Goal: Task Accomplishment & Management: Manage account settings

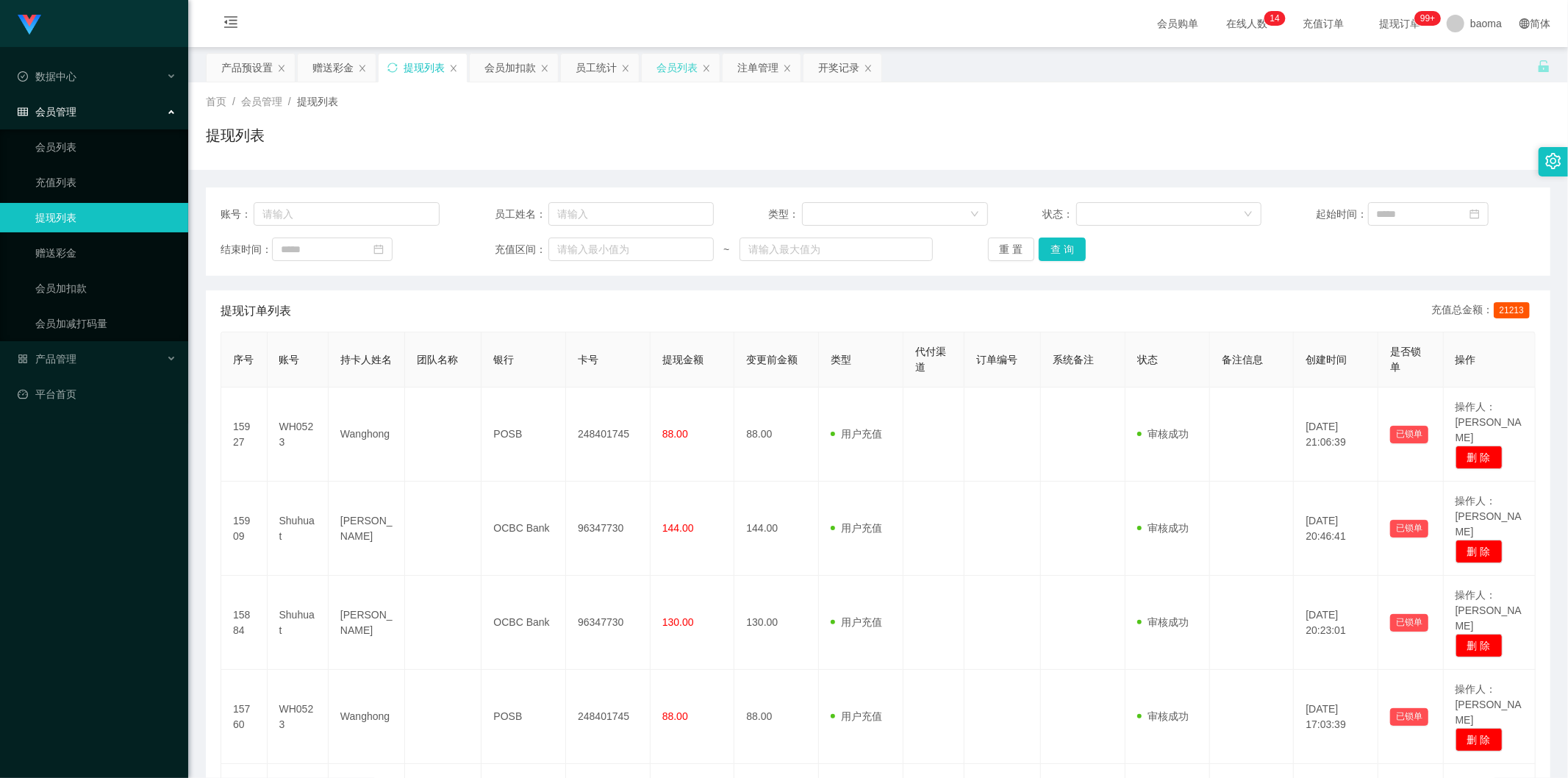
click at [677, 71] on div "会员列表" at bounding box center [677, 68] width 41 height 28
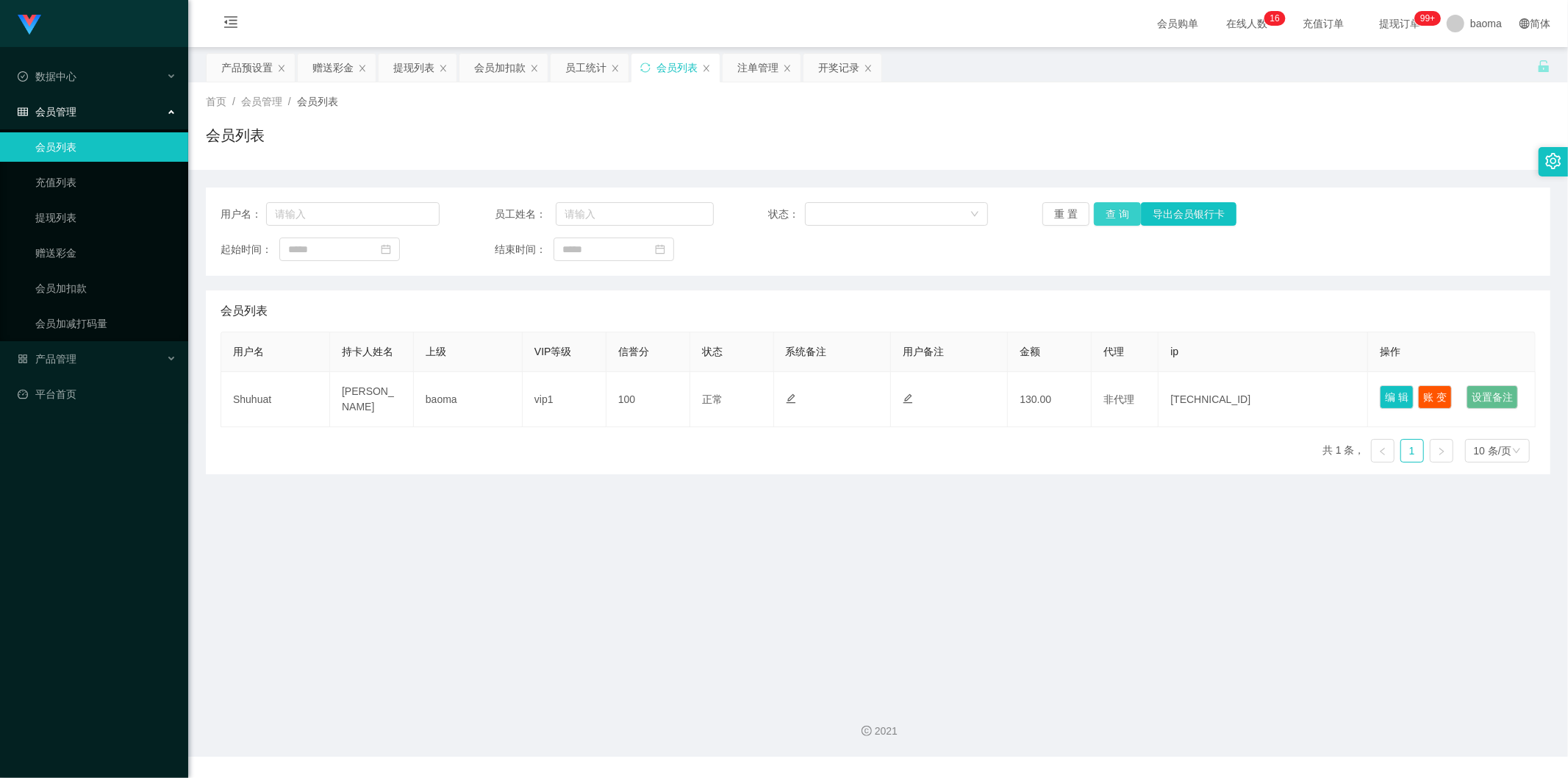
click at [1120, 221] on button "查 询" at bounding box center [1117, 214] width 47 height 23
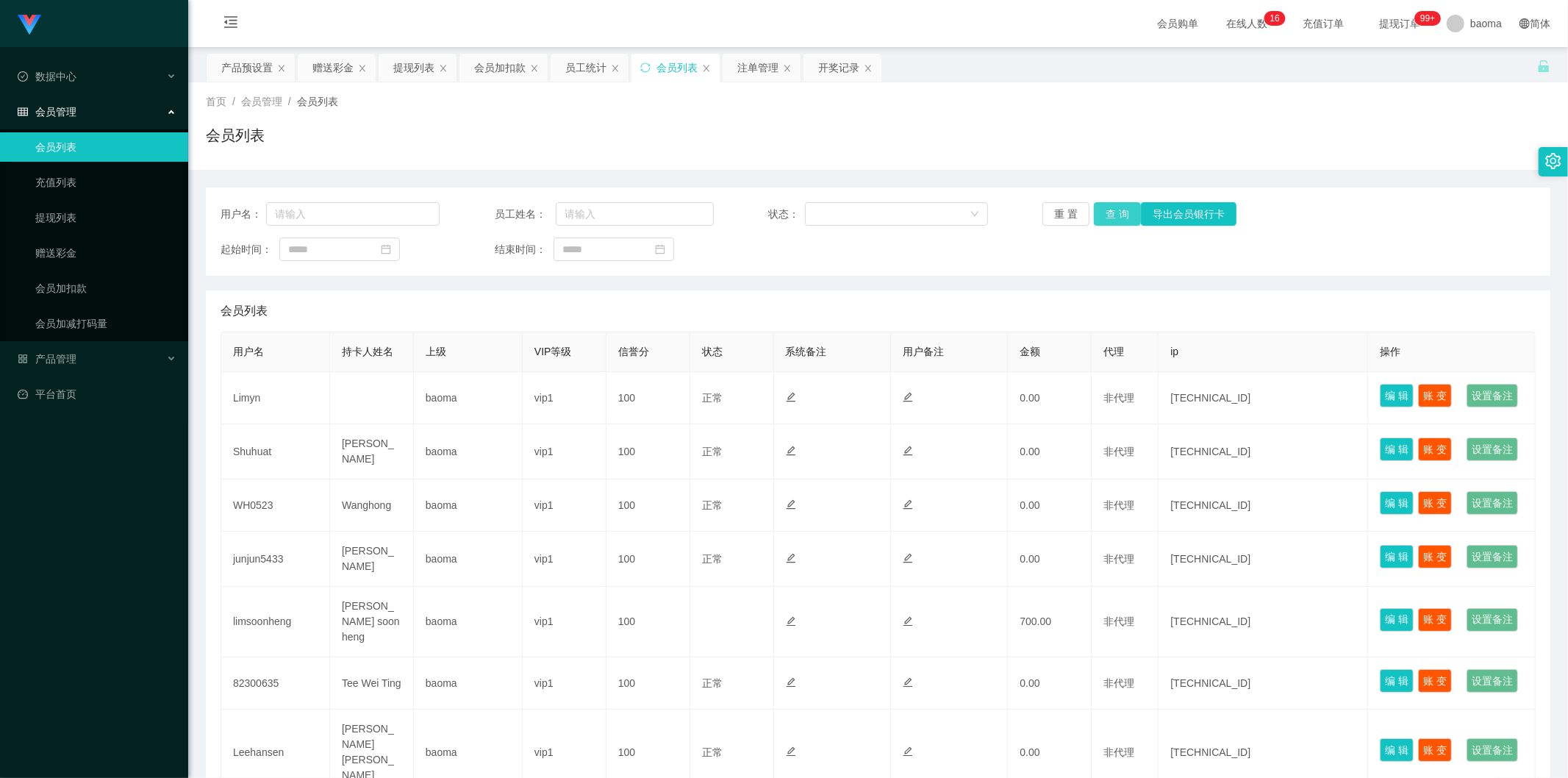
click at [1105, 214] on button "查 询" at bounding box center [1117, 214] width 47 height 23
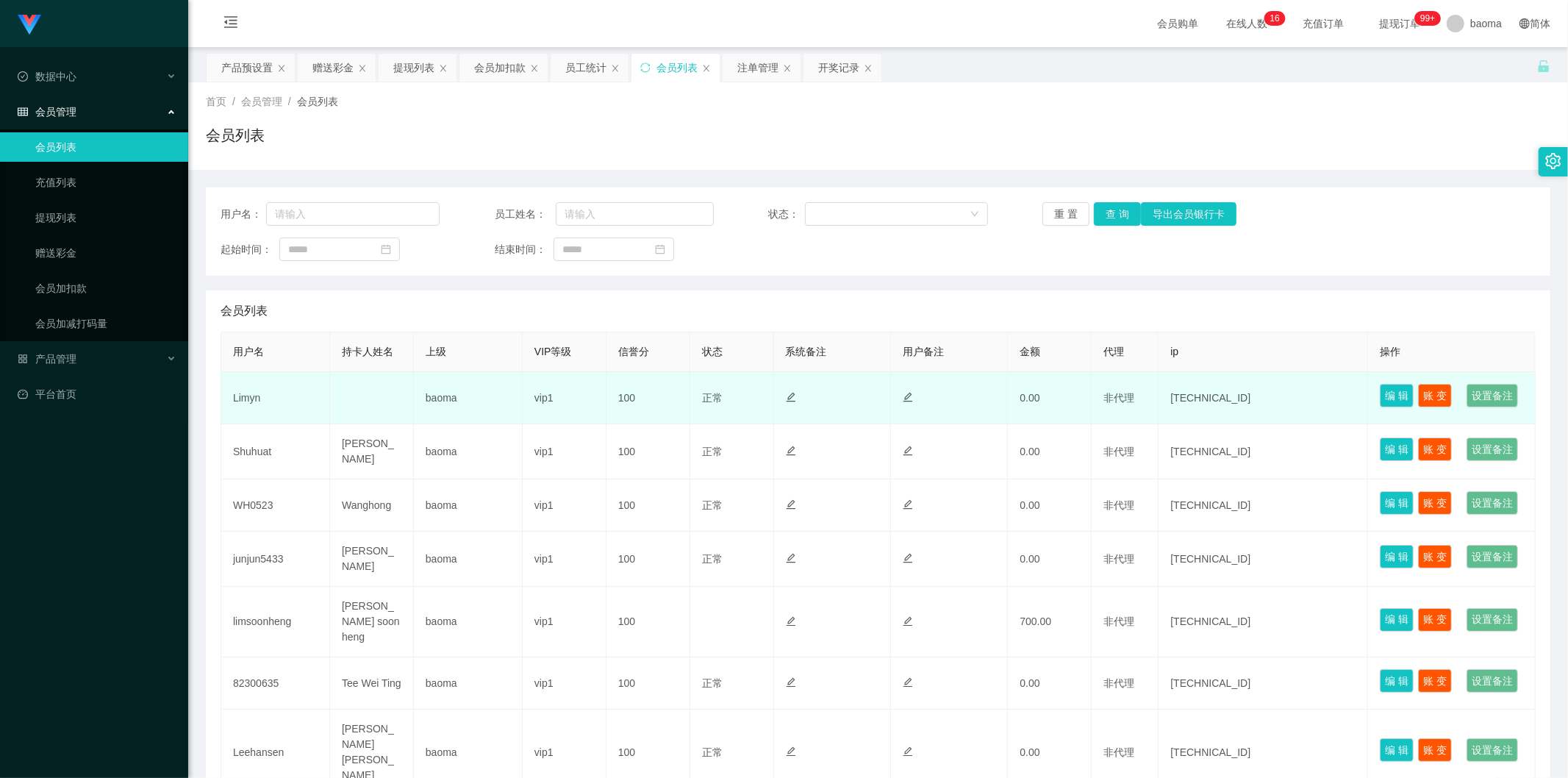
click at [247, 409] on td "Limyn" at bounding box center [275, 397] width 109 height 52
copy td "Limyn"
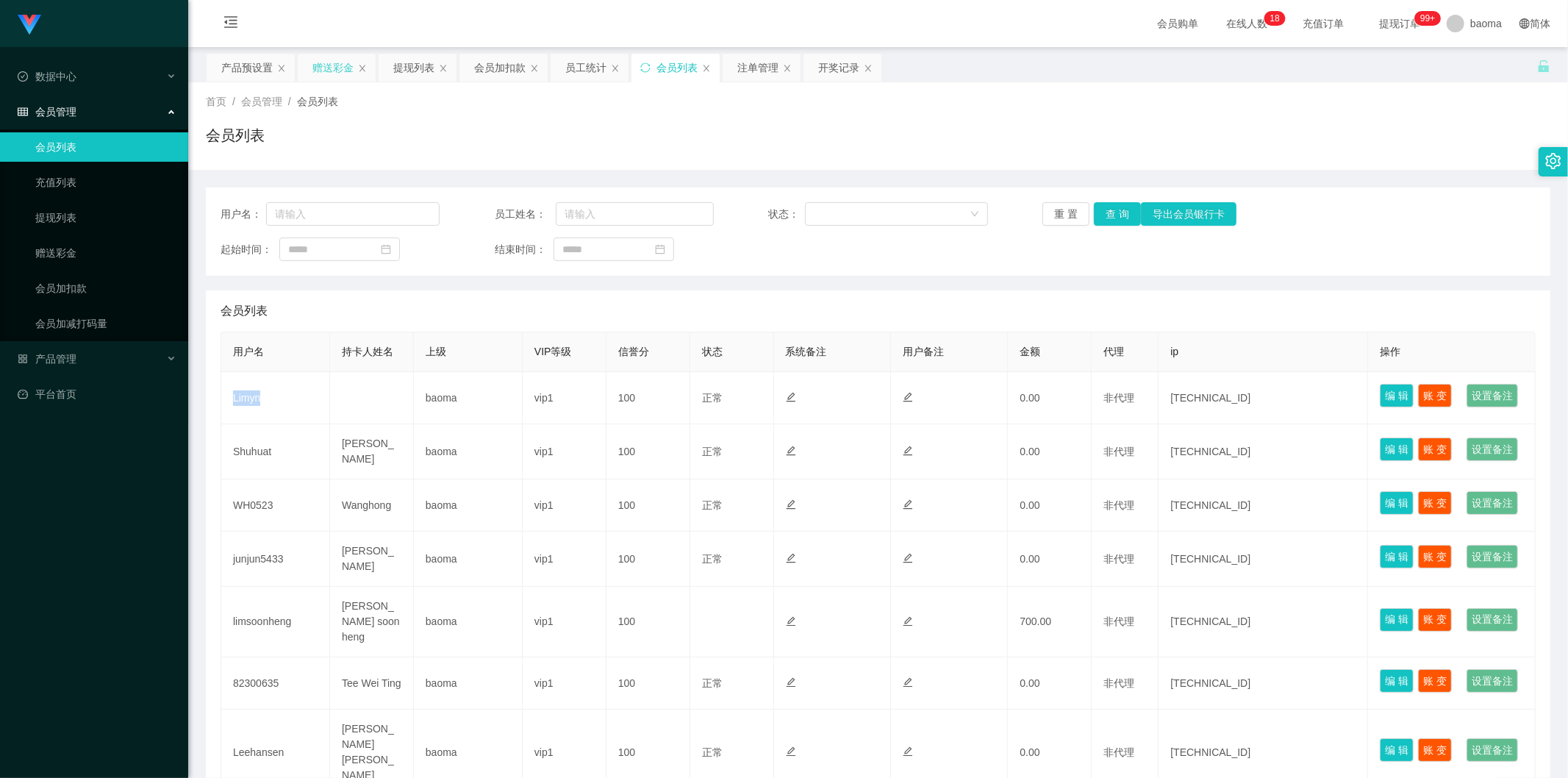
click at [342, 69] on div "赠送彩金" at bounding box center [333, 68] width 41 height 28
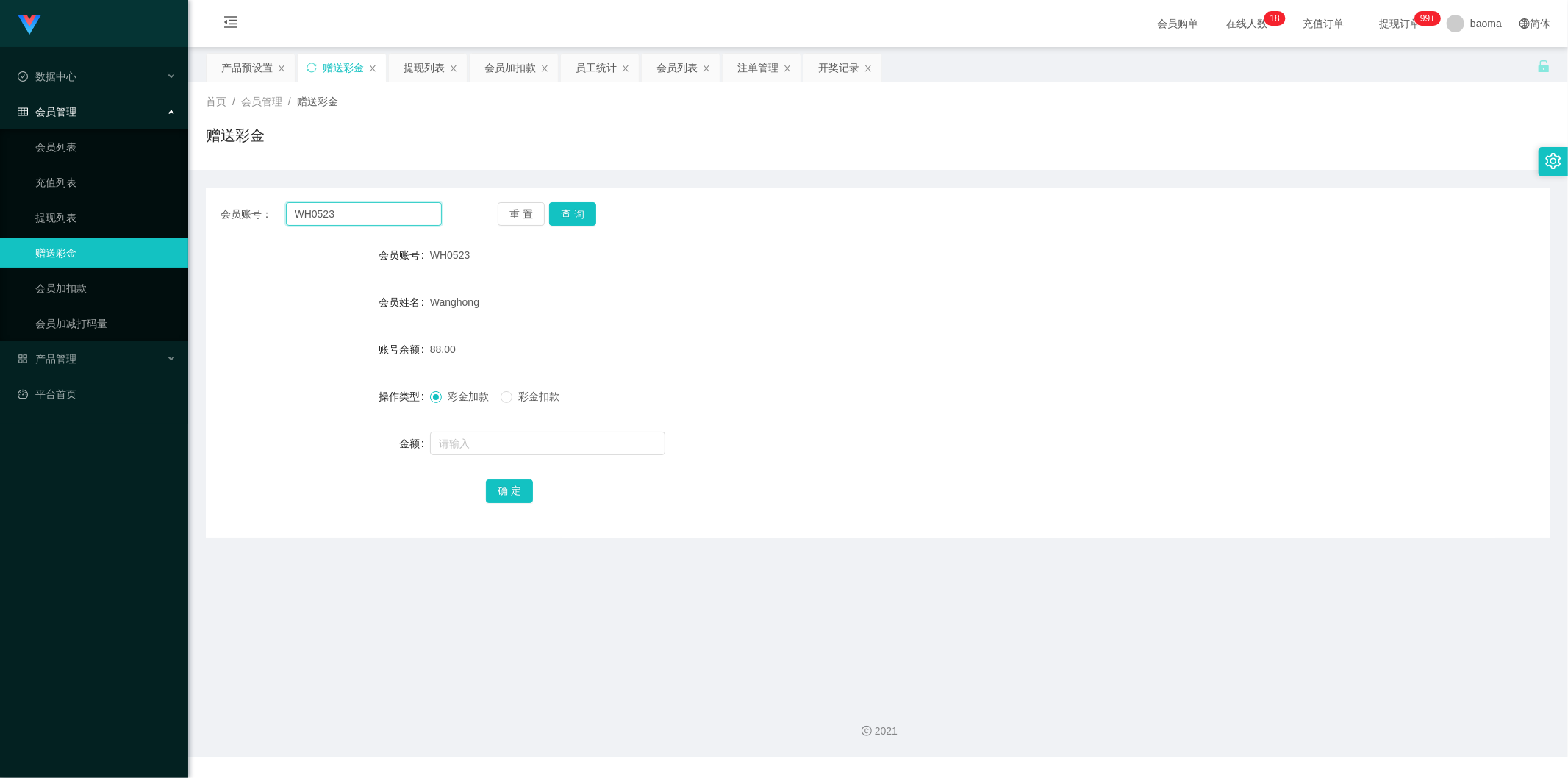
drag, startPoint x: 363, startPoint y: 217, endPoint x: 224, endPoint y: 196, distance: 140.6
click at [221, 194] on div "会员账号： WH0523 重 置 查 询 会员账号 WH0523 会员姓名 [PERSON_NAME] 账号余额 88.00 操作类型 彩金加款 彩金扣款 金…" at bounding box center [877, 363] width 1345 height 350
paste input "Limyn"
type input "Limyn"
click at [575, 214] on button "查 询" at bounding box center [572, 214] width 47 height 23
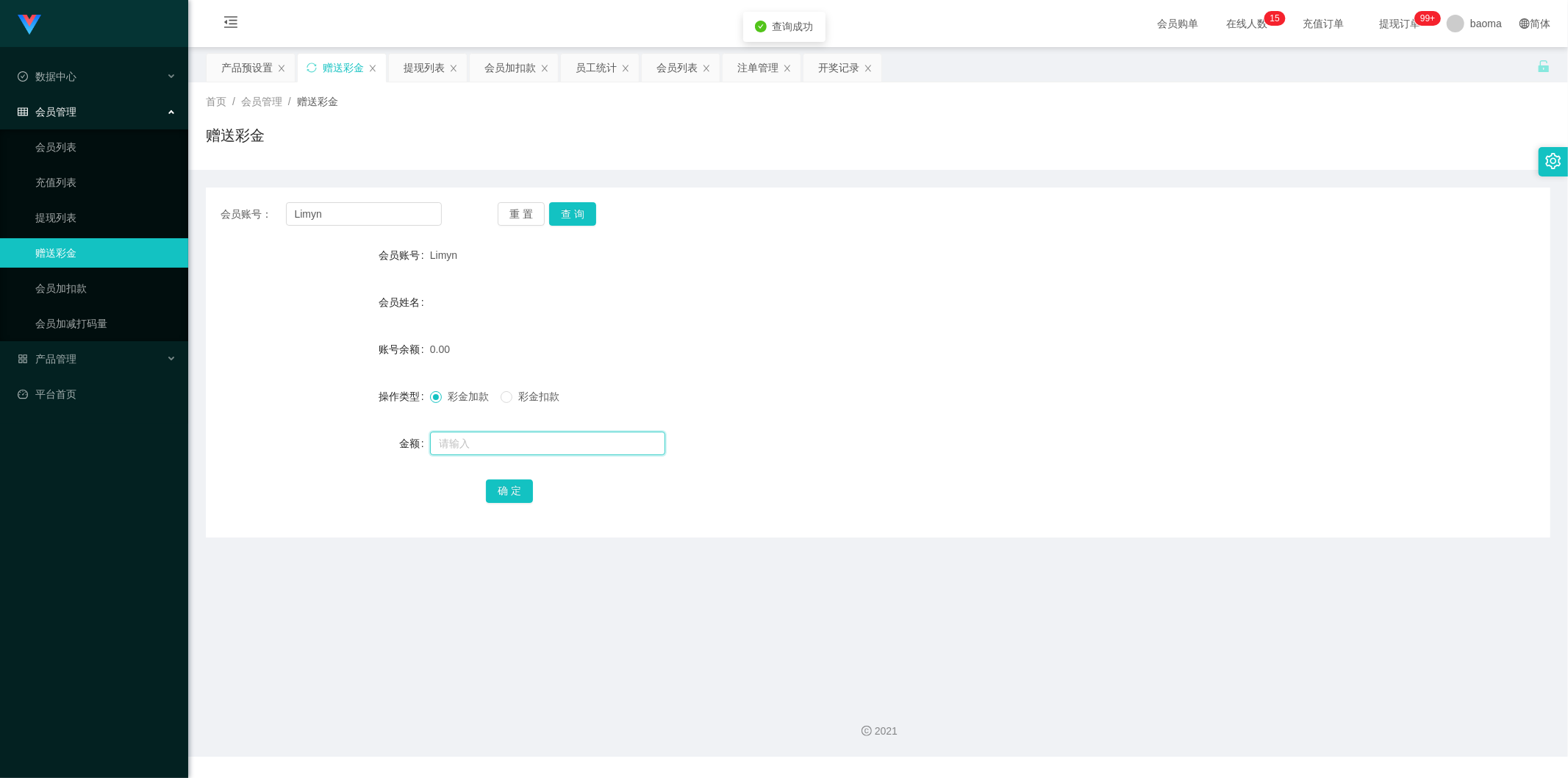
click at [467, 448] on input "text" at bounding box center [548, 443] width 235 height 23
type input "100"
click at [516, 482] on button "确 定" at bounding box center [510, 491] width 47 height 23
click at [578, 204] on button "查 询" at bounding box center [572, 214] width 47 height 23
click at [578, 204] on div "重 置 查 询" at bounding box center [608, 214] width 221 height 23
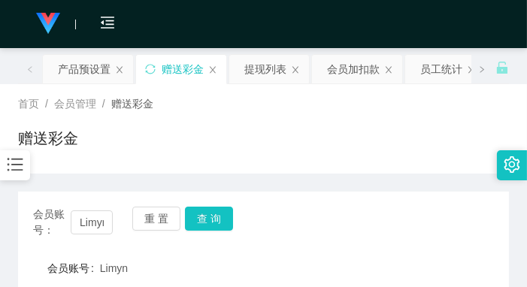
drag, startPoint x: 209, startPoint y: 160, endPoint x: 198, endPoint y: 152, distance: 13.4
click at [209, 160] on div "赠送彩金" at bounding box center [263, 144] width 491 height 35
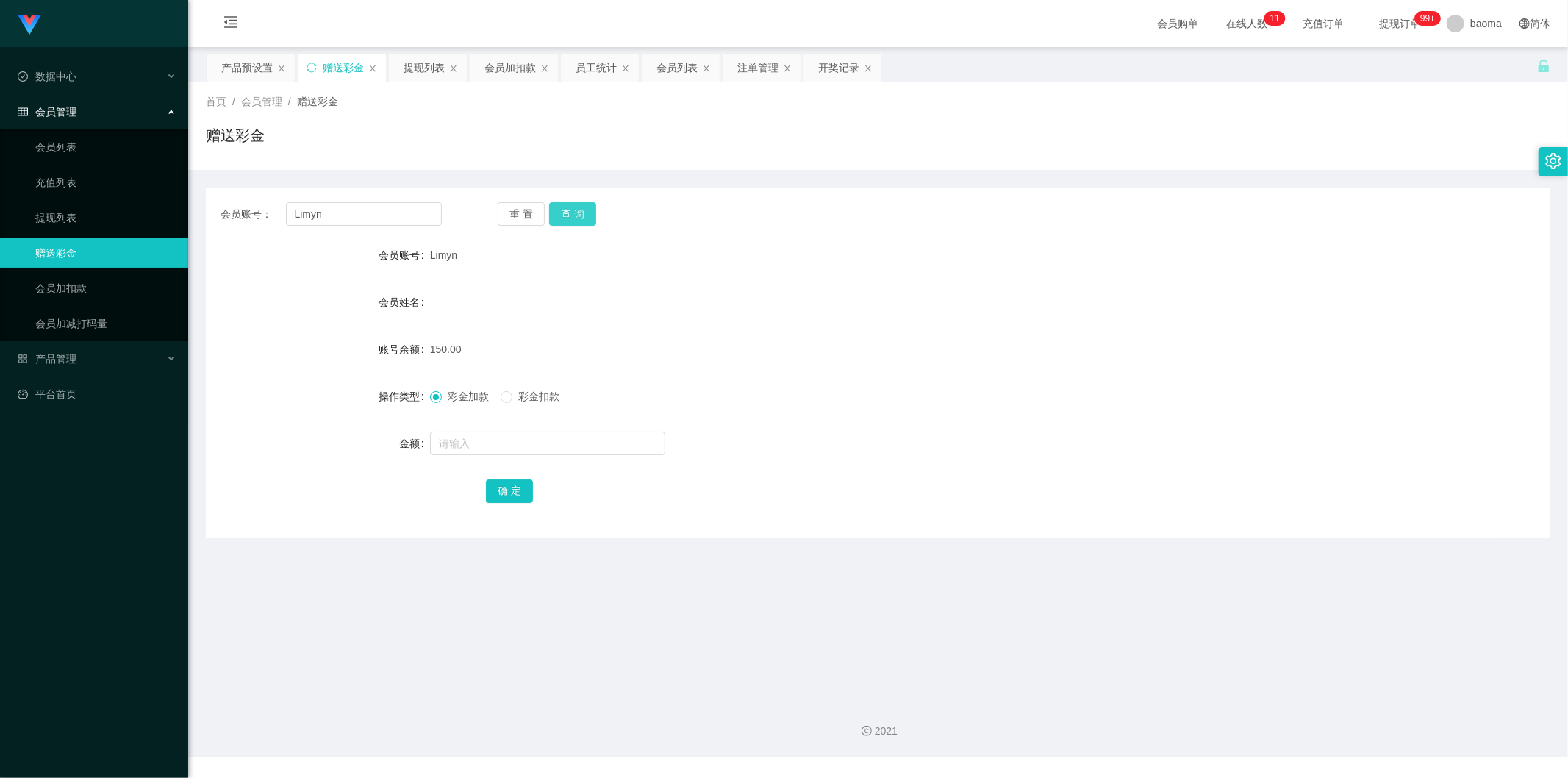
click at [581, 216] on button "查 询" at bounding box center [572, 214] width 47 height 23
click at [577, 220] on button "查 询" at bounding box center [572, 214] width 47 height 23
click at [578, 217] on button "查 询" at bounding box center [580, 214] width 64 height 23
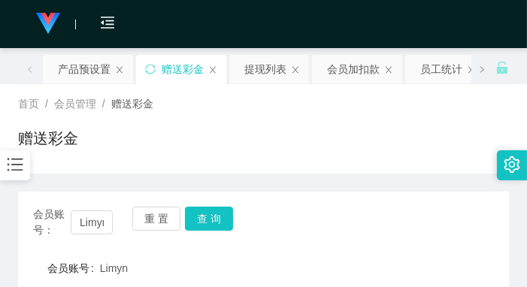
click at [276, 131] on div "赠送彩金" at bounding box center [263, 144] width 491 height 35
drag, startPoint x: 261, startPoint y: 65, endPoint x: 250, endPoint y: 56, distance: 14.4
click at [262, 65] on div "提现列表" at bounding box center [265, 69] width 42 height 29
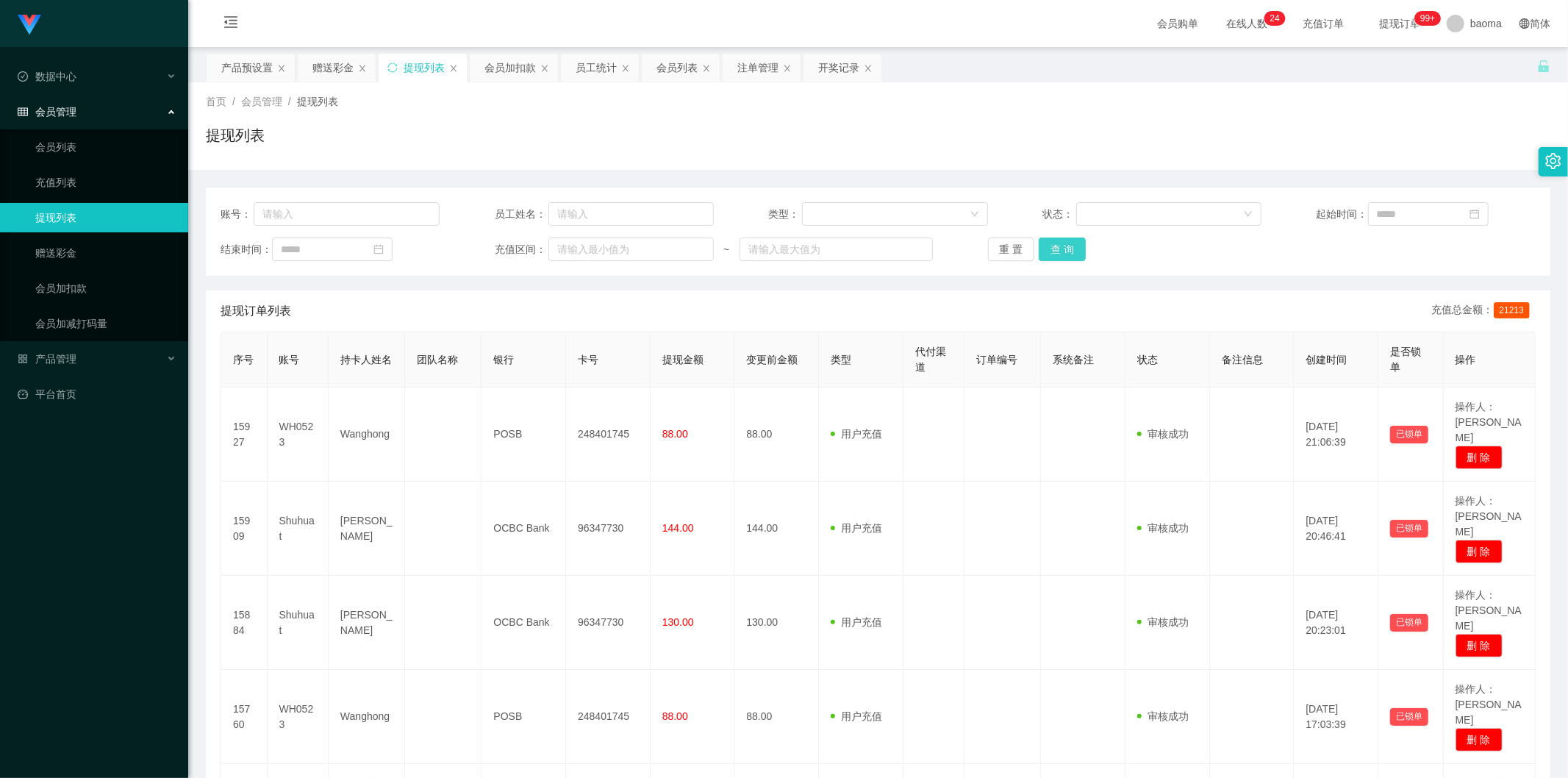
drag, startPoint x: 1056, startPoint y: 253, endPoint x: 1059, endPoint y: 246, distance: 7.6
click at [1056, 252] on button "查 询" at bounding box center [1062, 250] width 47 height 23
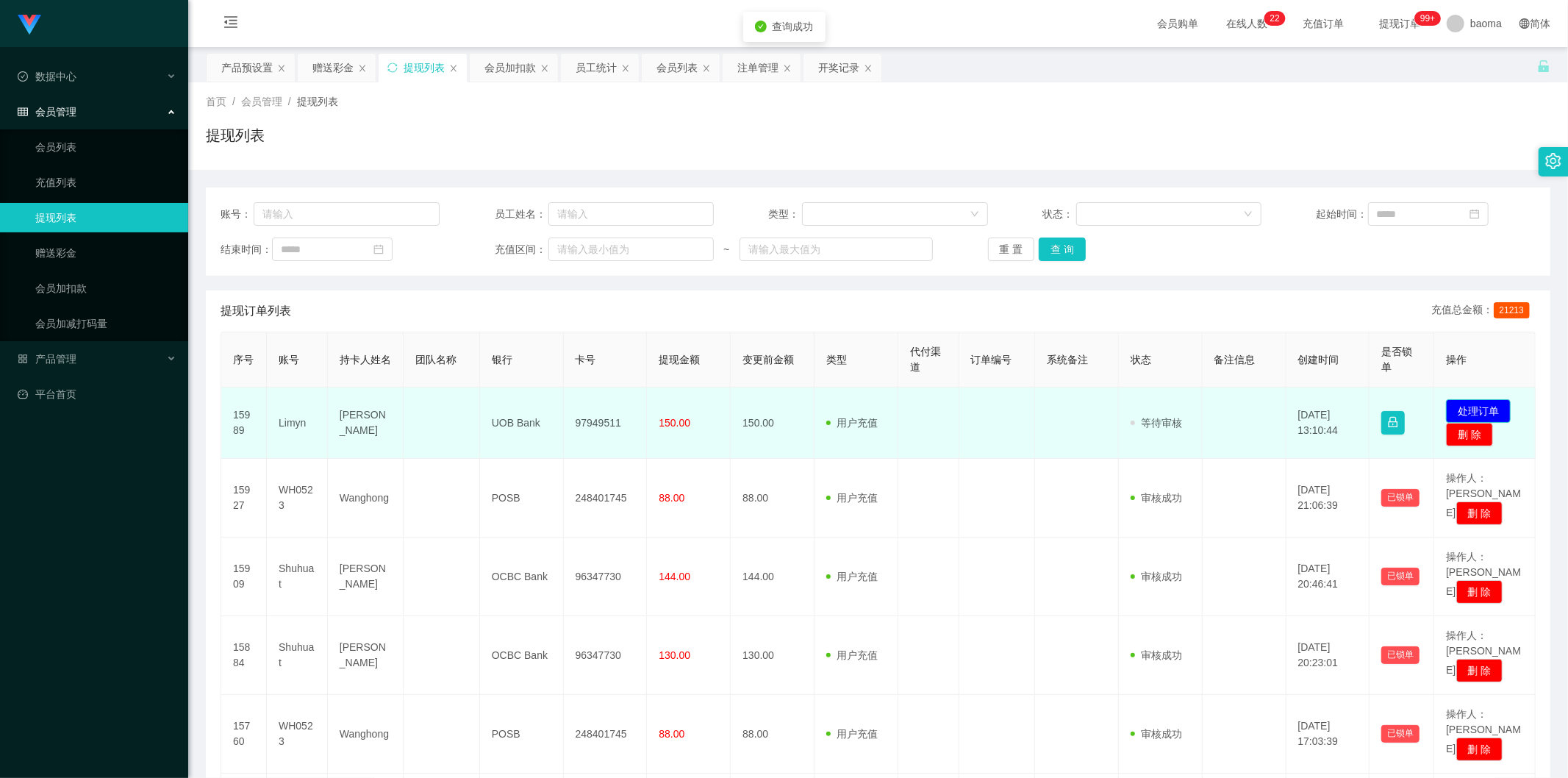
click at [1466, 404] on button "处理订单" at bounding box center [1478, 411] width 65 height 23
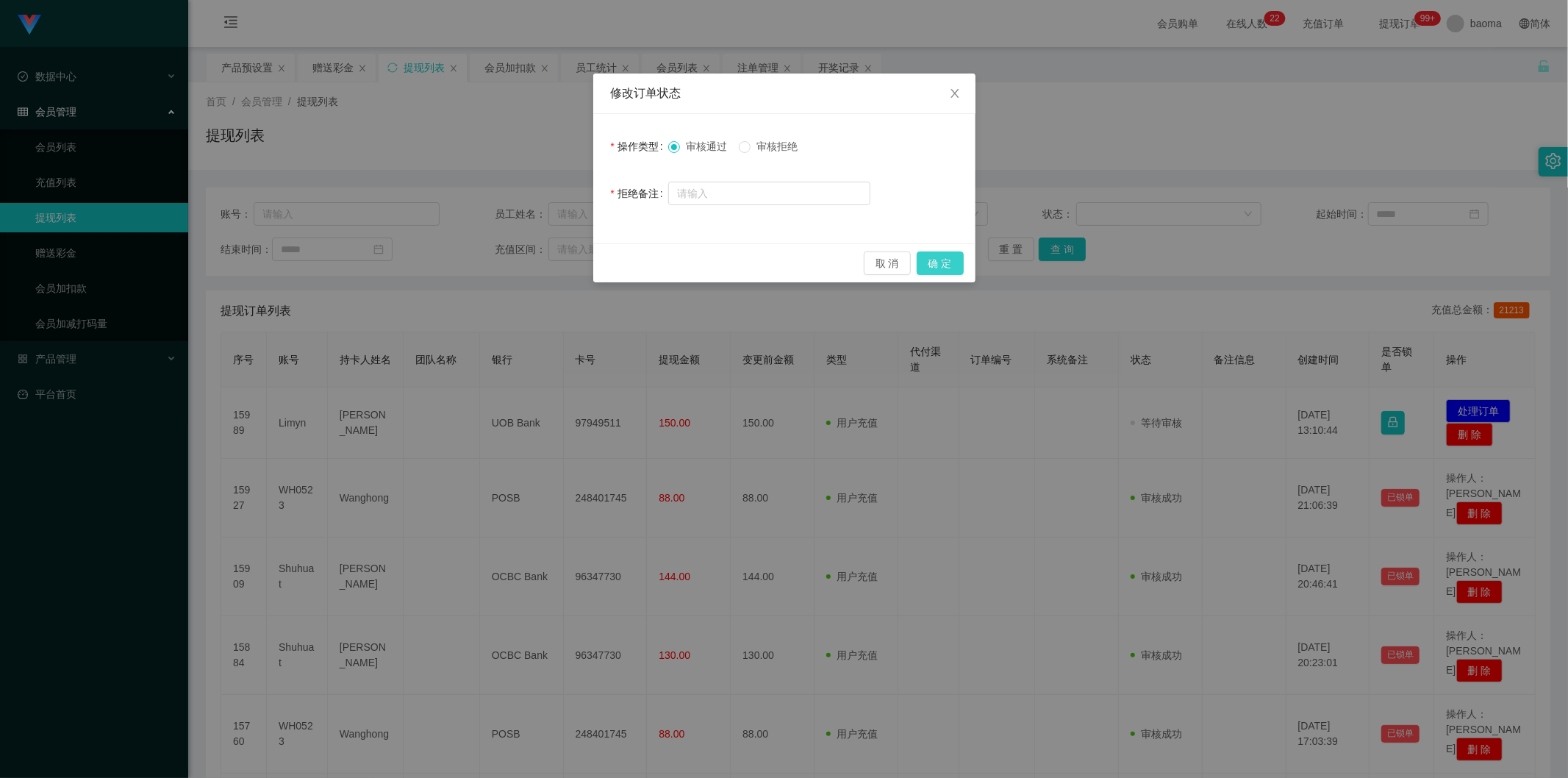
click at [942, 256] on button "确 定" at bounding box center [940, 263] width 47 height 23
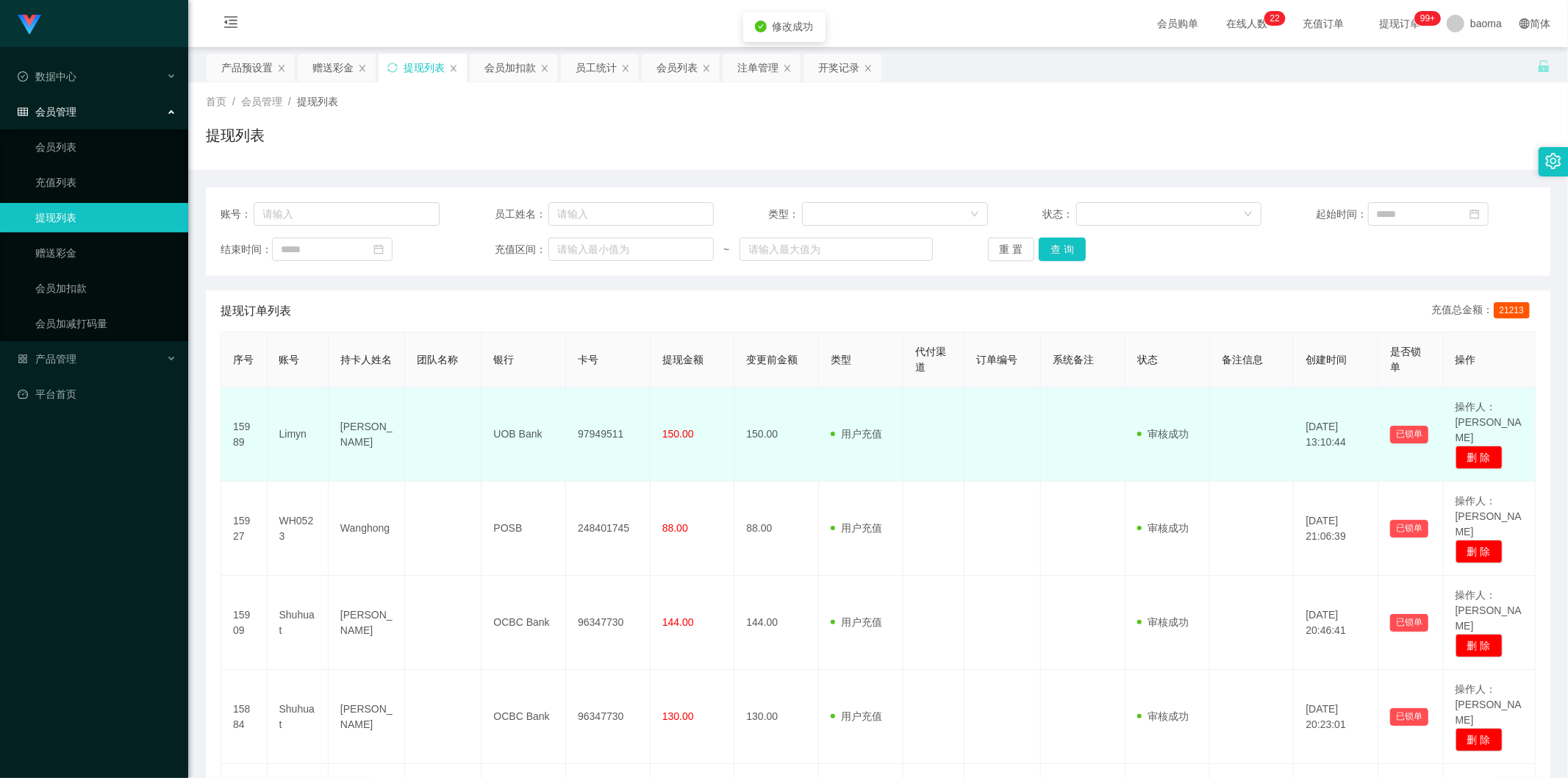
click at [593, 425] on td "97949511" at bounding box center [608, 435] width 84 height 94
copy td "97949511"
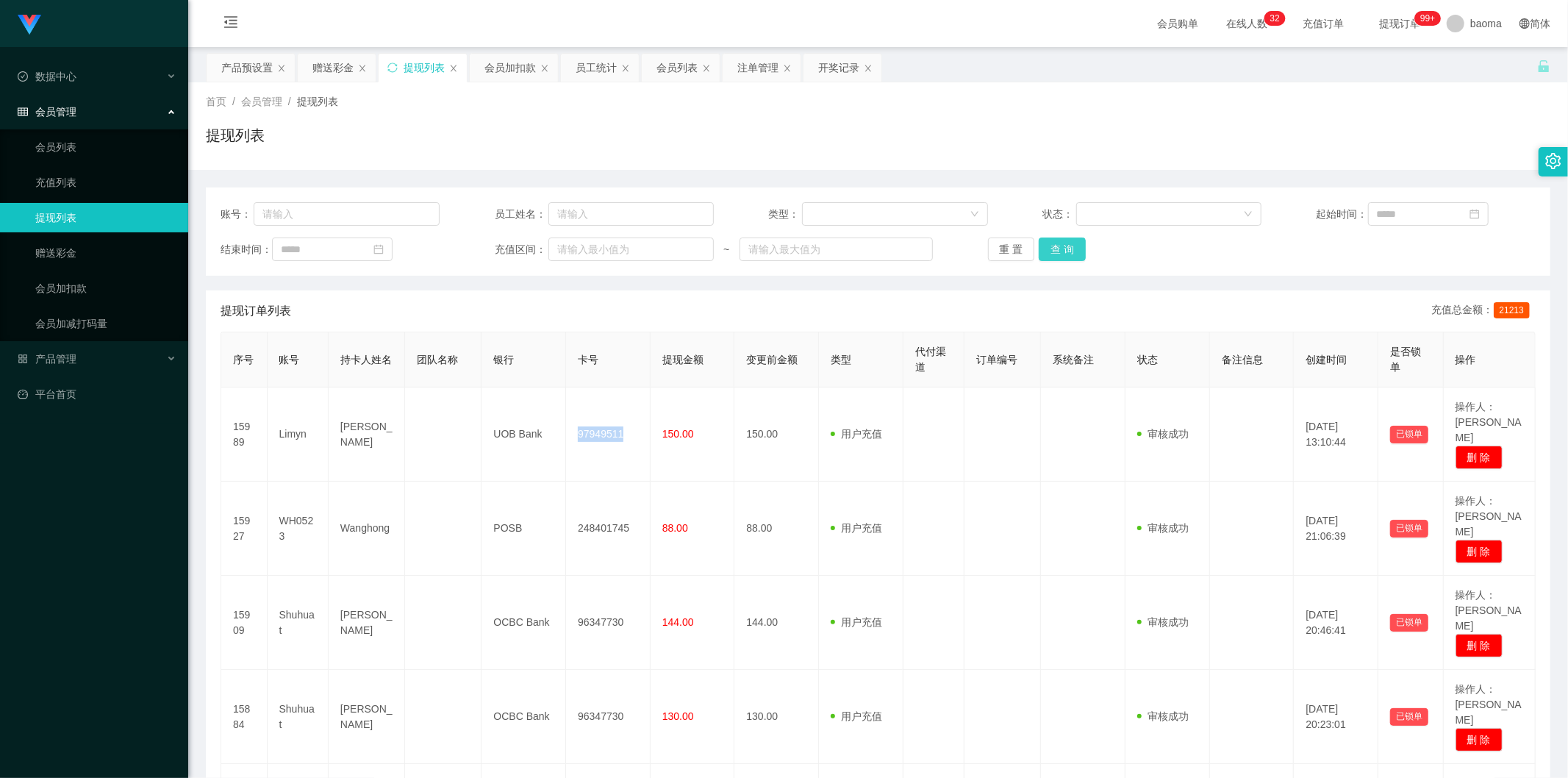
click at [1062, 251] on button "查 询" at bounding box center [1062, 250] width 47 height 23
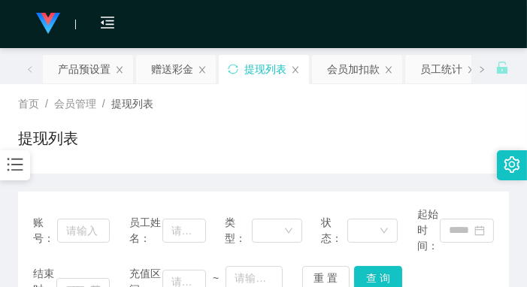
click at [399, 118] on div "首页 / 会员管理 / 提现列表 / 提现列表" at bounding box center [263, 128] width 491 height 65
click at [173, 63] on div "赠送彩金" at bounding box center [172, 69] width 42 height 29
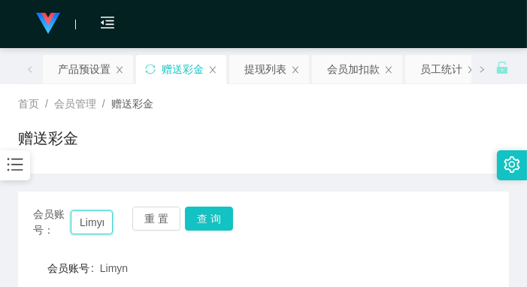
click at [95, 220] on input "Limyn" at bounding box center [91, 222] width 41 height 24
click at [95, 219] on input "Limyn" at bounding box center [91, 222] width 41 height 24
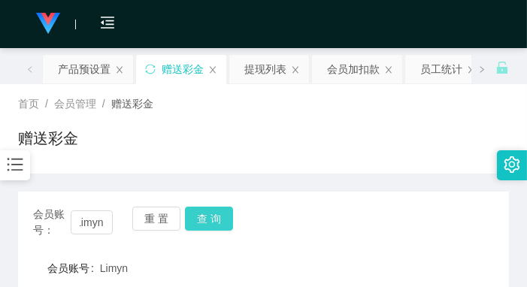
click at [215, 220] on button "查 询" at bounding box center [209, 219] width 48 height 24
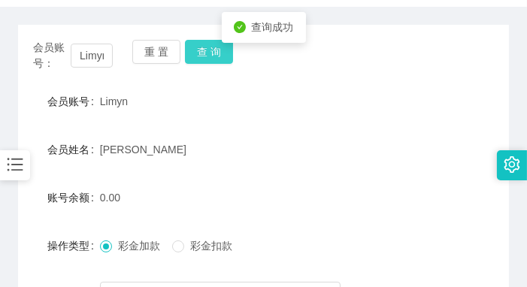
scroll to position [250, 0]
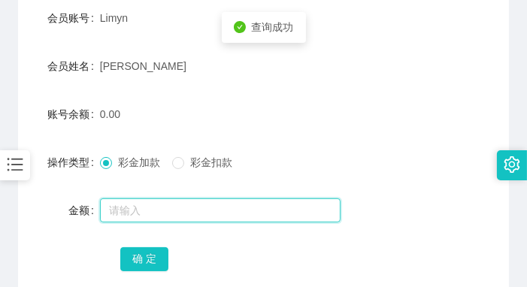
click at [144, 201] on input "text" at bounding box center [220, 210] width 240 height 24
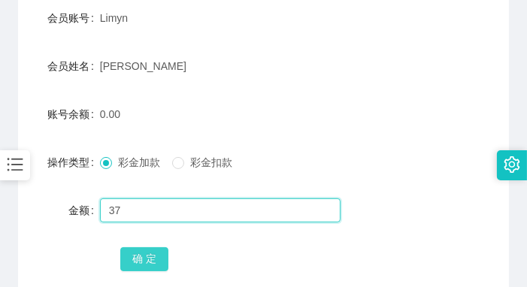
type input "37"
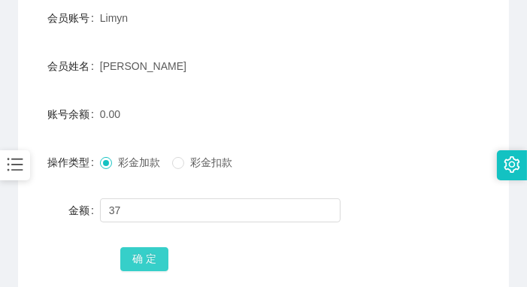
click at [145, 253] on button "确 定" at bounding box center [144, 259] width 48 height 24
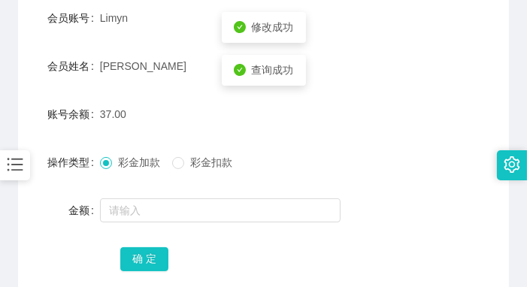
click at [353, 116] on div "37.00" at bounding box center [243, 114] width 286 height 30
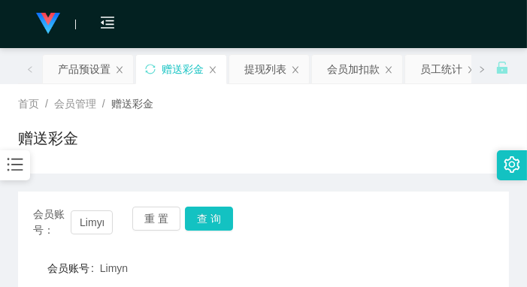
click at [403, 148] on div "赠送彩金" at bounding box center [263, 144] width 491 height 35
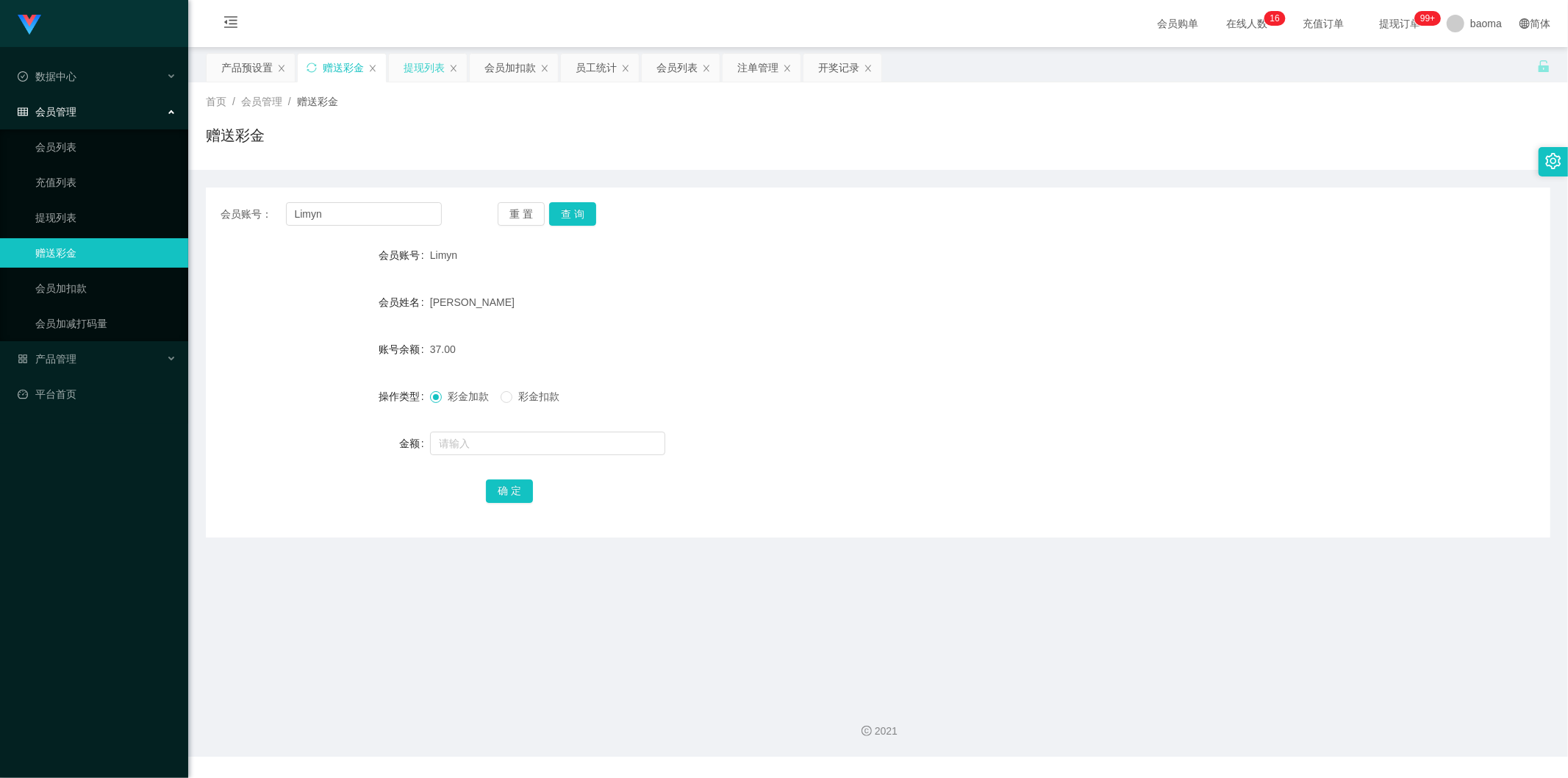
click at [417, 64] on div "提现列表" at bounding box center [425, 68] width 41 height 28
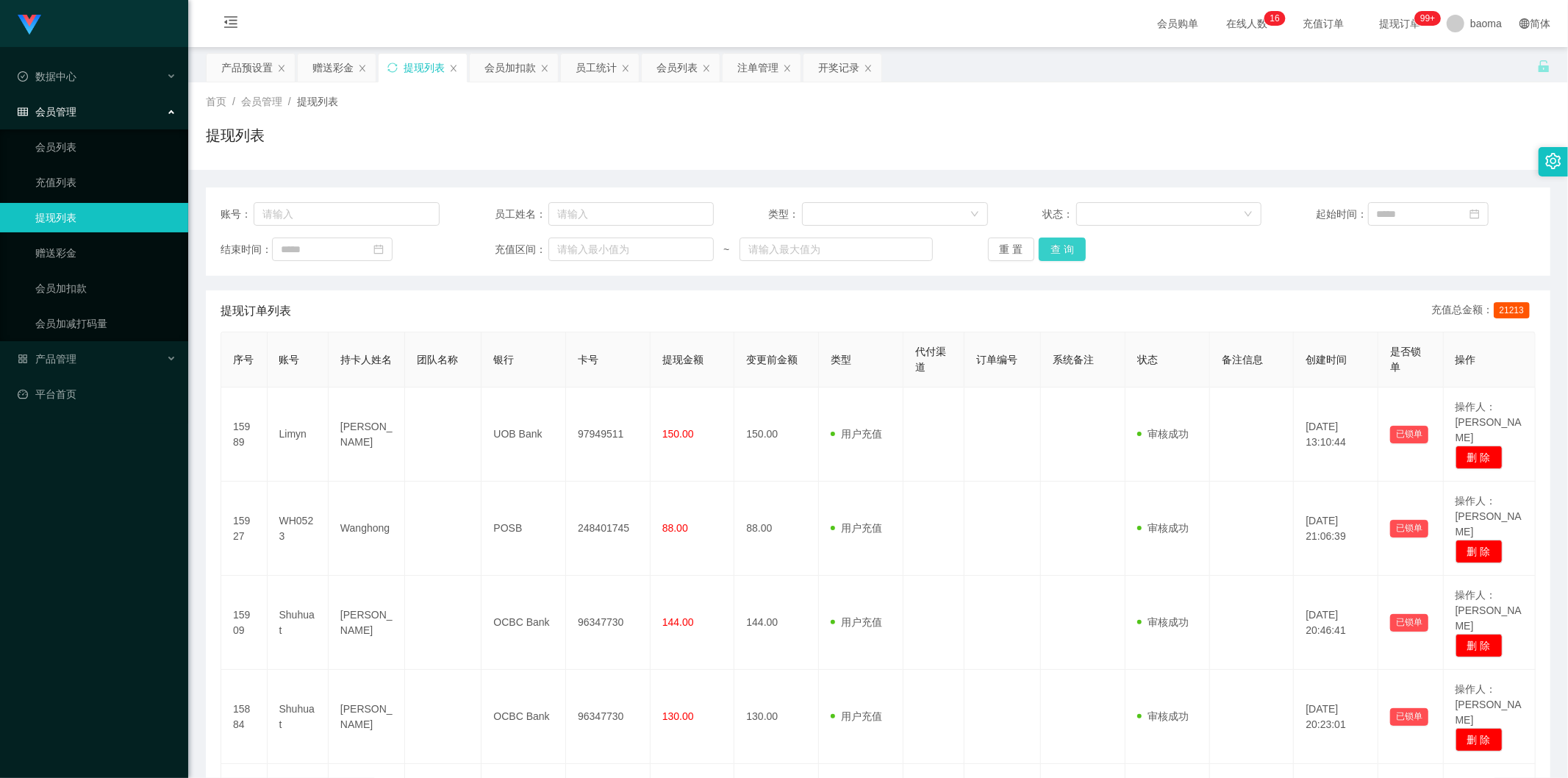
click at [1060, 242] on button "查 询" at bounding box center [1062, 250] width 47 height 23
click at [1066, 242] on button "查 询" at bounding box center [1062, 250] width 47 height 23
click at [1066, 242] on div "重 置 查 询" at bounding box center [1098, 250] width 219 height 23
click at [1066, 242] on button "查 询" at bounding box center [1062, 250] width 47 height 23
click at [1066, 243] on div "重 置 查 询" at bounding box center [1098, 250] width 219 height 23
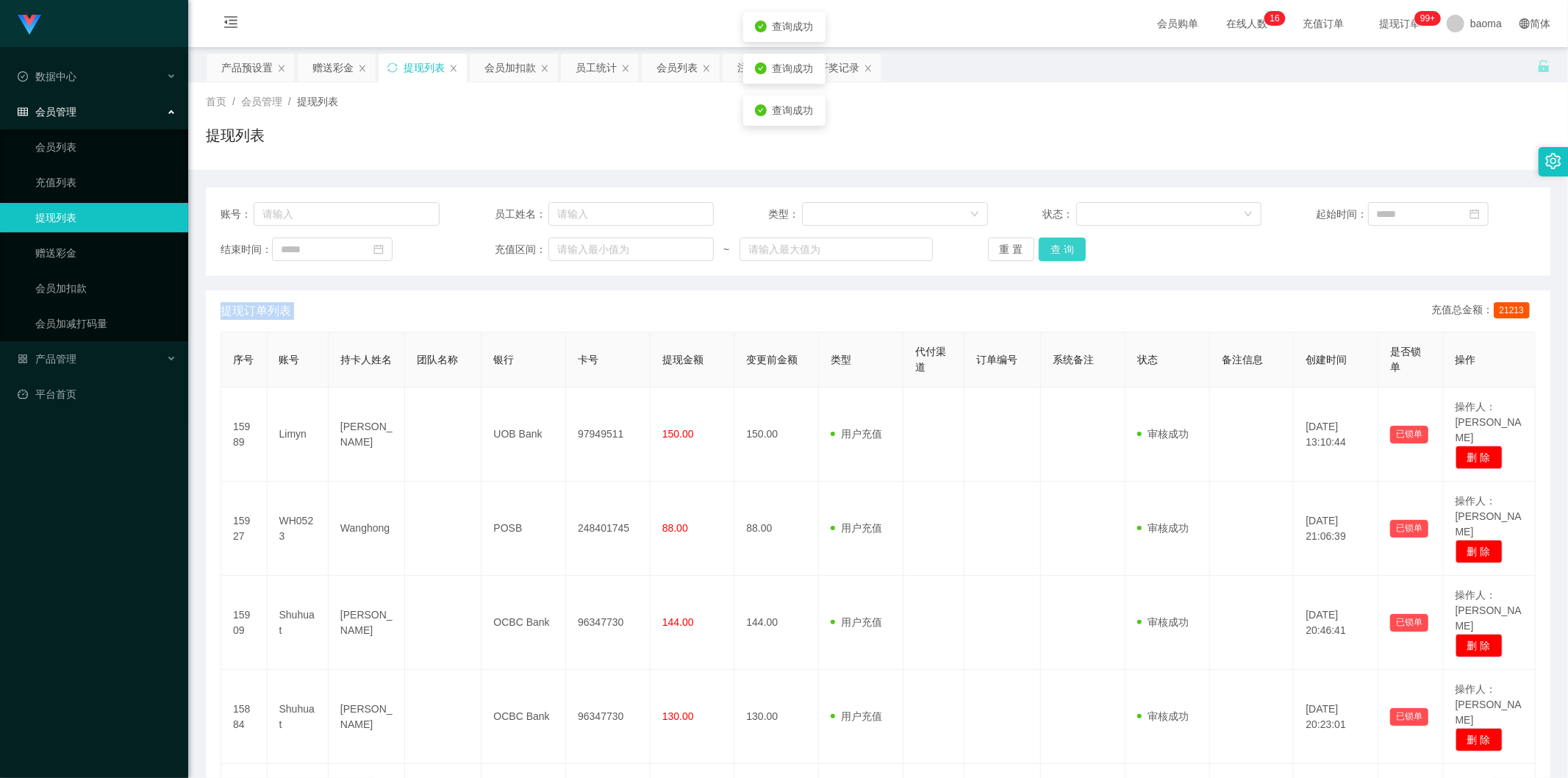
click at [1066, 243] on button "查 询" at bounding box center [1062, 250] width 47 height 23
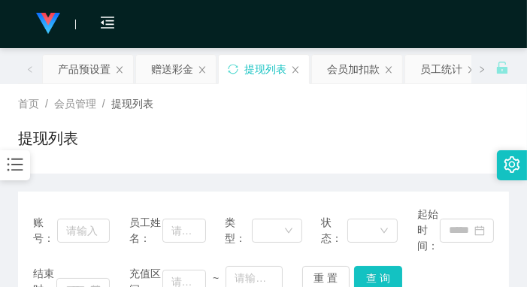
click at [381, 122] on div "首页 / 会员管理 / 提现列表 / 提现列表" at bounding box center [263, 128] width 491 height 65
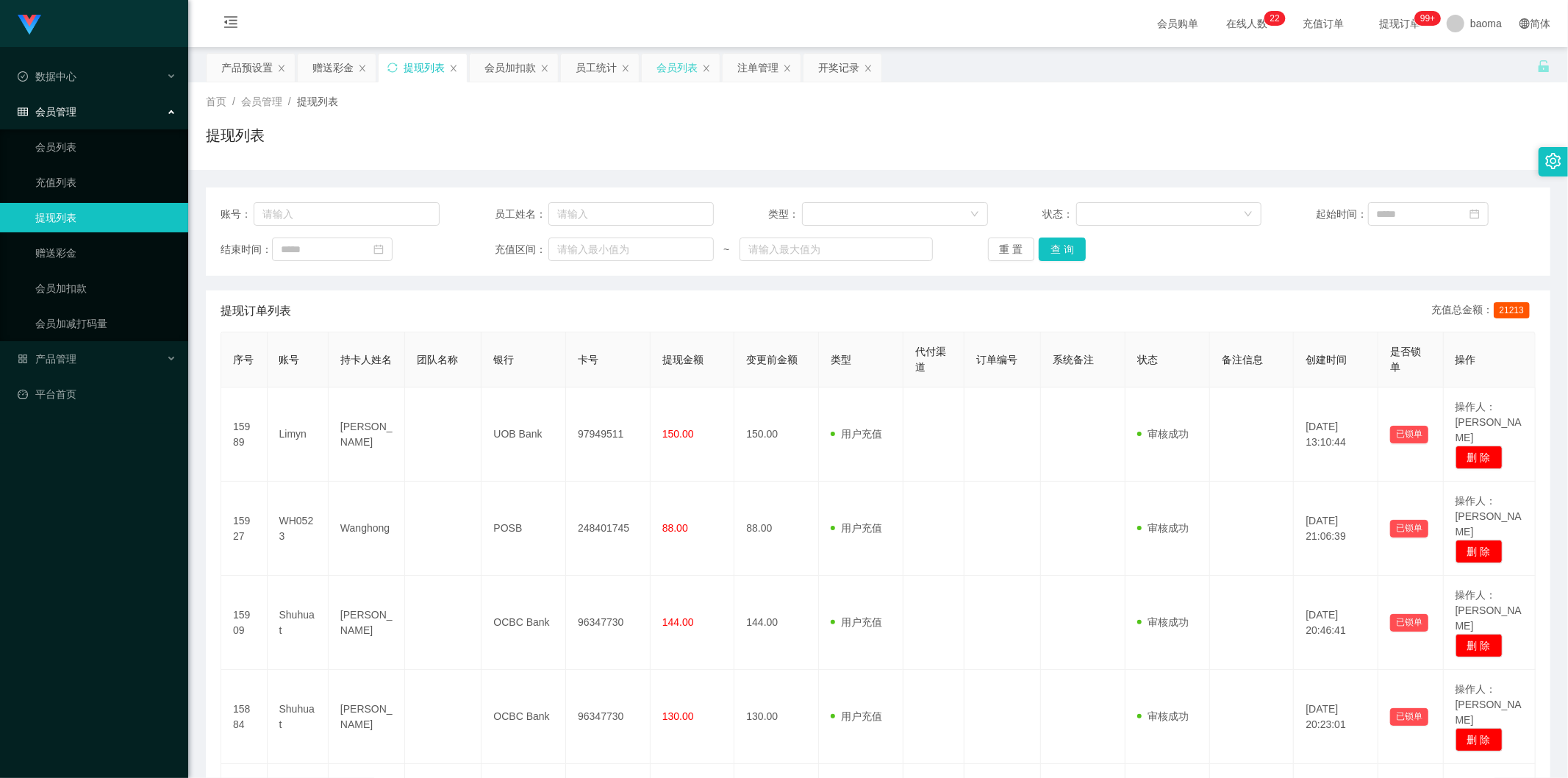
click at [673, 67] on div "会员列表" at bounding box center [677, 68] width 41 height 28
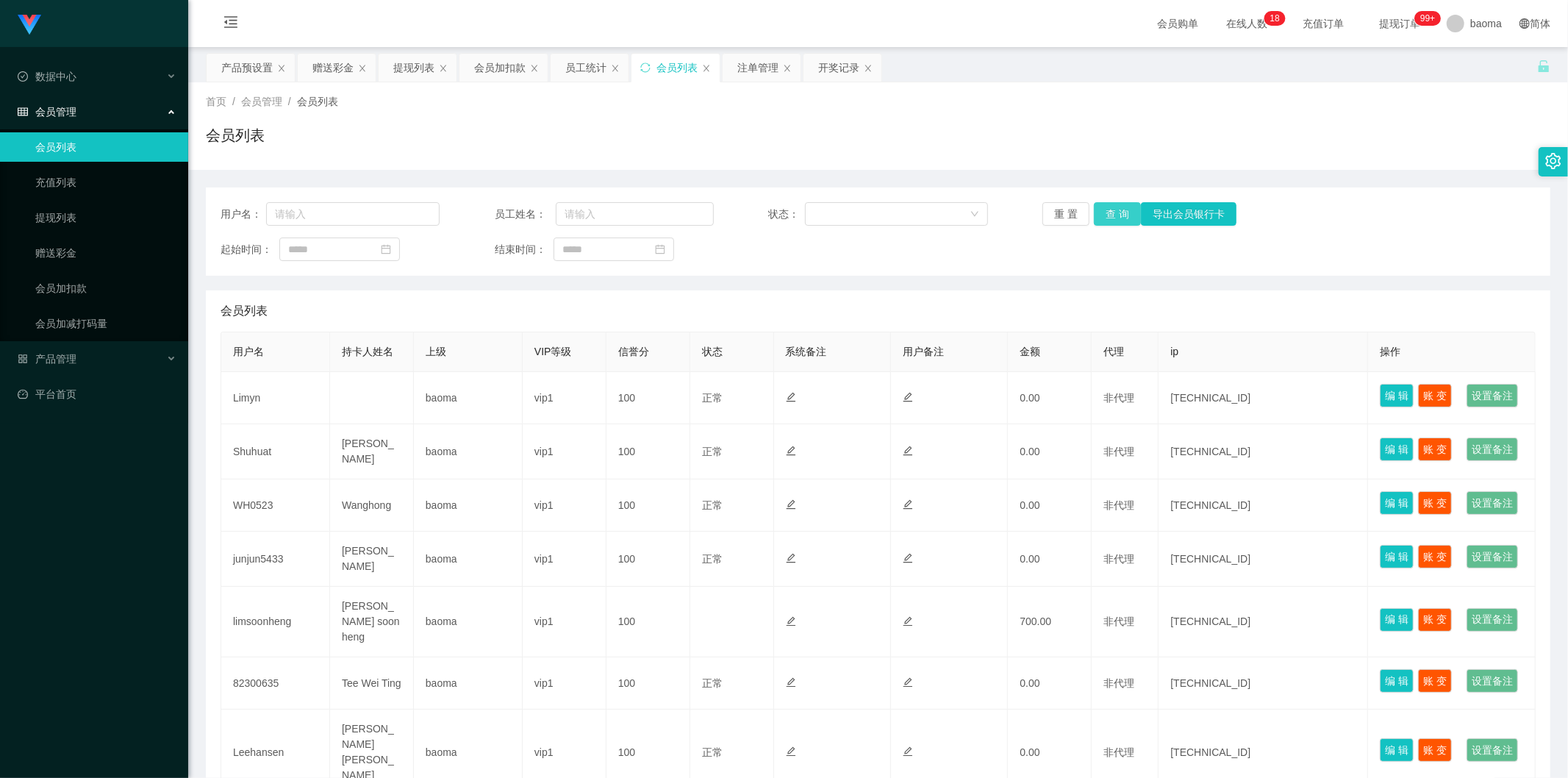
click at [1106, 213] on button "查 询" at bounding box center [1117, 214] width 47 height 23
click at [1105, 213] on div "重 置 查 询 导出会员银行卡" at bounding box center [1152, 214] width 219 height 23
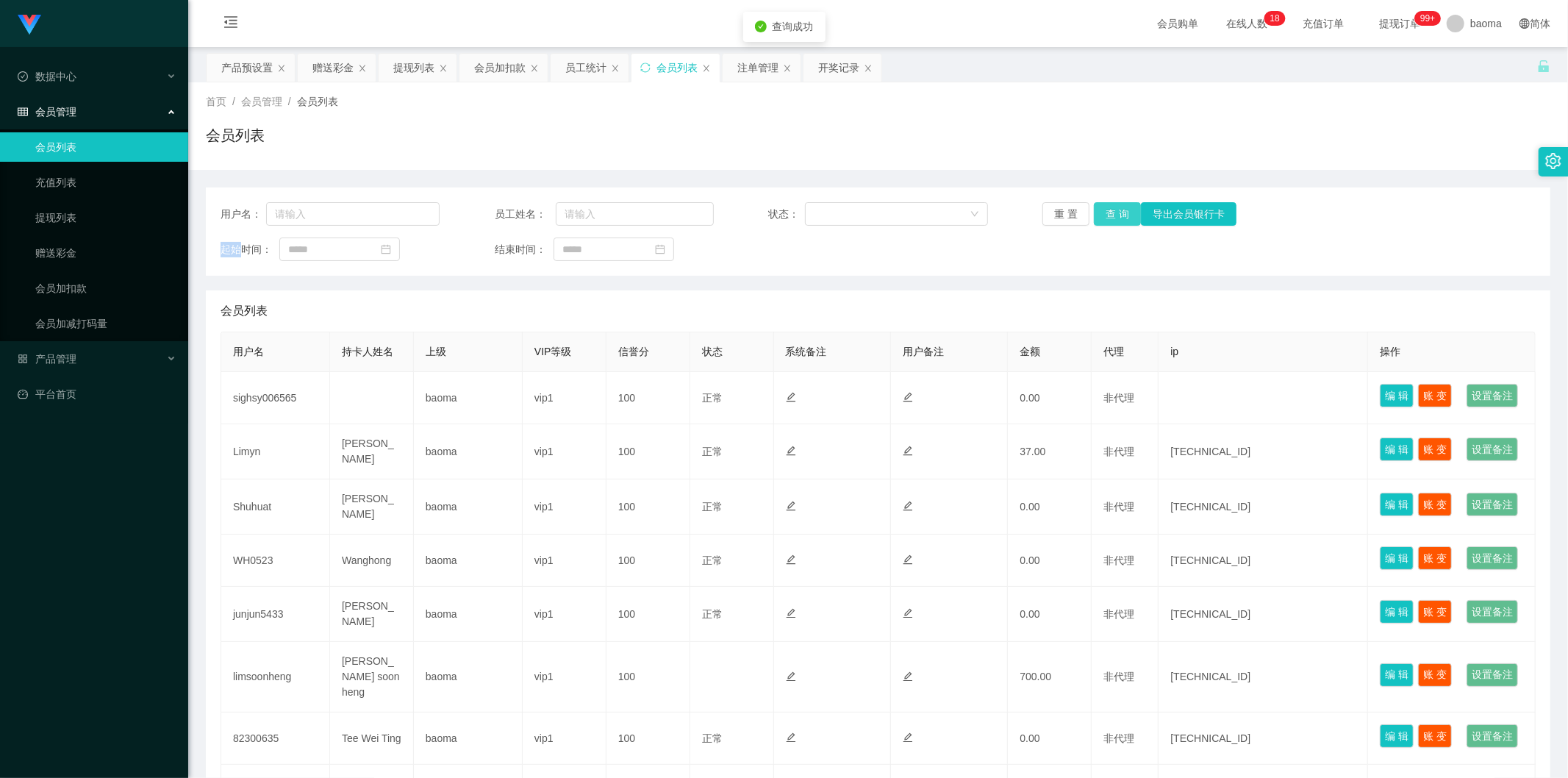
click at [1105, 213] on button "查 询" at bounding box center [1117, 214] width 47 height 23
click at [1105, 213] on div "重 置 查 询 导出会员银行卡" at bounding box center [1152, 214] width 219 height 23
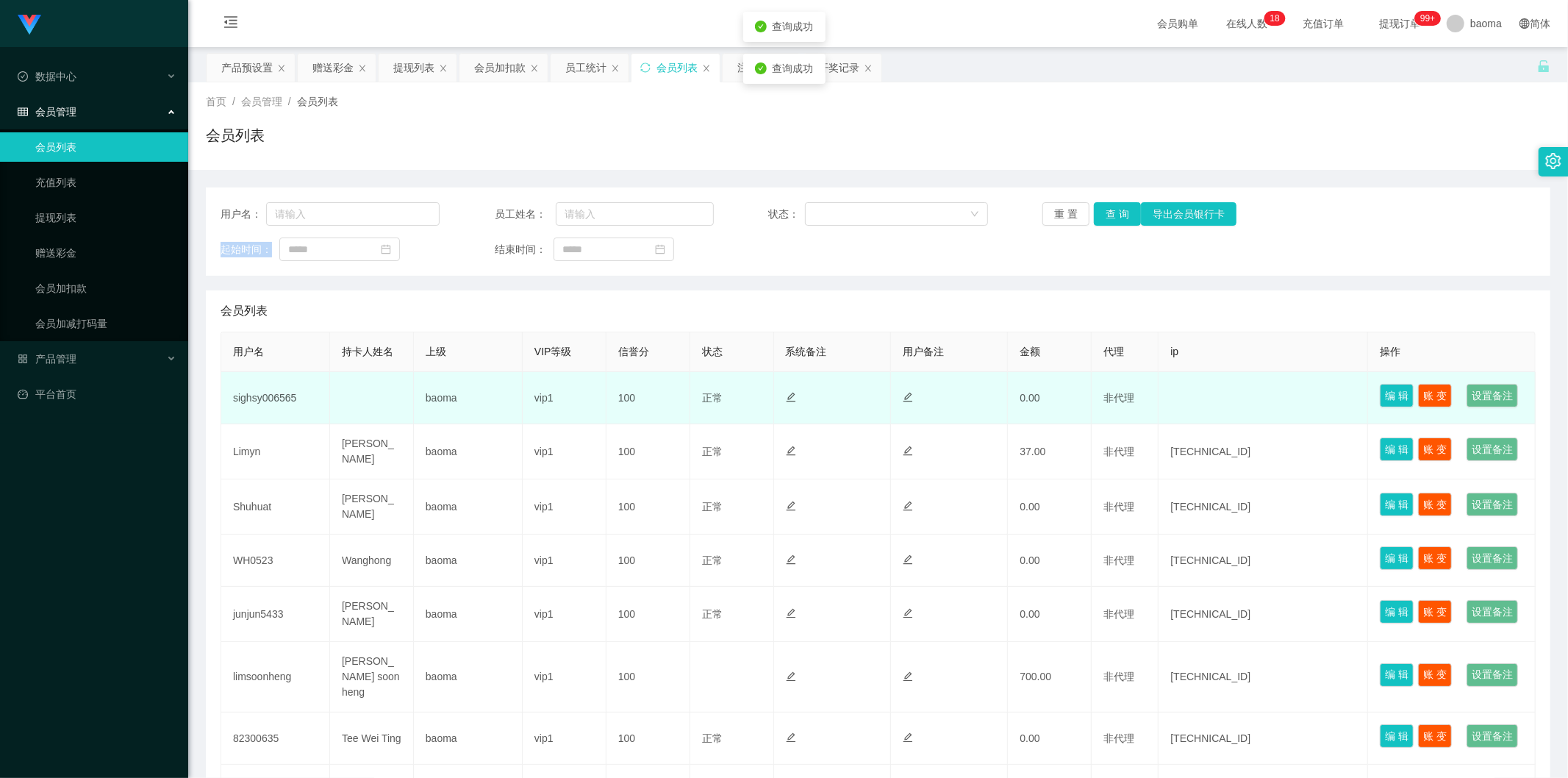
click at [247, 395] on td "sighsy006565" at bounding box center [275, 397] width 109 height 52
click at [259, 409] on td "sighsy006565" at bounding box center [275, 397] width 109 height 52
copy td "sighsy006565"
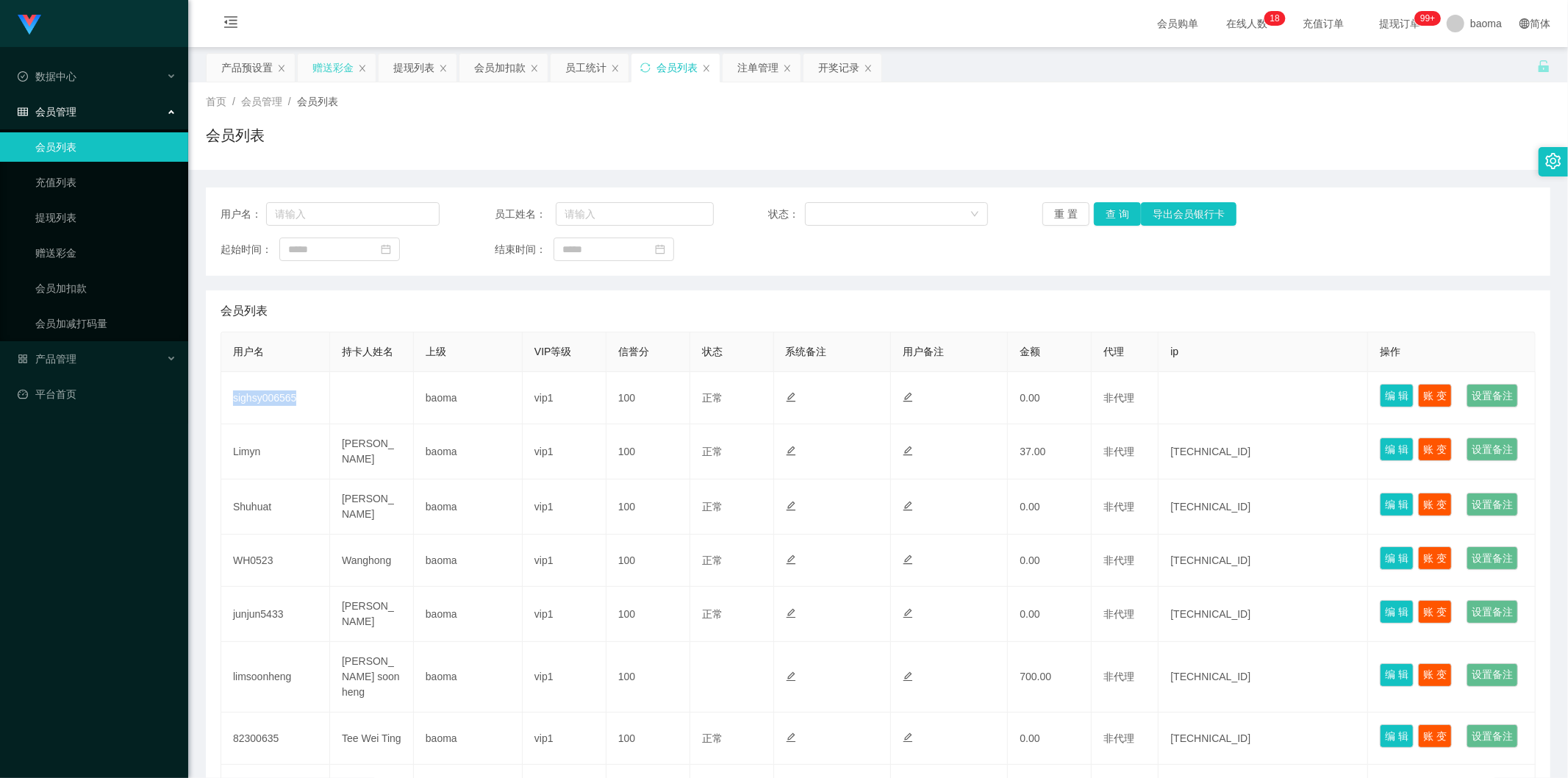
click at [331, 64] on div "赠送彩金" at bounding box center [333, 68] width 41 height 28
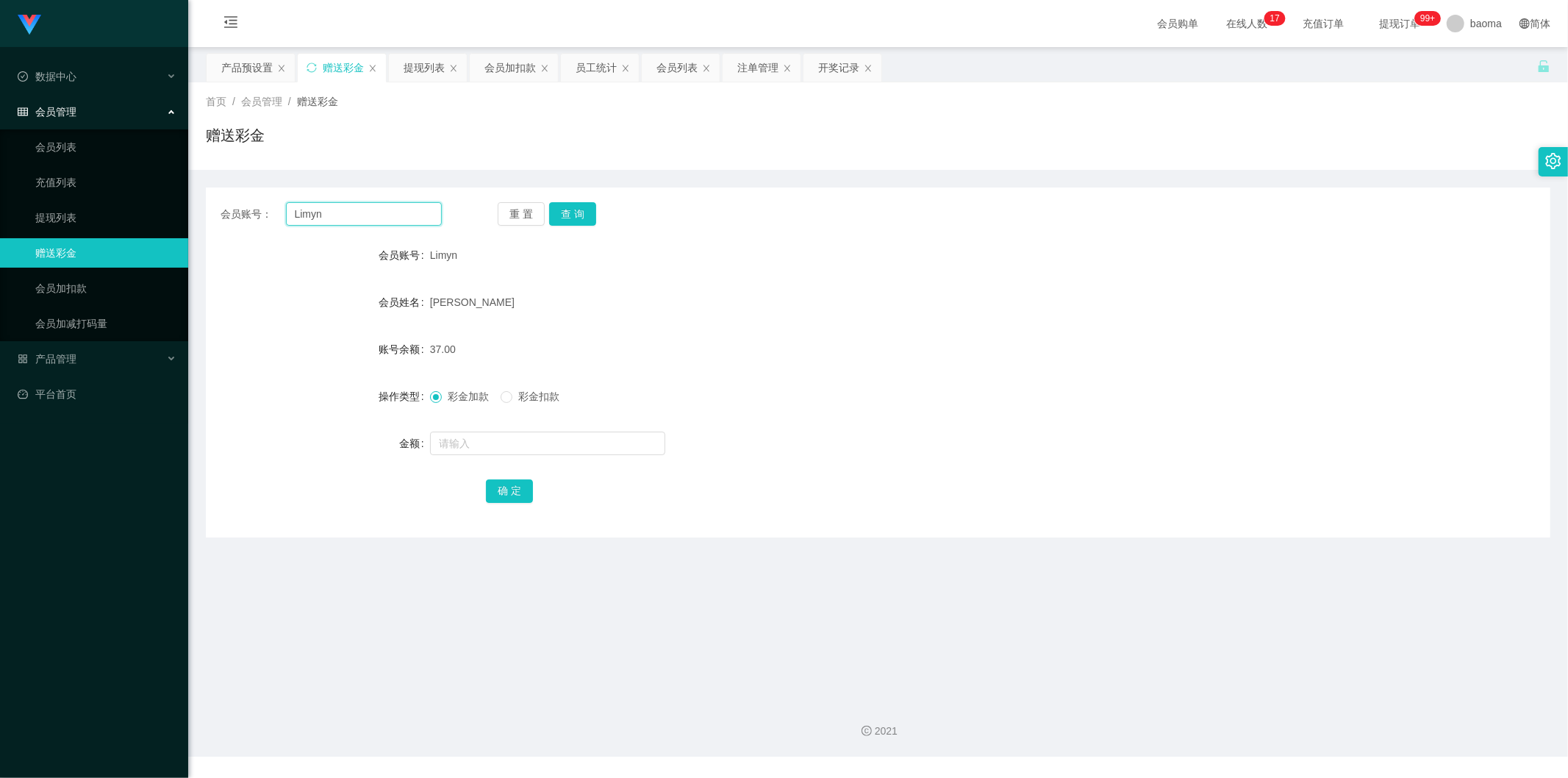
drag, startPoint x: 369, startPoint y: 219, endPoint x: 226, endPoint y: 197, distance: 144.7
click at [226, 197] on div "会员账号： Limyn 重 置 查 询 会员账号 Limyn 会员姓名 [PERSON_NAME] NING 账号余额 37.00 操作类型 彩金加款 彩金扣…" at bounding box center [877, 363] width 1345 height 350
paste input "sighsy006565"
type input "sighsy006565"
drag, startPoint x: 568, startPoint y: 214, endPoint x: 549, endPoint y: 208, distance: 19.9
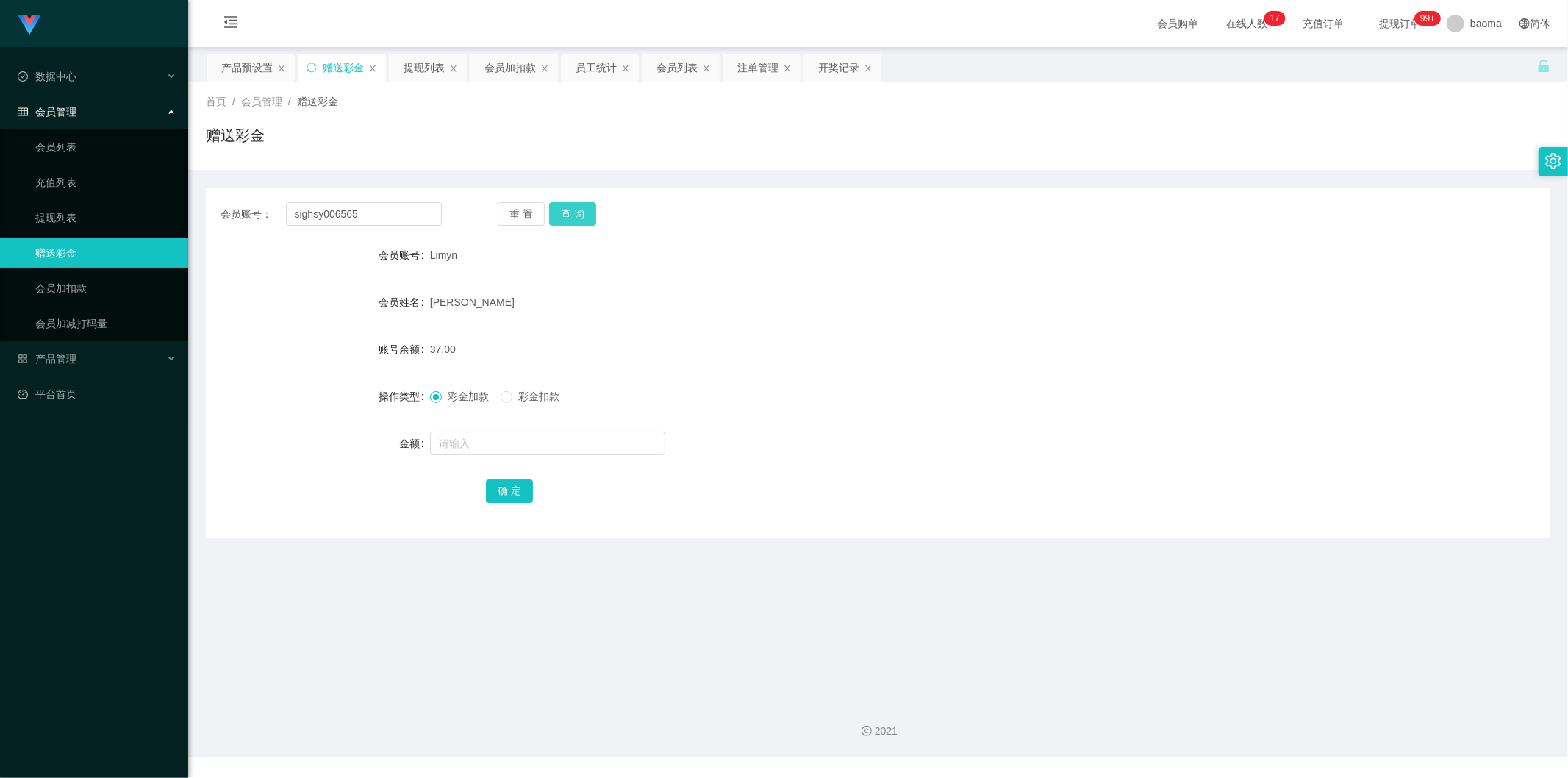
click at [568, 214] on button "查 询" at bounding box center [572, 214] width 47 height 23
click at [454, 439] on input "text" at bounding box center [548, 443] width 235 height 23
type input "100"
click at [498, 490] on button "确 定" at bounding box center [510, 491] width 47 height 23
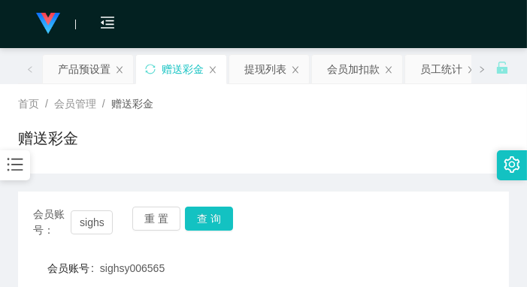
click at [395, 124] on div "首页 / 会员管理 / 赠送彩金 / 赠送彩金" at bounding box center [263, 128] width 491 height 65
click at [92, 63] on div "产品预设置" at bounding box center [84, 69] width 53 height 29
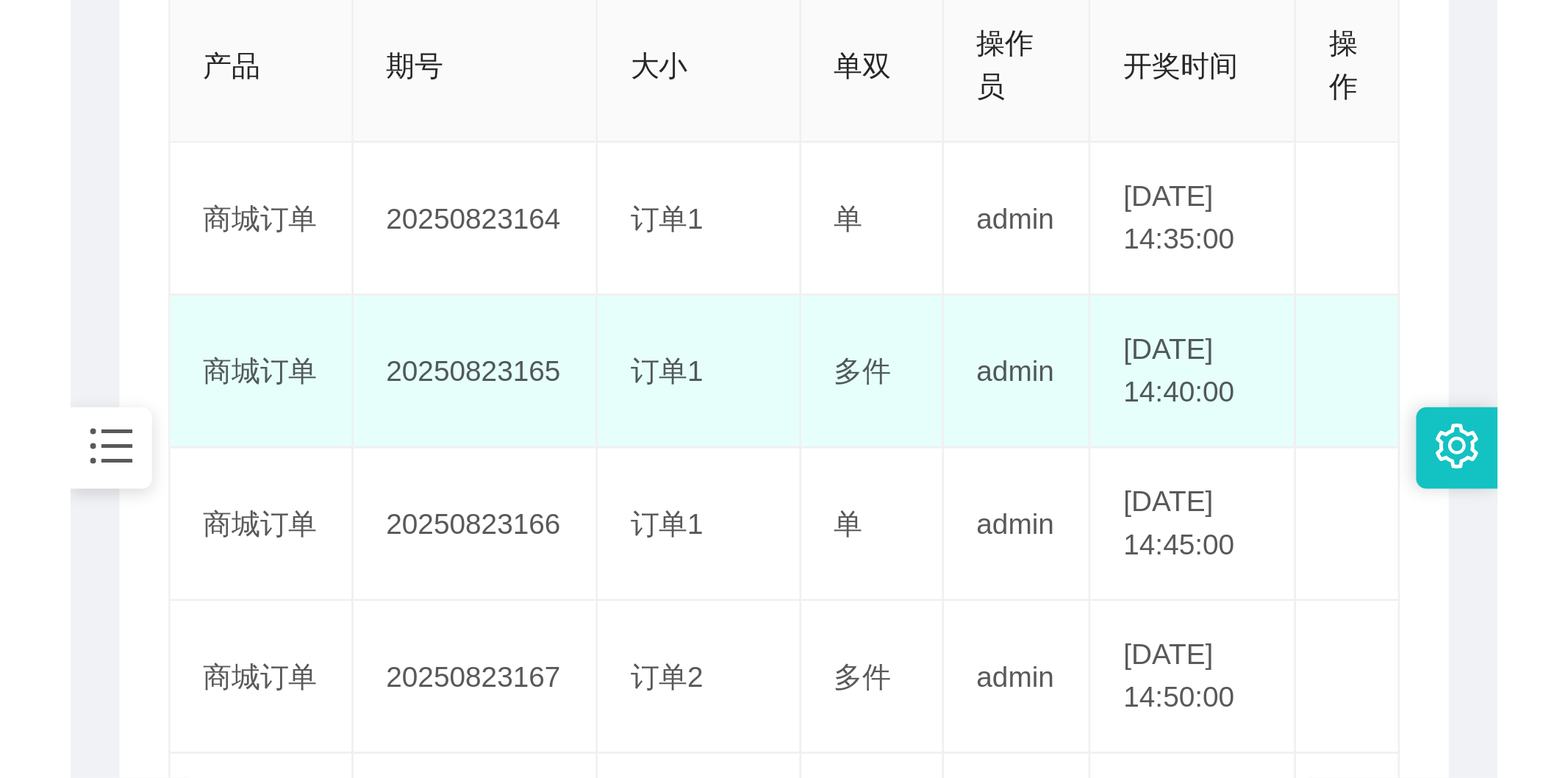
scroll to position [327, 0]
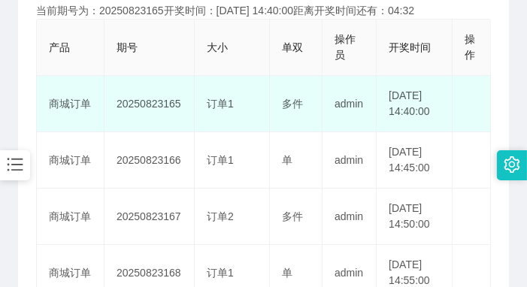
click at [474, 132] on td "编 辑 限制投注" at bounding box center [471, 104] width 38 height 56
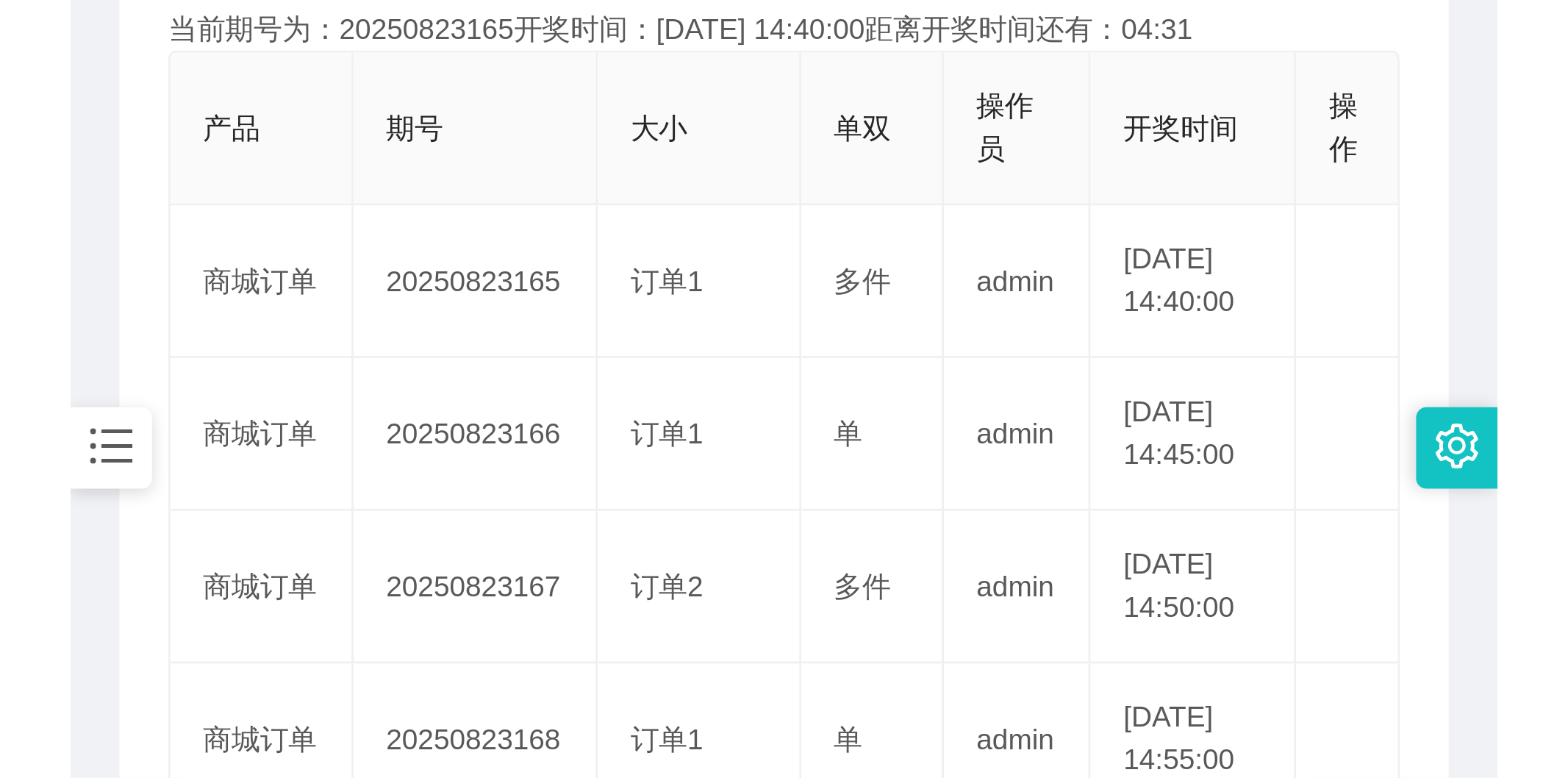
scroll to position [116, 0]
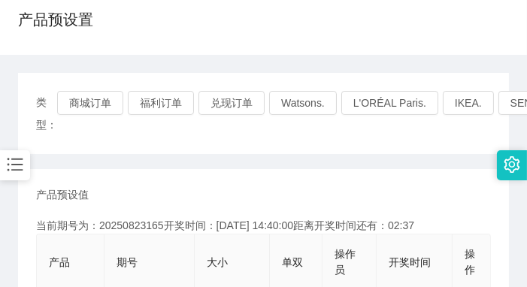
click at [396, 26] on div "产品预设置" at bounding box center [263, 25] width 491 height 35
drag, startPoint x: 443, startPoint y: 34, endPoint x: 456, endPoint y: 14, distance: 24.0
click at [443, 34] on div "产品预设置" at bounding box center [263, 25] width 491 height 35
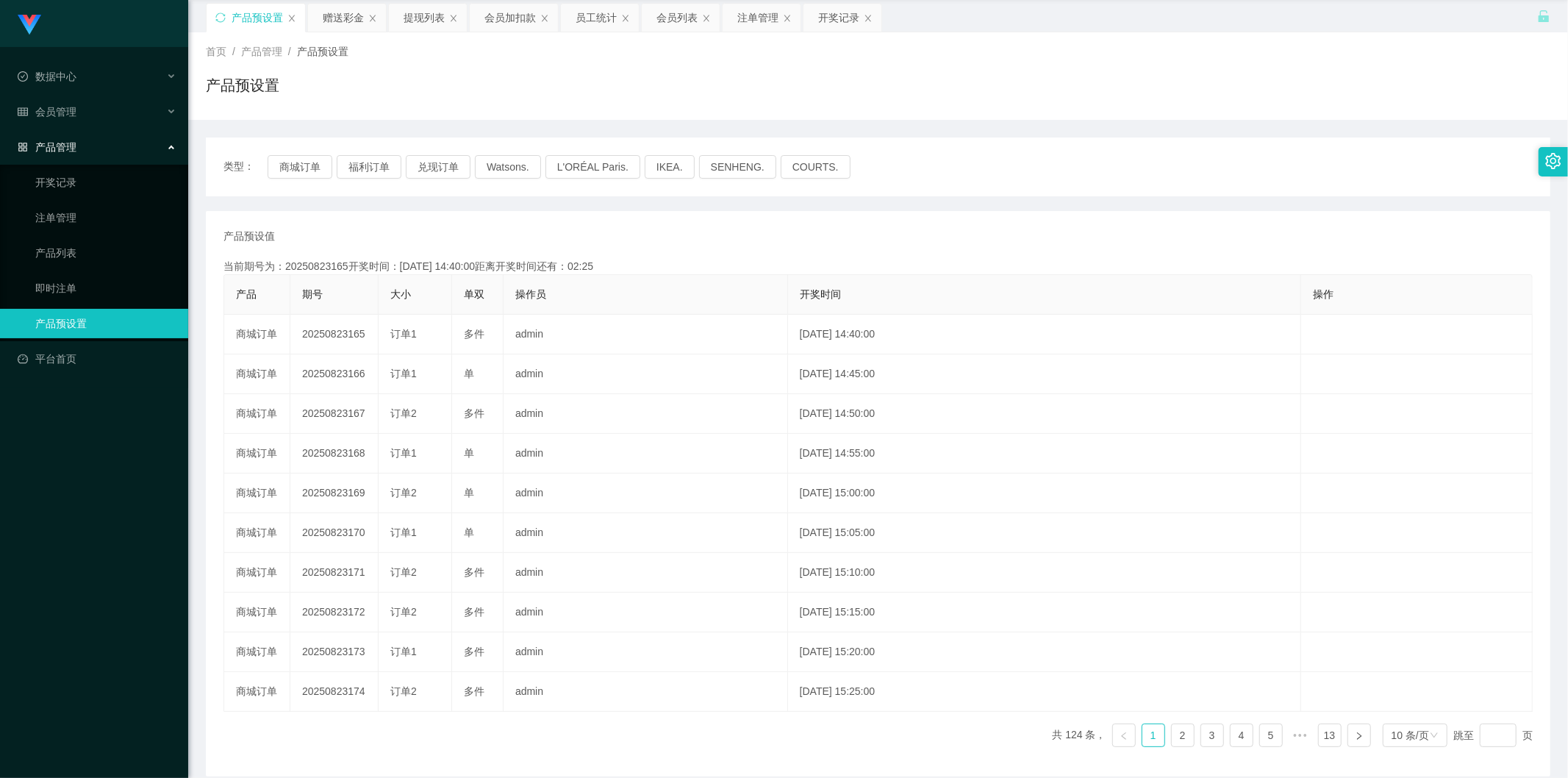
scroll to position [0, 0]
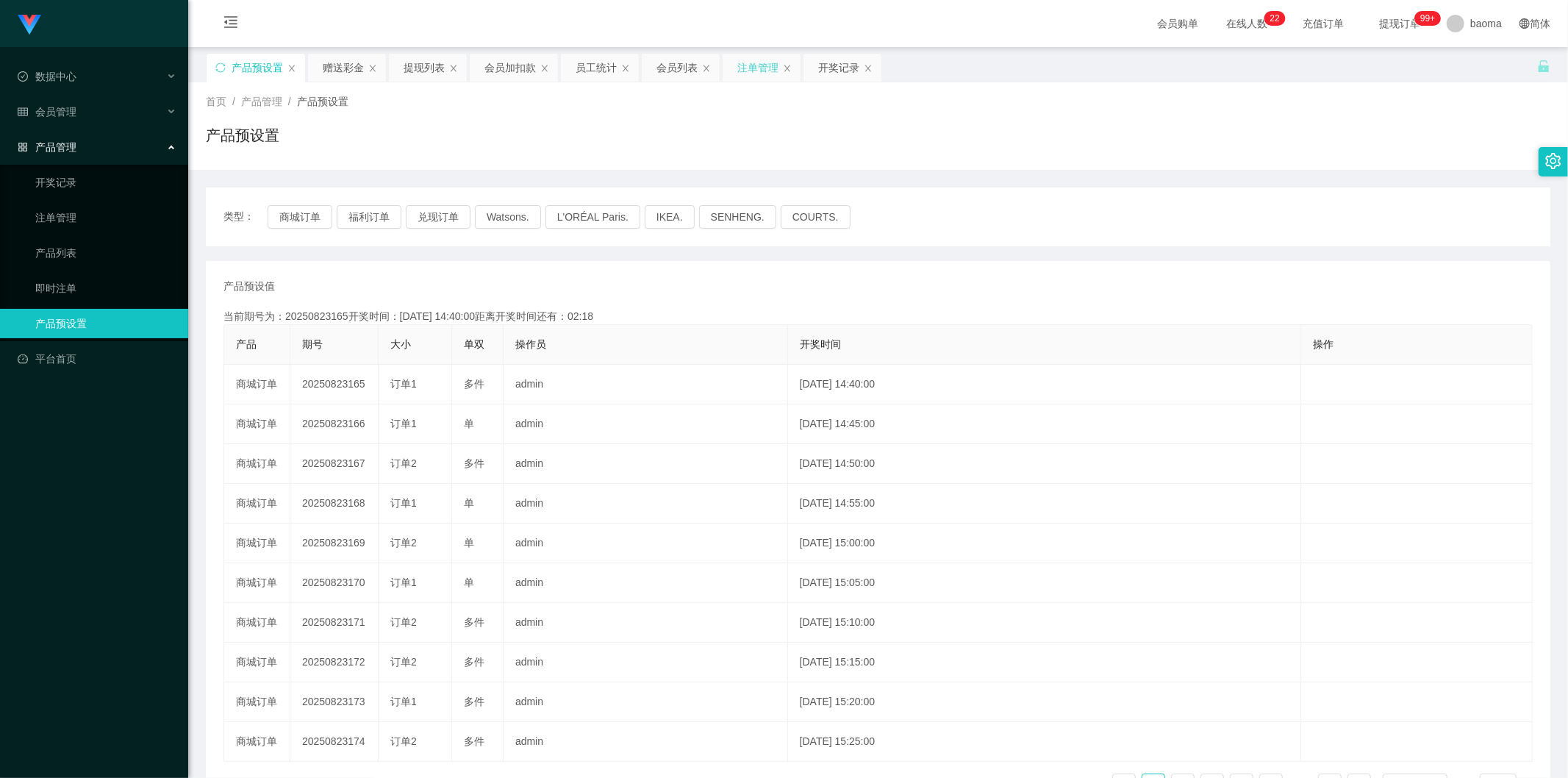
click at [762, 64] on div "注单管理" at bounding box center [758, 68] width 41 height 28
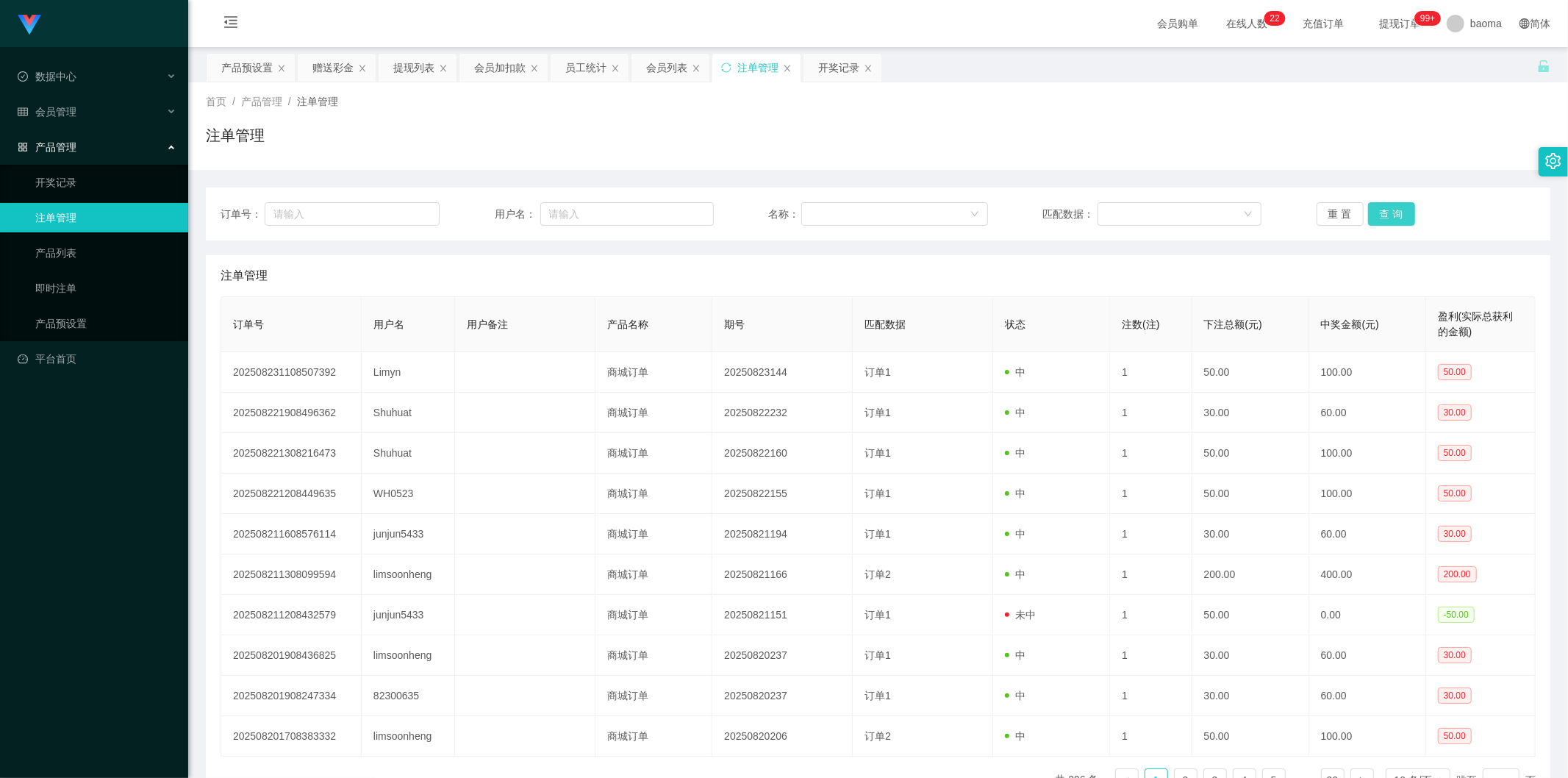
click at [1386, 214] on button "查 询" at bounding box center [1392, 214] width 47 height 23
click at [341, 208] on input "text" at bounding box center [352, 214] width 175 height 23
click at [1373, 210] on button "查 询" at bounding box center [1392, 214] width 47 height 23
click at [1373, 210] on div "重 置 查 询" at bounding box center [1426, 214] width 219 height 23
click at [1373, 210] on button "查 询" at bounding box center [1400, 214] width 64 height 23
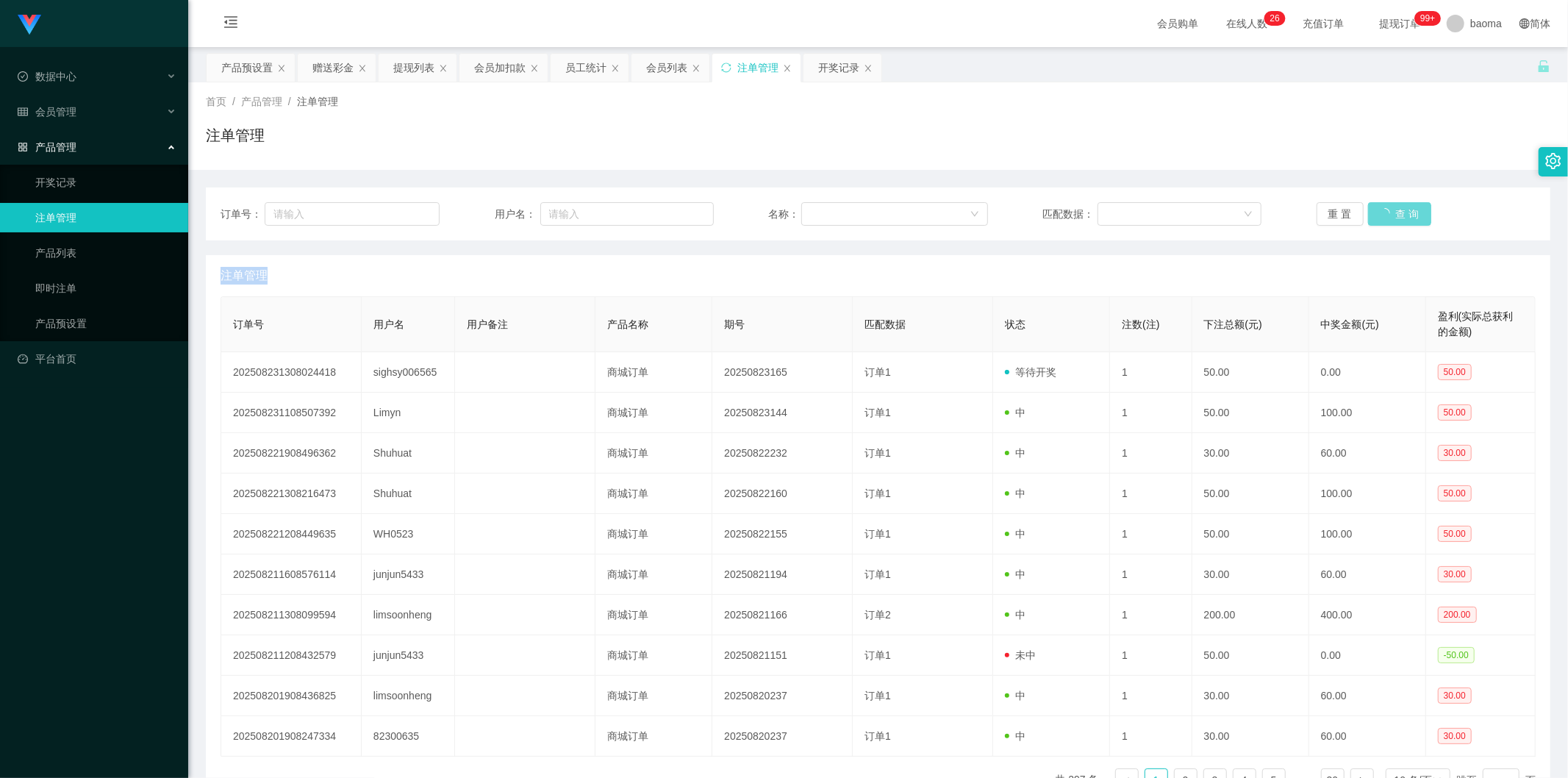
click at [1373, 210] on div "重 置 查 询" at bounding box center [1426, 214] width 219 height 23
drag, startPoint x: 1189, startPoint y: 374, endPoint x: 1155, endPoint y: 141, distance: 235.5
click at [1156, 144] on div "注单管理" at bounding box center [877, 141] width 1345 height 34
click at [408, 69] on div "提现列表" at bounding box center [414, 68] width 41 height 28
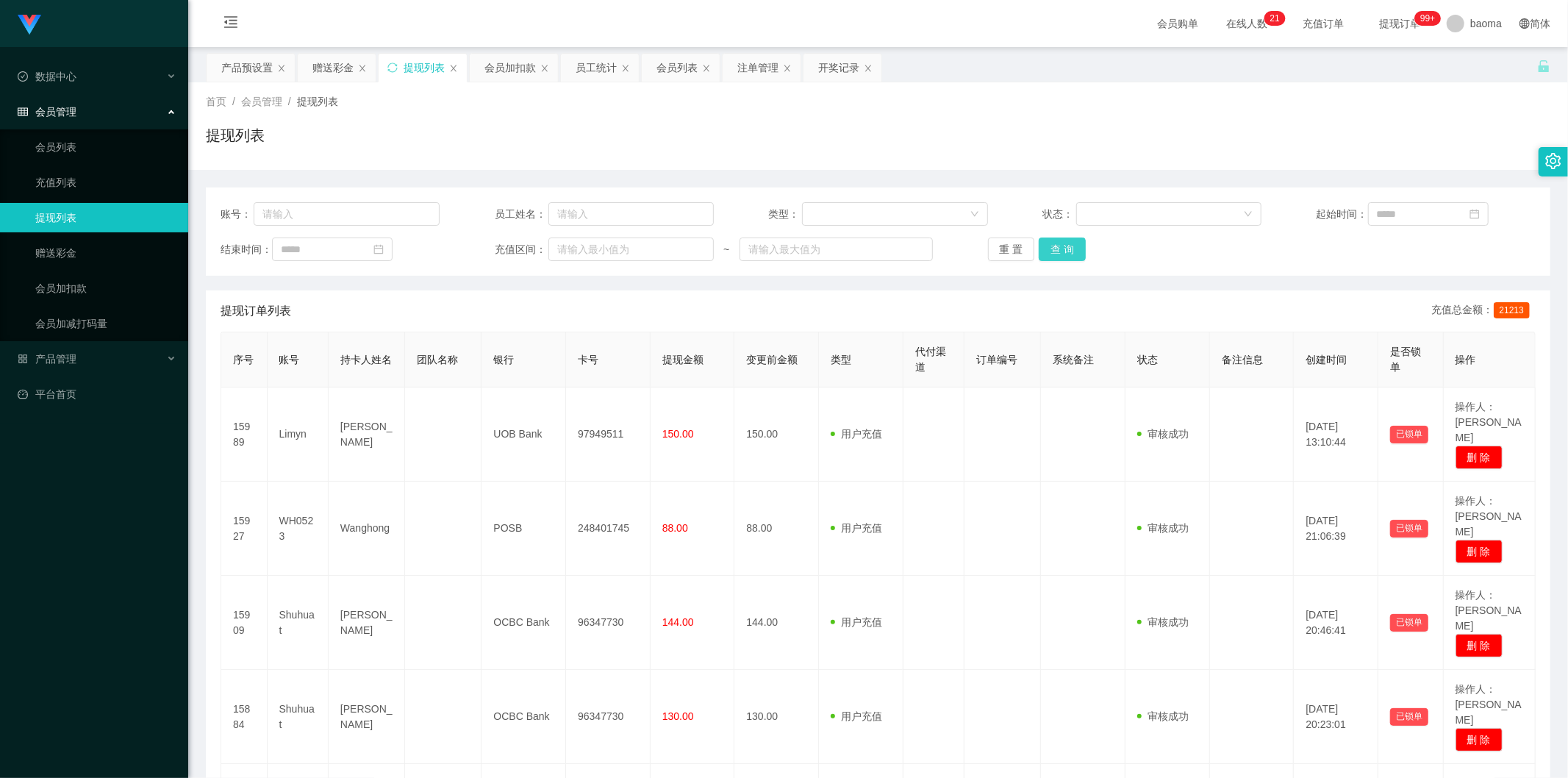
click at [1061, 245] on button "查 询" at bounding box center [1062, 250] width 47 height 23
click at [1061, 243] on div "重 置 查 询" at bounding box center [1098, 250] width 219 height 23
click at [1061, 242] on button "查 询" at bounding box center [1062, 250] width 47 height 23
click at [1061, 242] on div "重 置 查 询" at bounding box center [1098, 250] width 219 height 23
click at [1061, 242] on button "查 询" at bounding box center [1062, 250] width 47 height 23
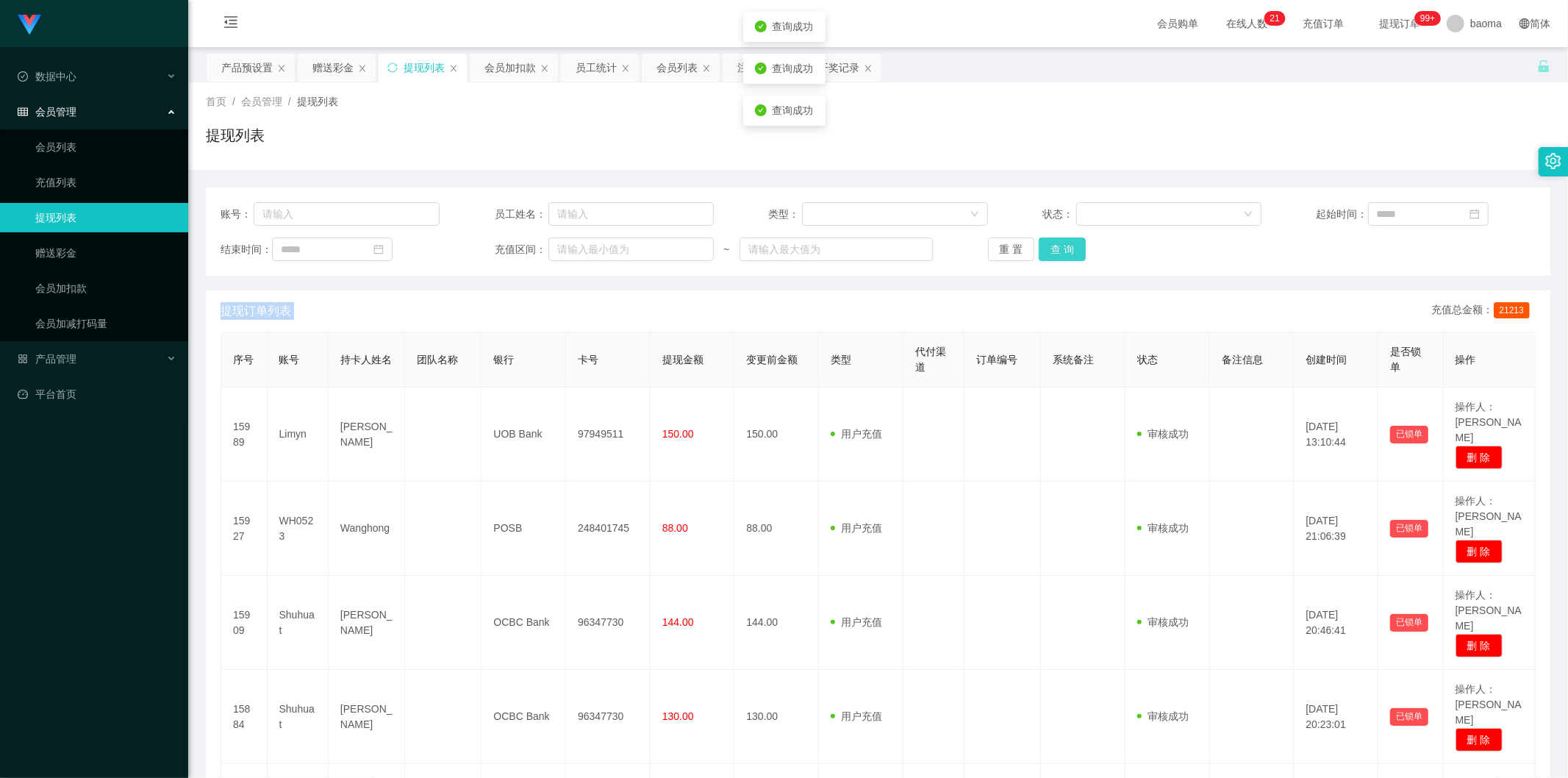
click at [1061, 242] on button "查 询" at bounding box center [1062, 250] width 47 height 23
click at [1061, 242] on div "重 置 查 询" at bounding box center [1098, 250] width 219 height 23
click at [1061, 243] on button "查 询" at bounding box center [1062, 250] width 47 height 23
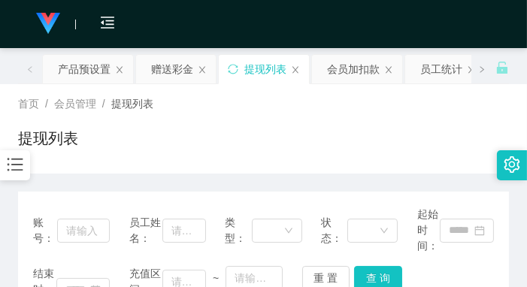
click at [383, 113] on div "首页 / 会员管理 / 提现列表 / 提现列表" at bounding box center [263, 128] width 491 height 65
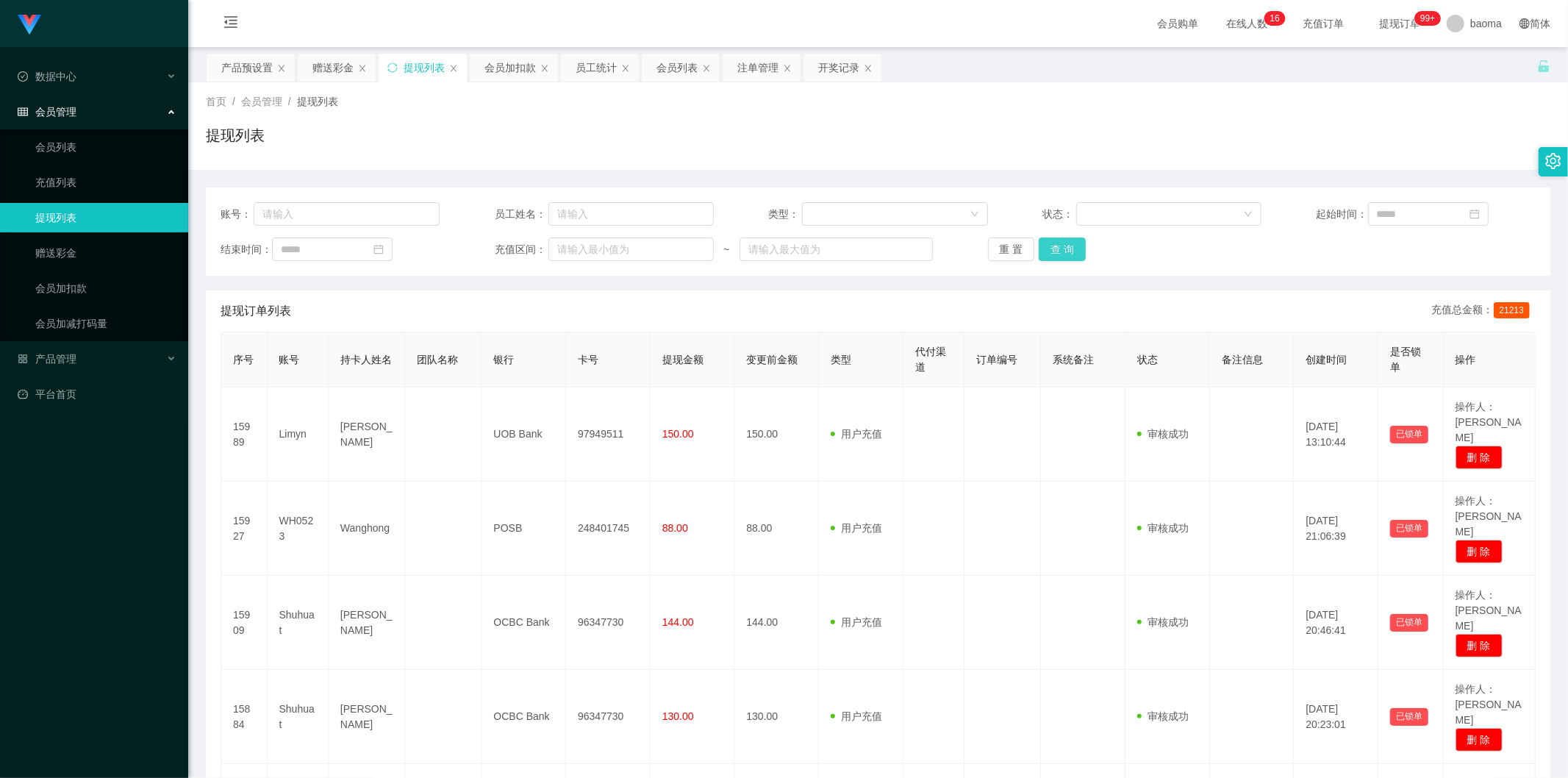
click at [1071, 253] on button "查 询" at bounding box center [1062, 250] width 47 height 23
click at [1071, 253] on div "重 置 查 询" at bounding box center [1098, 250] width 219 height 23
click at [1063, 251] on button "查 询" at bounding box center [1062, 250] width 47 height 23
click at [1063, 251] on div "重 置 查 询" at bounding box center [1098, 250] width 219 height 23
click at [1063, 251] on button "查 询" at bounding box center [1062, 250] width 47 height 23
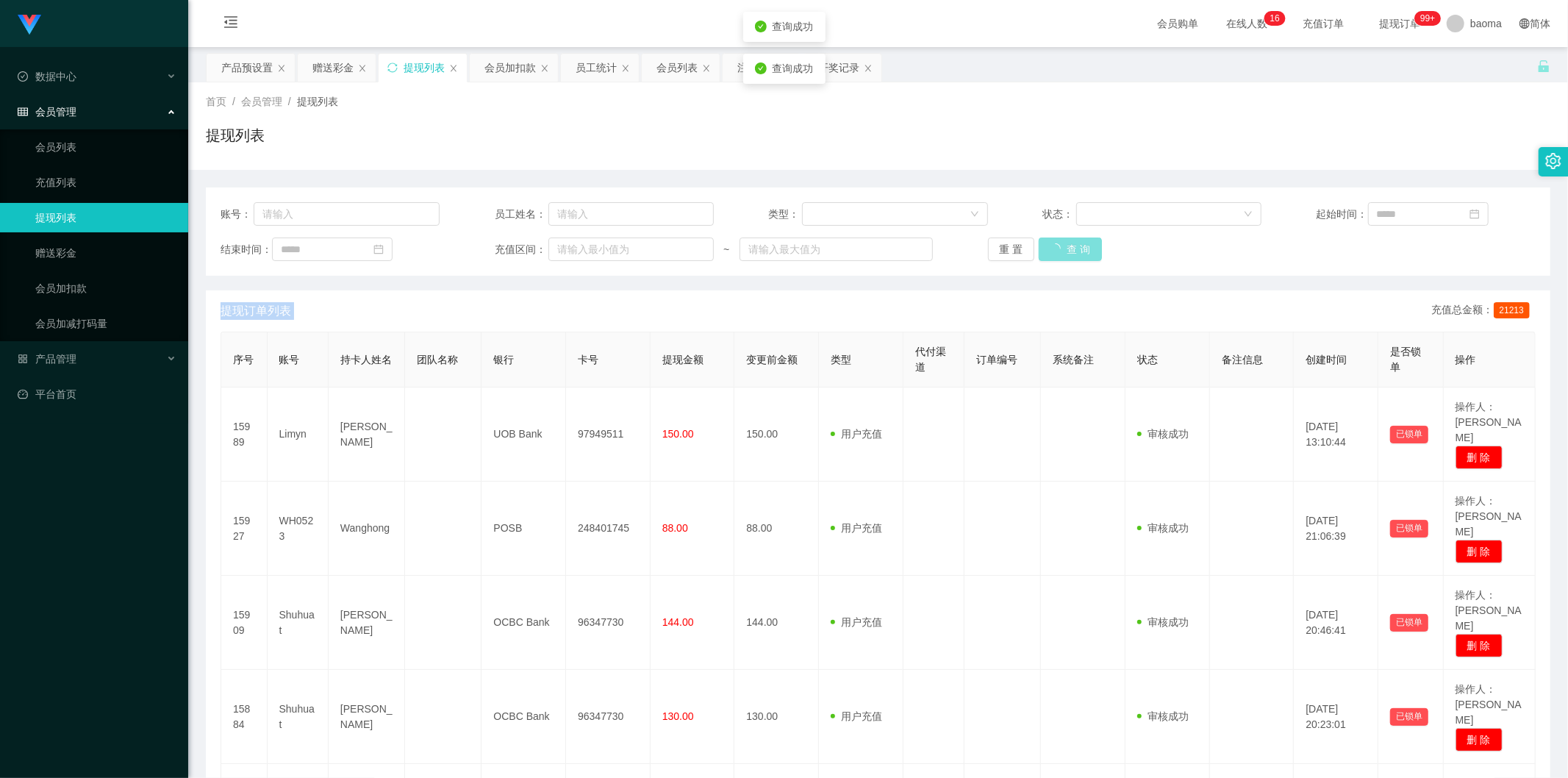
click at [1063, 251] on div "重 置 查 询" at bounding box center [1098, 250] width 219 height 23
click at [1063, 251] on button "查 询" at bounding box center [1070, 250] width 64 height 23
click at [1063, 251] on div "重 置 查 询" at bounding box center [1098, 250] width 219 height 23
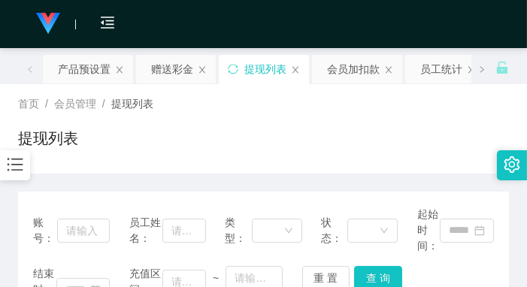
click at [396, 121] on div "首页 / 会员管理 / 提现列表 / 提现列表" at bounding box center [263, 128] width 491 height 65
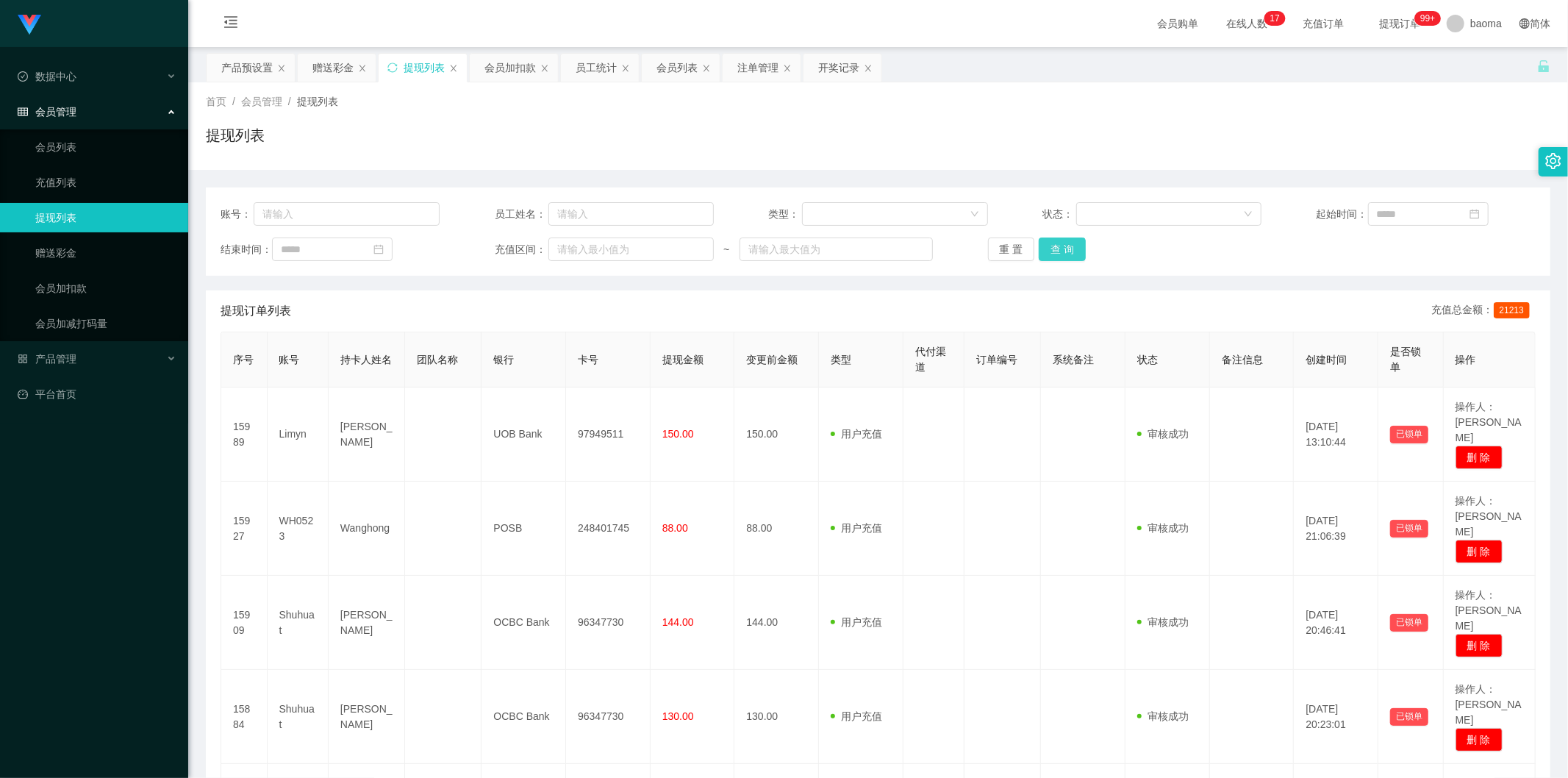
click at [1060, 247] on button "查 询" at bounding box center [1062, 250] width 47 height 23
click at [1060, 245] on div "重 置 查 询" at bounding box center [1098, 250] width 219 height 23
click at [1060, 242] on button "查 询" at bounding box center [1062, 250] width 47 height 23
click at [1060, 240] on div "重 置 查 询" at bounding box center [1098, 250] width 219 height 23
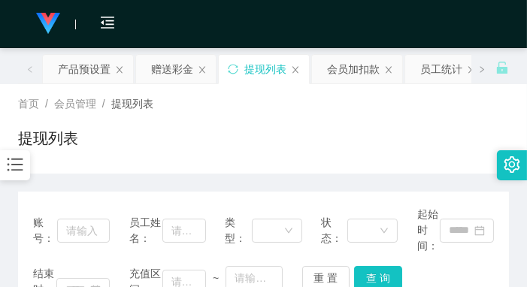
click at [402, 122] on div "首页 / 会员管理 / 提现列表 / 提现列表" at bounding box center [263, 128] width 491 height 65
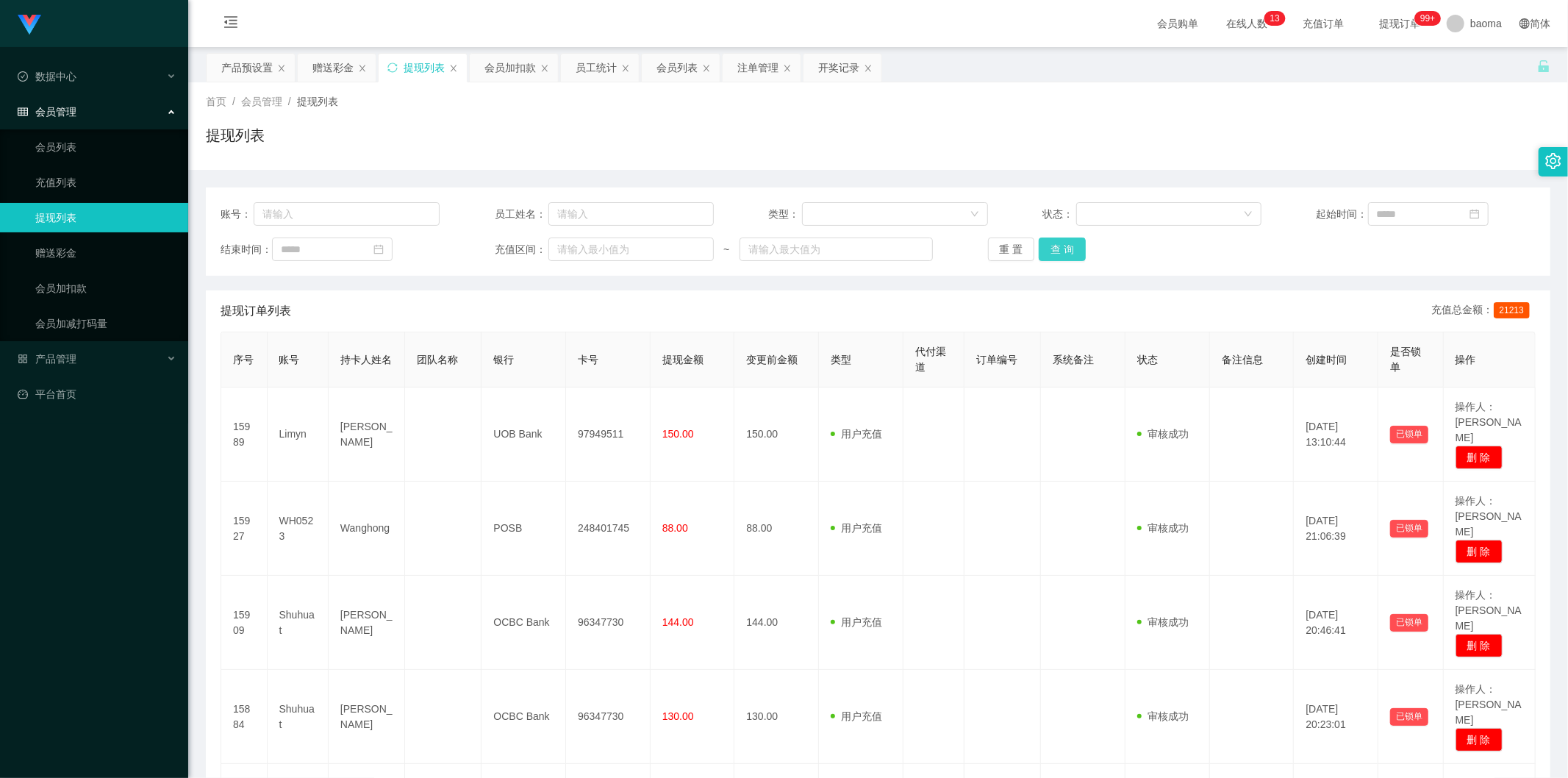
click at [1067, 247] on button "查 询" at bounding box center [1062, 250] width 47 height 23
click at [1066, 247] on button "查 询" at bounding box center [1062, 250] width 47 height 23
click at [1066, 247] on div "重 置 查 询" at bounding box center [1098, 250] width 219 height 23
click at [1066, 247] on button "查 询" at bounding box center [1062, 250] width 47 height 23
click at [1066, 247] on div "重 置 查 询" at bounding box center [1098, 250] width 219 height 23
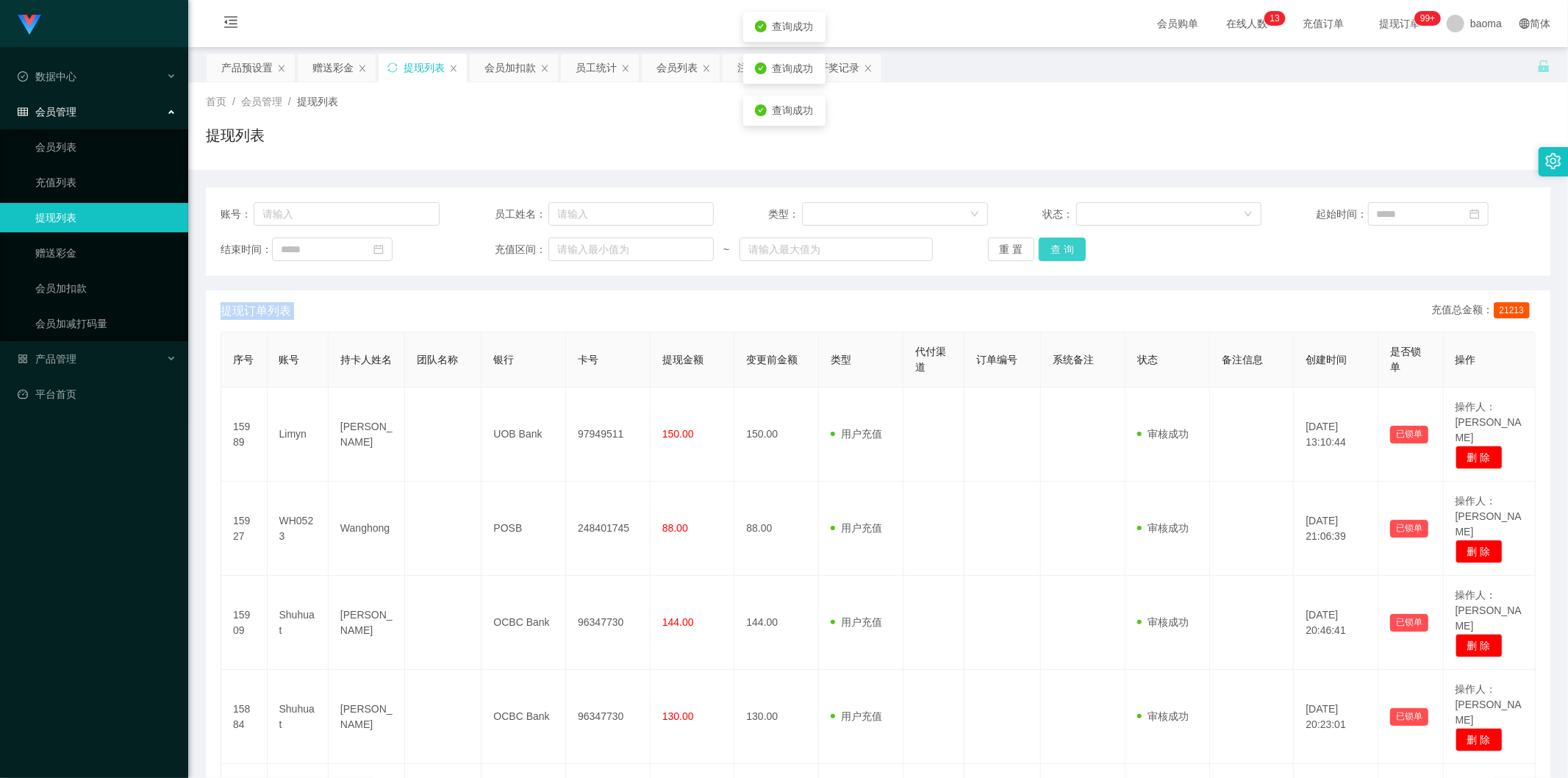
click at [1066, 247] on button "查 询" at bounding box center [1062, 250] width 47 height 23
click at [1066, 247] on div "重 置 查 询" at bounding box center [1098, 250] width 219 height 23
click at [1066, 247] on button "查 询" at bounding box center [1062, 250] width 47 height 23
drag, startPoint x: 1066, startPoint y: 247, endPoint x: 1107, endPoint y: 270, distance: 47.0
click at [1066, 247] on div "重 置 查 询" at bounding box center [1098, 250] width 219 height 23
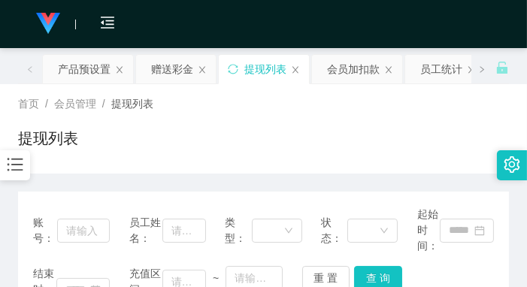
drag, startPoint x: 264, startPoint y: 154, endPoint x: 283, endPoint y: 133, distance: 28.7
click at [273, 139] on div "提现列表" at bounding box center [263, 144] width 491 height 35
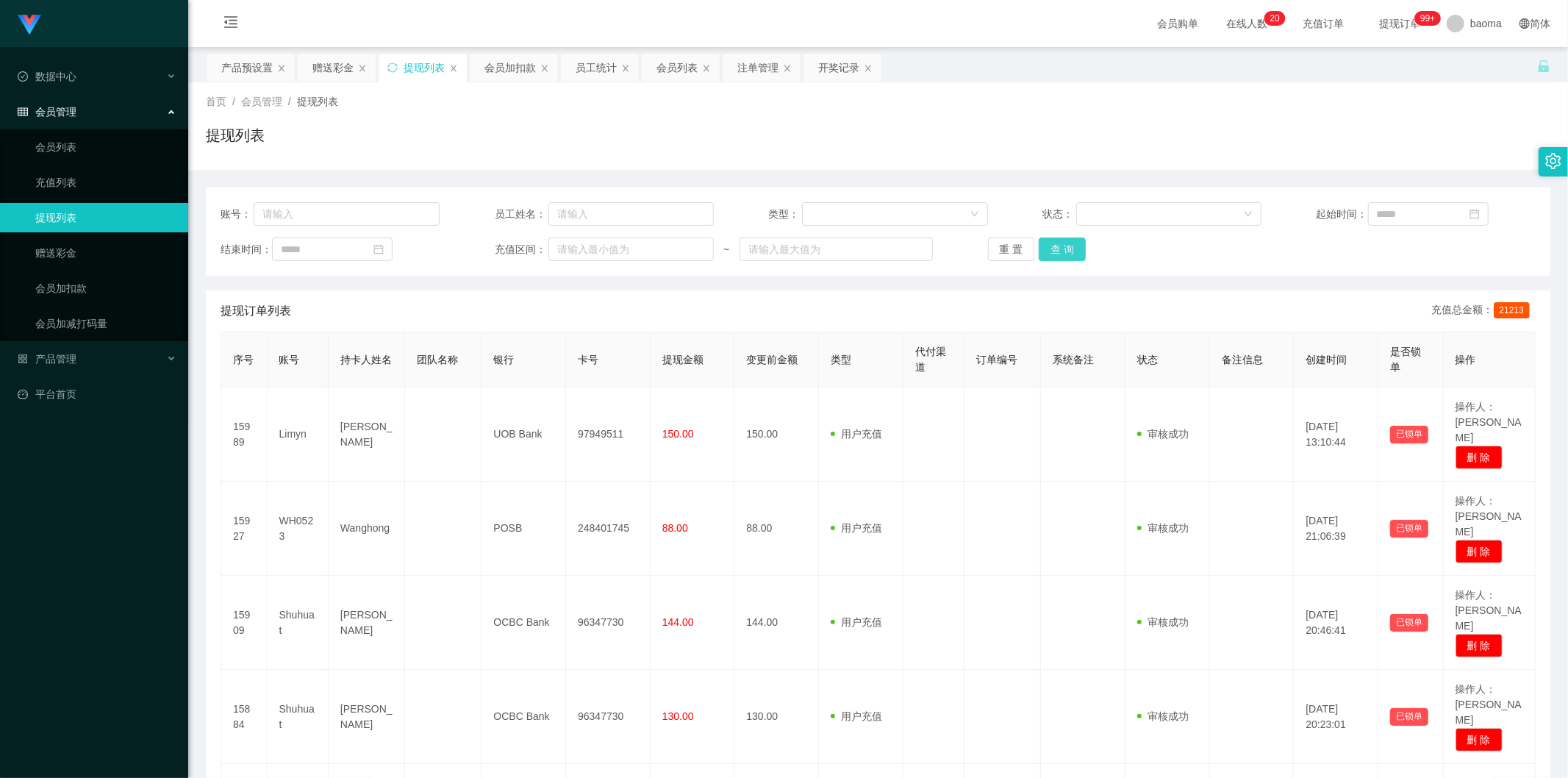
click at [1057, 249] on button "查 询" at bounding box center [1062, 250] width 47 height 23
click at [1047, 255] on button "查 询" at bounding box center [1062, 250] width 47 height 23
click at [1047, 253] on div "重 置 查 询" at bounding box center [1098, 250] width 219 height 23
click at [1047, 252] on button "查 询" at bounding box center [1070, 250] width 64 height 23
click at [327, 61] on div "赠送彩金" at bounding box center [333, 68] width 41 height 28
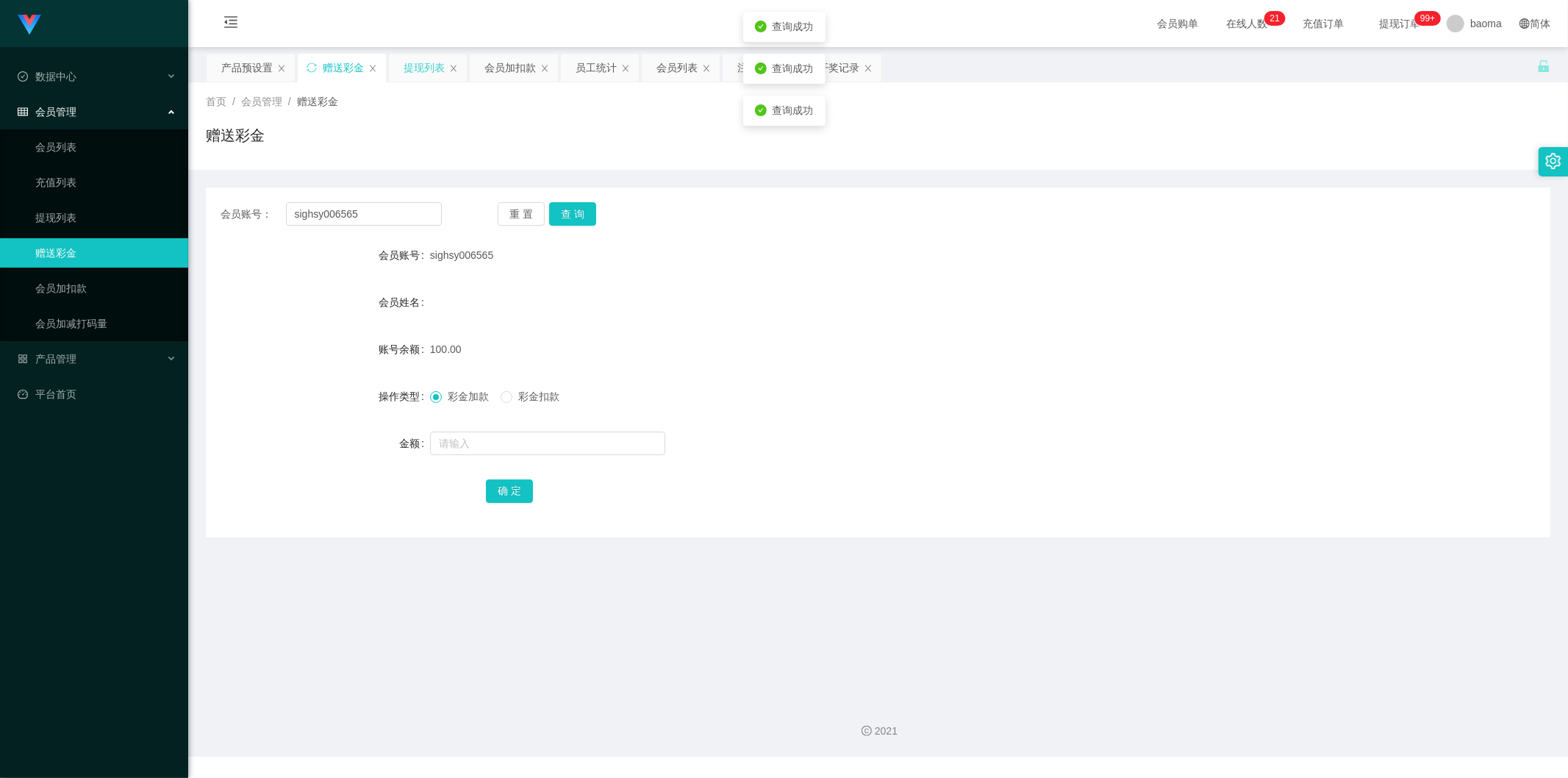
click at [427, 61] on div "提现列表" at bounding box center [425, 68] width 41 height 28
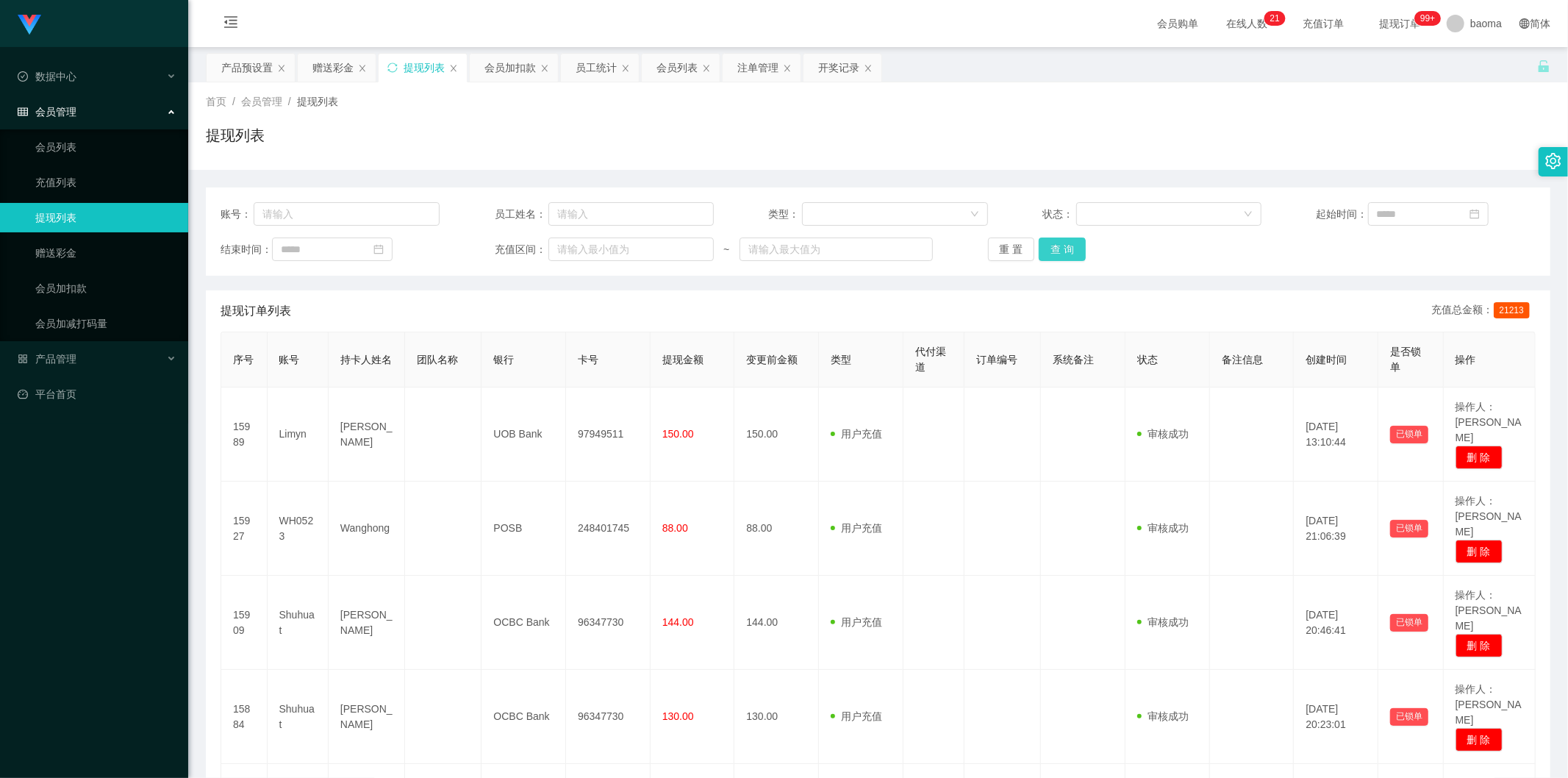
click at [1069, 252] on button "查 询" at bounding box center [1062, 250] width 47 height 23
click at [1069, 252] on div "重 置 查 询" at bounding box center [1098, 250] width 219 height 23
click at [1069, 252] on button "查 询" at bounding box center [1062, 250] width 47 height 23
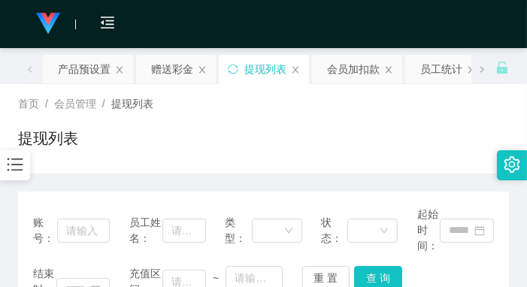
drag, startPoint x: 386, startPoint y: 132, endPoint x: 395, endPoint y: 84, distance: 48.9
click at [386, 132] on div "提现列表" at bounding box center [263, 144] width 491 height 35
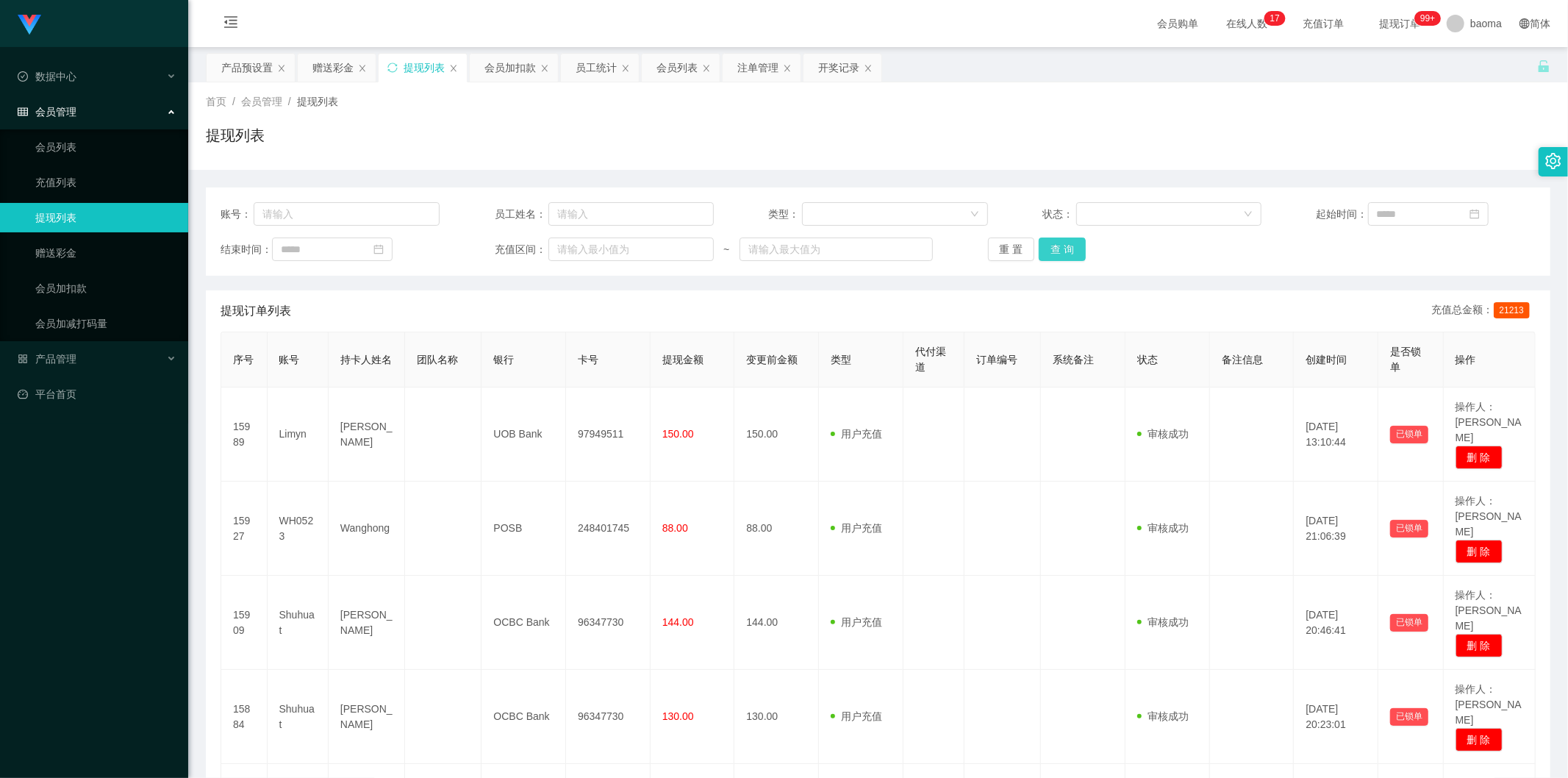
click at [1066, 254] on button "查 询" at bounding box center [1062, 250] width 47 height 23
click at [1059, 248] on button "查 询" at bounding box center [1062, 250] width 47 height 23
click at [1059, 248] on div "重 置 查 询" at bounding box center [1098, 250] width 219 height 23
click at [1059, 248] on button "查 询" at bounding box center [1062, 250] width 47 height 23
click at [1059, 248] on div "重 置 查 询" at bounding box center [1098, 250] width 219 height 23
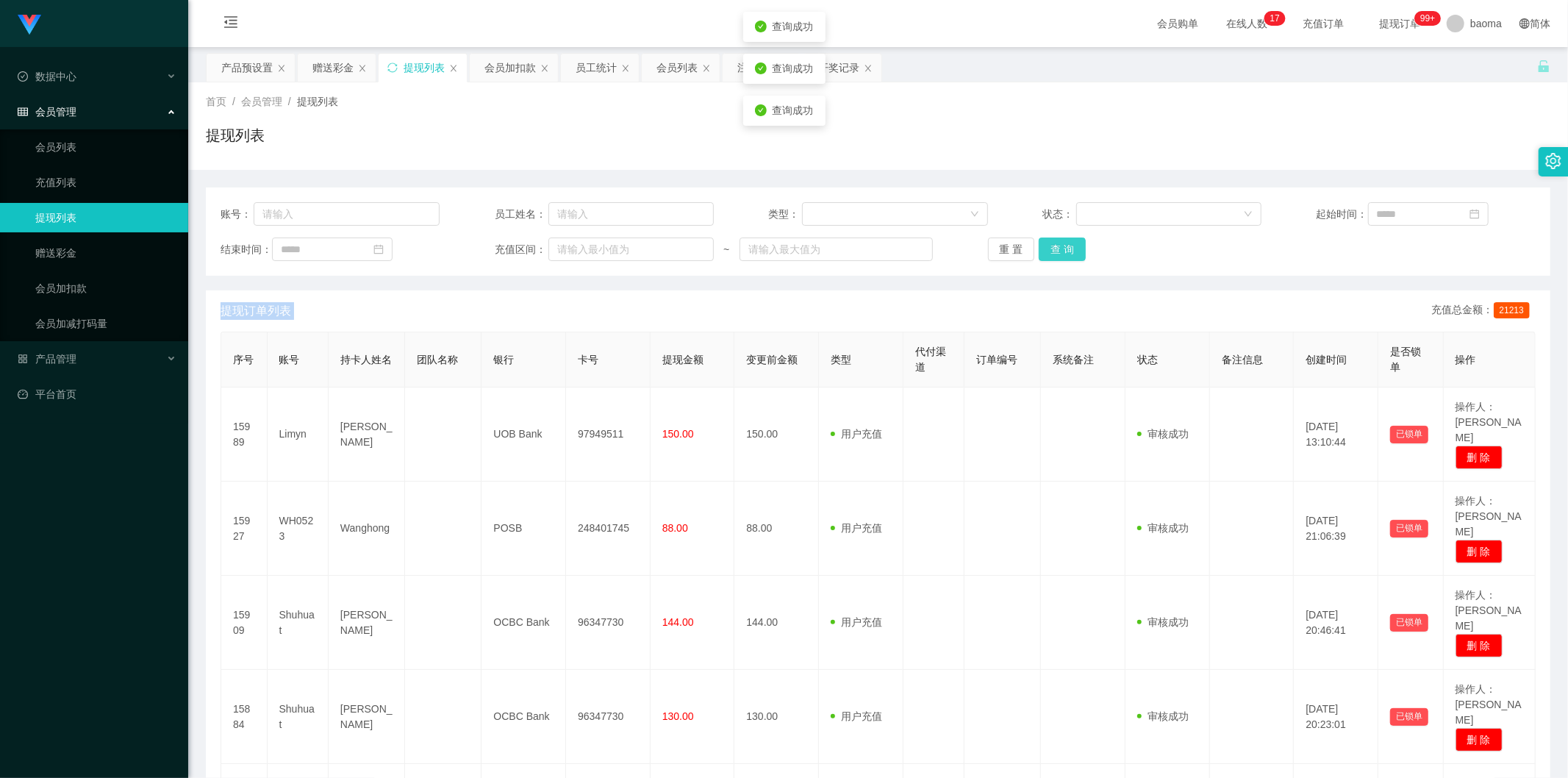
click at [1059, 248] on button "查 询" at bounding box center [1062, 250] width 47 height 23
click at [1059, 248] on div "重 置 查 询" at bounding box center [1098, 250] width 219 height 23
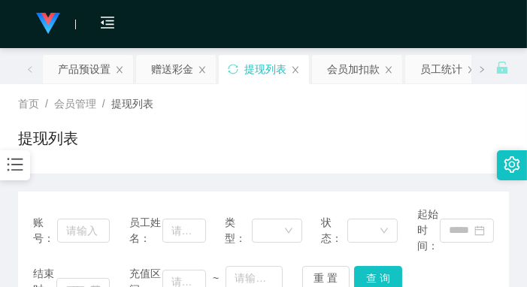
drag, startPoint x: 365, startPoint y: 122, endPoint x: 384, endPoint y: 99, distance: 29.3
click at [365, 122] on div "首页 / 会员管理 / 提现列表 / 提现列表" at bounding box center [263, 128] width 491 height 65
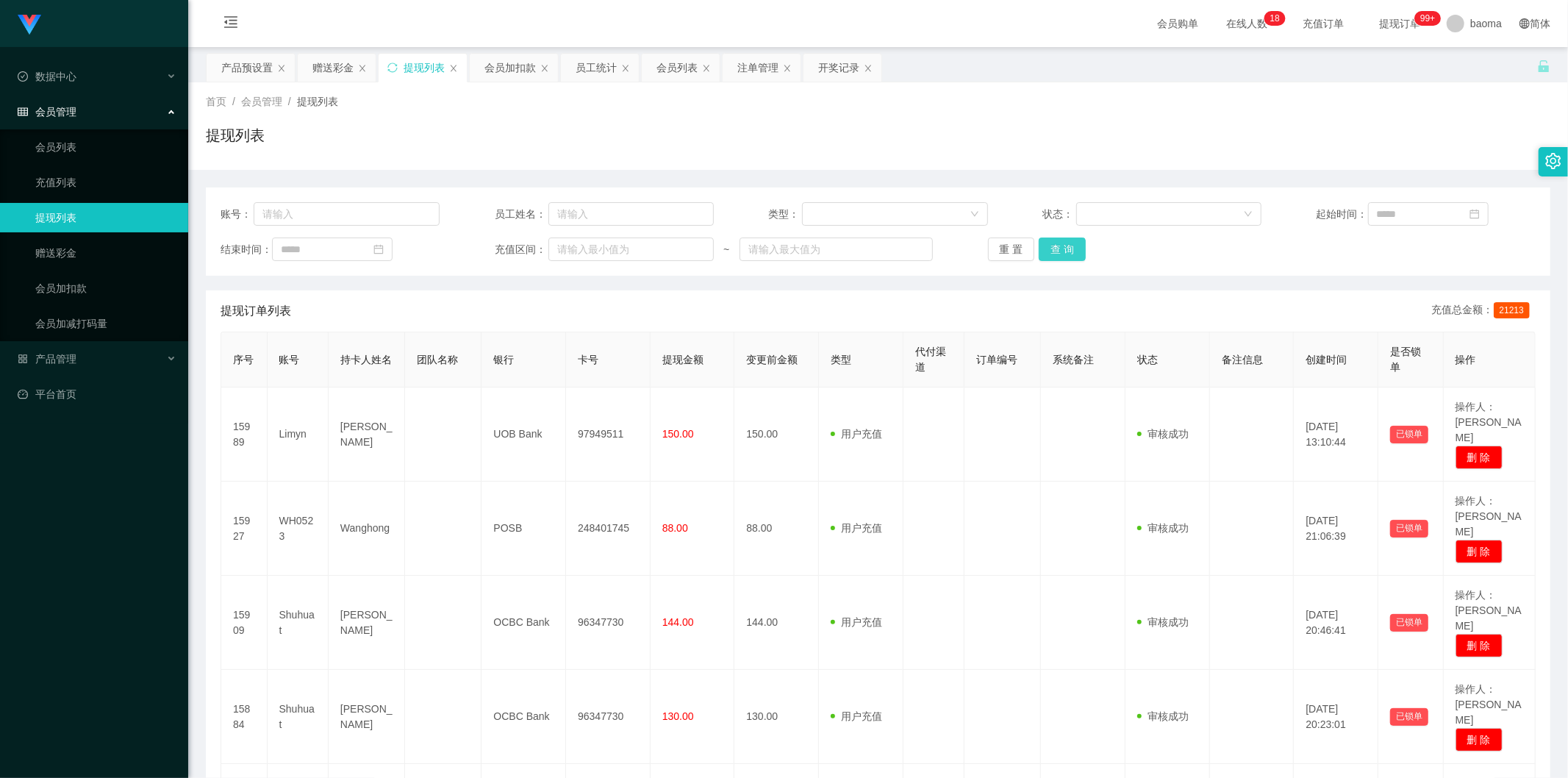
click at [1058, 242] on button "查 询" at bounding box center [1062, 250] width 47 height 23
click at [1058, 242] on div "重 置 查 询" at bounding box center [1098, 250] width 219 height 23
click at [1058, 242] on button "查 询" at bounding box center [1062, 250] width 47 height 23
click at [1060, 243] on button "查 询" at bounding box center [1062, 250] width 47 height 23
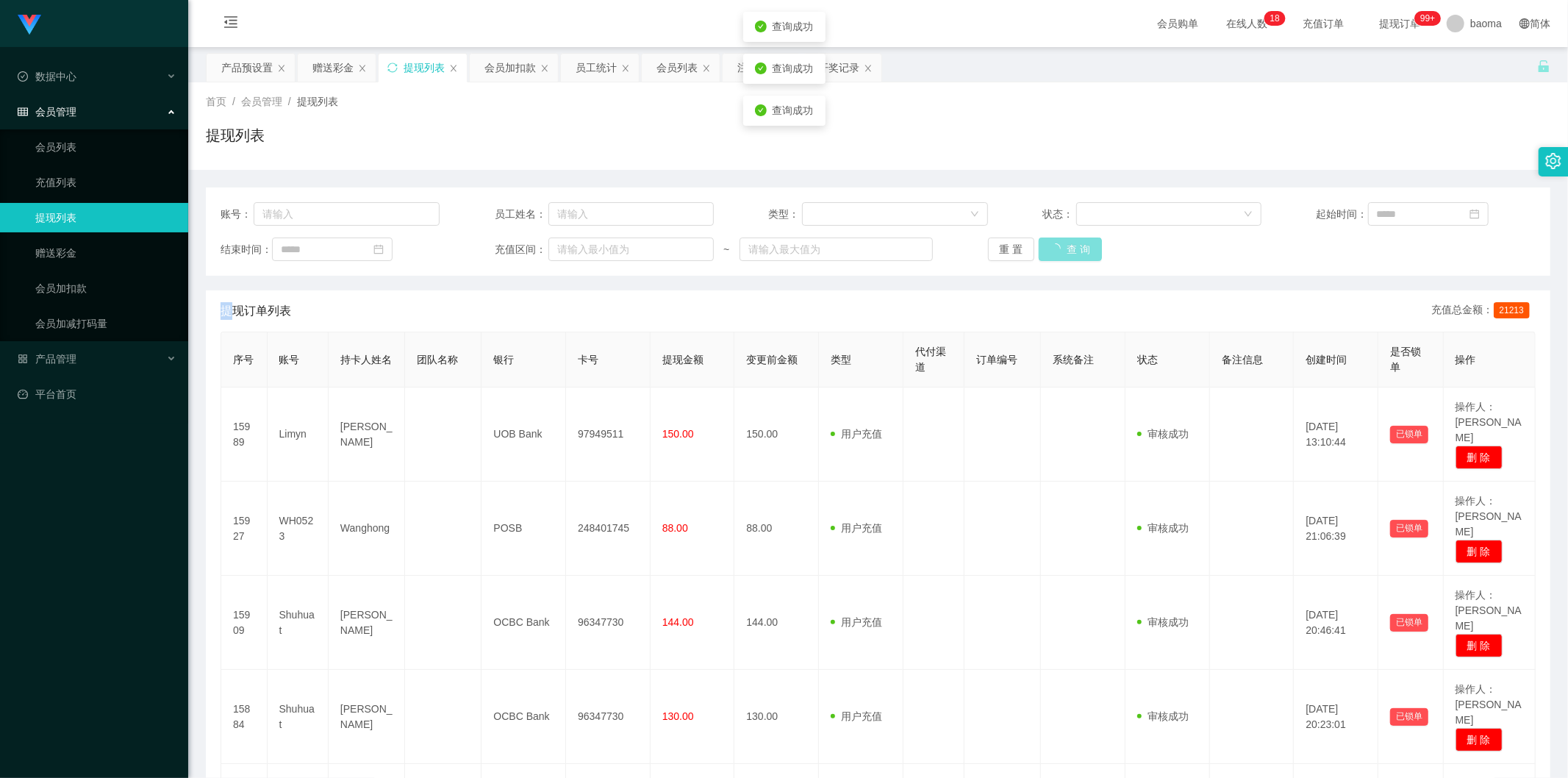
click at [1060, 243] on div "重 置 查 询" at bounding box center [1098, 250] width 219 height 23
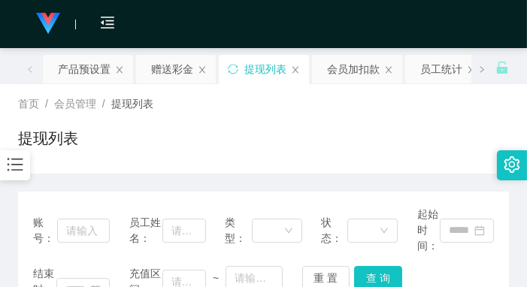
click at [406, 130] on div "提现列表" at bounding box center [263, 144] width 491 height 35
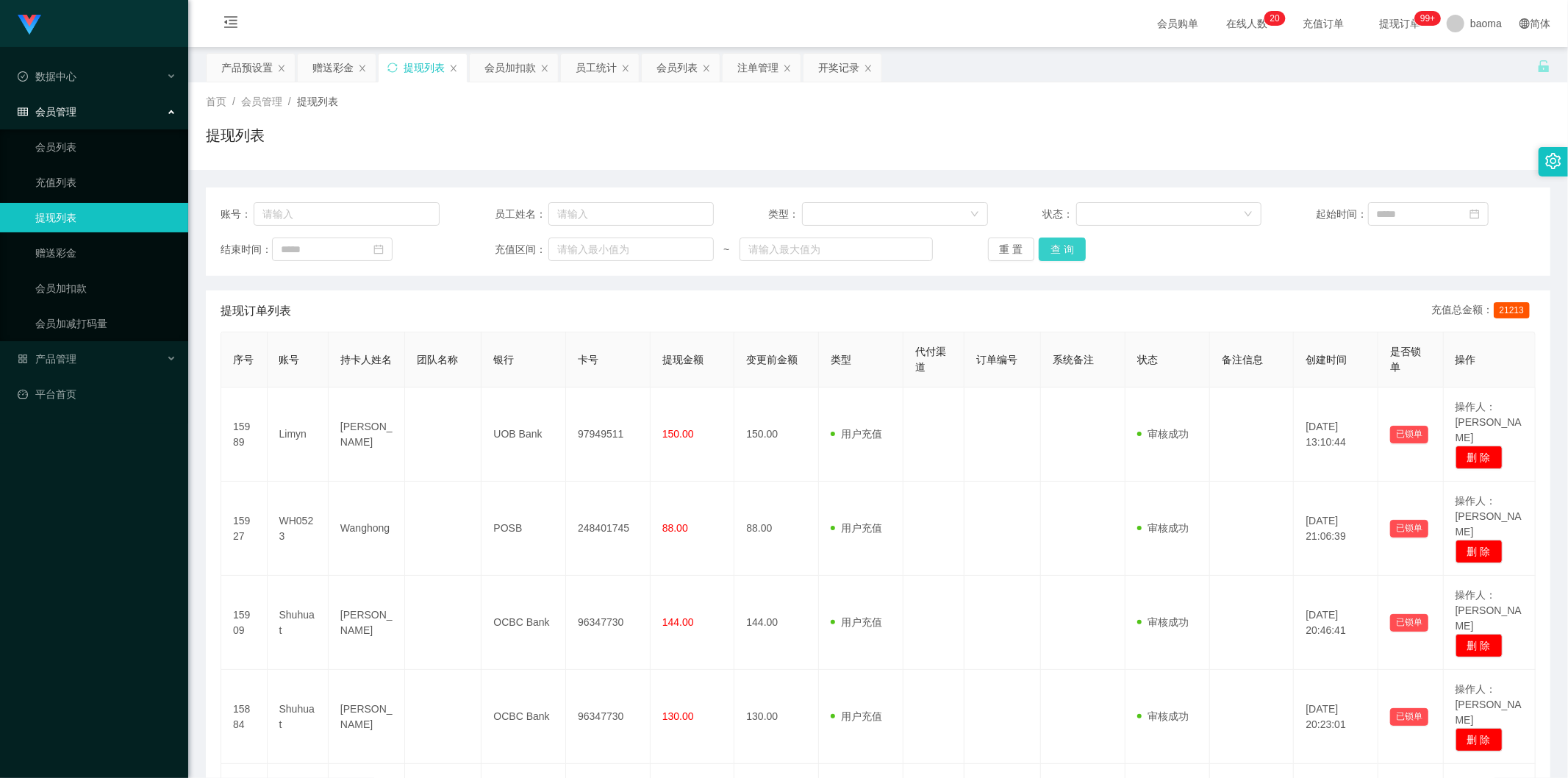
click at [1063, 247] on button "查 询" at bounding box center [1062, 250] width 47 height 23
click at [1063, 246] on div "重 置 查 询" at bounding box center [1098, 250] width 219 height 23
click at [1061, 244] on button "查 询" at bounding box center [1062, 250] width 47 height 23
click at [1059, 243] on button "查 询" at bounding box center [1062, 250] width 47 height 23
click at [1059, 242] on button "查 询" at bounding box center [1062, 250] width 47 height 23
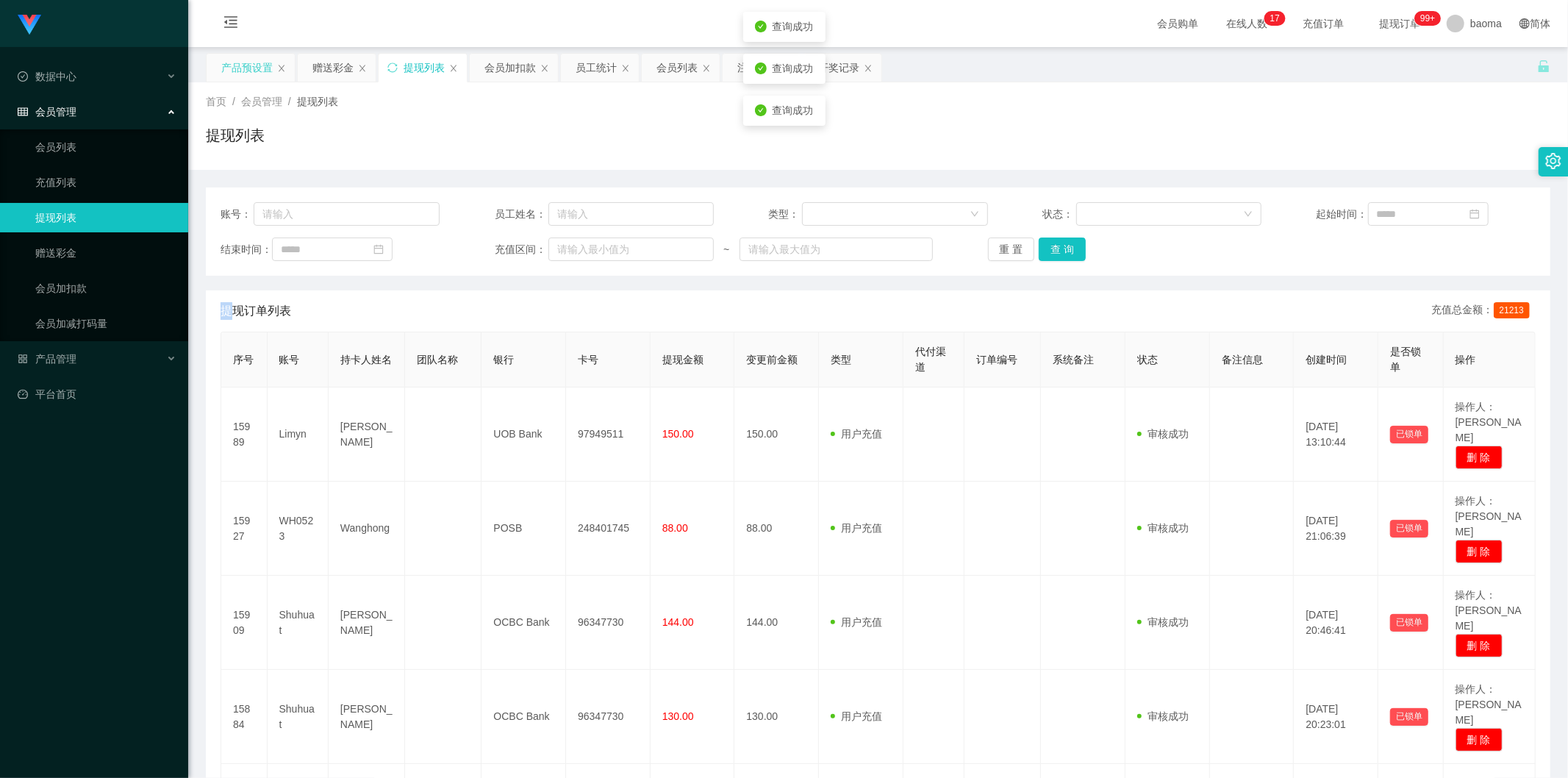
click at [246, 57] on div "产品预设置" at bounding box center [246, 68] width 52 height 28
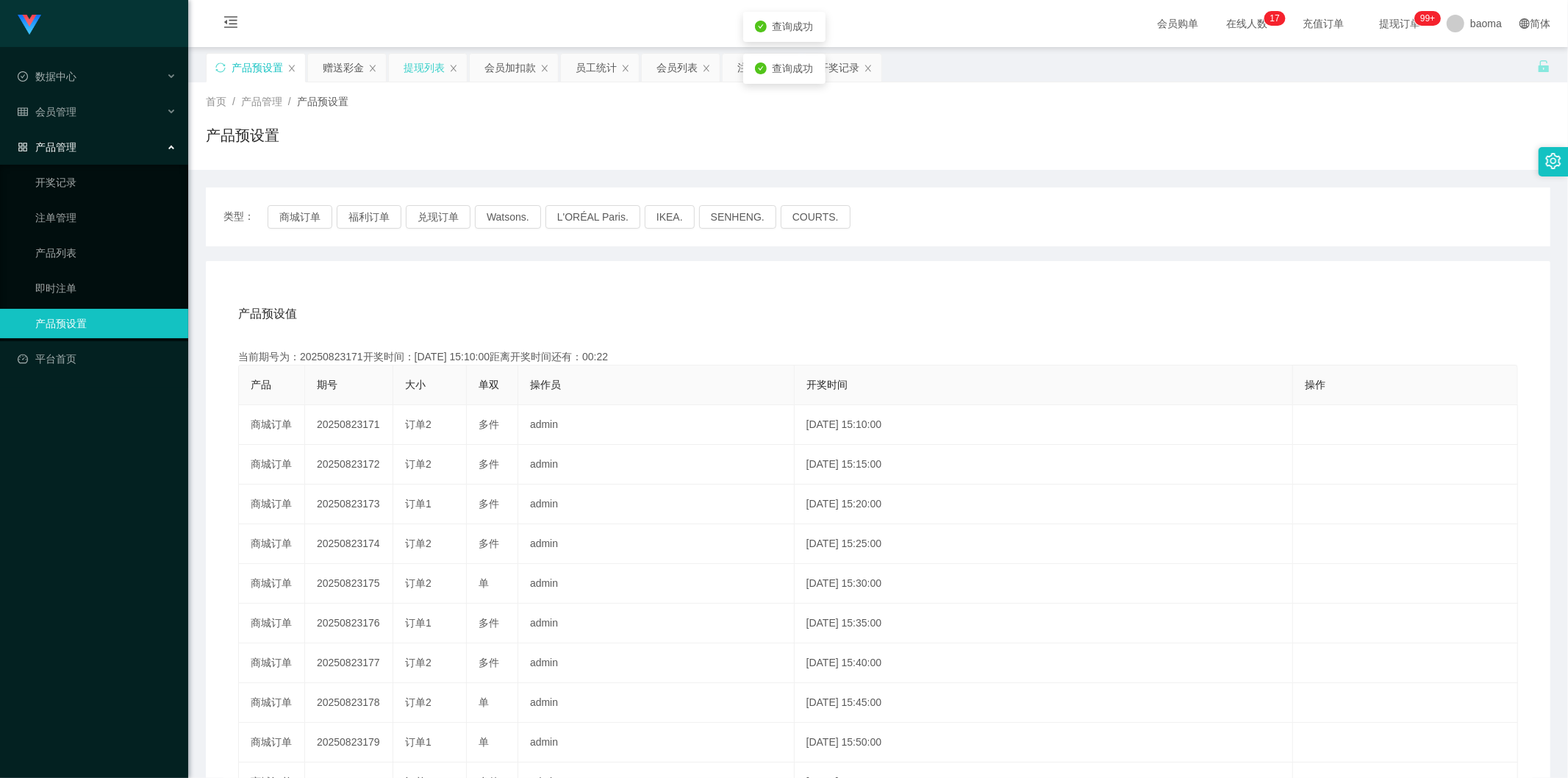
click at [425, 67] on div "提现列表" at bounding box center [425, 68] width 41 height 28
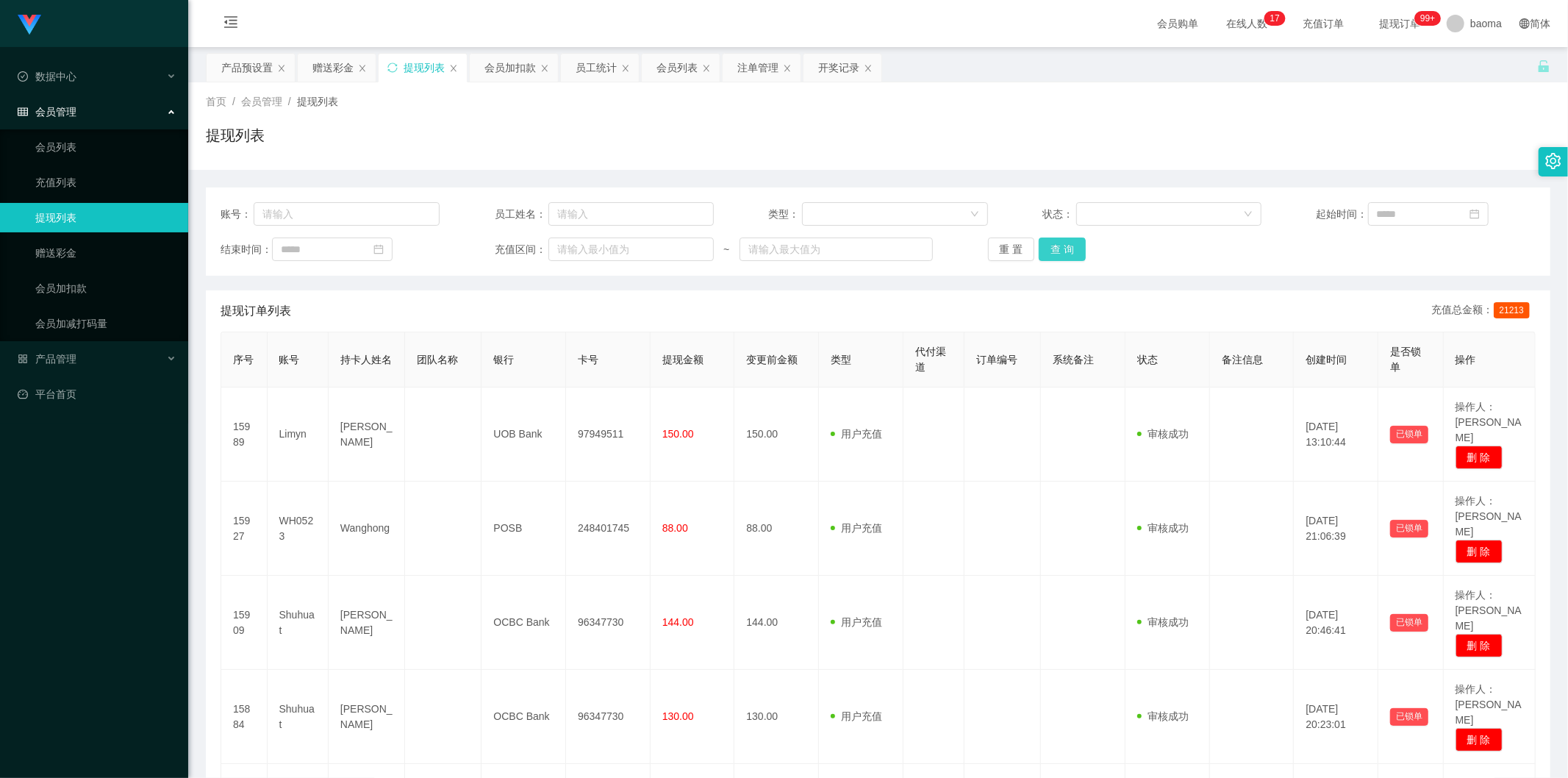
click at [1069, 247] on button "查 询" at bounding box center [1062, 250] width 47 height 23
click at [1066, 245] on button "查 询" at bounding box center [1062, 250] width 47 height 23
click at [1066, 245] on div "重 置 查 询" at bounding box center [1098, 250] width 219 height 23
click at [1066, 245] on button "查 询" at bounding box center [1062, 250] width 47 height 23
click at [1066, 245] on div "重 置 查 询" at bounding box center [1098, 250] width 219 height 23
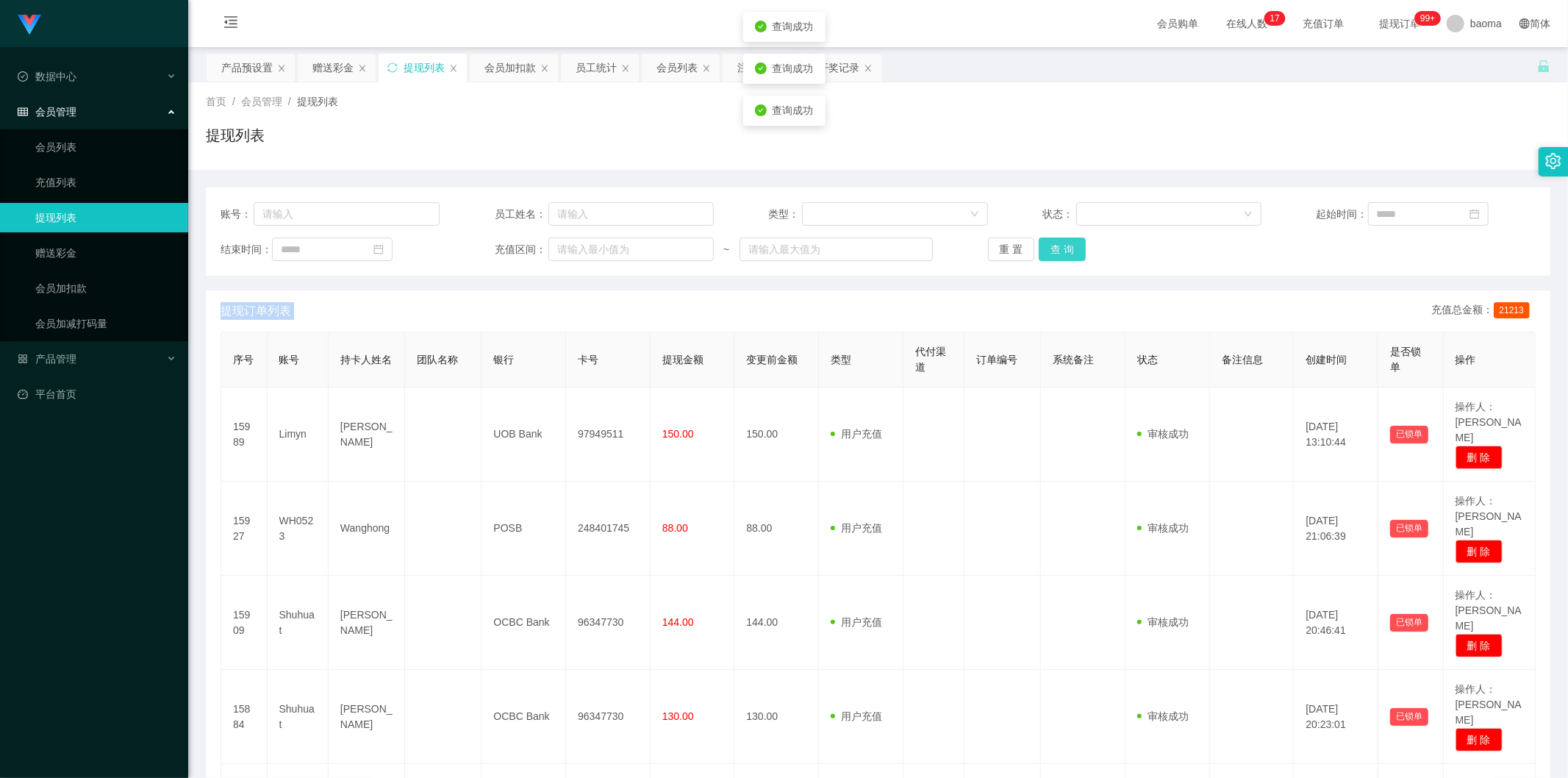
click at [1066, 245] on button "查 询" at bounding box center [1062, 250] width 47 height 23
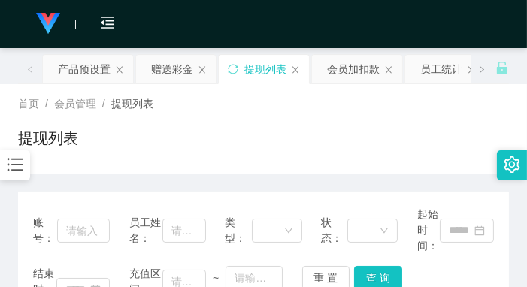
click at [384, 122] on div "首页 / 会员管理 / 提现列表 / 提现列表" at bounding box center [263, 128] width 491 height 65
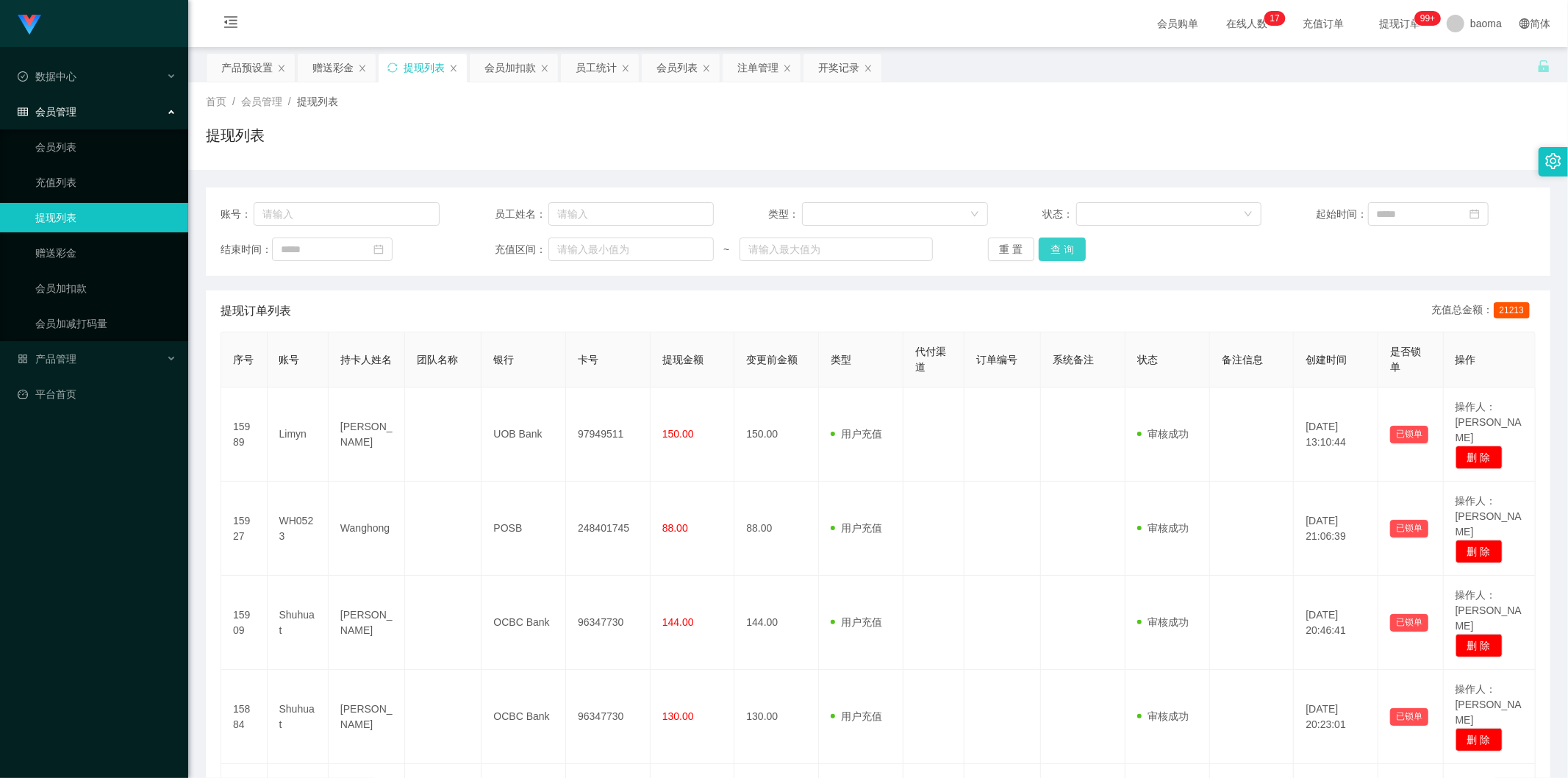
click at [1061, 249] on button "查 询" at bounding box center [1062, 250] width 47 height 23
click at [1054, 249] on button "查 询" at bounding box center [1062, 250] width 47 height 23
click at [1052, 251] on div "重 置 查 询" at bounding box center [1098, 250] width 219 height 23
click at [1052, 251] on button "查 询" at bounding box center [1062, 250] width 47 height 23
click at [1052, 251] on div "重 置 查 询" at bounding box center [1098, 250] width 219 height 23
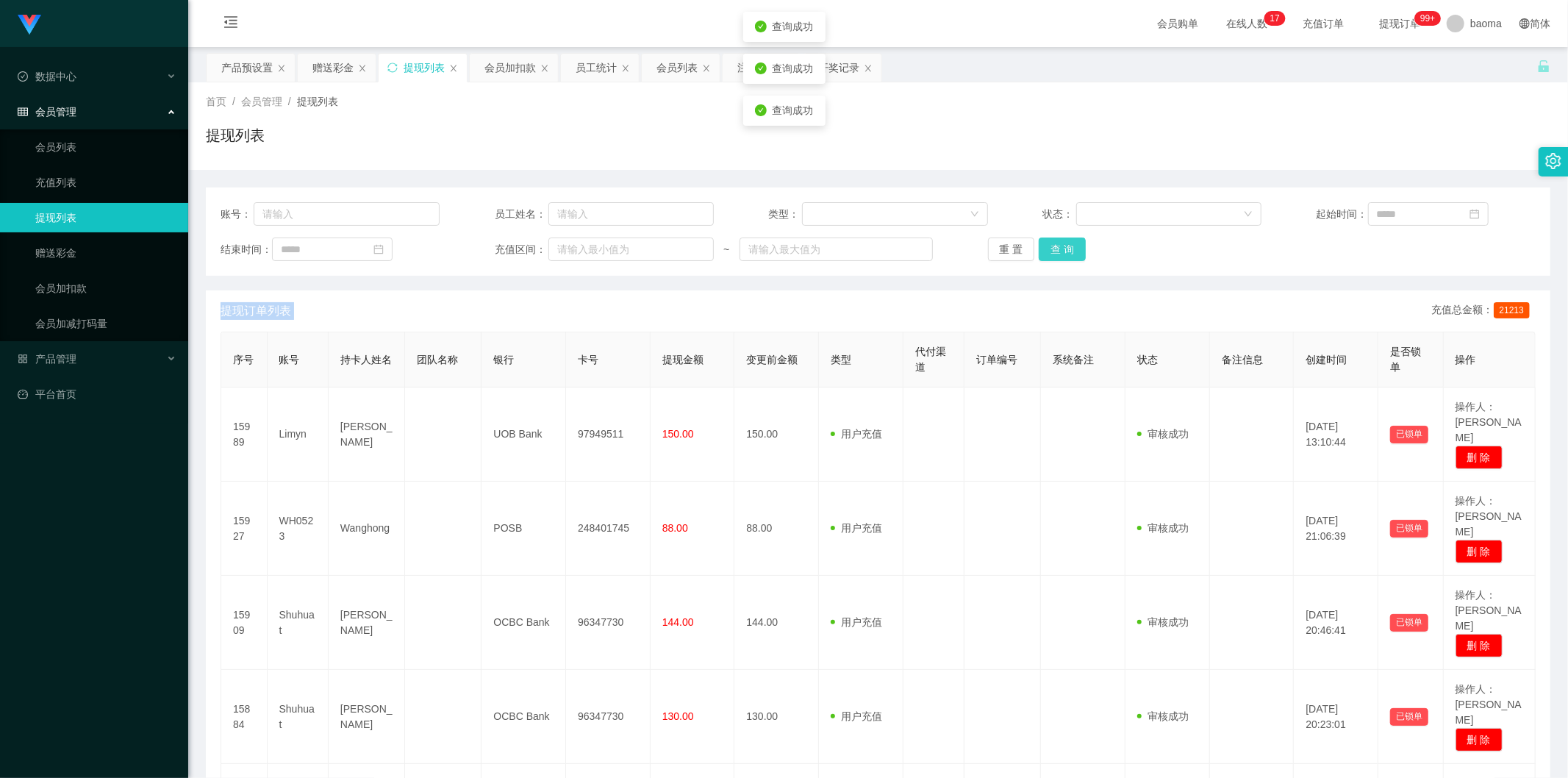
click at [1052, 251] on button "查 询" at bounding box center [1062, 250] width 47 height 23
click at [1052, 251] on div "重 置 查 询" at bounding box center [1098, 250] width 219 height 23
click at [1052, 251] on button "查 询" at bounding box center [1062, 250] width 47 height 23
click at [1052, 251] on div "重 置 查 询" at bounding box center [1098, 250] width 219 height 23
click at [1052, 251] on button "查 询" at bounding box center [1062, 250] width 47 height 23
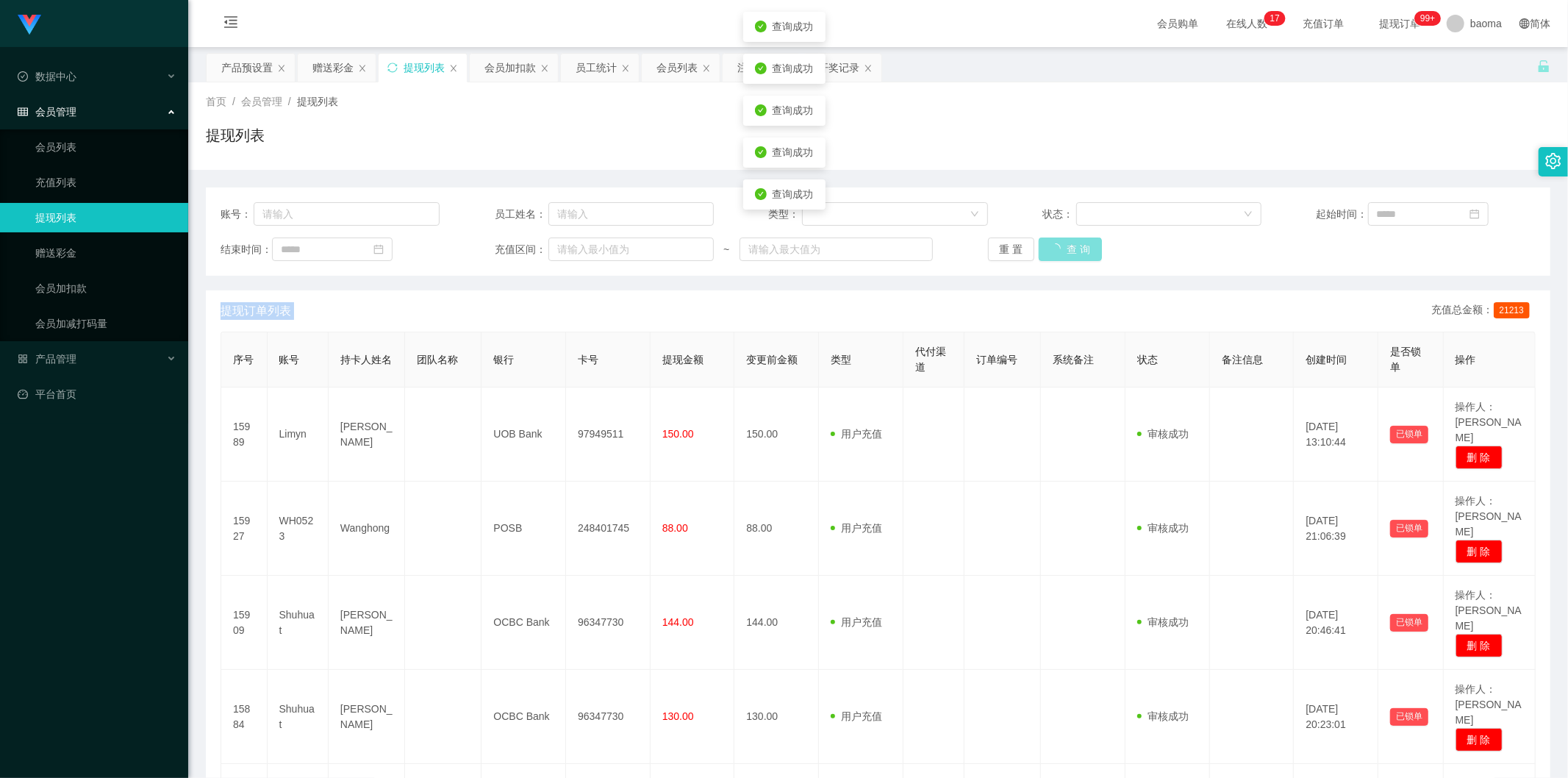
click at [1052, 251] on div "重 置 查 询" at bounding box center [1098, 250] width 219 height 23
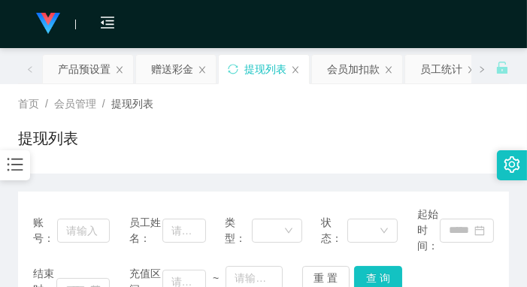
click at [410, 115] on div "首页 / 会员管理 / 提现列表 / 提现列表" at bounding box center [263, 128] width 491 height 65
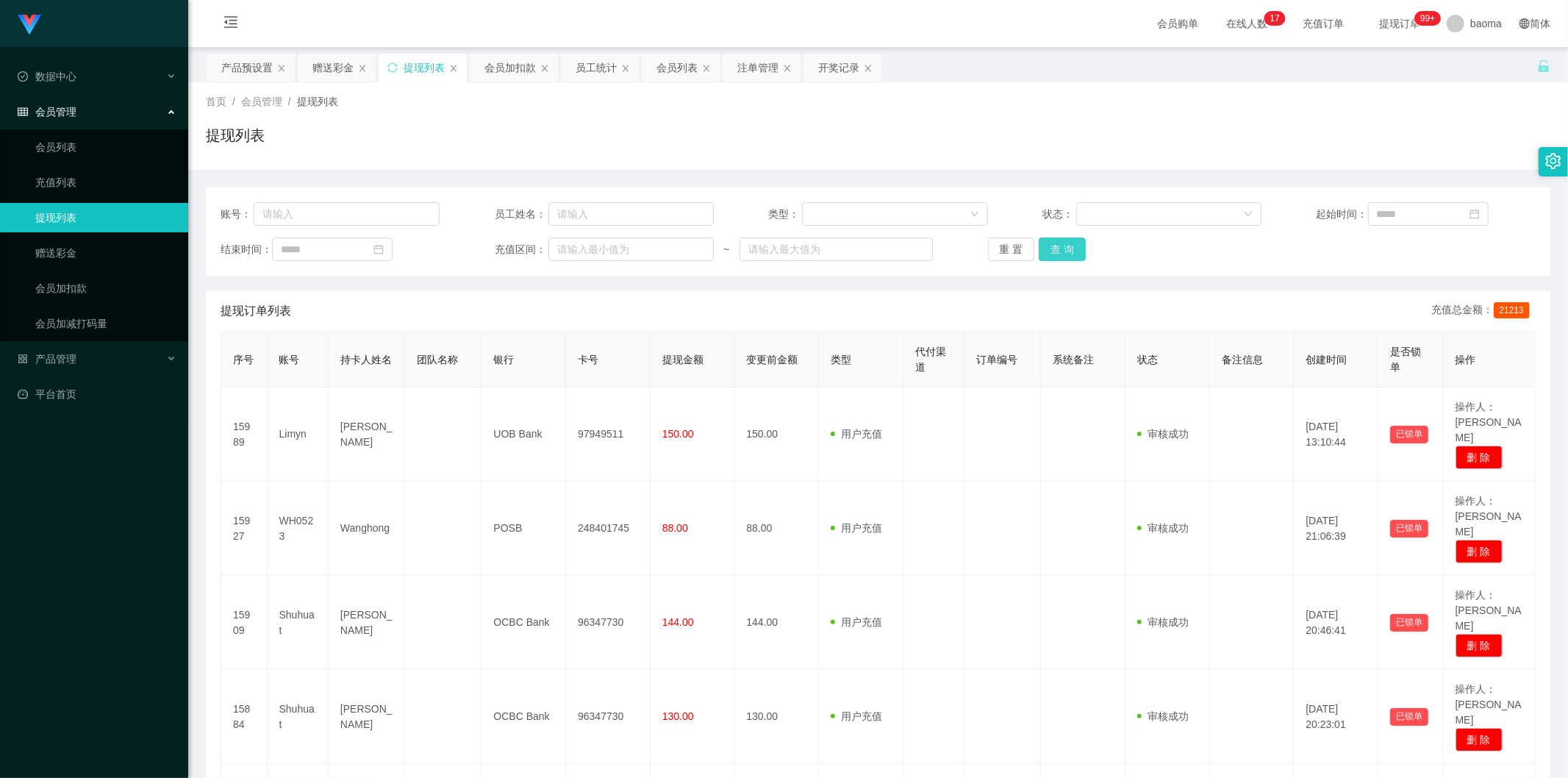
click at [1052, 240] on button "查 询" at bounding box center [1062, 250] width 47 height 23
click at [1052, 242] on button "查 询" at bounding box center [1062, 250] width 47 height 23
click at [1052, 242] on div "重 置 查 询" at bounding box center [1098, 250] width 219 height 23
click at [1052, 238] on button "查 询" at bounding box center [1062, 250] width 47 height 23
click at [1061, 245] on button "查 询" at bounding box center [1062, 250] width 47 height 23
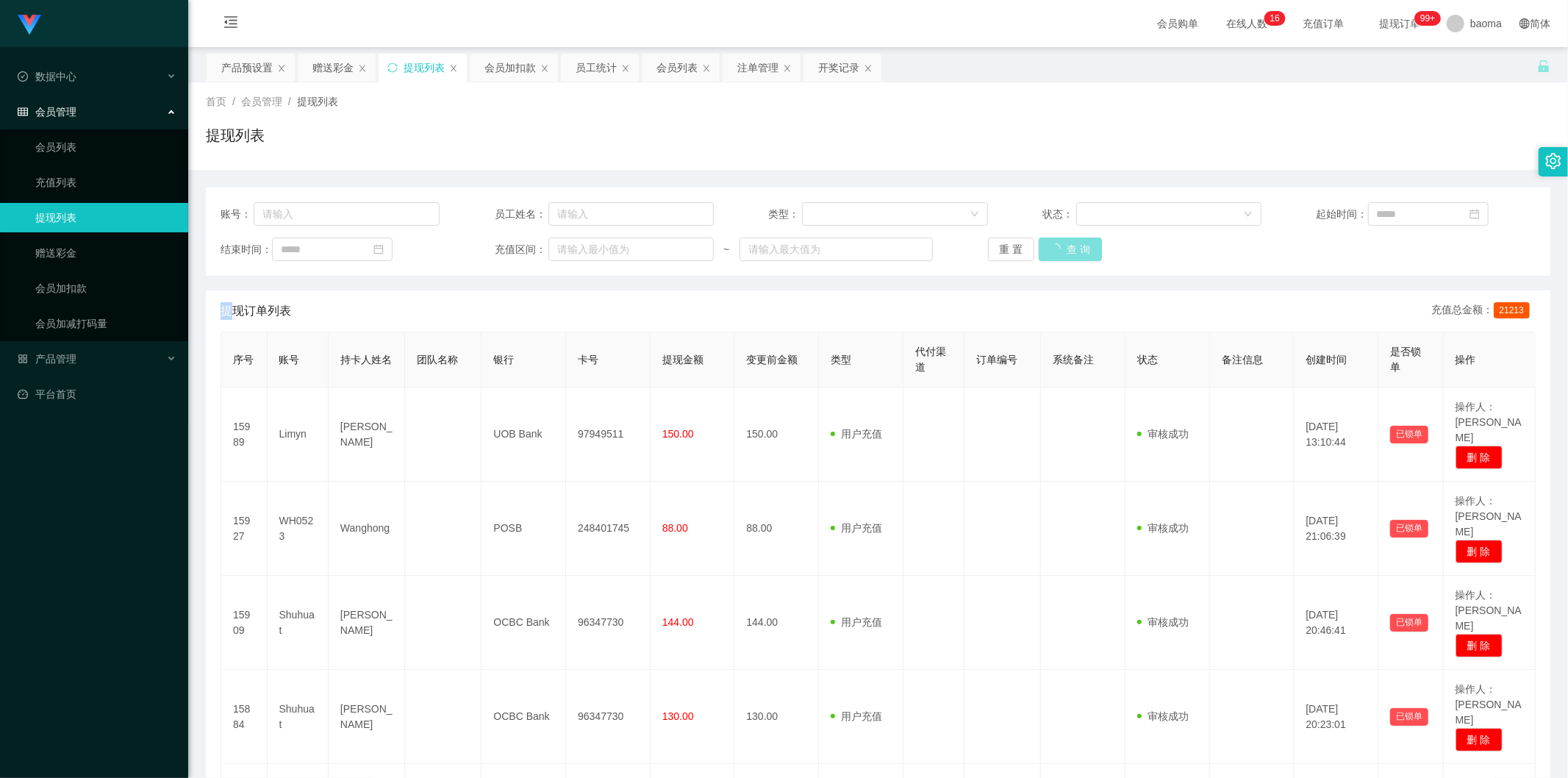
click at [1061, 245] on div "重 置 查 询" at bounding box center [1098, 250] width 219 height 23
click at [1061, 245] on button "查 询" at bounding box center [1062, 250] width 47 height 23
click at [1064, 244] on button "查 询" at bounding box center [1062, 250] width 47 height 23
click at [1066, 244] on div "重 置 查 询" at bounding box center [1098, 250] width 219 height 23
click at [1066, 244] on button "查 询" at bounding box center [1070, 250] width 64 height 23
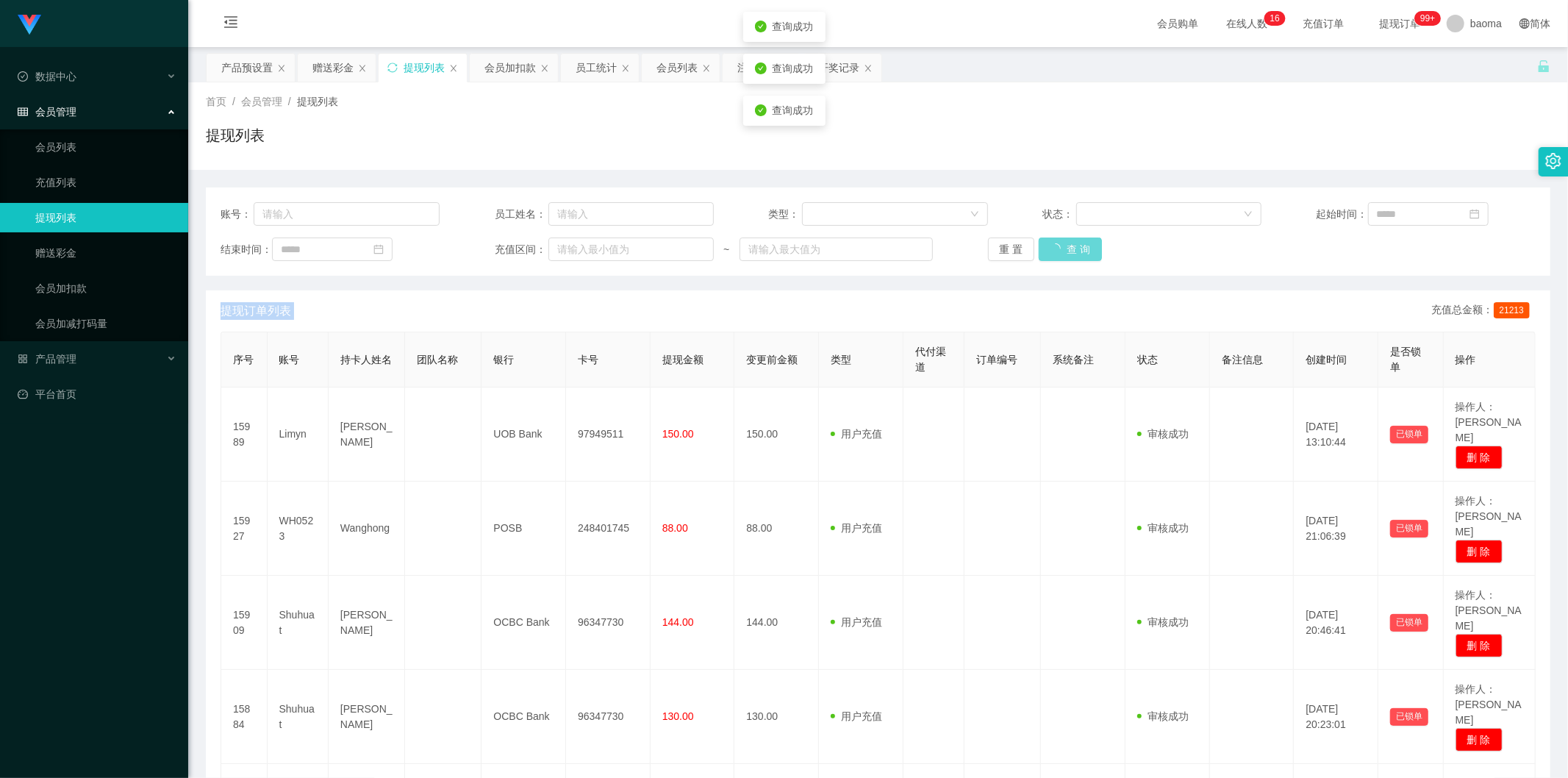
click at [1066, 244] on div "重 置 查 询" at bounding box center [1098, 250] width 219 height 23
click at [1066, 244] on button "查 询" at bounding box center [1062, 250] width 47 height 23
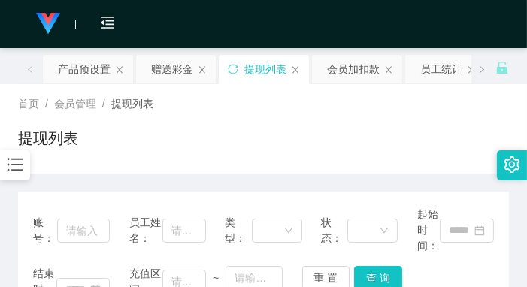
click at [415, 110] on div "首页 / 会员管理 / 提现列表 /" at bounding box center [263, 104] width 491 height 16
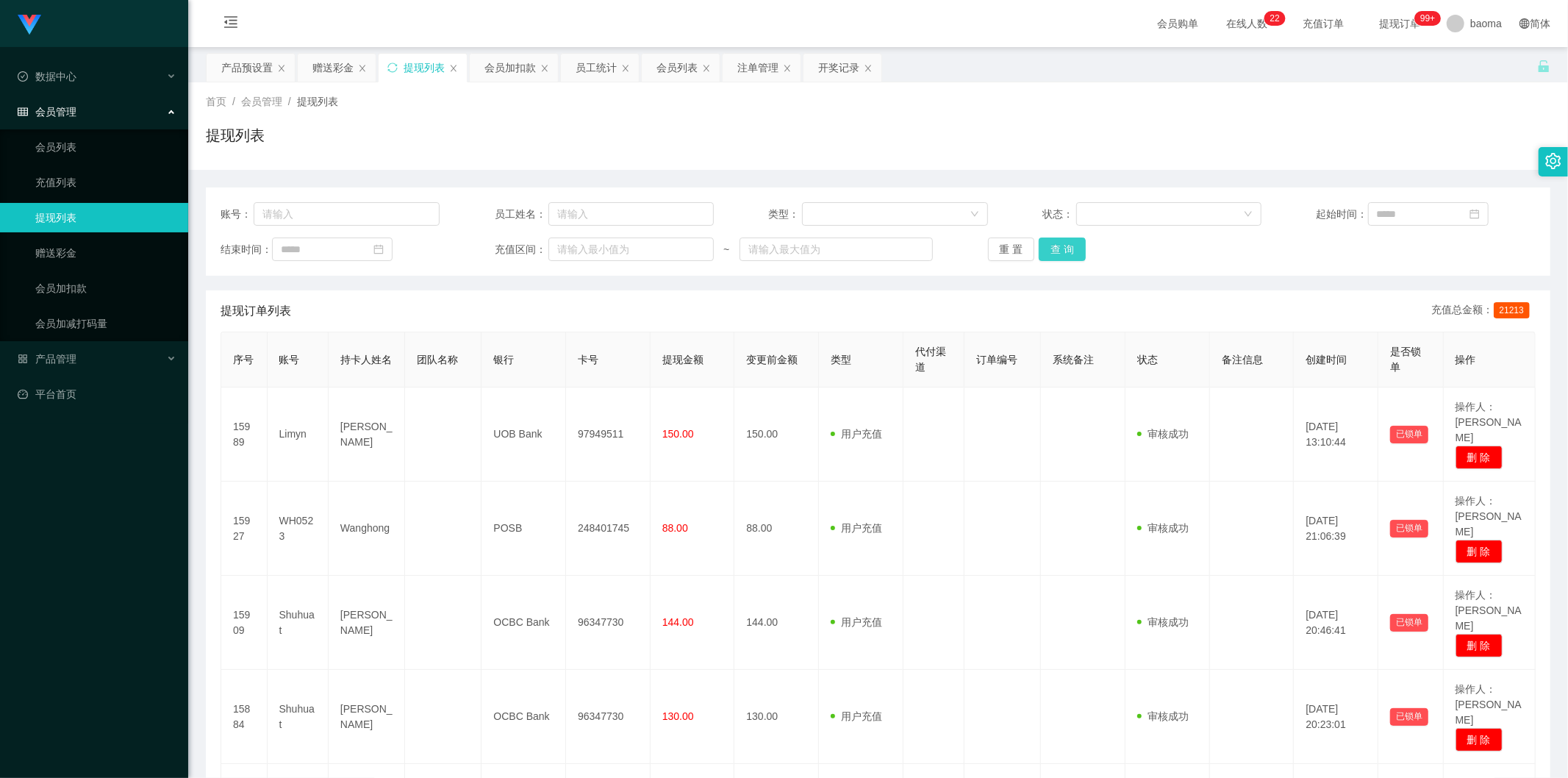
click at [1060, 236] on div "账号： 员工姓名： 类型： 状态： 起始时间： 结束时间： 充值区间： ~ 重 置 查 询" at bounding box center [877, 232] width 1345 height 88
click at [1062, 242] on button "查 询" at bounding box center [1062, 250] width 47 height 23
click at [1066, 244] on button "查 询" at bounding box center [1062, 250] width 47 height 23
click at [1066, 243] on button "查 询" at bounding box center [1062, 250] width 47 height 23
click at [1066, 242] on div "重 置 查 询" at bounding box center [1098, 250] width 219 height 23
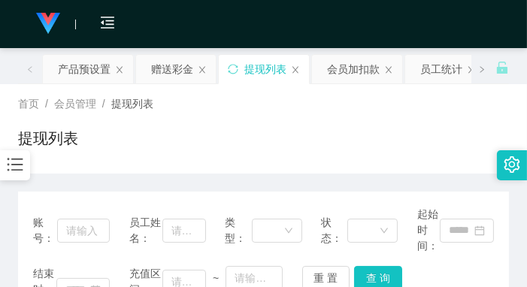
drag, startPoint x: 413, startPoint y: 138, endPoint x: 421, endPoint y: 121, distance: 18.2
click at [413, 138] on div "提现列表" at bounding box center [263, 144] width 491 height 35
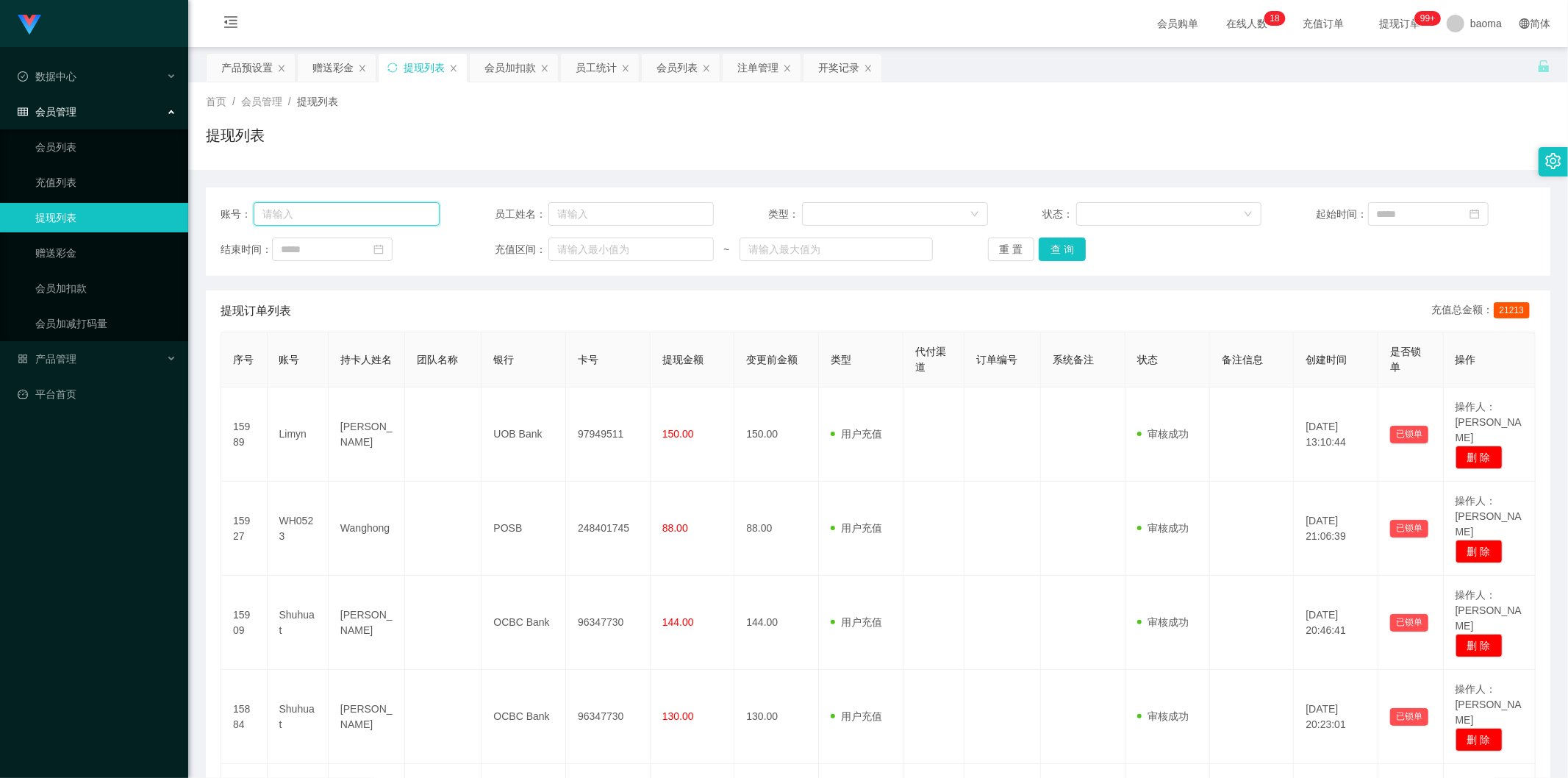
click at [312, 214] on input "text" at bounding box center [346, 214] width 186 height 23
paste input "sighsy006565"
type input "sighsy006565"
click at [1056, 251] on button "查 询" at bounding box center [1062, 250] width 47 height 23
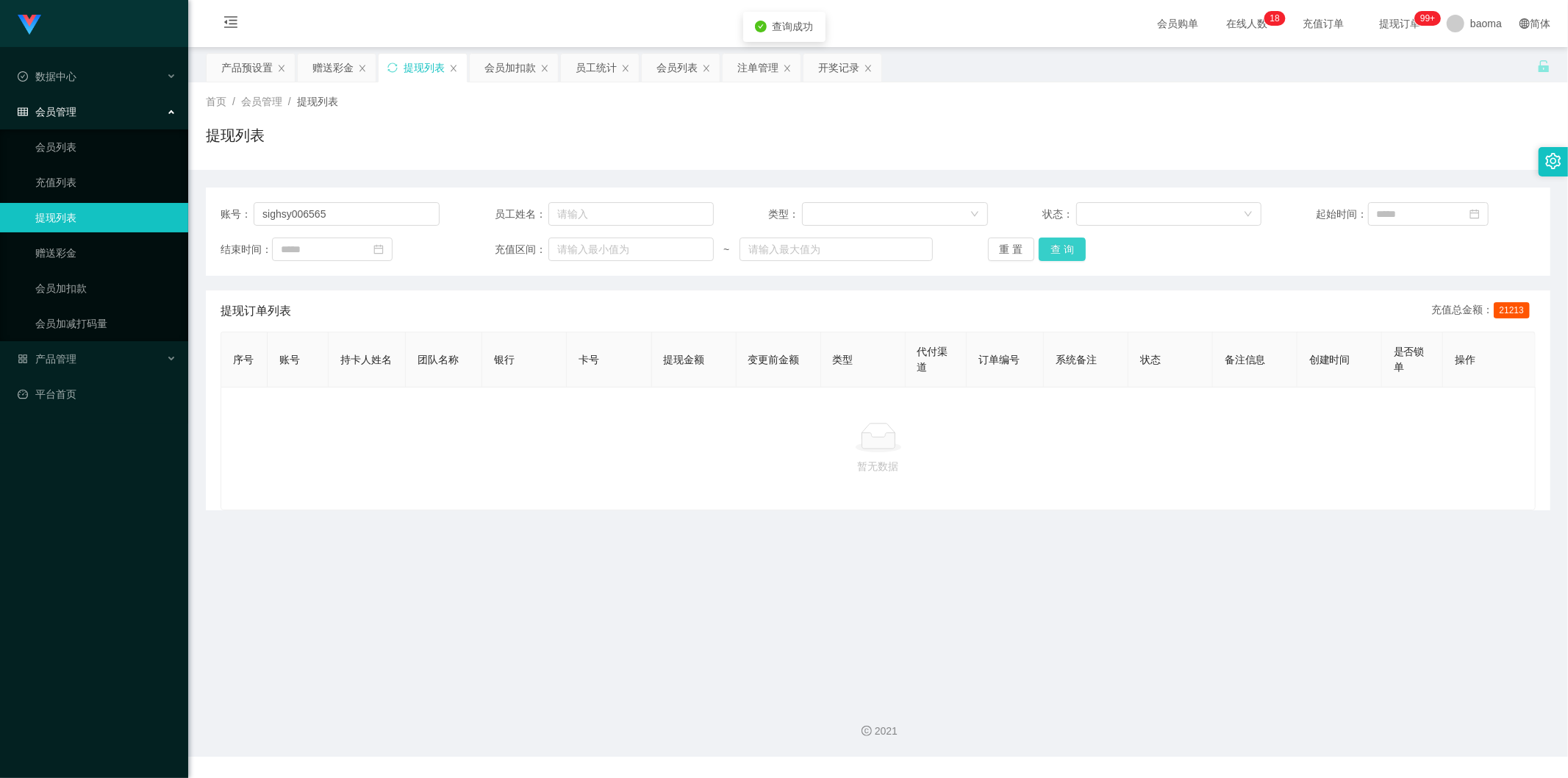
click at [1061, 252] on button "查 询" at bounding box center [1062, 250] width 47 height 23
click at [1061, 251] on div "重 置 查 询" at bounding box center [1098, 250] width 219 height 23
drag, startPoint x: 290, startPoint y: 211, endPoint x: 219, endPoint y: 200, distance: 71.8
click at [219, 200] on div "账号： sighsy006565 员工姓名： 类型： 状态： 起始时间： 结束时间： 充值区间： ~ 重 置 查 询" at bounding box center [877, 232] width 1345 height 88
click at [1069, 251] on button "查 询" at bounding box center [1062, 250] width 47 height 23
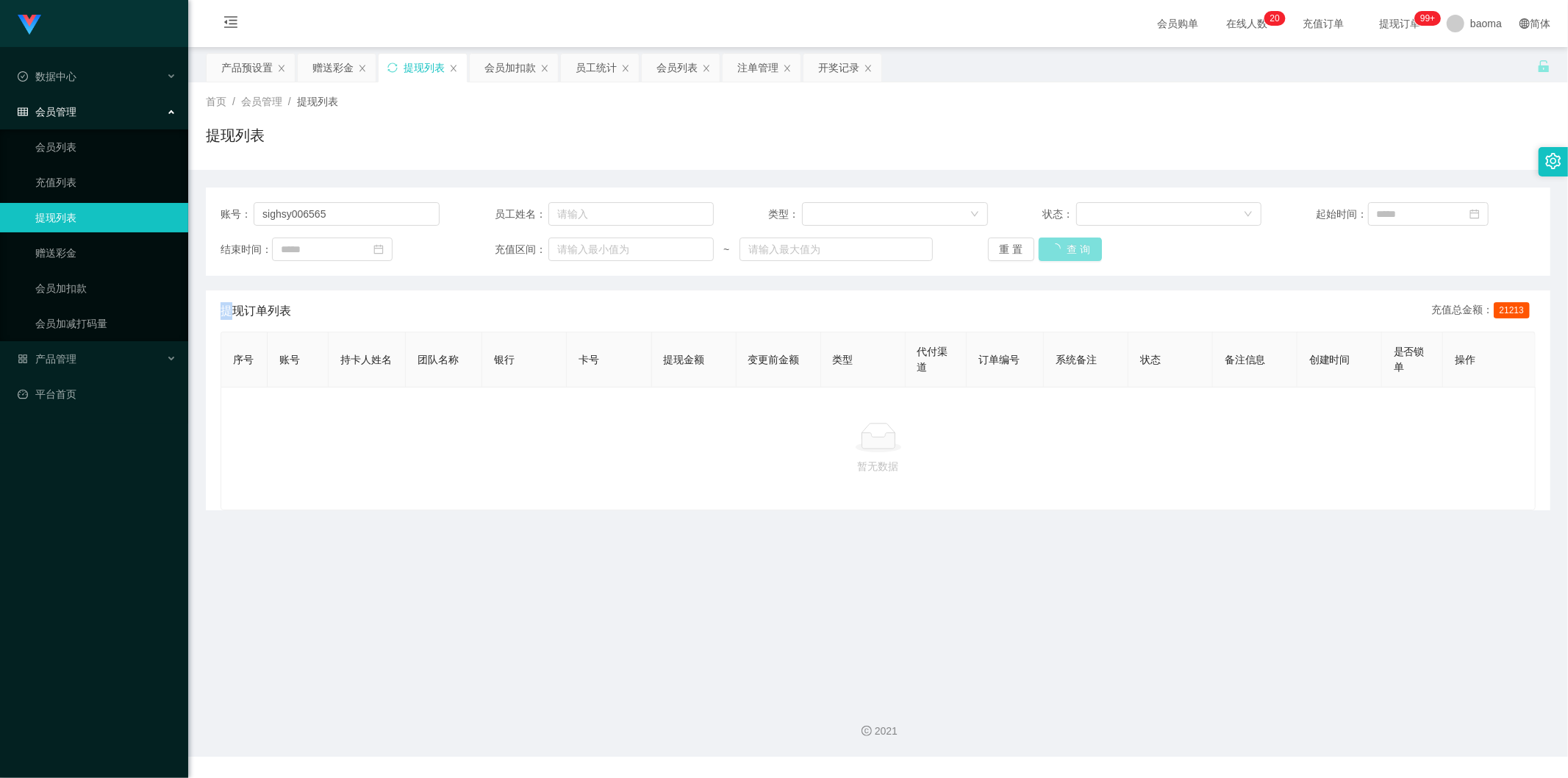
click at [1069, 251] on div "重 置 查 询" at bounding box center [1098, 250] width 219 height 23
click at [1068, 251] on button "查 询" at bounding box center [1062, 250] width 47 height 23
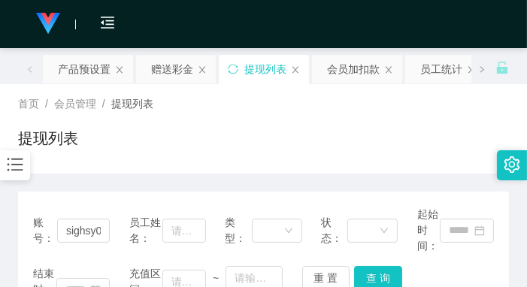
click at [394, 125] on div "首页 / 会员管理 / 提现列表 / 提现列表" at bounding box center [263, 128] width 491 height 65
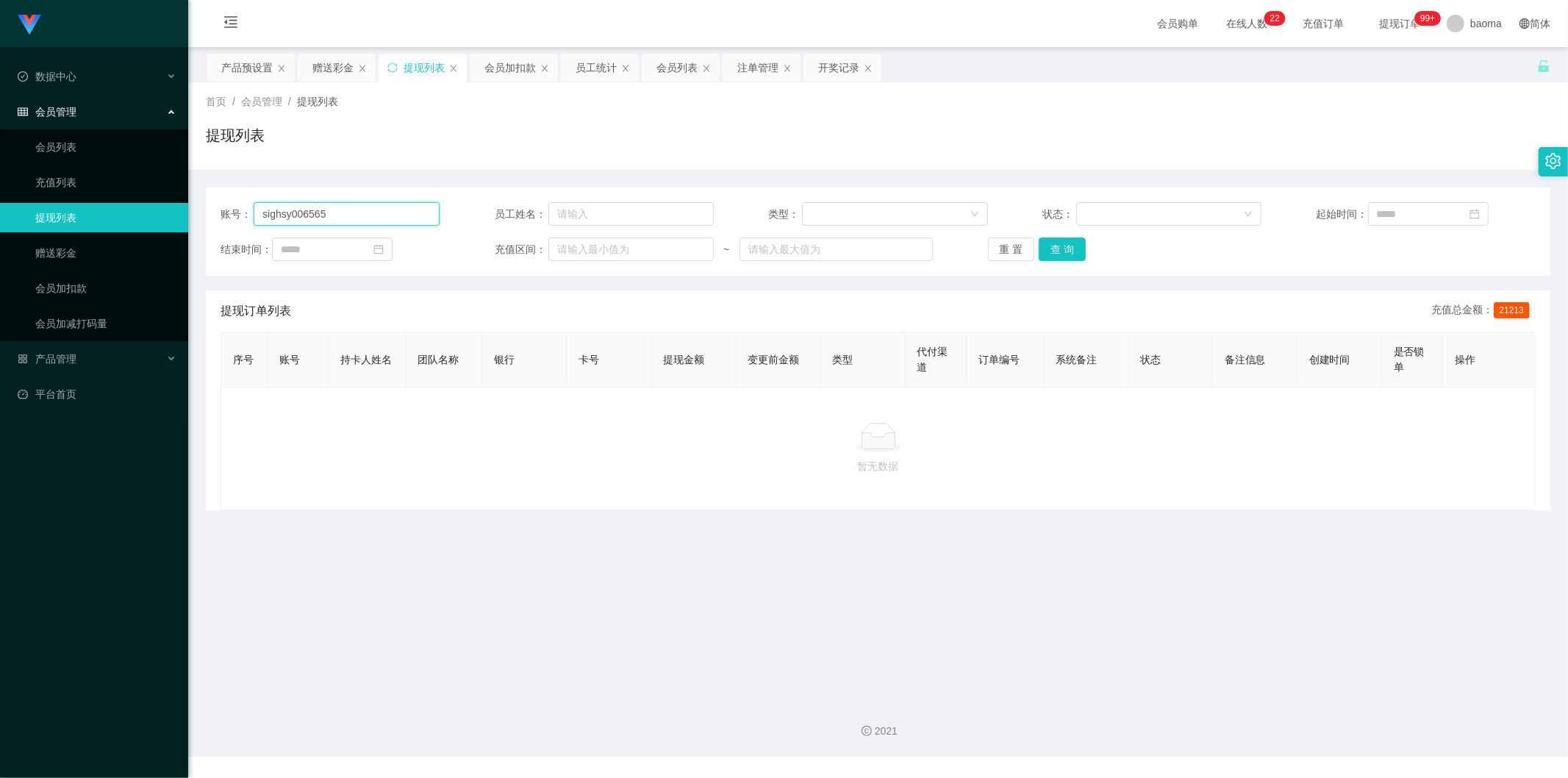
drag, startPoint x: 364, startPoint y: 216, endPoint x: 245, endPoint y: 206, distance: 119.4
click at [247, 207] on div "账号： sighsy006565" at bounding box center [330, 214] width 219 height 23
click at [1066, 246] on button "查 询" at bounding box center [1062, 250] width 47 height 23
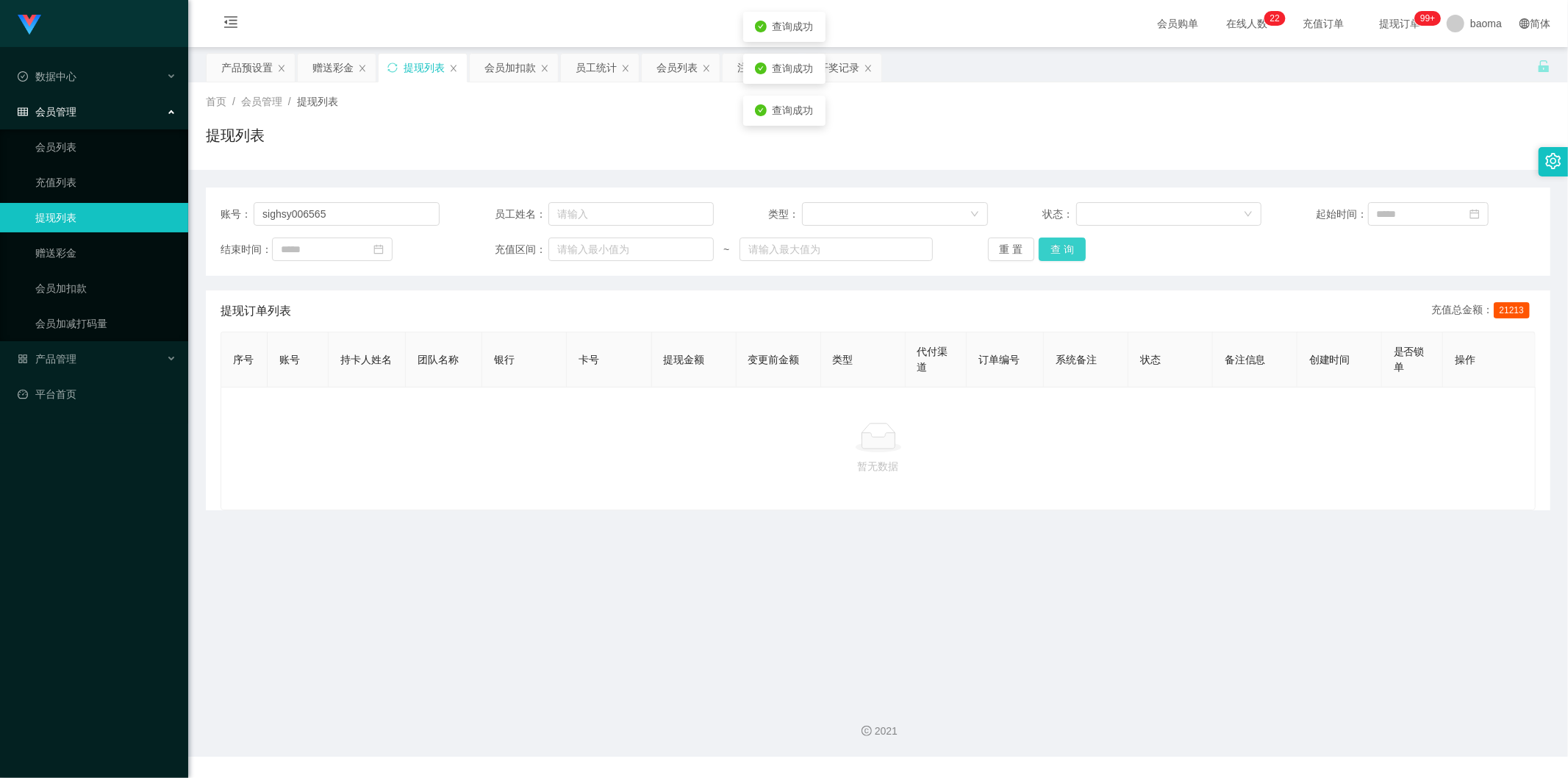
drag, startPoint x: 1066, startPoint y: 246, endPoint x: 1037, endPoint y: 252, distance: 29.6
click at [1066, 246] on button "查 询" at bounding box center [1062, 250] width 47 height 23
click at [680, 69] on div "会员列表" at bounding box center [677, 68] width 41 height 28
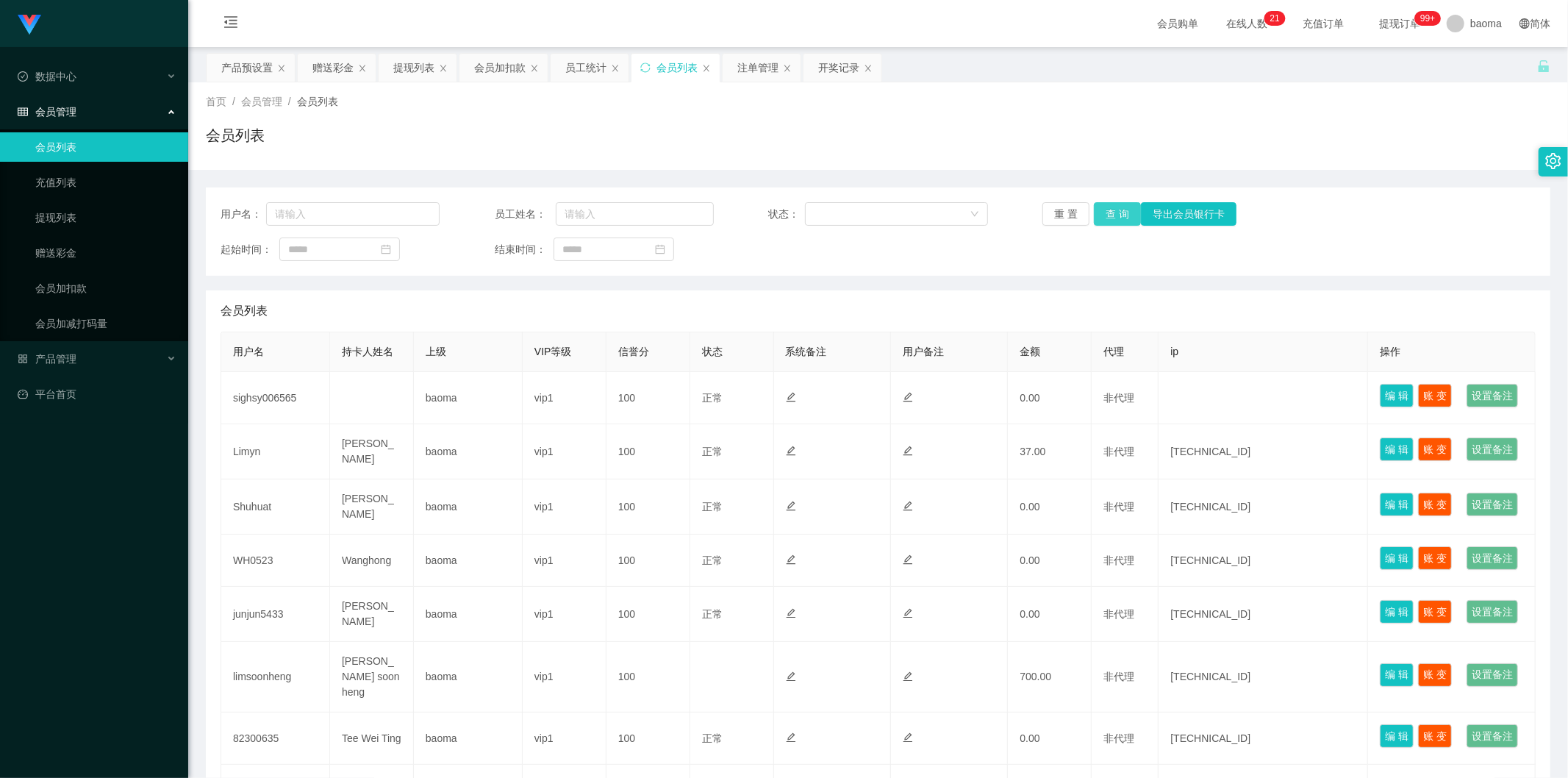
click at [1114, 211] on button "查 询" at bounding box center [1117, 214] width 47 height 23
click at [1114, 211] on div "重 置 查 询 导出会员银行卡" at bounding box center [1152, 214] width 219 height 23
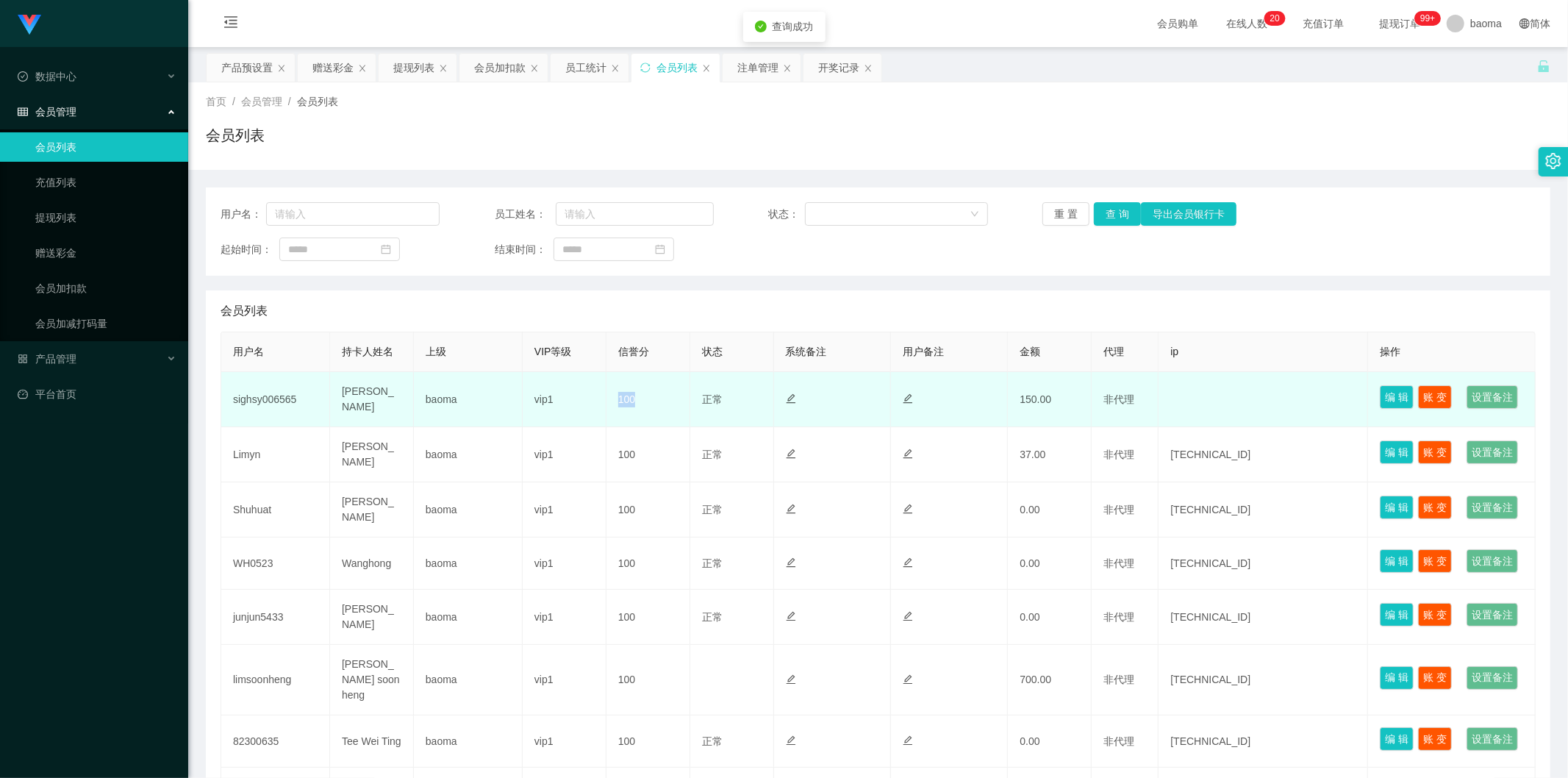
drag, startPoint x: 652, startPoint y: 413, endPoint x: 600, endPoint y: 415, distance: 52.0
click at [600, 415] on tr "sighsy006565 [PERSON_NAME] baoma vip1 100 正常 禁止登录 禁止投注 150.00 非代理 编 辑 账 变 设置备注" at bounding box center [878, 399] width 1315 height 55
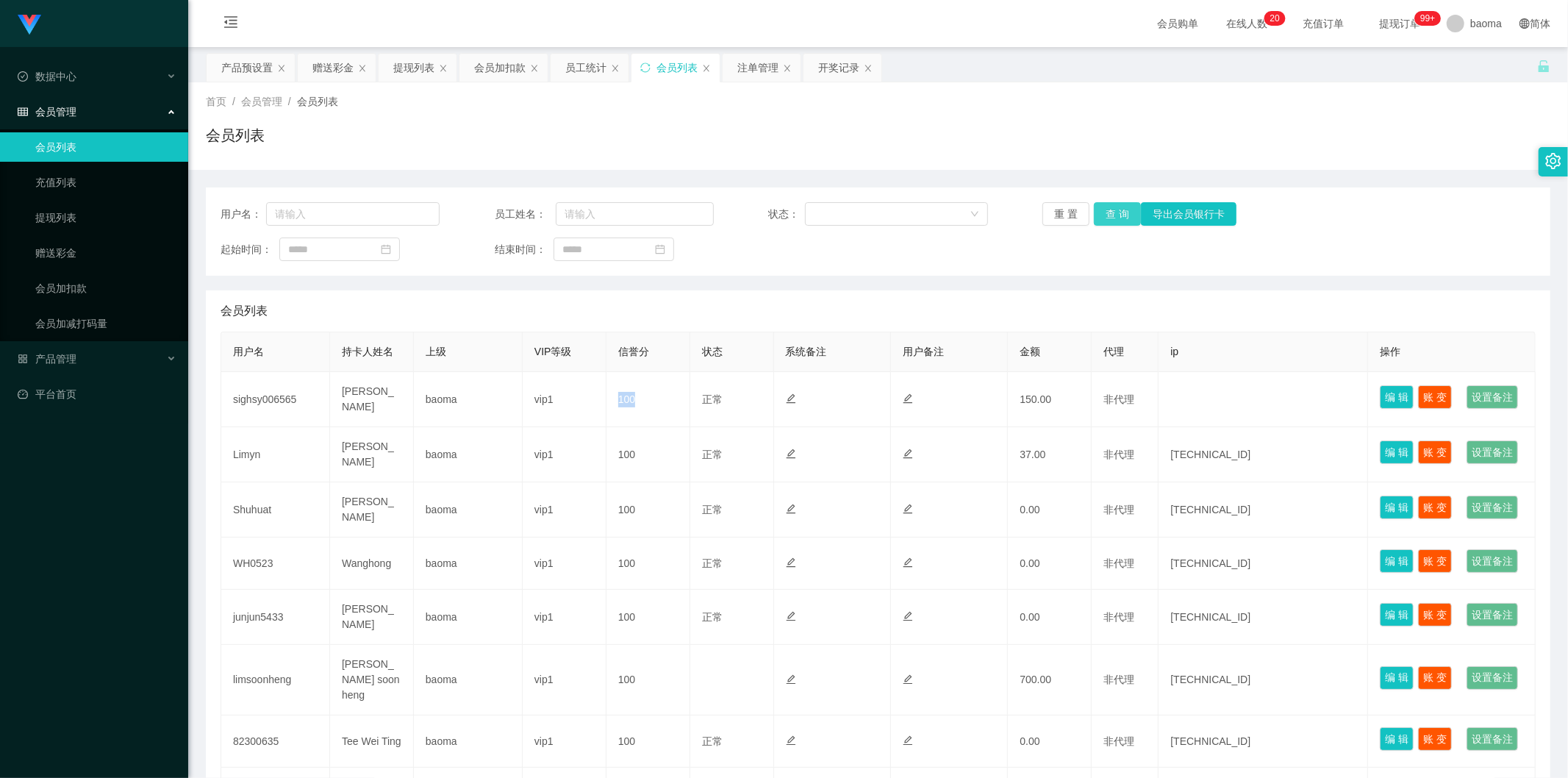
click at [1123, 215] on button "查 询" at bounding box center [1117, 214] width 47 height 23
click at [1125, 214] on button "查 询" at bounding box center [1117, 214] width 47 height 23
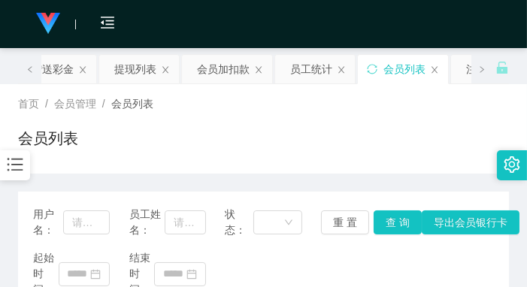
drag, startPoint x: 391, startPoint y: 149, endPoint x: 424, endPoint y: 83, distance: 73.3
click at [391, 148] on div "会员列表" at bounding box center [263, 144] width 491 height 35
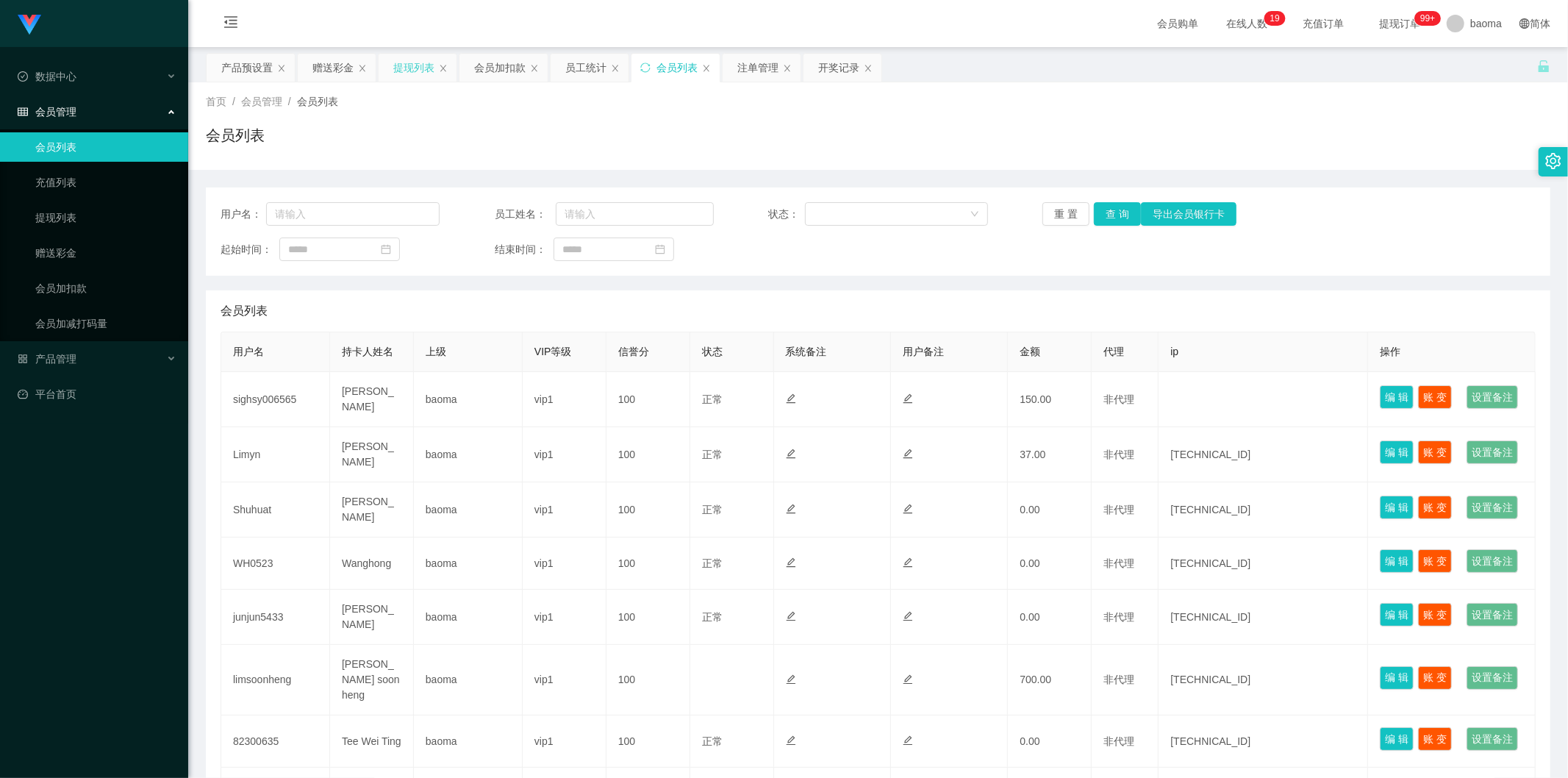
click at [407, 69] on div "提现列表" at bounding box center [414, 68] width 41 height 28
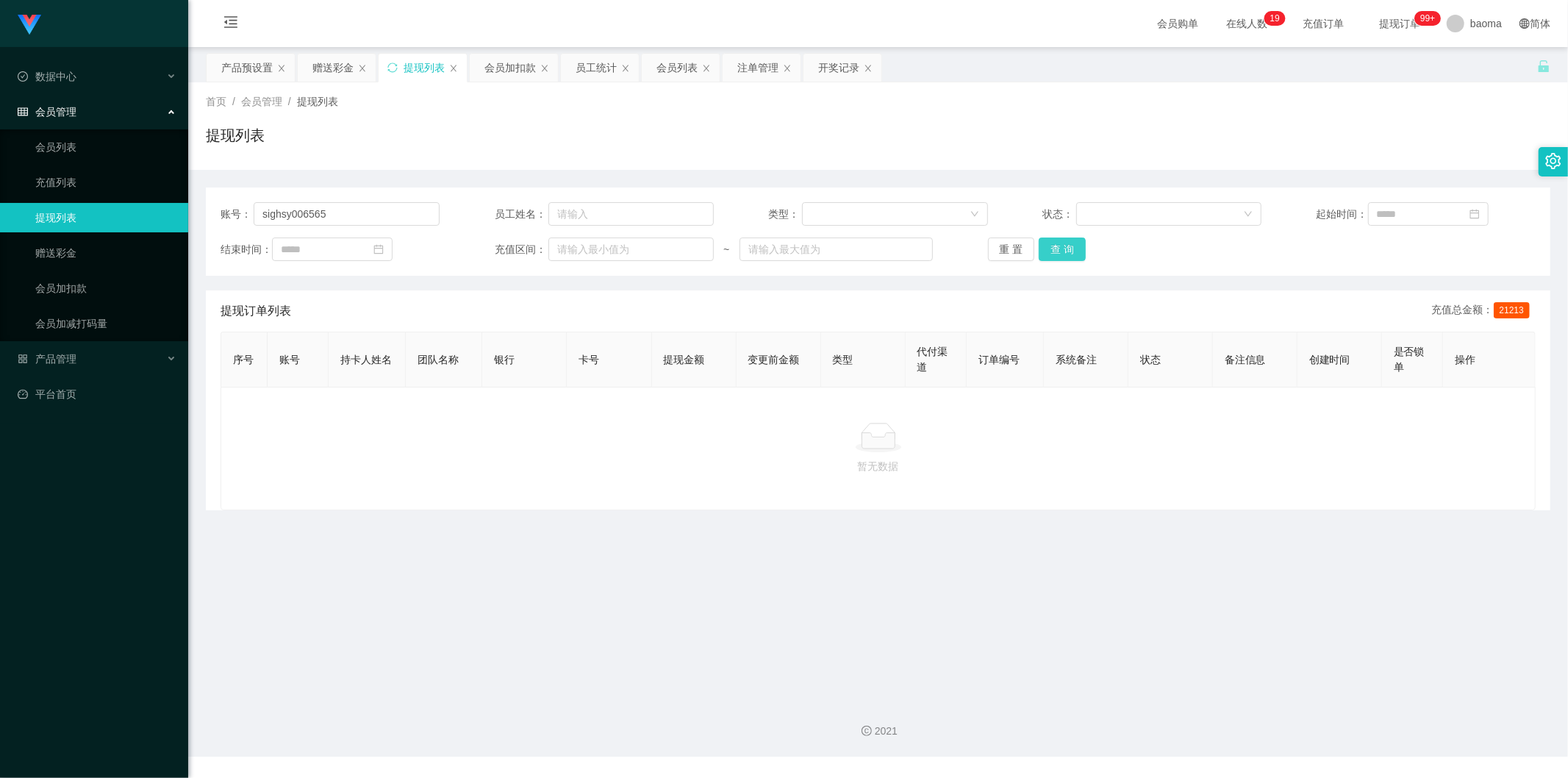
click at [1067, 244] on button "查 询" at bounding box center [1062, 250] width 47 height 23
drag, startPoint x: 359, startPoint y: 211, endPoint x: 182, endPoint y: 180, distance: 179.7
click at [150, 172] on section "Jingdong工作台代理端 数据中心 会员管理 会员列表 充值列表 提现列表 赠送彩金 会员加扣款 会员加减打码量 产品管理 平台首页 保存配置 重置配置 …" at bounding box center [784, 378] width 1568 height 756
click at [1071, 245] on button "查 询" at bounding box center [1062, 250] width 47 height 23
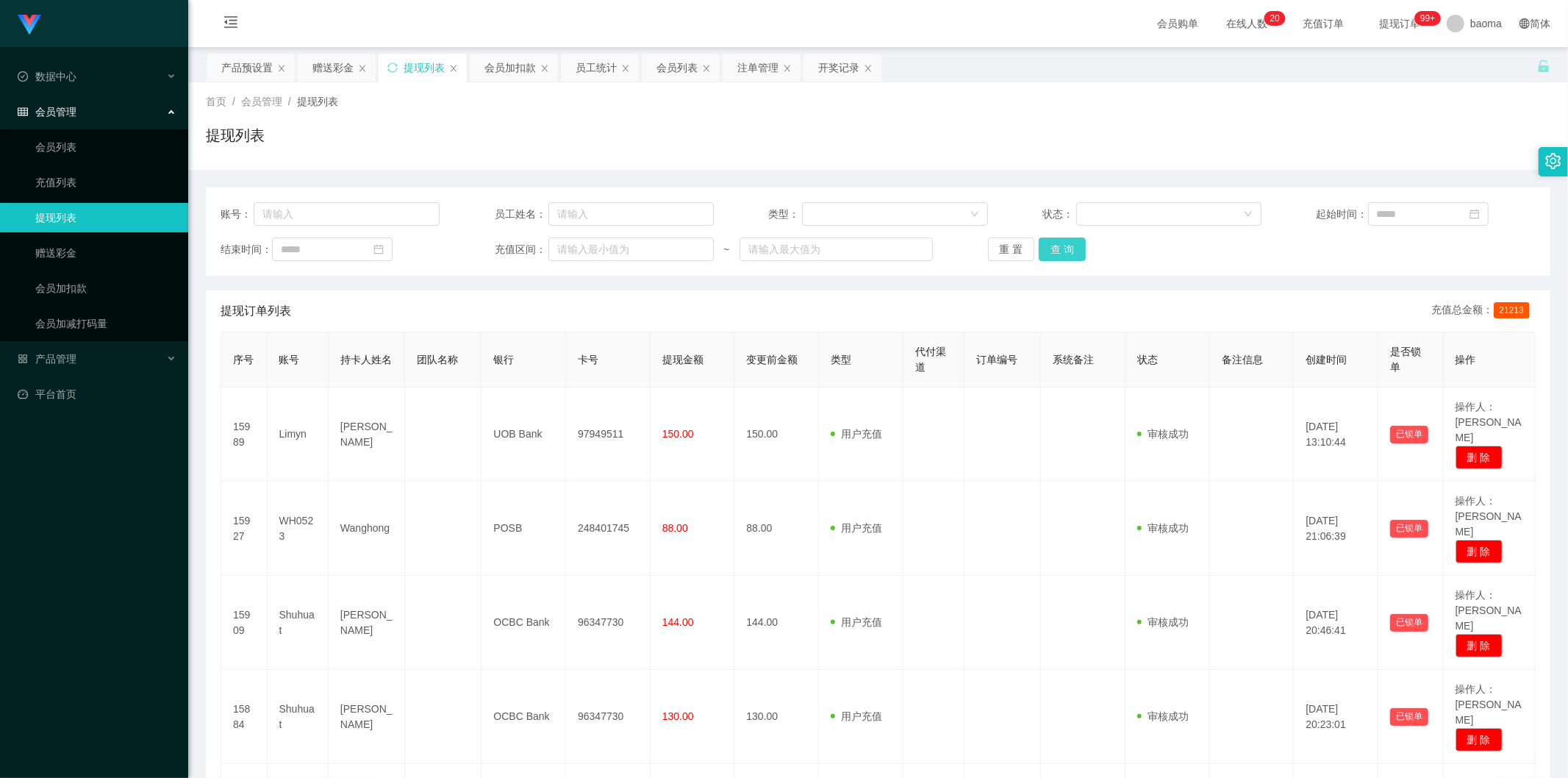
click at [1060, 247] on button "查 询" at bounding box center [1062, 250] width 47 height 23
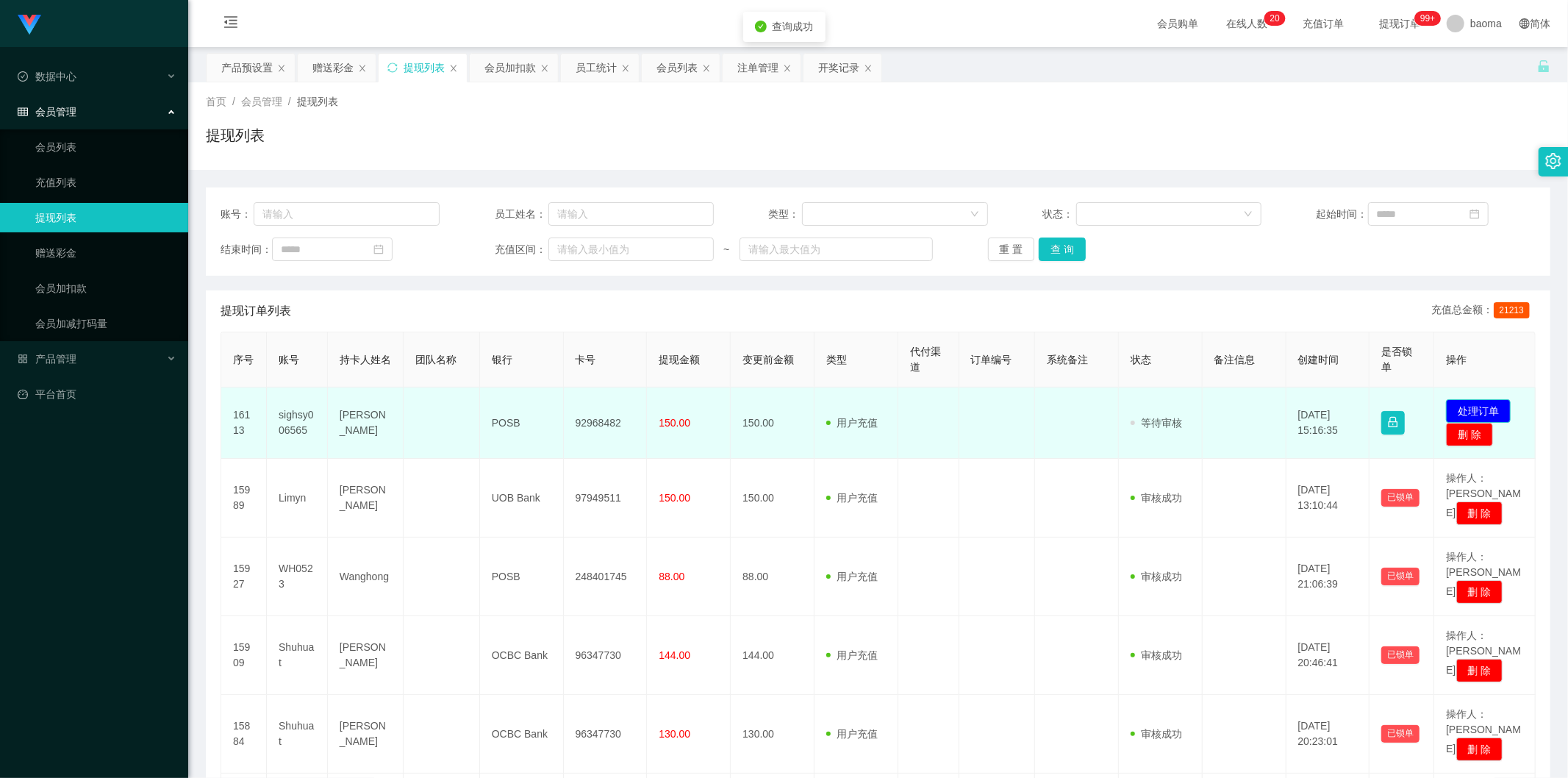
click at [1475, 407] on button "处理订单" at bounding box center [1478, 411] width 65 height 23
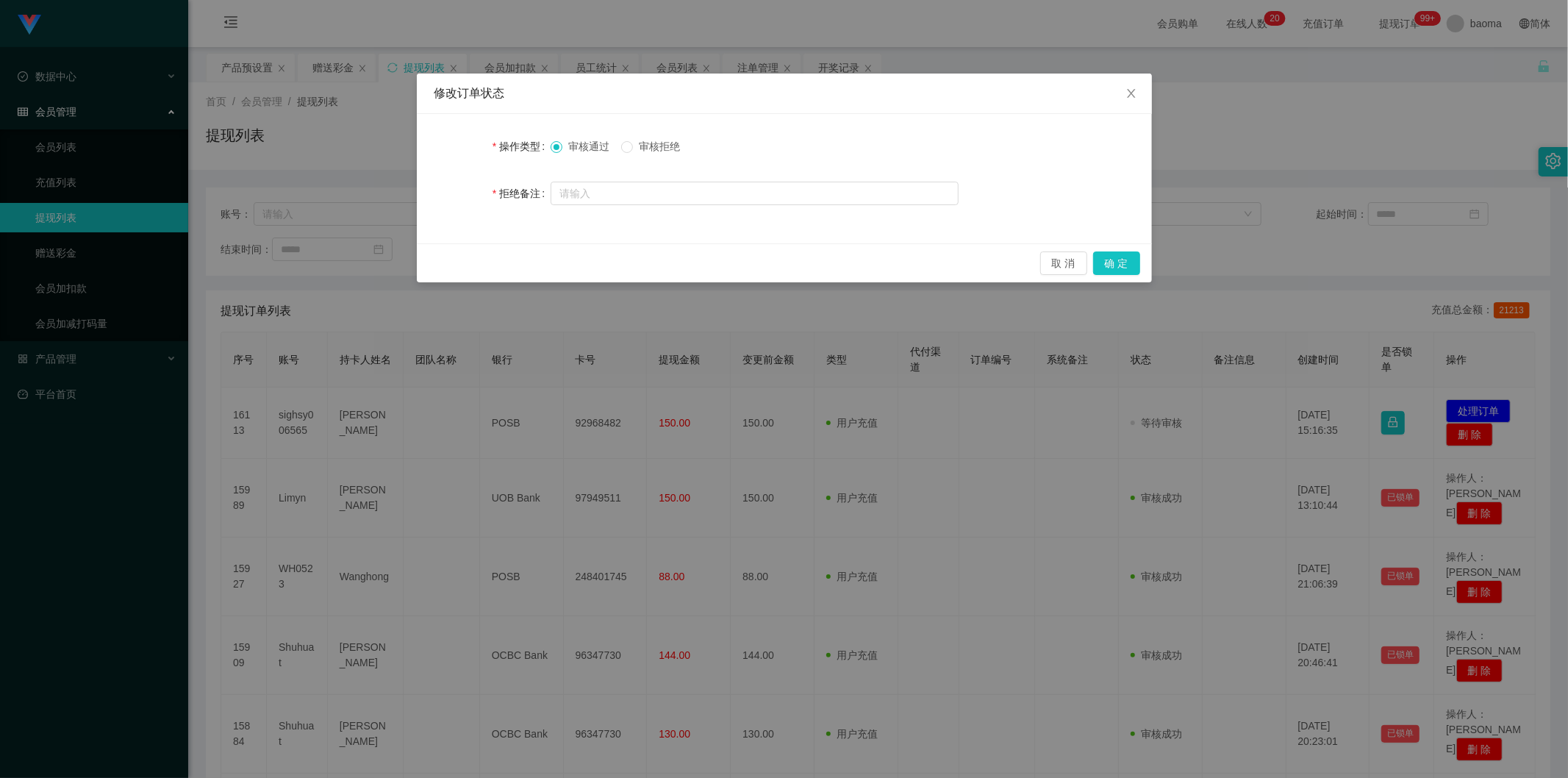
click at [1113, 249] on div "取 消 确 定" at bounding box center [784, 263] width 736 height 39
click at [1127, 263] on button "确 定" at bounding box center [1117, 263] width 47 height 23
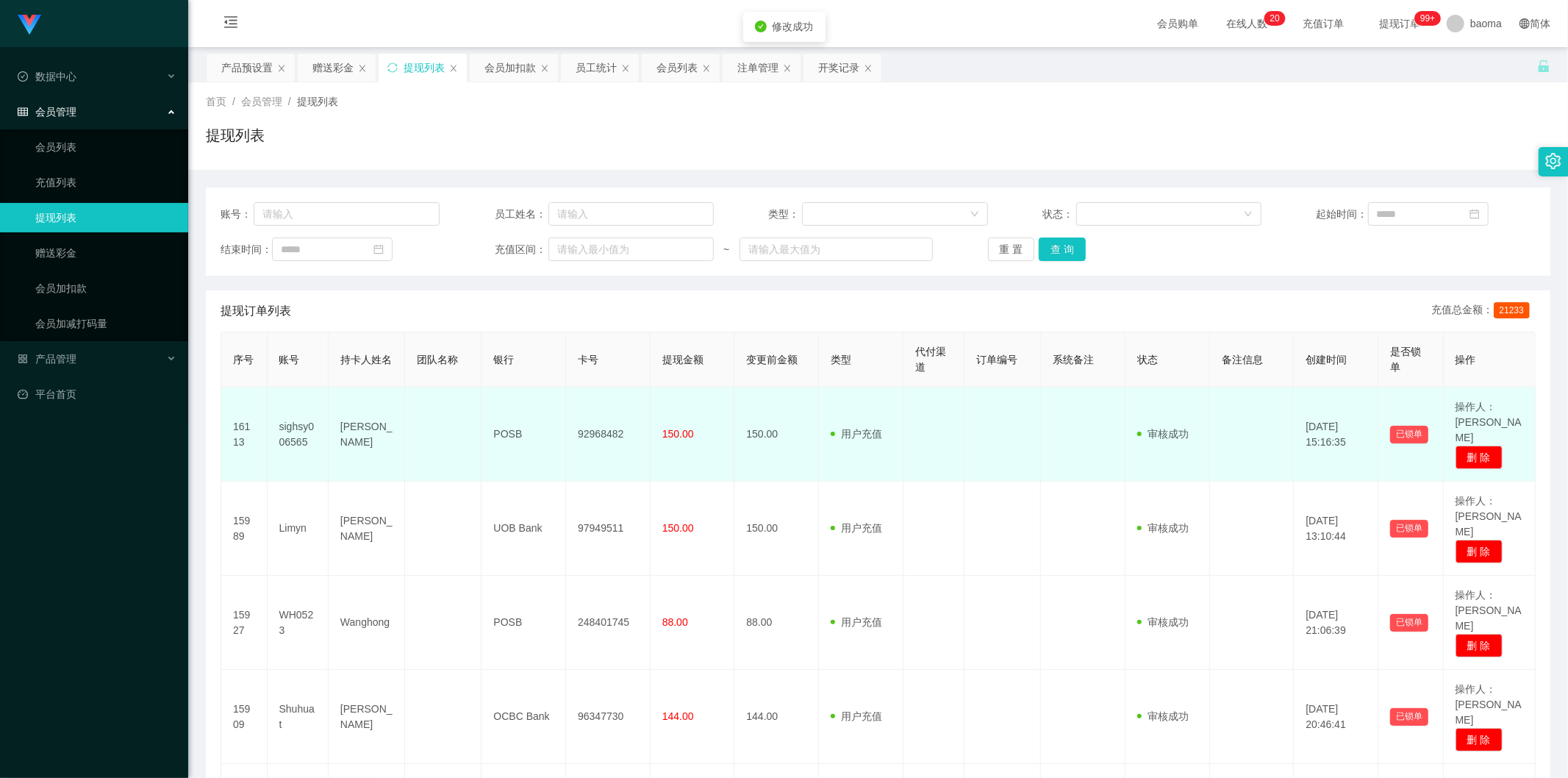
click at [597, 427] on td "92968482" at bounding box center [608, 435] width 84 height 94
copy td "92968482"
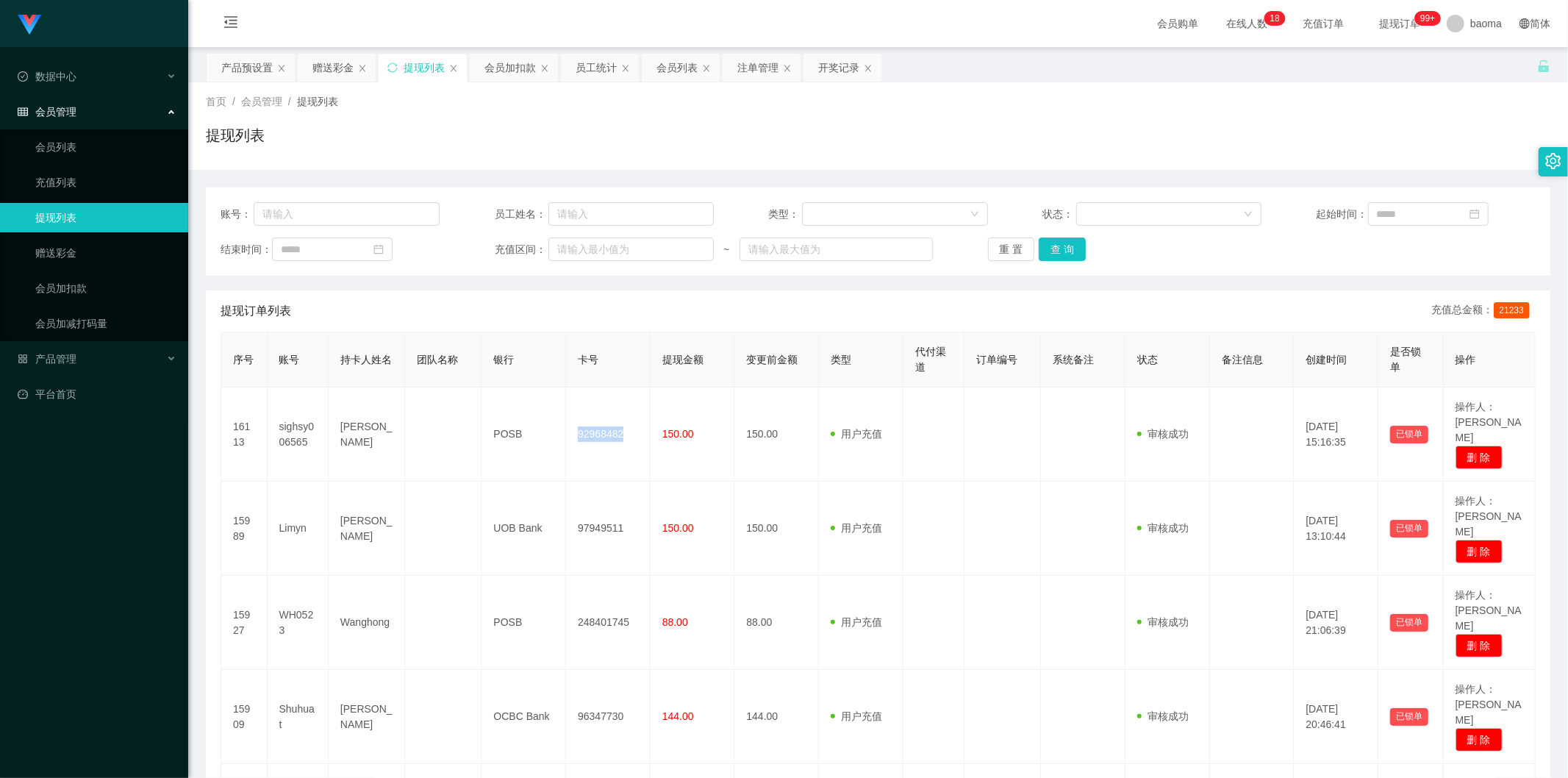
click at [321, 69] on div "赠送彩金" at bounding box center [333, 68] width 41 height 28
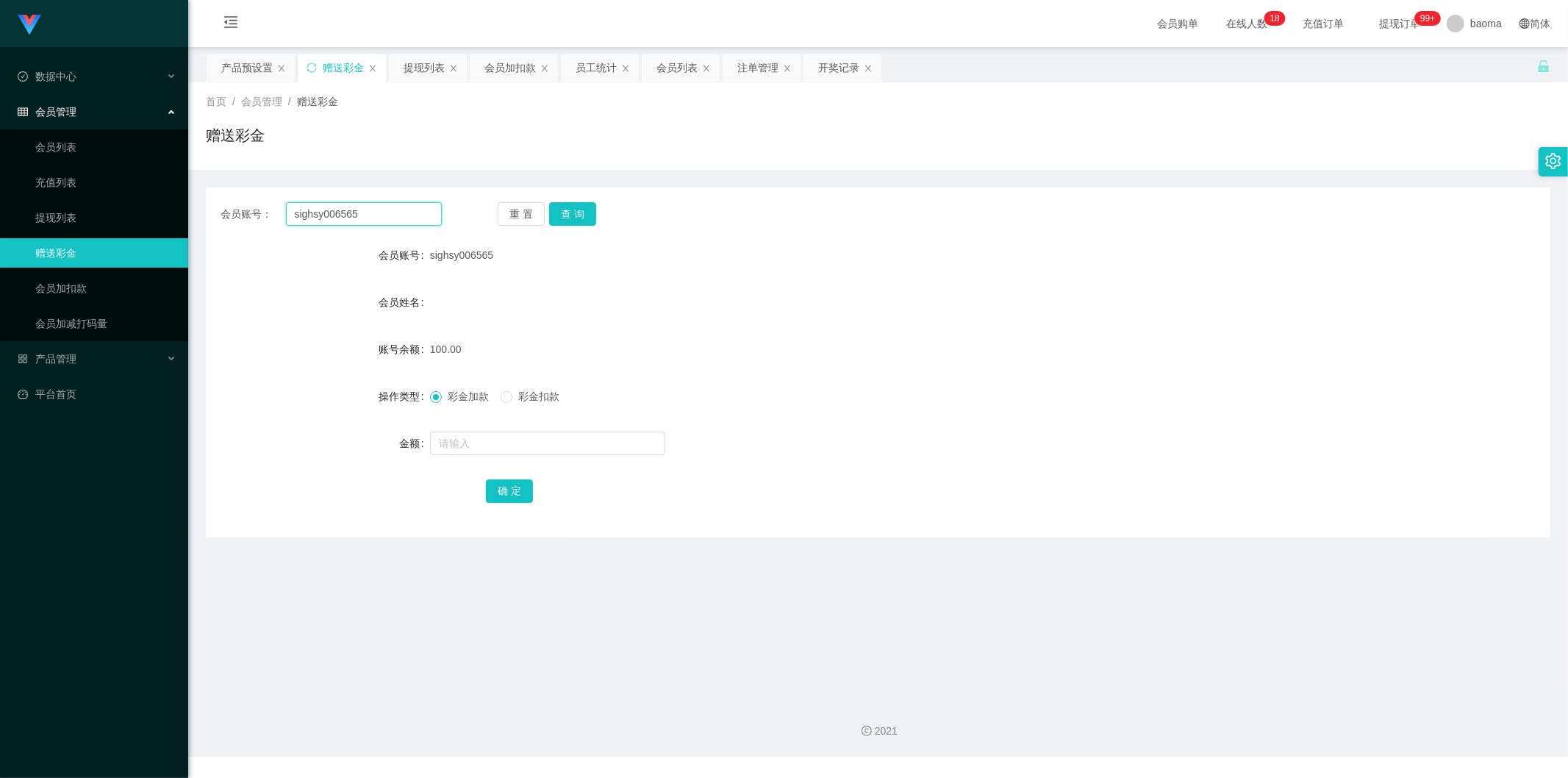
drag, startPoint x: 421, startPoint y: 218, endPoint x: 350, endPoint y: 217, distance: 71.0
click at [252, 214] on div "会员账号： sighsy006565" at bounding box center [331, 214] width 221 height 23
paste input "Limyn"
type input "Limyn"
click at [562, 215] on button "查 询" at bounding box center [572, 214] width 47 height 23
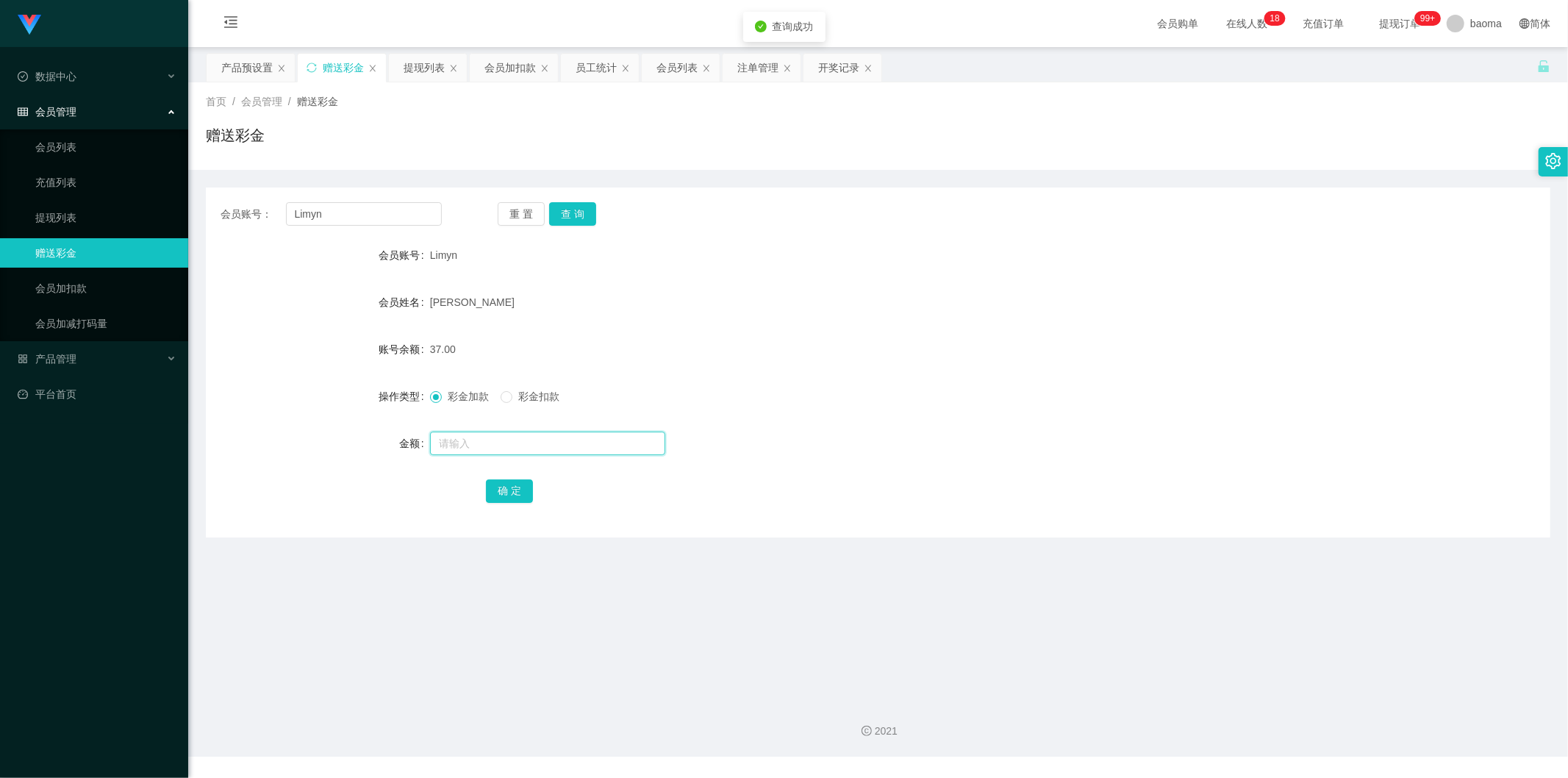
click at [480, 452] on input "text" at bounding box center [548, 443] width 235 height 23
type input "100"
click at [517, 487] on button "确 定" at bounding box center [510, 491] width 47 height 23
click at [678, 69] on div "会员列表" at bounding box center [677, 68] width 41 height 28
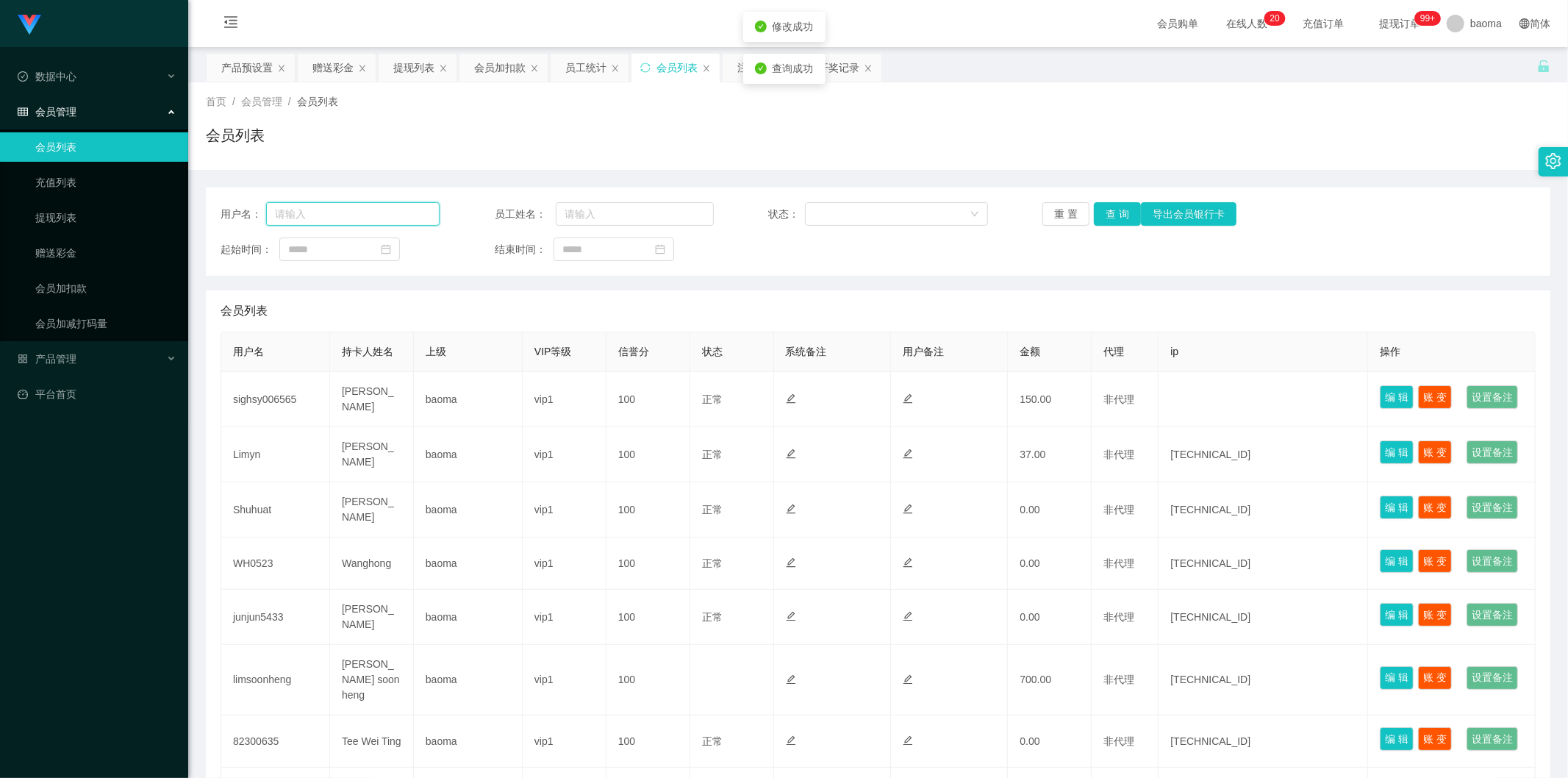
click at [383, 208] on input "text" at bounding box center [352, 214] width 173 height 23
paste input "Limyn"
type input "Limyn"
click at [1106, 215] on button "查 询" at bounding box center [1117, 214] width 47 height 23
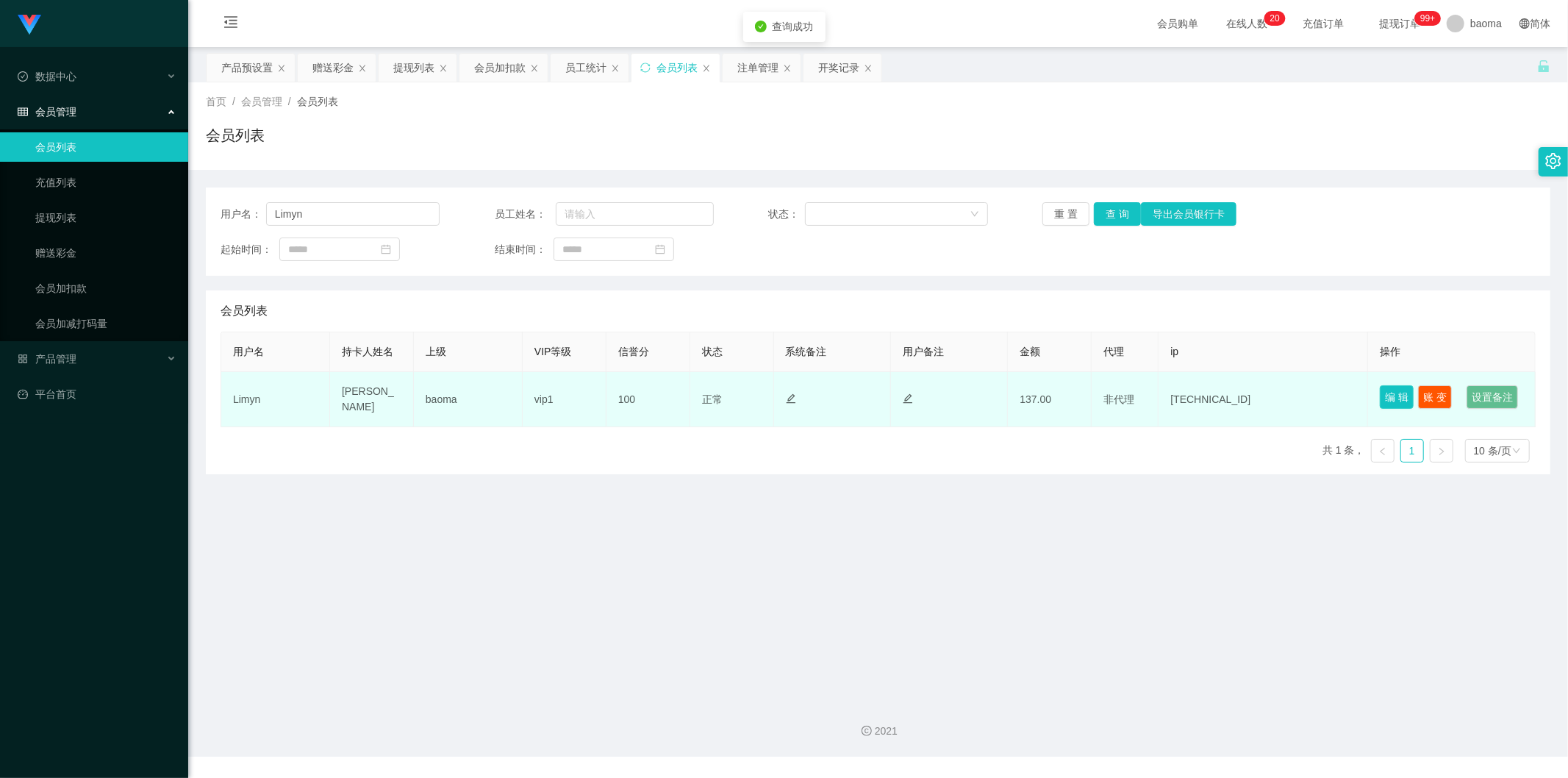
click at [1395, 395] on button "编 辑" at bounding box center [1397, 397] width 34 height 23
type input "Limyn"
type input "[PERSON_NAME]"
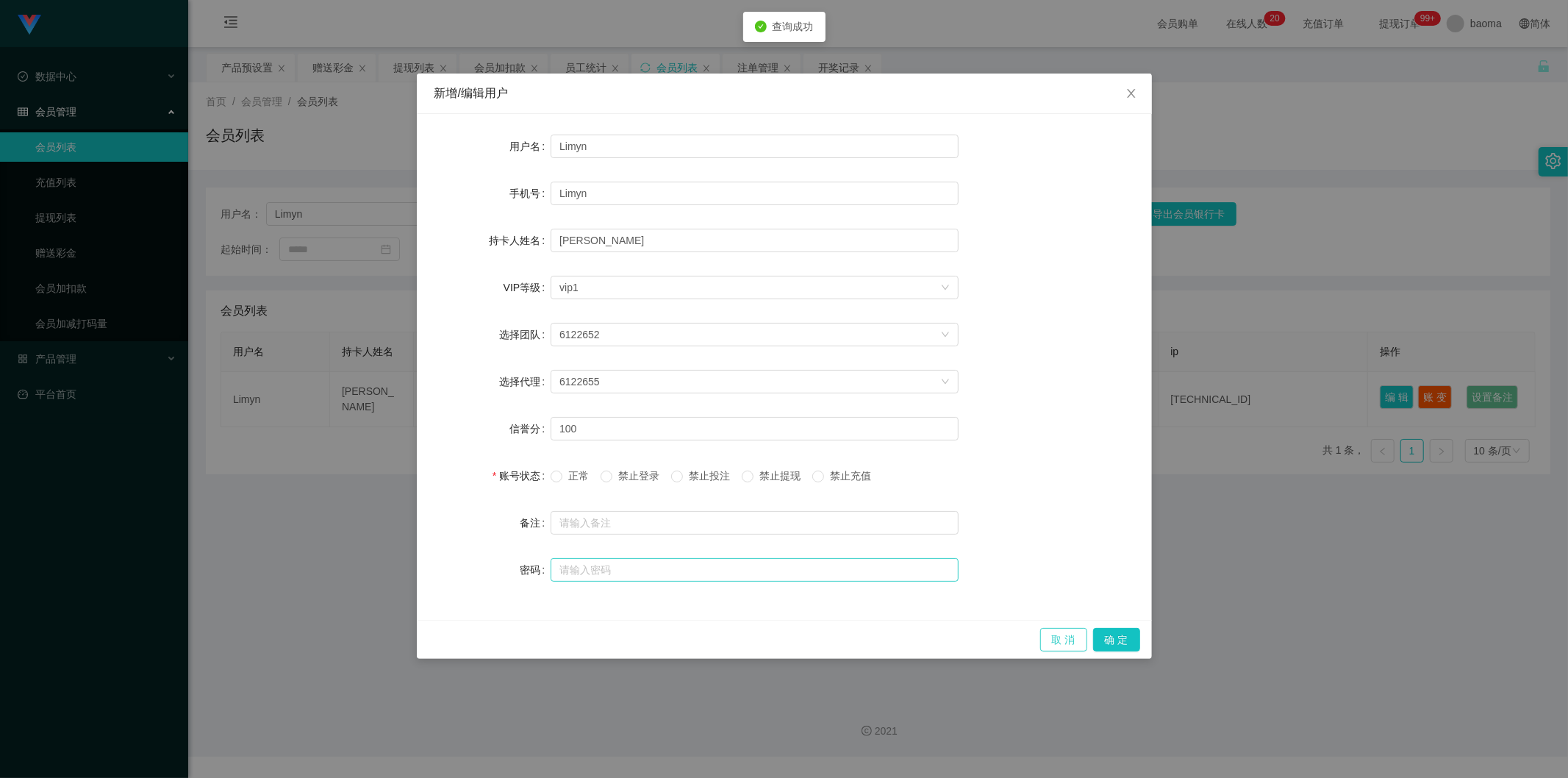
drag, startPoint x: 1070, startPoint y: 638, endPoint x: 942, endPoint y: 555, distance: 152.6
click at [1066, 638] on button "取 消" at bounding box center [1063, 640] width 47 height 23
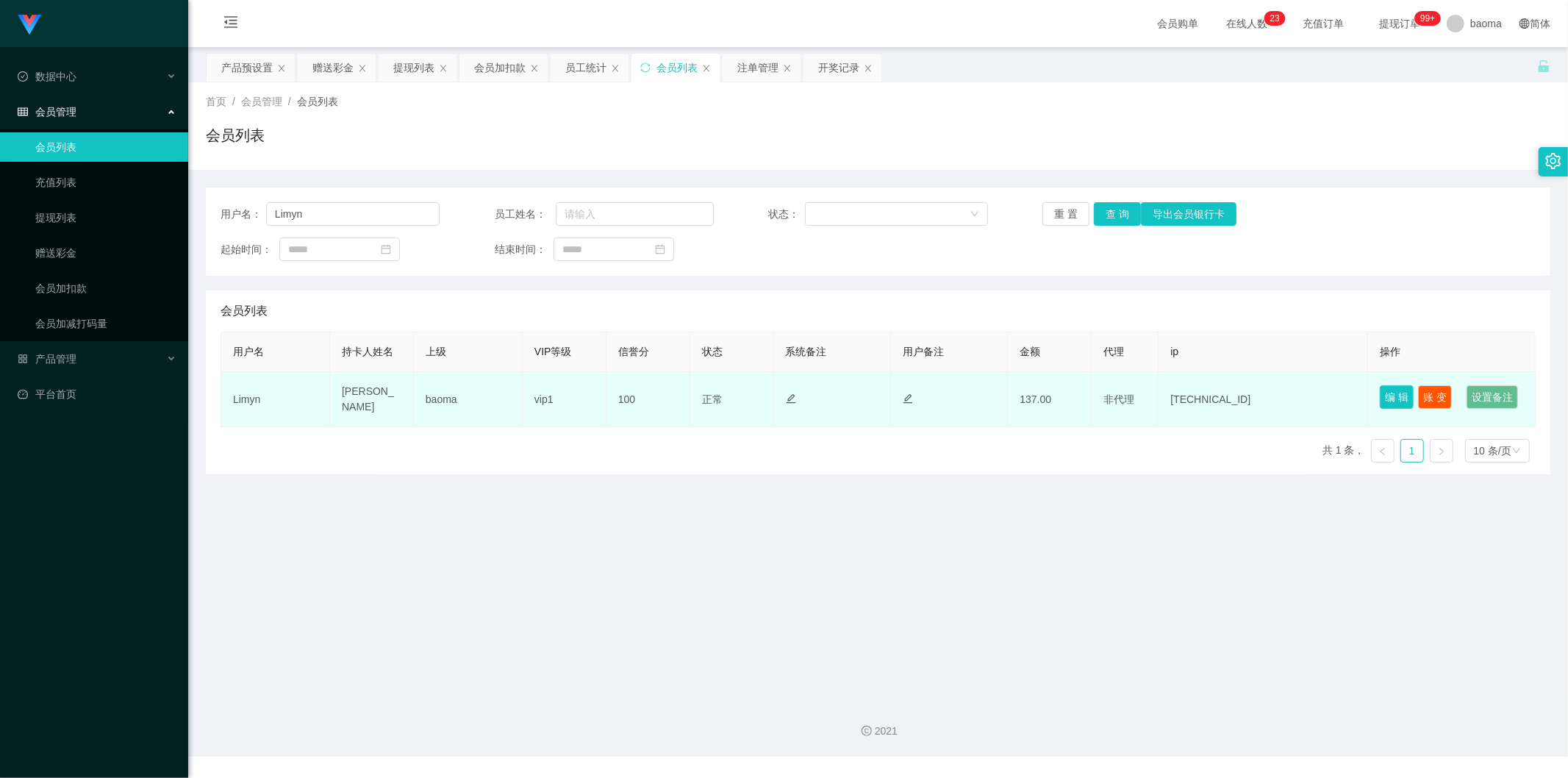
click at [1389, 393] on button "编 辑" at bounding box center [1397, 397] width 34 height 23
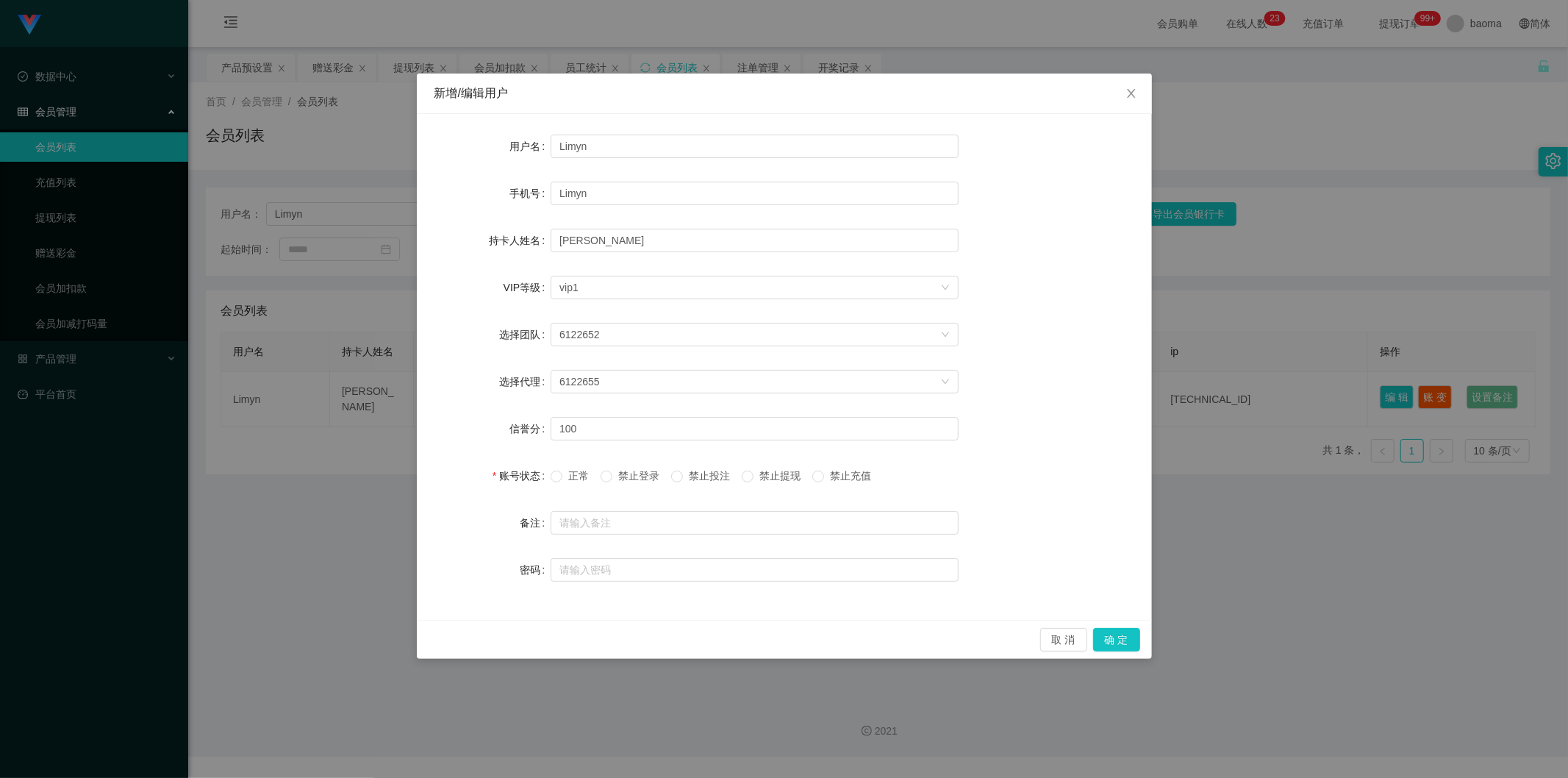
click at [788, 481] on span "禁止提现" at bounding box center [780, 476] width 53 height 12
click at [1123, 635] on button "确 定" at bounding box center [1117, 640] width 47 height 23
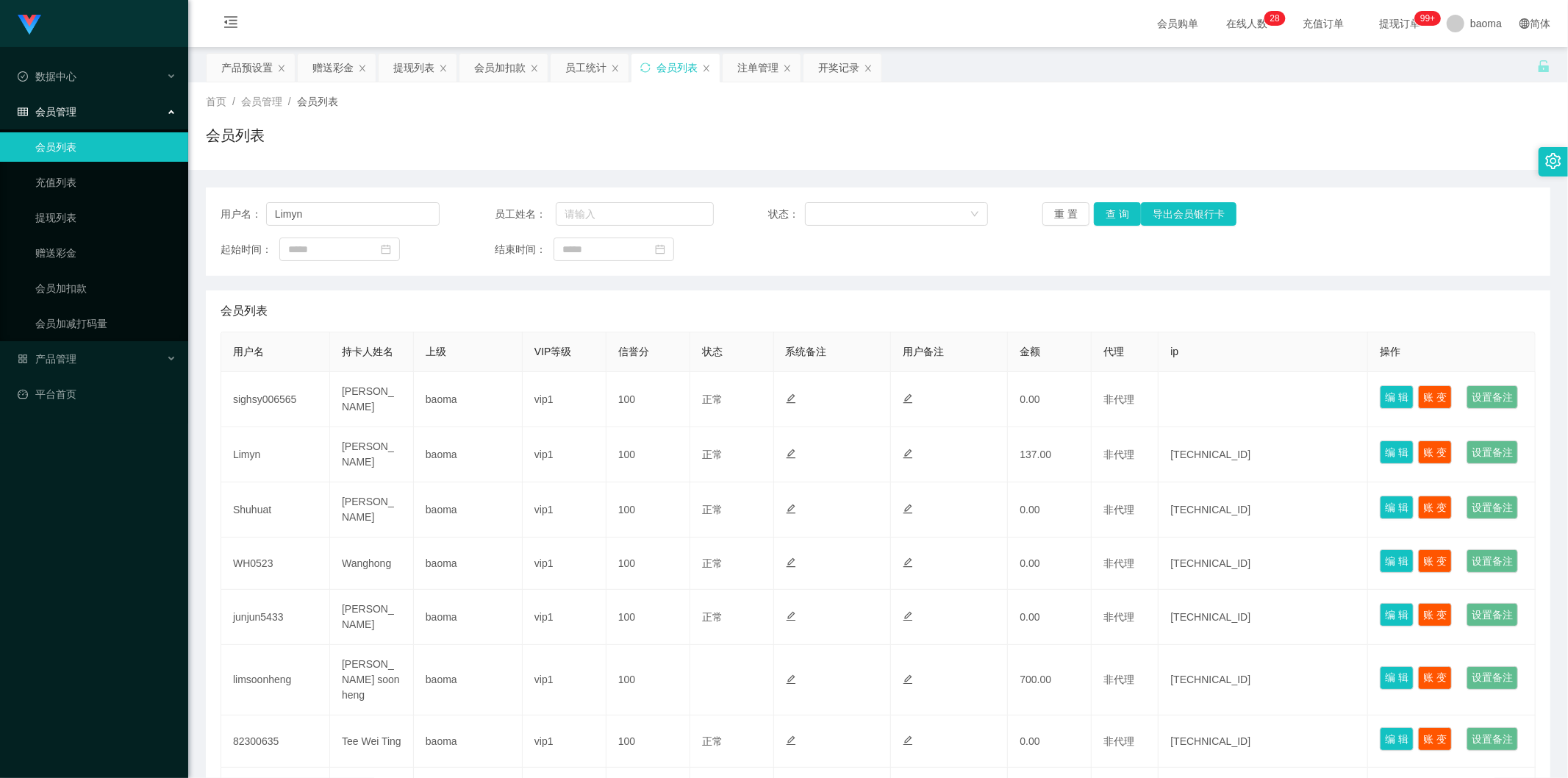
type input "Limyn"
click at [1117, 214] on button "查 询" at bounding box center [1117, 214] width 47 height 23
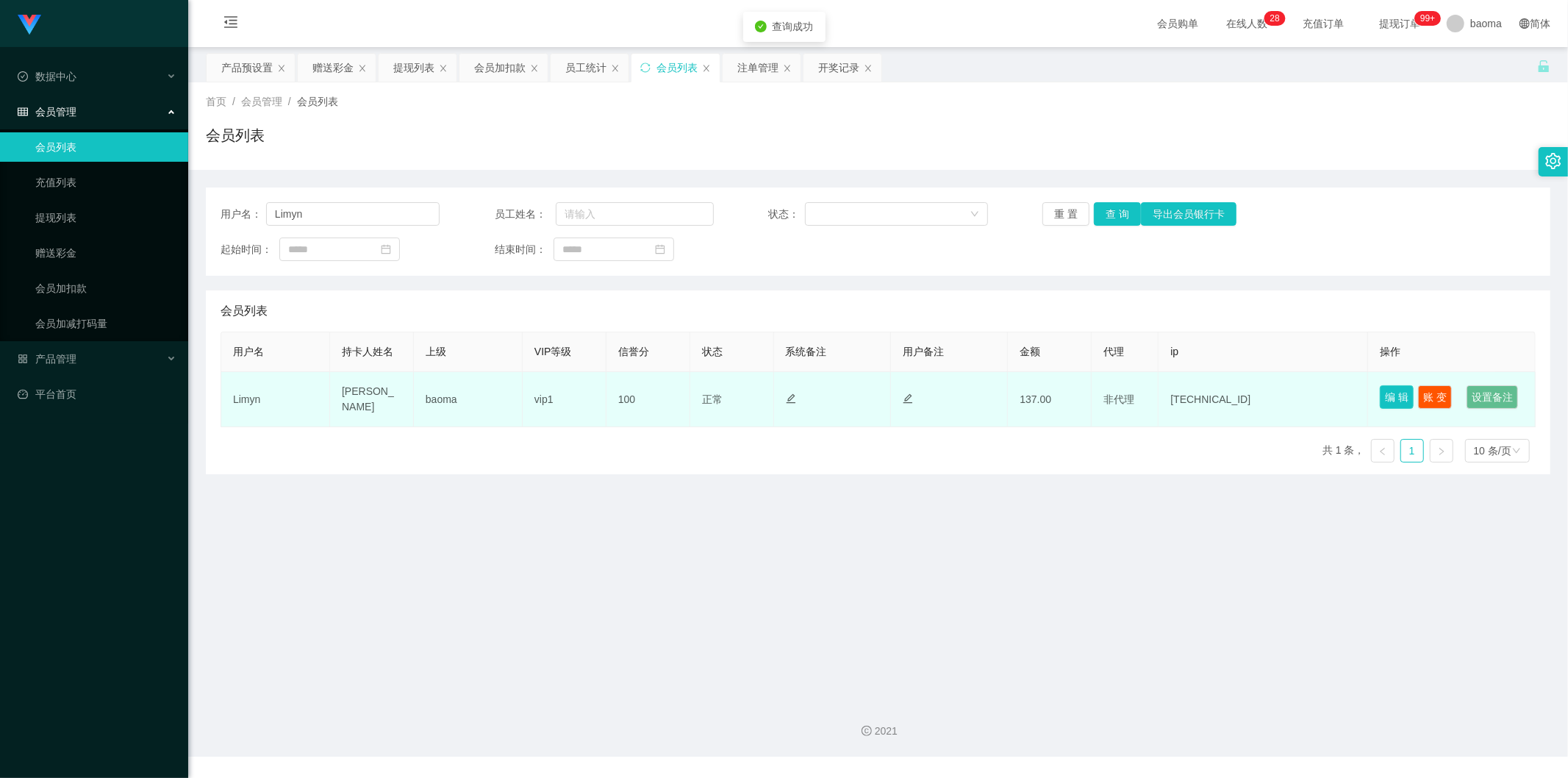
click at [1398, 392] on button "编 辑" at bounding box center [1397, 397] width 34 height 23
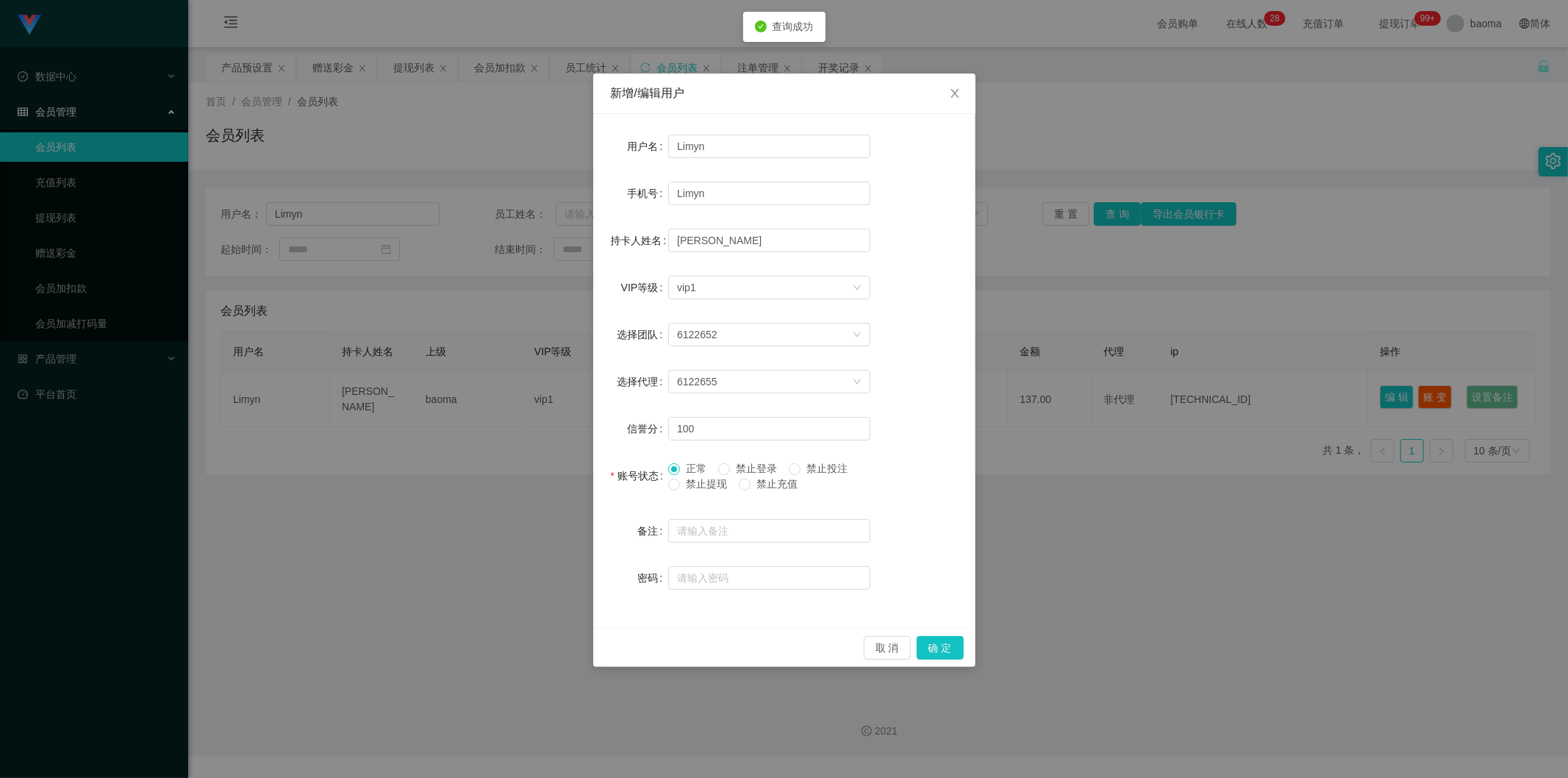
drag, startPoint x: 688, startPoint y: 488, endPoint x: 739, endPoint y: 509, distance: 55.2
click at [689, 488] on span "禁止提现" at bounding box center [706, 484] width 53 height 12
click at [948, 646] on button "确 定" at bounding box center [940, 648] width 47 height 23
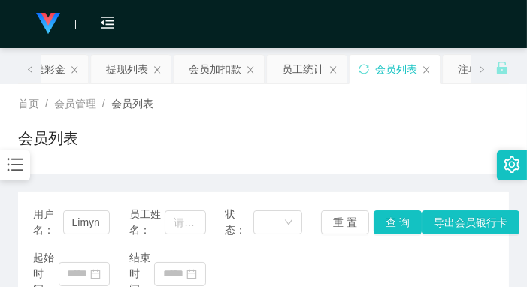
click at [396, 140] on div "会员列表" at bounding box center [263, 144] width 491 height 35
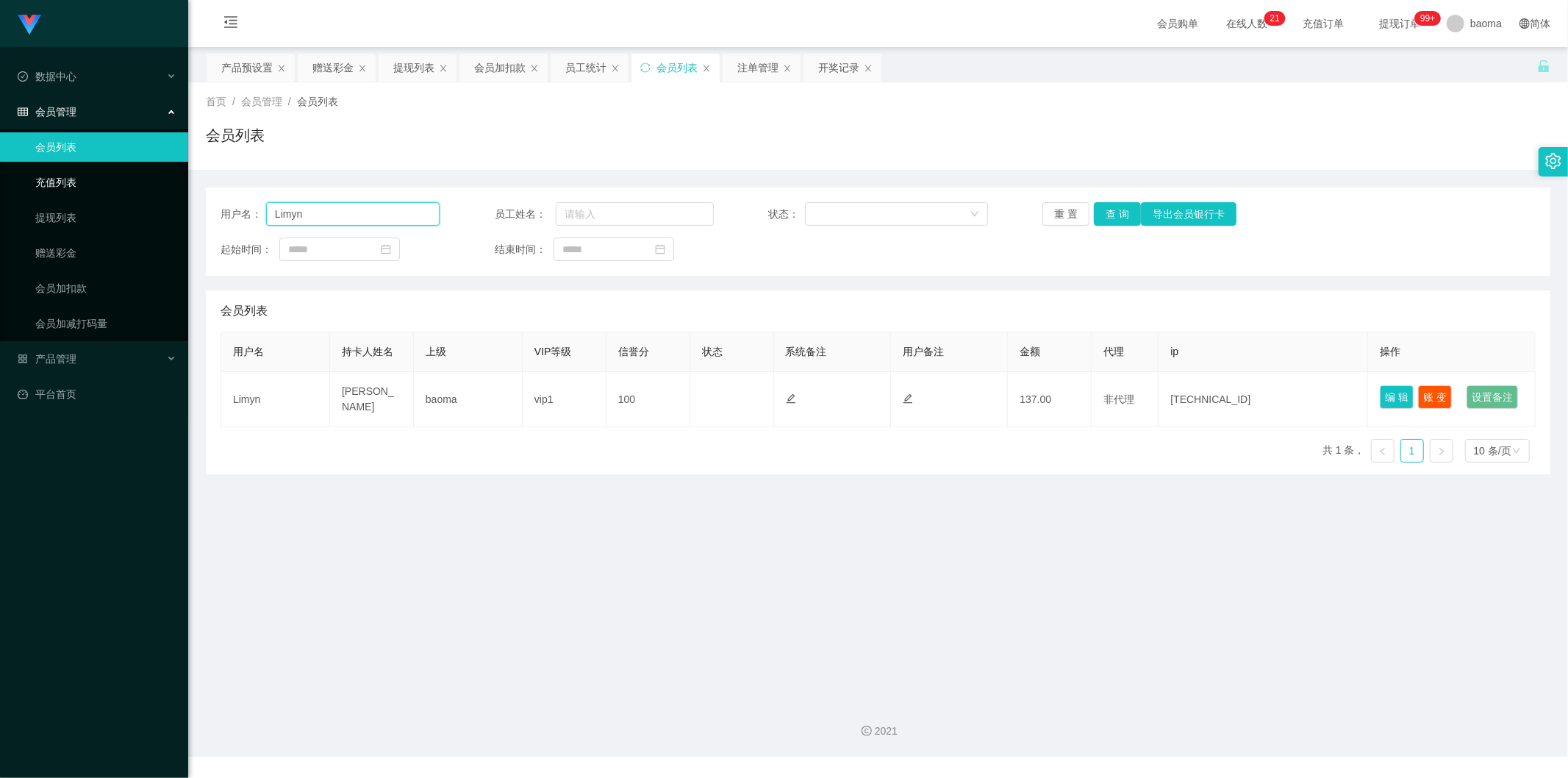
click at [91, 200] on section "Jingdong工作台代理端 数据中心 会员管理 会员列表 充值列表 提现列表 赠送彩金 会员加扣款 会员加减打码量 产品管理 平台首页 保存配置 重置配置 …" at bounding box center [784, 378] width 1568 height 756
click at [1106, 214] on button "查 询" at bounding box center [1117, 214] width 47 height 23
click at [1106, 214] on div "重 置 查 询 导出会员银行卡" at bounding box center [1152, 214] width 219 height 23
drag, startPoint x: 355, startPoint y: 221, endPoint x: 335, endPoint y: 152, distance: 71.8
click at [144, 218] on section "Jingdong工作台代理端 数据中心 会员管理 会员列表 充值列表 提现列表 赠送彩金 会员加扣款 会员加减打码量 产品管理 平台首页 保存配置 重置配置 …" at bounding box center [784, 378] width 1568 height 756
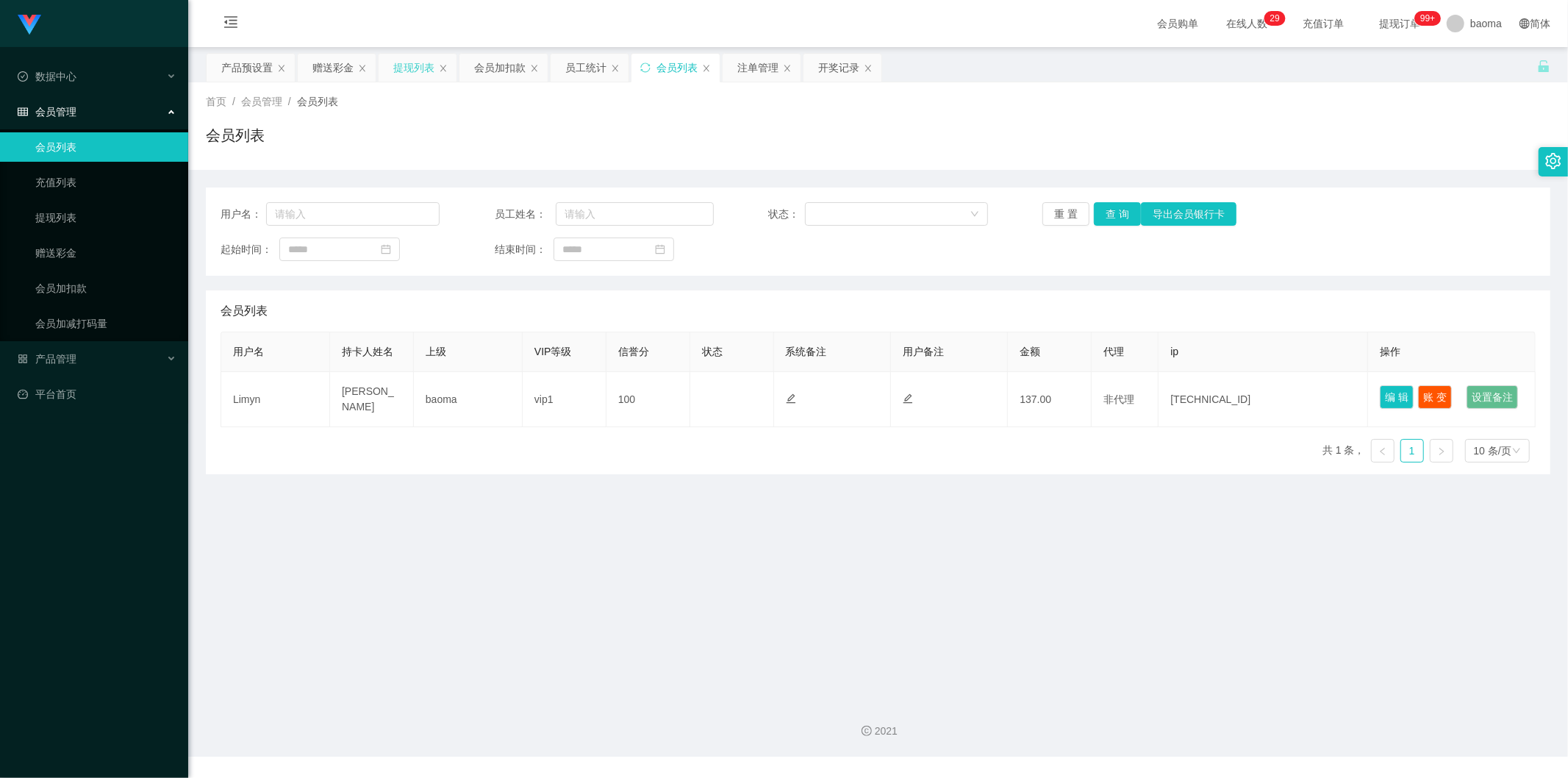
click at [415, 69] on div "提现列表" at bounding box center [414, 68] width 41 height 28
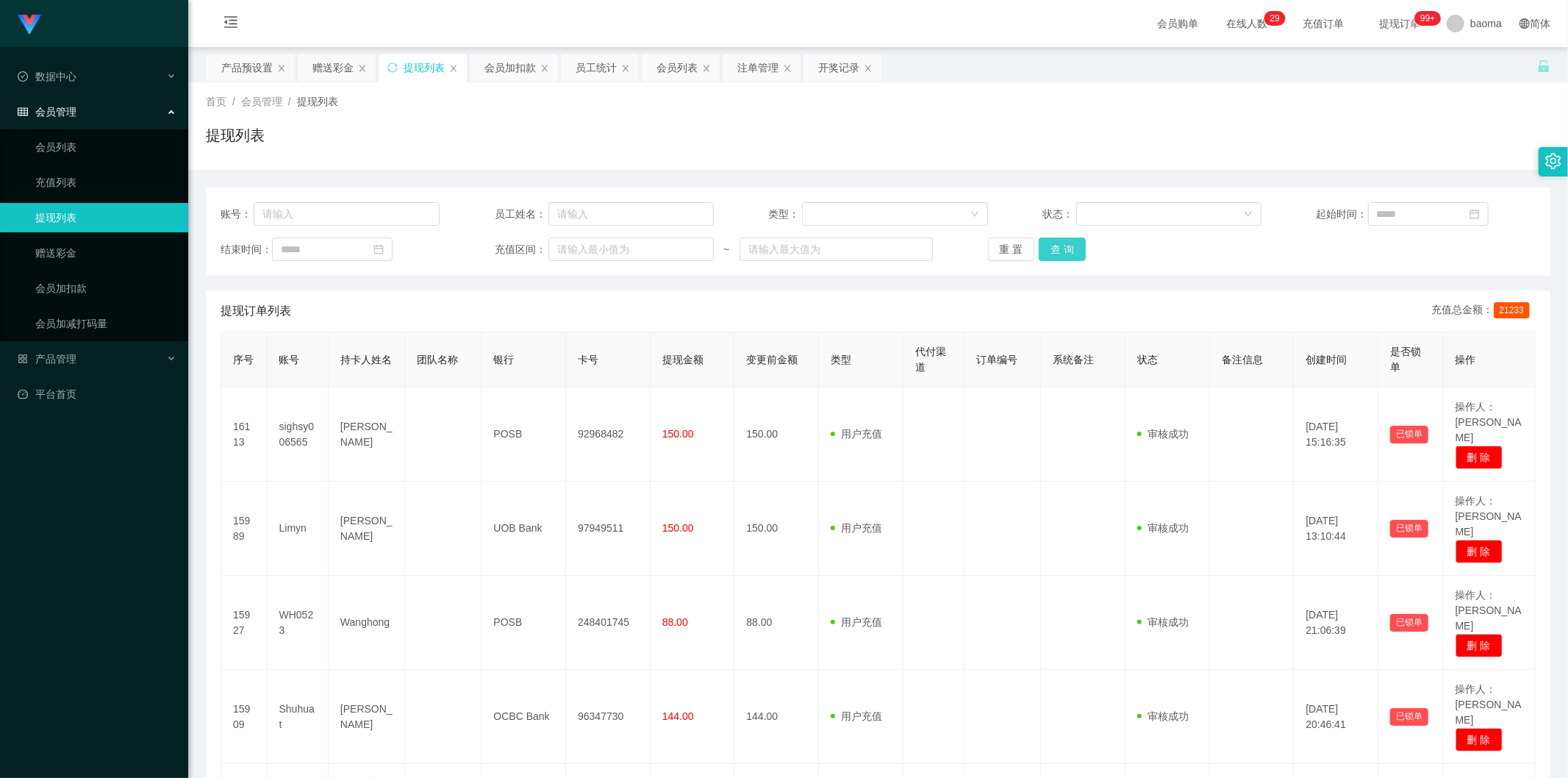
click at [1070, 246] on button "查 询" at bounding box center [1062, 250] width 47 height 23
click at [1070, 245] on div "重 置 查 询" at bounding box center [1098, 250] width 219 height 23
click at [382, 211] on input "text" at bounding box center [346, 214] width 186 height 23
paste input "Limyn"
type input "Limyn"
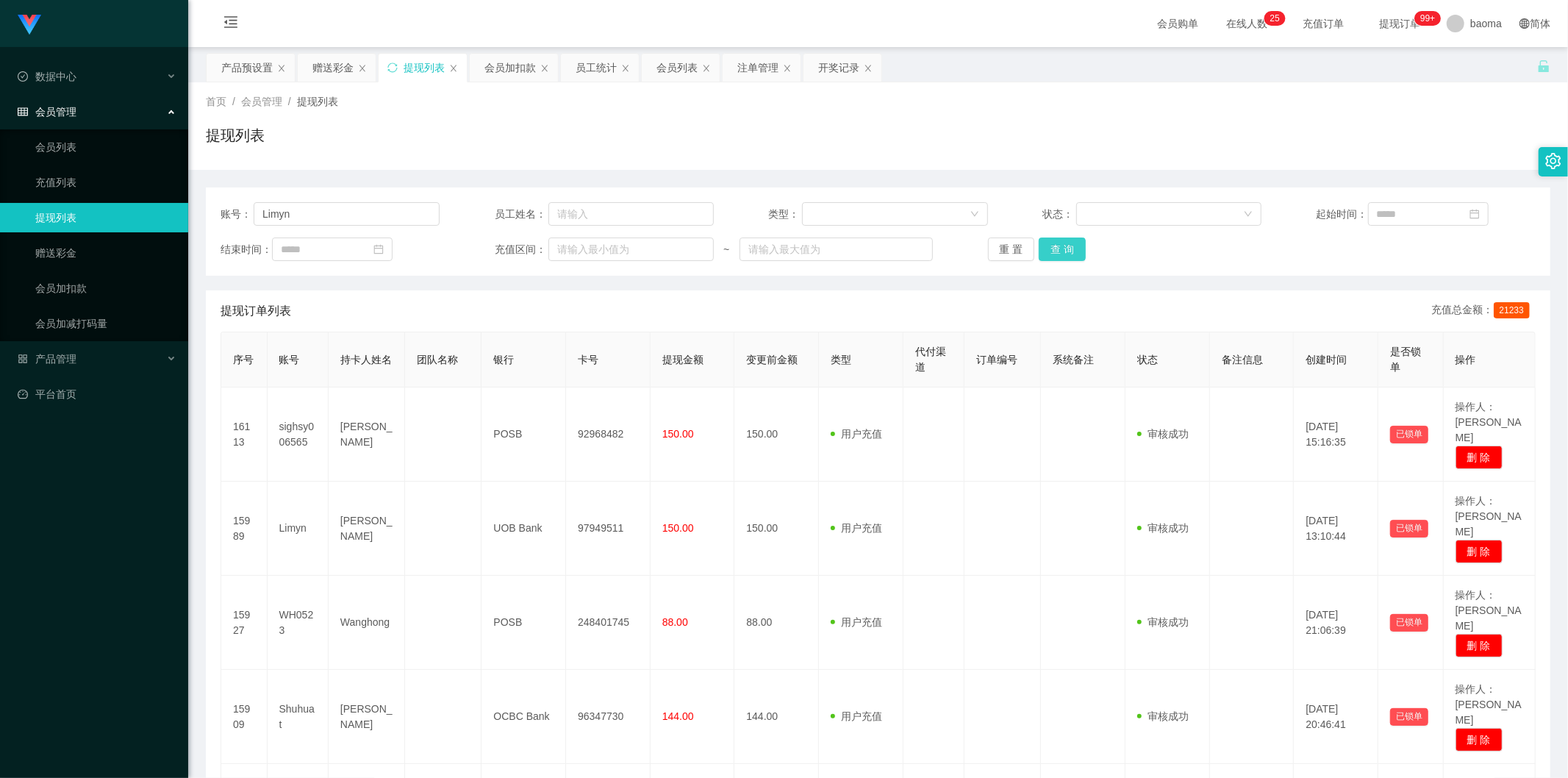
click at [1071, 249] on button "查 询" at bounding box center [1062, 250] width 47 height 23
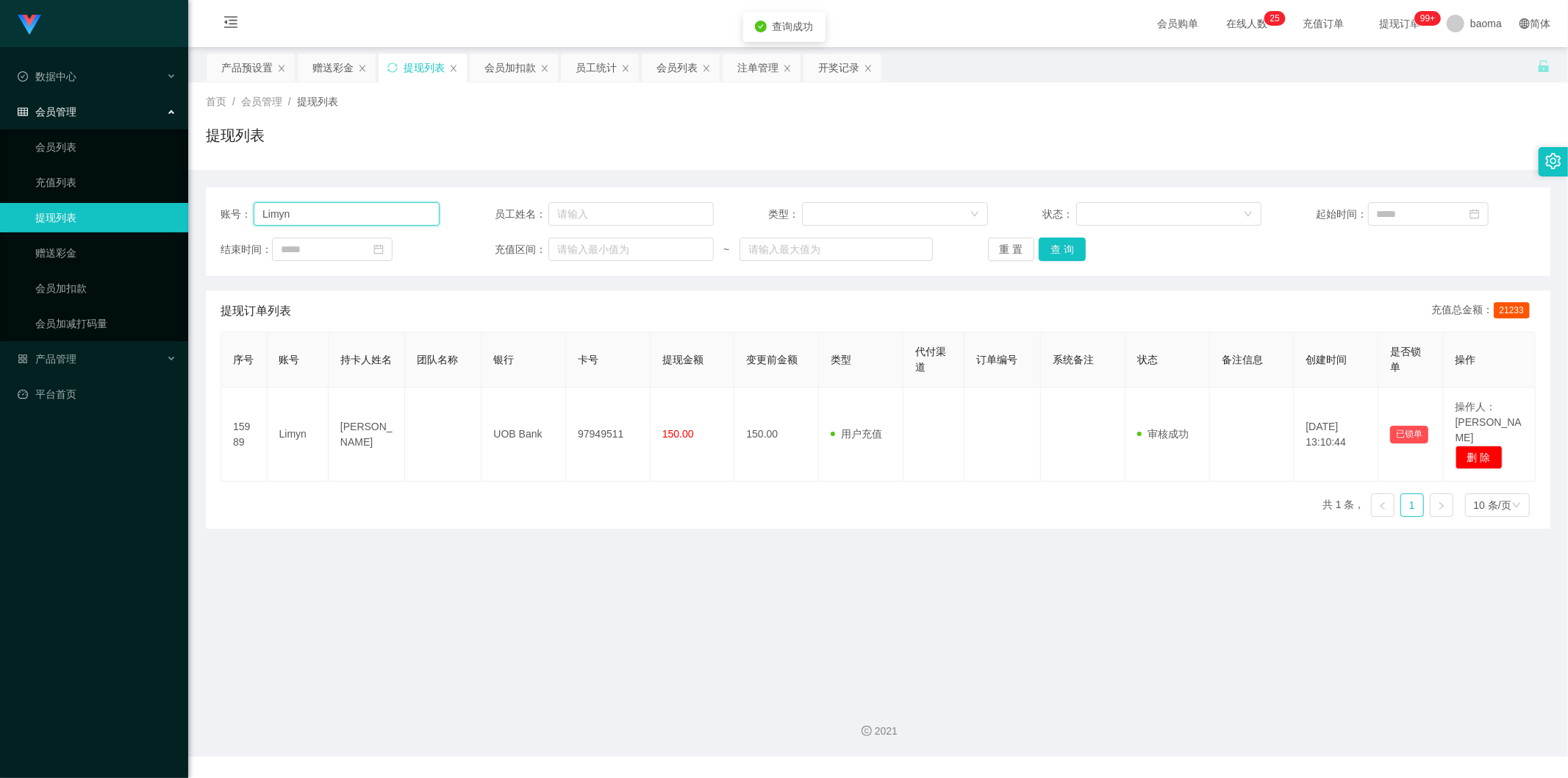
drag, startPoint x: 320, startPoint y: 213, endPoint x: 122, endPoint y: 203, distance: 198.3
click at [122, 203] on section "Jingdong工作台代理端 数据中心 会员管理 会员列表 充值列表 提现列表 赠送彩金 会员加扣款 会员加减打码量 产品管理 平台首页 保存配置 重置配置 …" at bounding box center [784, 378] width 1568 height 756
drag, startPoint x: 676, startPoint y: 70, endPoint x: 634, endPoint y: 98, distance: 50.5
click at [676, 70] on div "会员列表" at bounding box center [677, 68] width 41 height 28
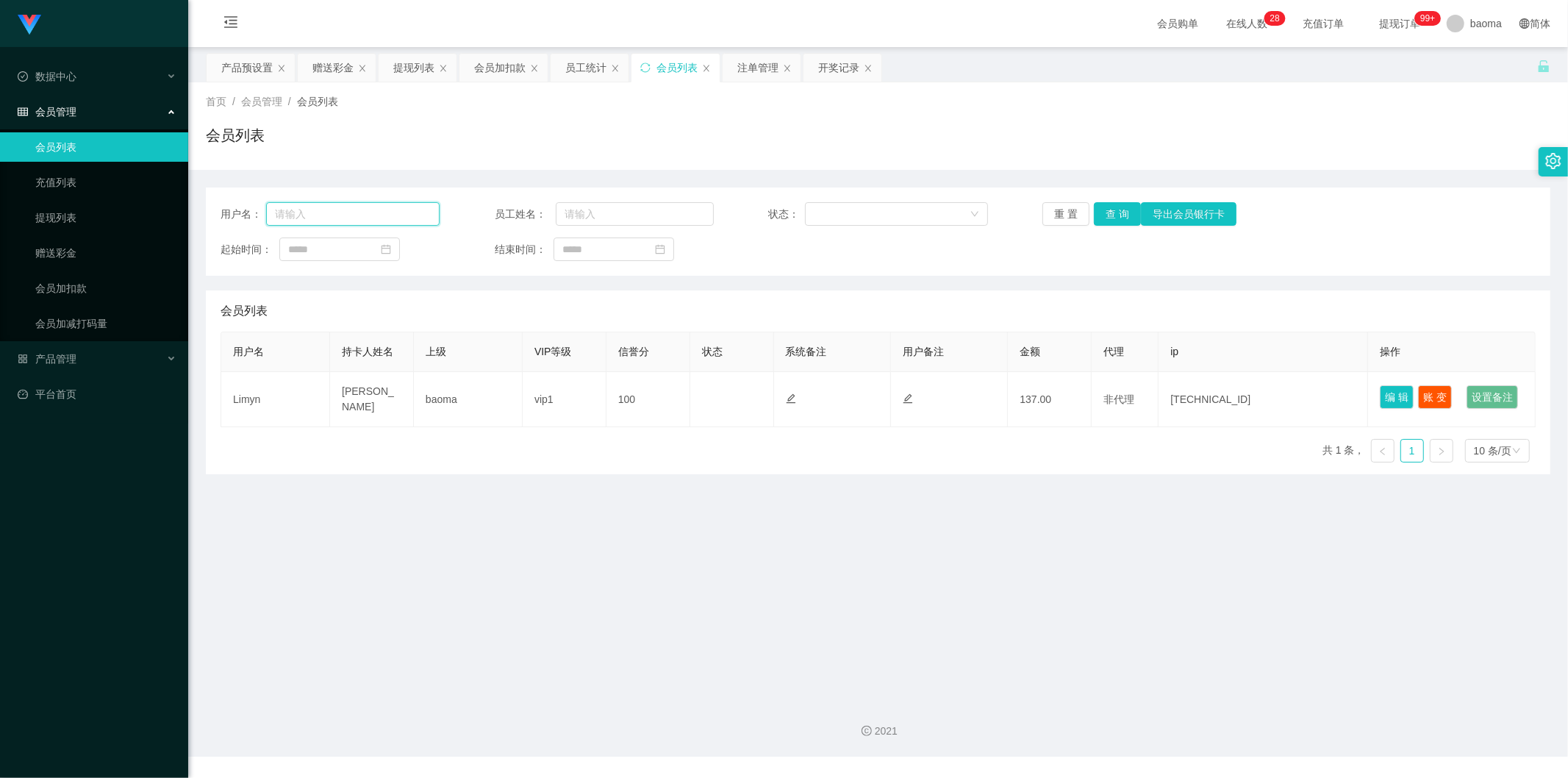
click at [347, 217] on input "text" at bounding box center [352, 214] width 173 height 23
paste input "Limyn"
type input "Limyn"
click at [1114, 210] on button "查 询" at bounding box center [1117, 214] width 47 height 23
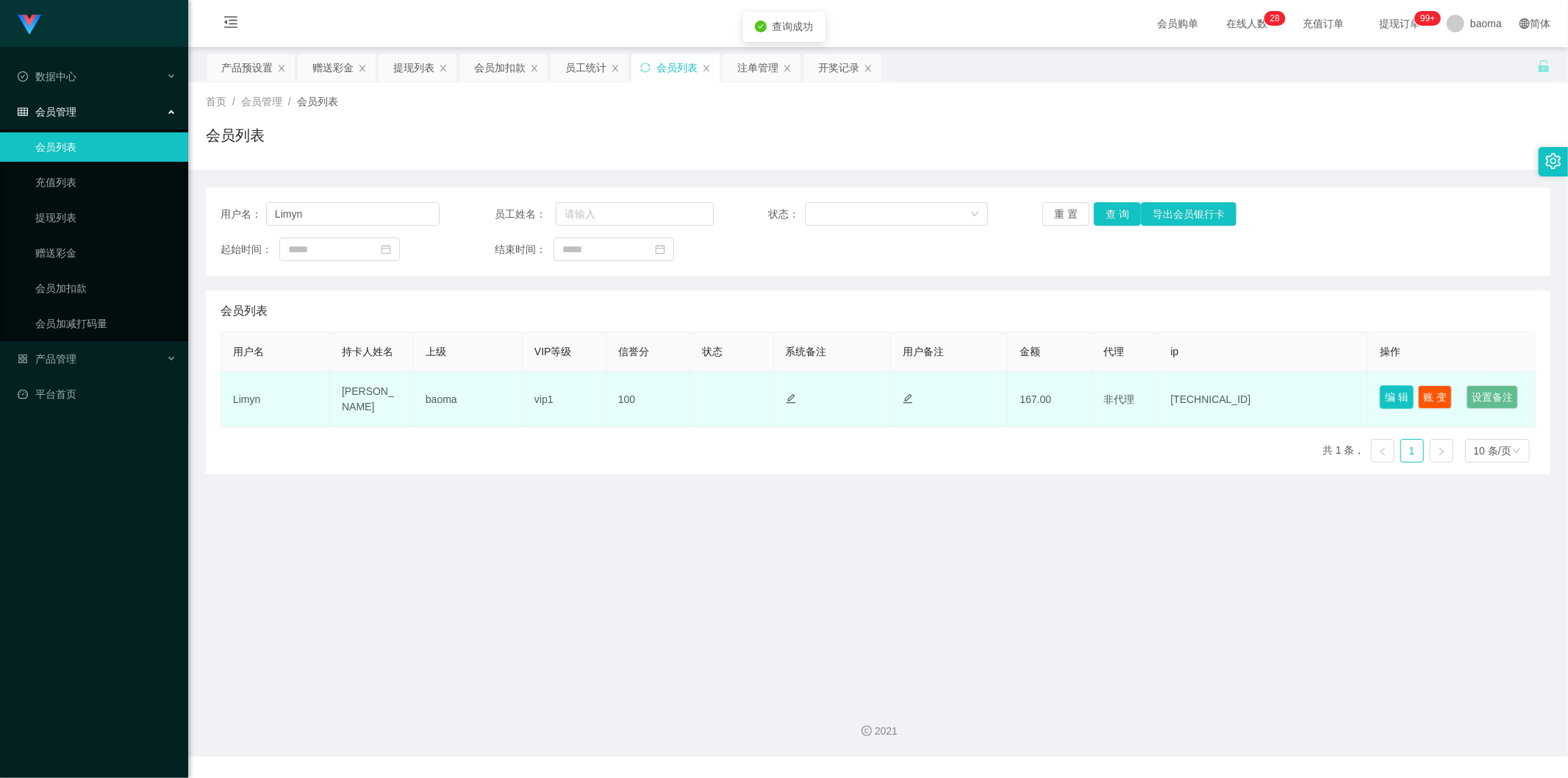
click at [1386, 395] on button "编 辑" at bounding box center [1397, 397] width 34 height 23
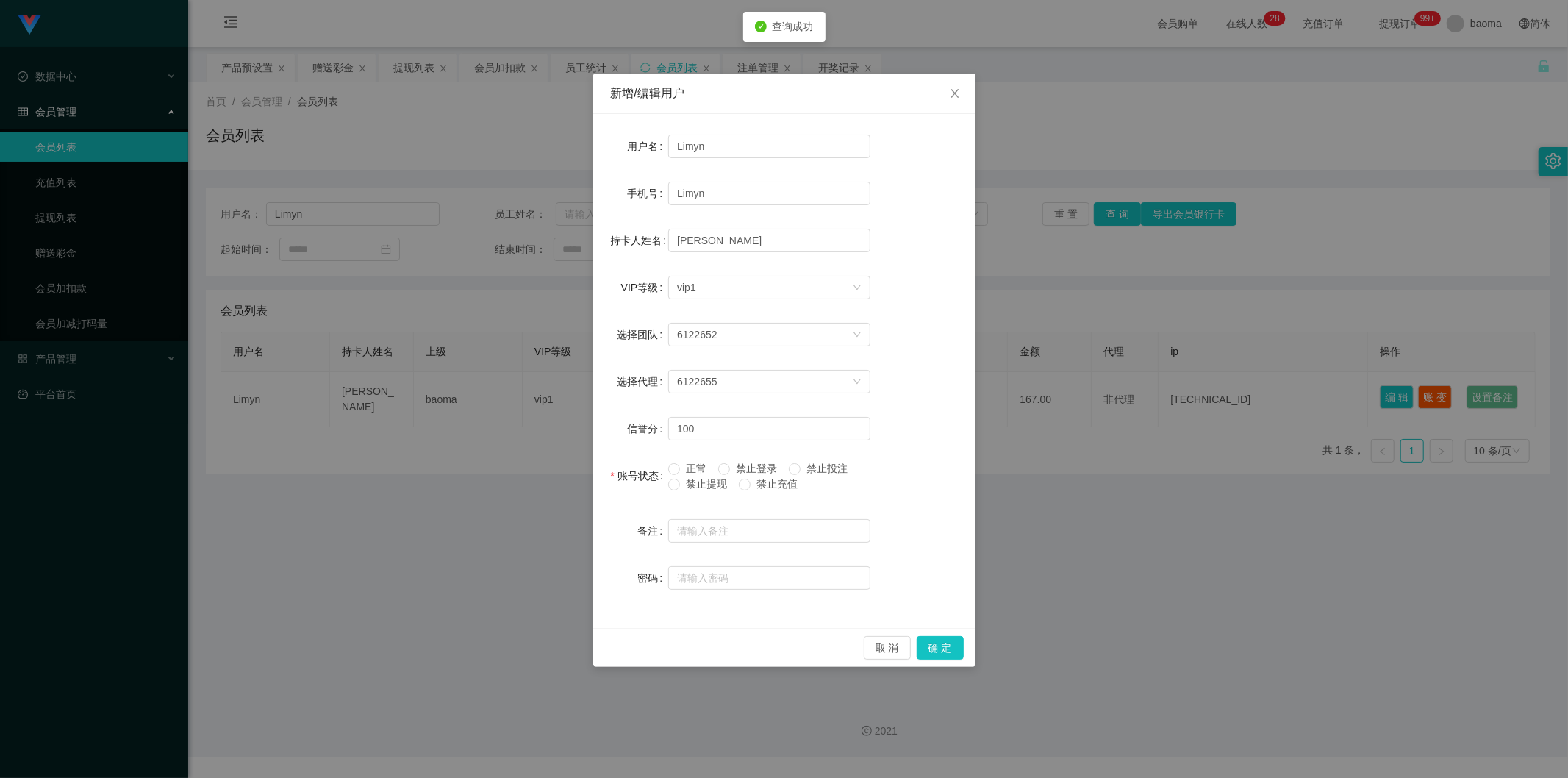
click at [681, 463] on span "正常" at bounding box center [695, 469] width 32 height 12
drag, startPoint x: 941, startPoint y: 631, endPoint x: 953, endPoint y: 643, distance: 17.0
click at [943, 635] on div "取 消 确 定" at bounding box center [784, 648] width 382 height 39
click at [953, 643] on button "确 定" at bounding box center [940, 648] width 47 height 23
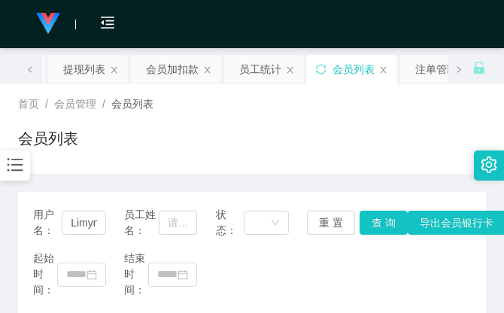
click at [361, 159] on div "会员列表" at bounding box center [251, 144] width 467 height 35
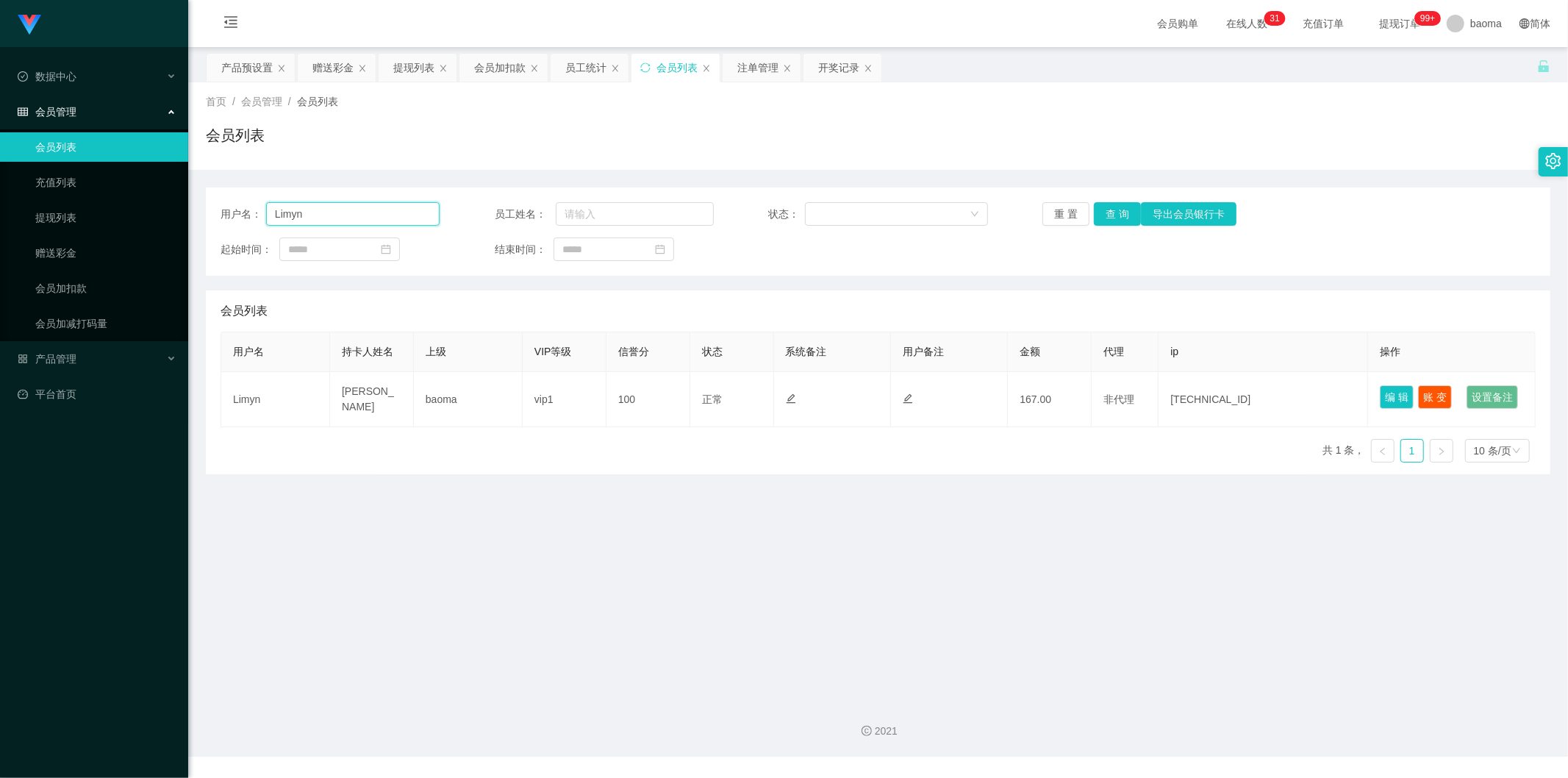
drag, startPoint x: 350, startPoint y: 211, endPoint x: 233, endPoint y: 193, distance: 118.4
click at [234, 194] on div "用户名： Limyn 员工姓名： 状态： 重 置 查 询 导出会员银行卡 起始时间： 结束时间：" at bounding box center [877, 232] width 1345 height 88
click at [319, 61] on div "赠送彩金" at bounding box center [333, 68] width 41 height 28
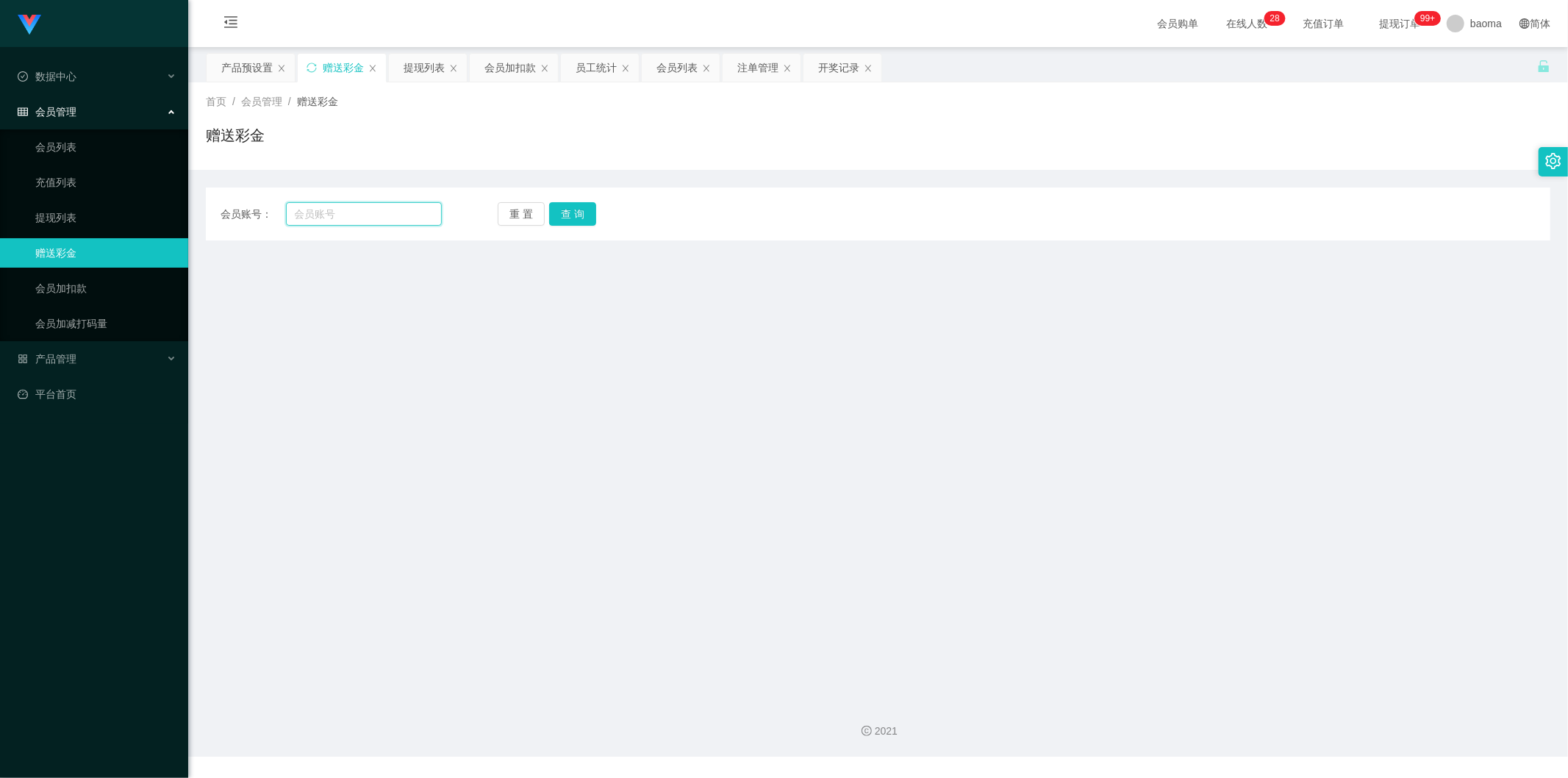
click at [324, 209] on input "text" at bounding box center [364, 214] width 157 height 23
paste input "Limyn"
type input "Limyn"
click at [592, 213] on button "查 询" at bounding box center [572, 214] width 47 height 23
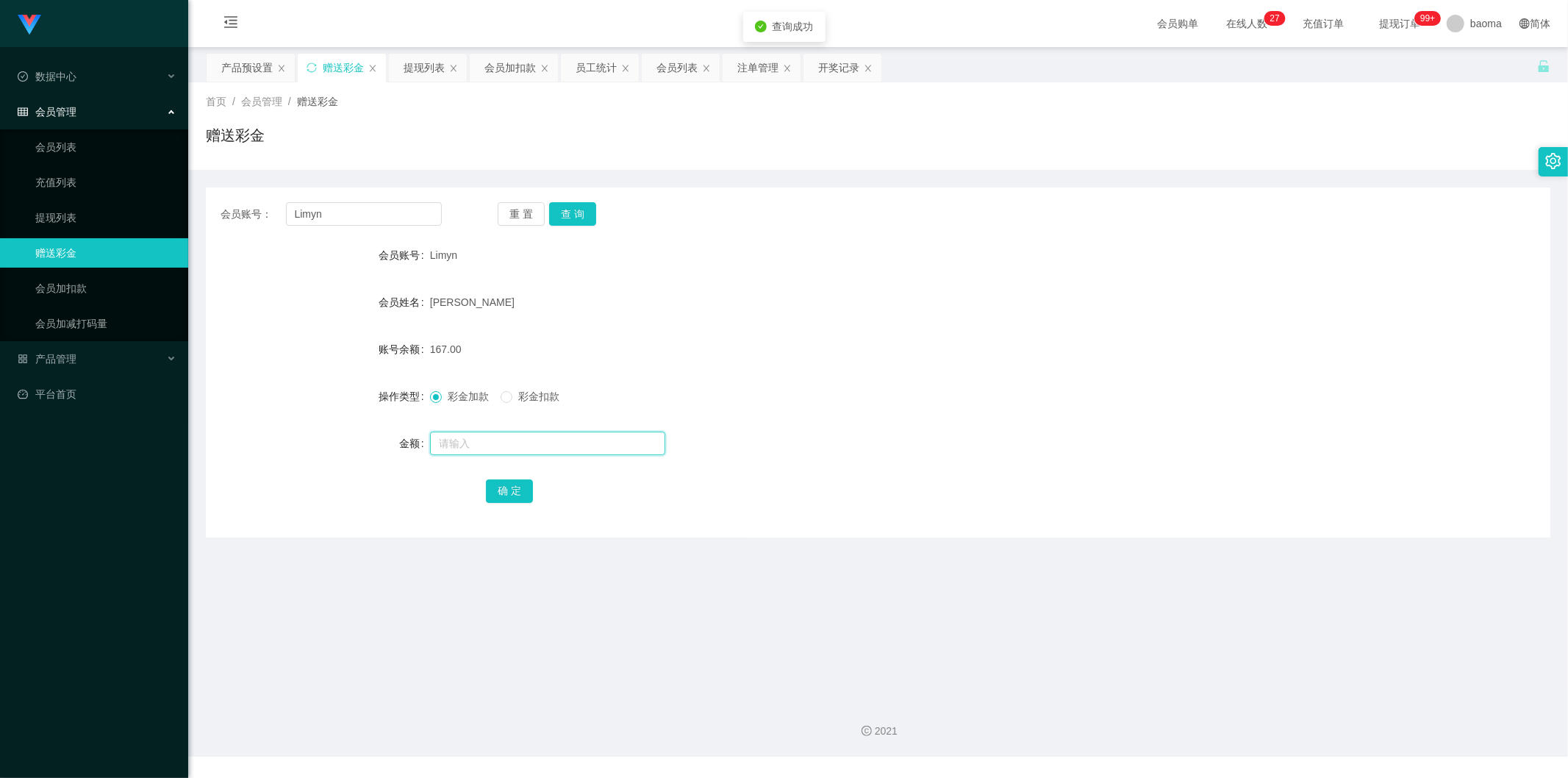
click at [502, 436] on input "text" at bounding box center [548, 443] width 235 height 23
type input "40"
click at [510, 481] on button "确 定" at bounding box center [510, 491] width 47 height 23
click at [916, 378] on form "会员账号 Limyn 会员姓名 LIM YAN NING 账号余额 207.00 操作类型 彩金加款 彩金扣款 金额 确 定" at bounding box center [877, 373] width 1345 height 265
drag, startPoint x: 416, startPoint y: 69, endPoint x: 552, endPoint y: 90, distance: 137.6
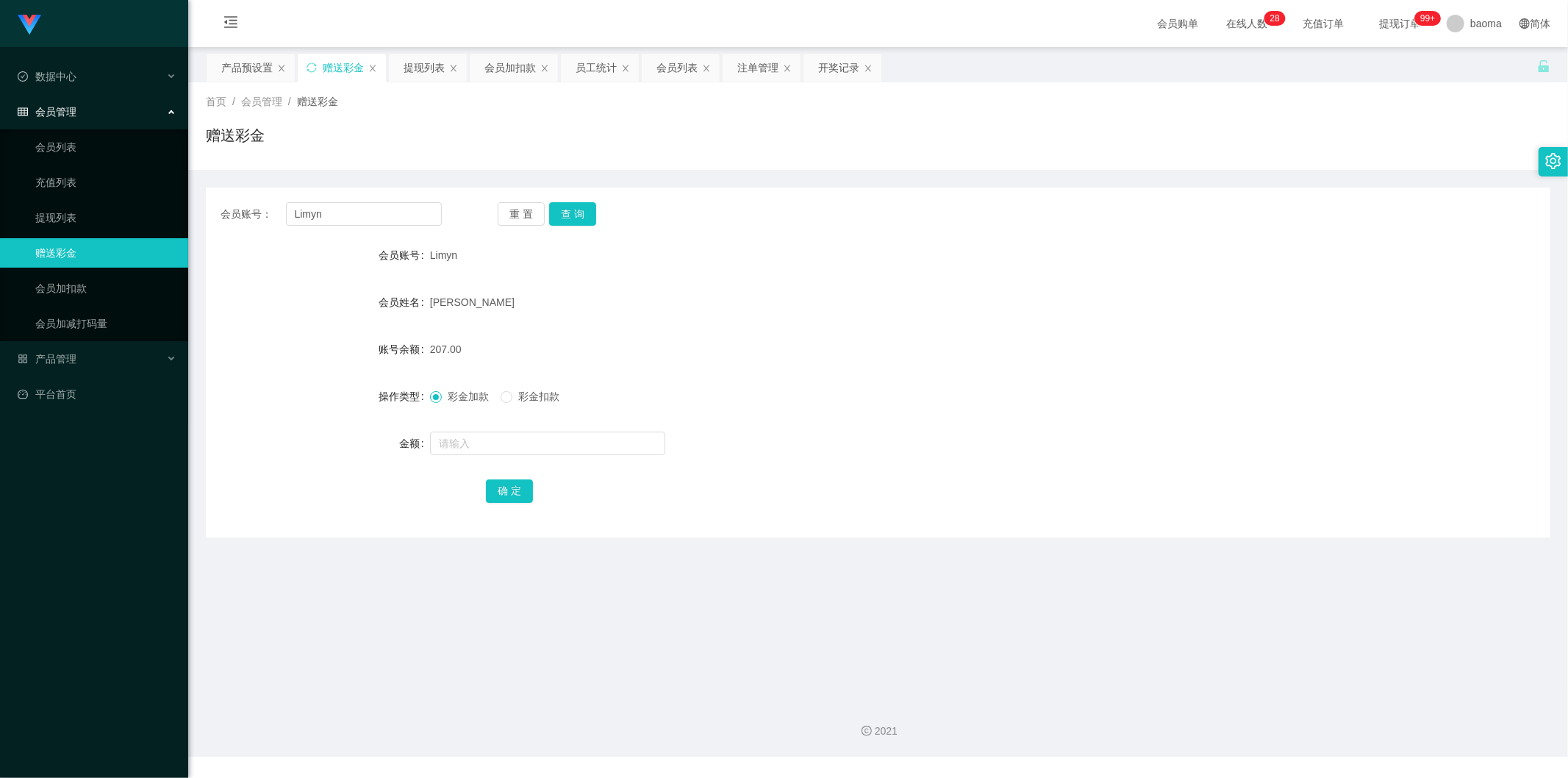
click at [422, 72] on div "提现列表" at bounding box center [425, 68] width 41 height 28
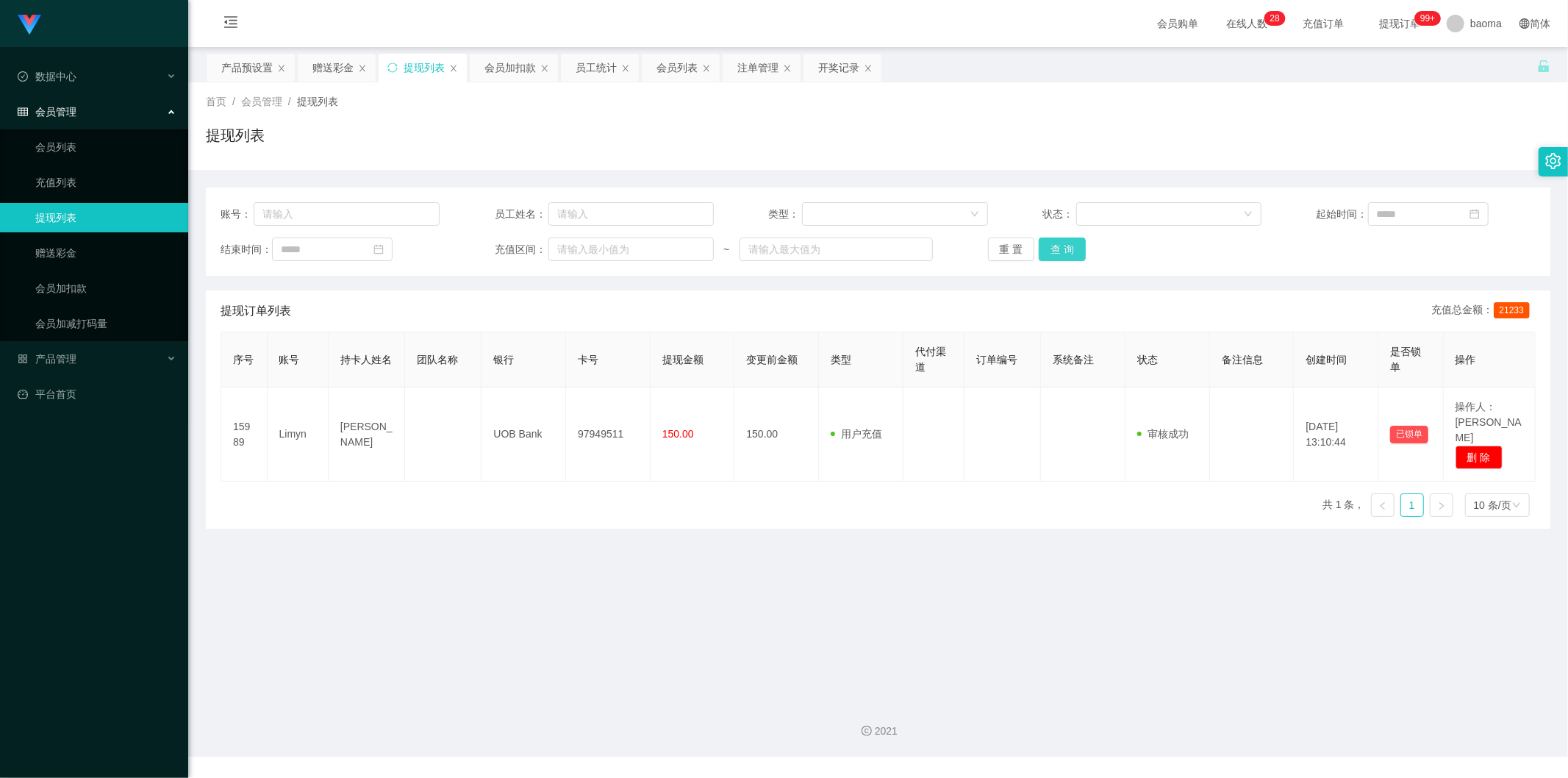
click at [1057, 248] on button "查 询" at bounding box center [1062, 250] width 47 height 23
click at [1063, 247] on div "重 置 查 询" at bounding box center [1098, 250] width 219 height 23
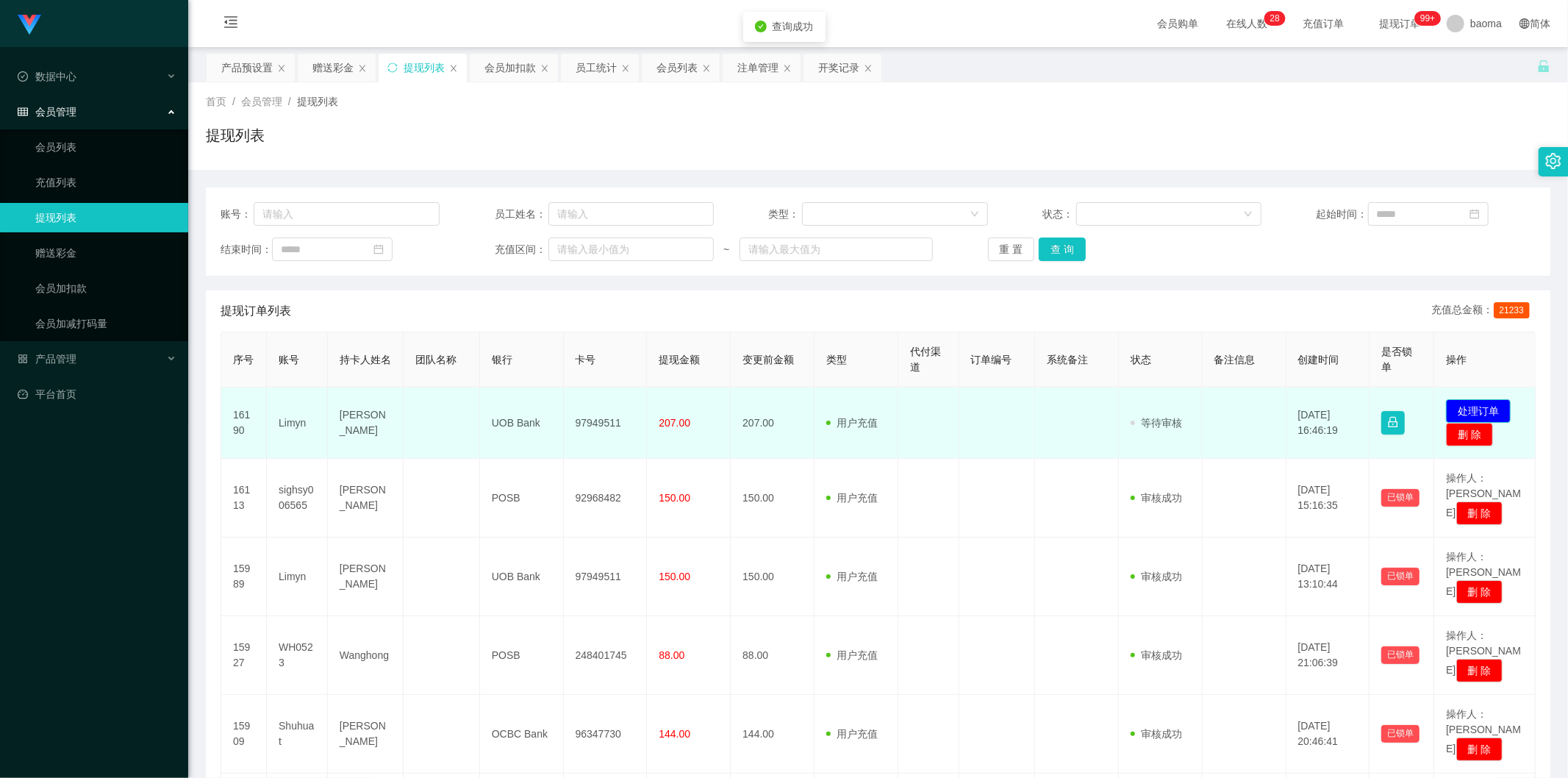
click at [1487, 408] on button "处理订单" at bounding box center [1478, 411] width 65 height 23
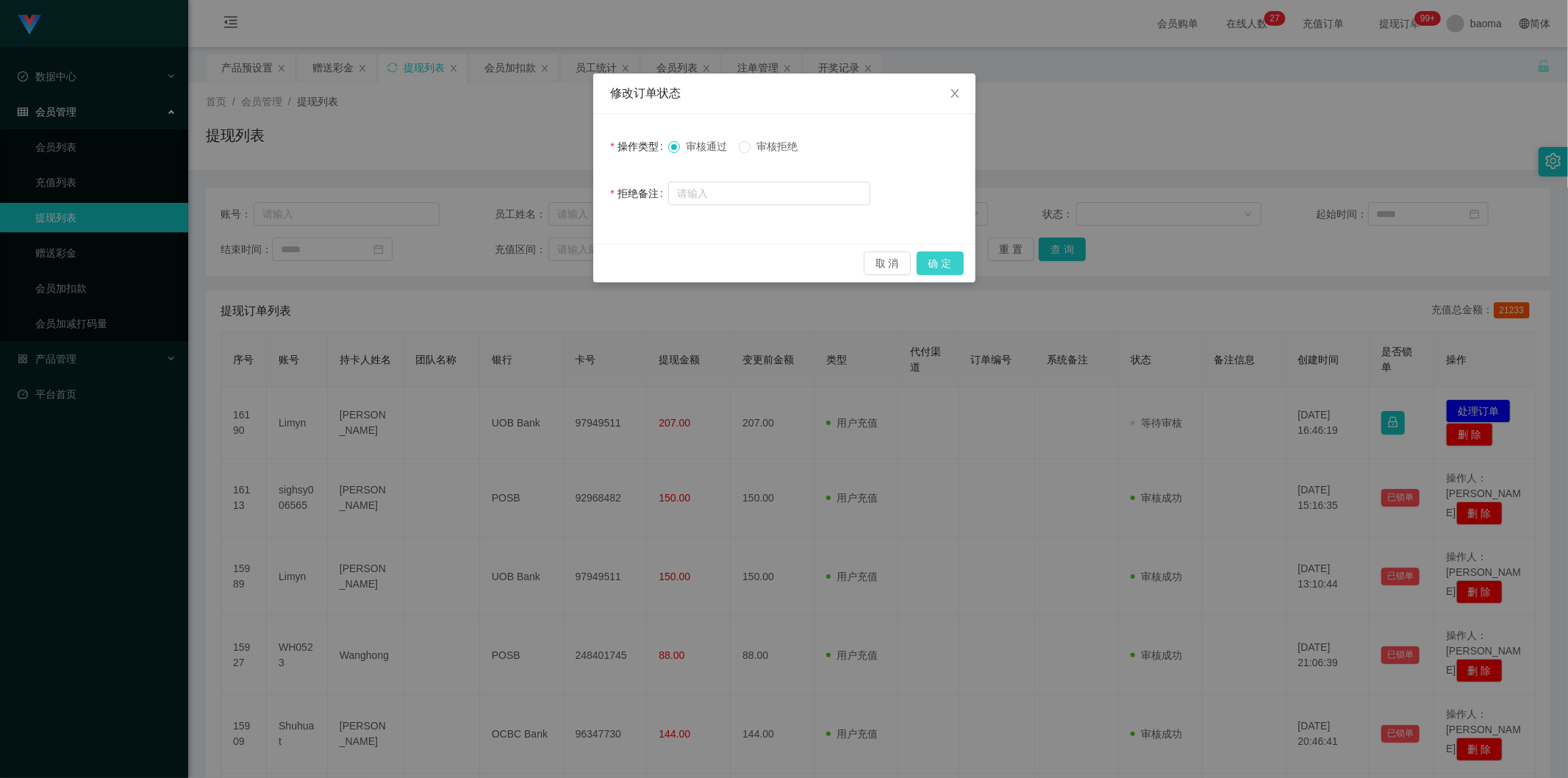
click at [934, 262] on button "确 定" at bounding box center [940, 263] width 47 height 23
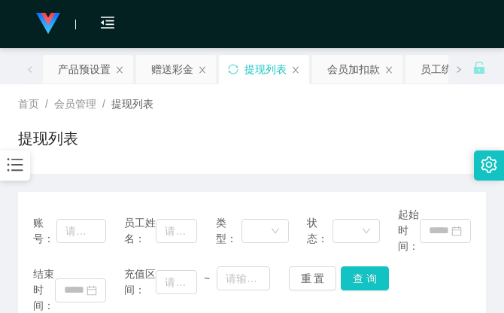
click at [387, 133] on div "提现列表" at bounding box center [251, 144] width 467 height 35
click at [393, 138] on div "提现列表" at bounding box center [251, 144] width 467 height 35
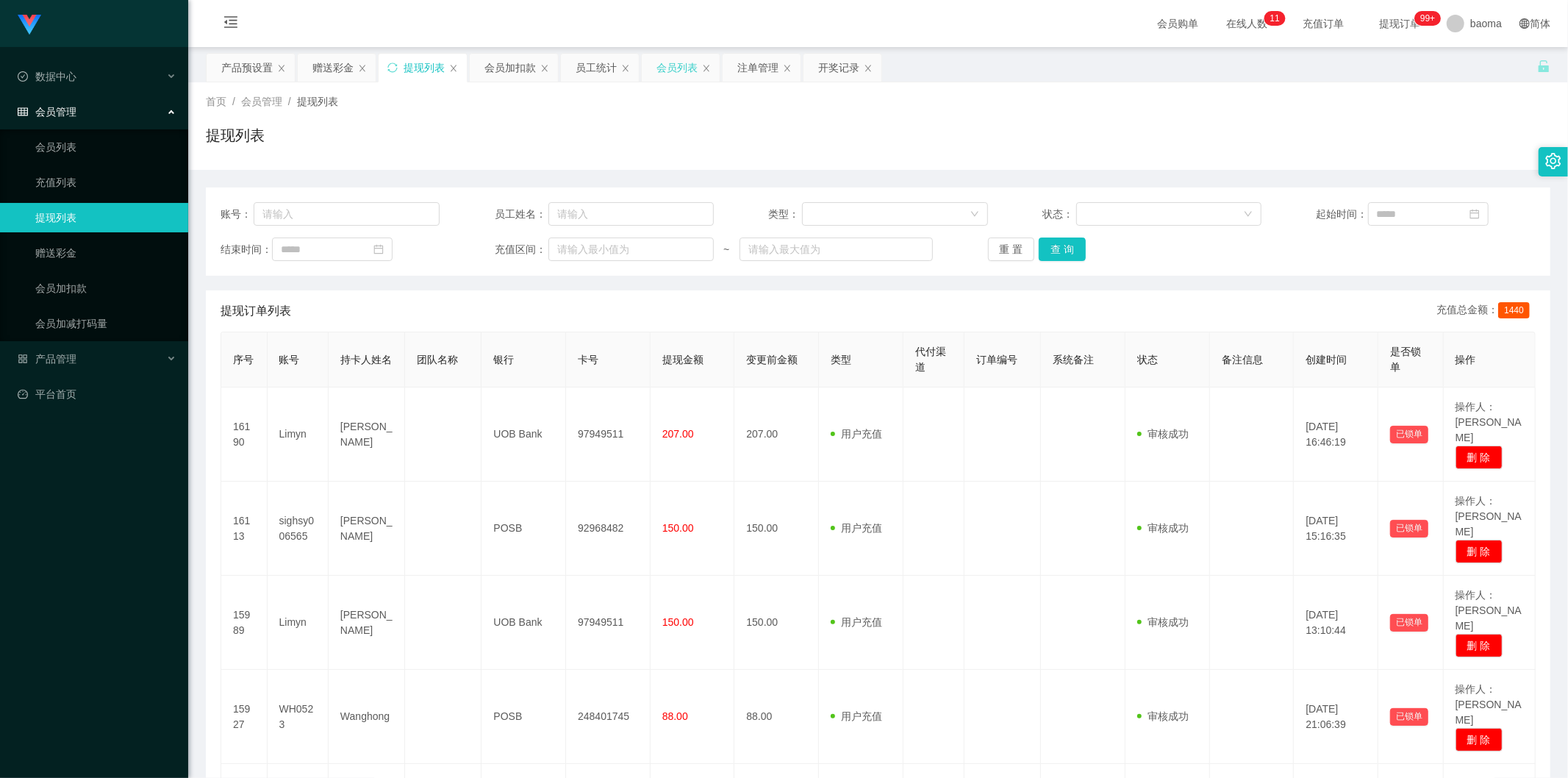
click at [678, 65] on div "会员列表" at bounding box center [677, 68] width 41 height 28
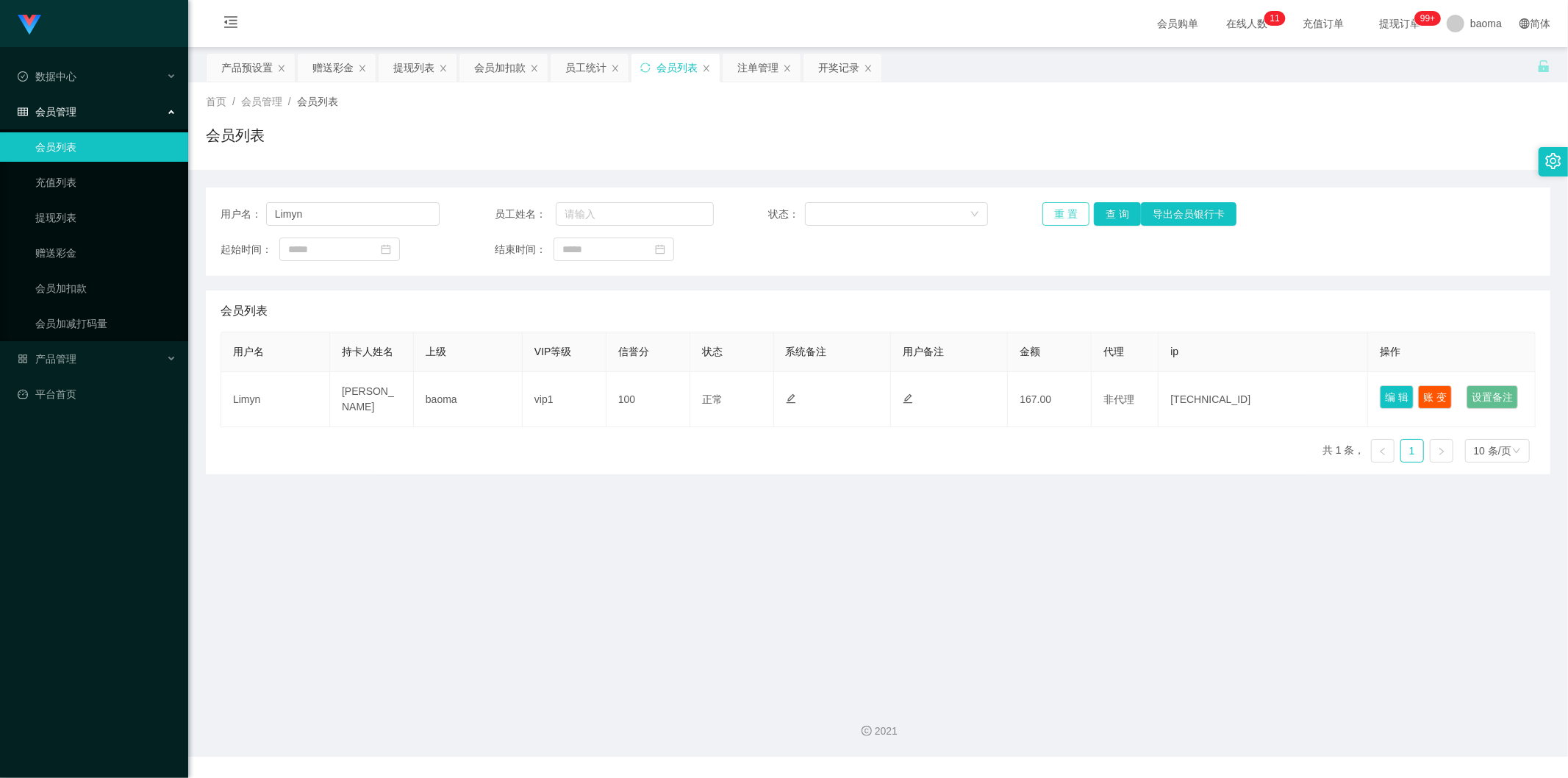
click at [1060, 211] on button "重 置" at bounding box center [1066, 214] width 47 height 23
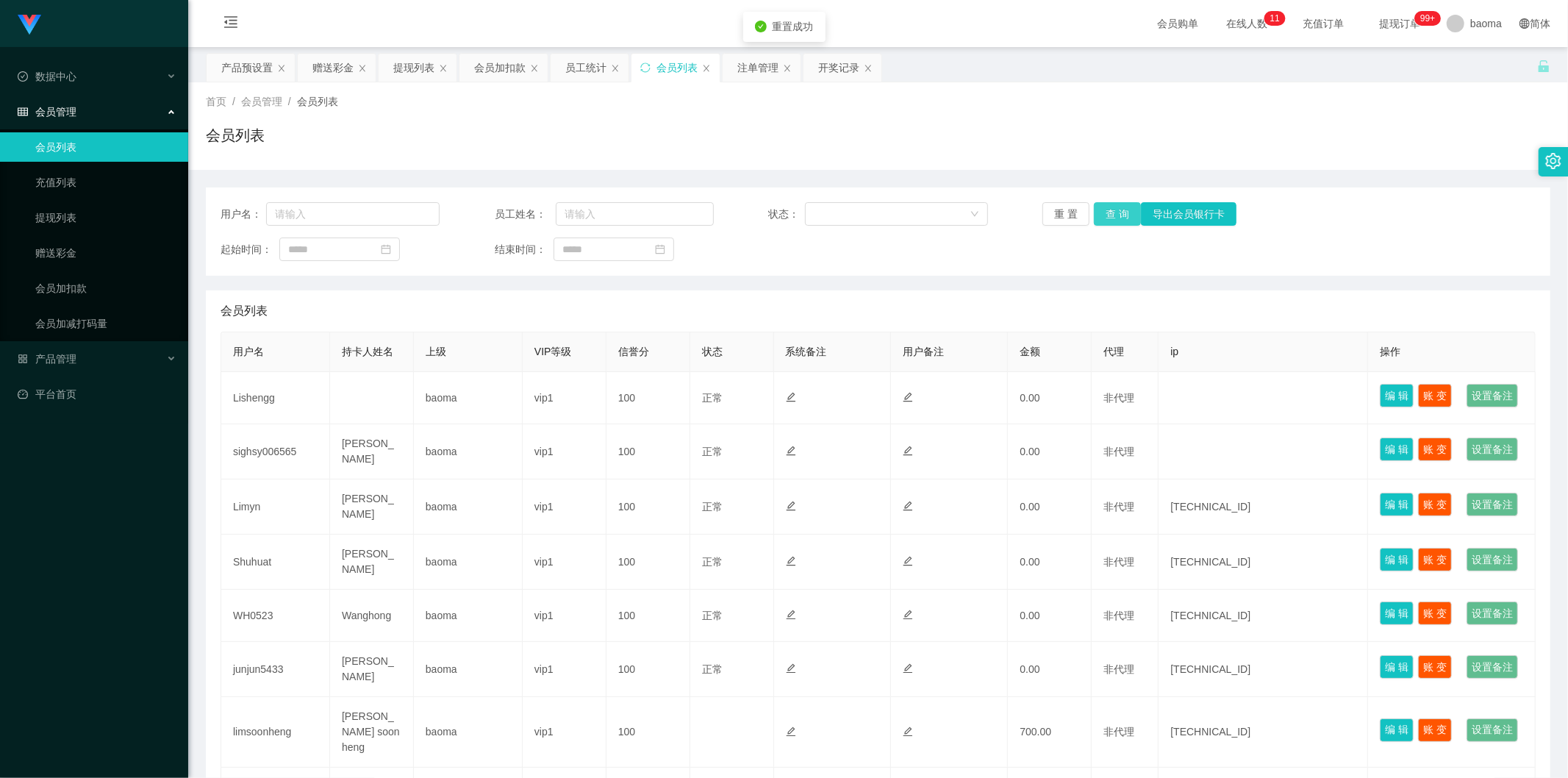
click at [1118, 211] on button "查 询" at bounding box center [1117, 214] width 47 height 23
click at [1118, 211] on div "重 置 查 询 导出会员银行卡" at bounding box center [1152, 214] width 219 height 23
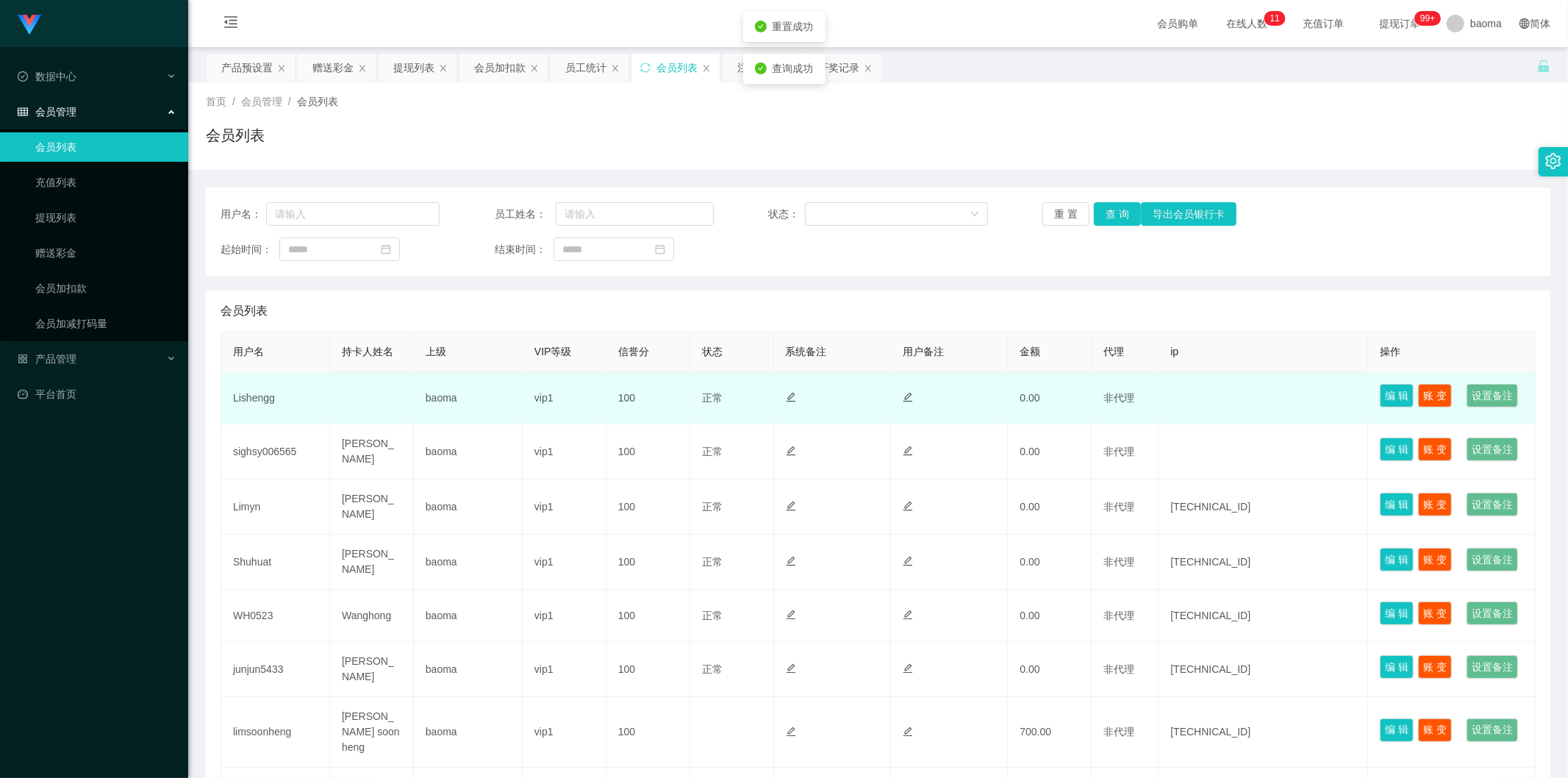
click at [265, 404] on td "Lishengg" at bounding box center [275, 397] width 109 height 52
copy td "Lishengg"
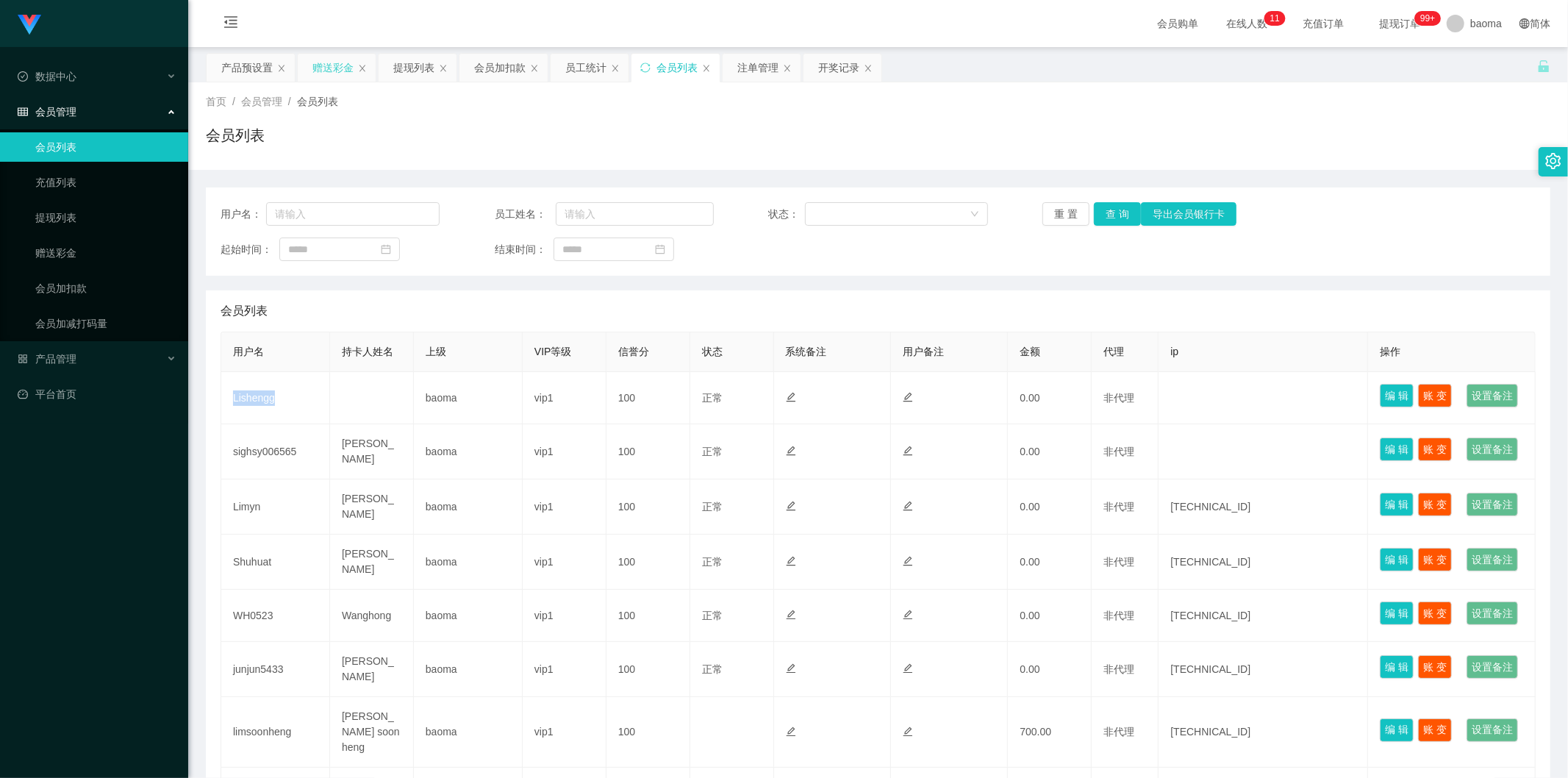
click at [324, 70] on div "赠送彩金" at bounding box center [333, 68] width 41 height 28
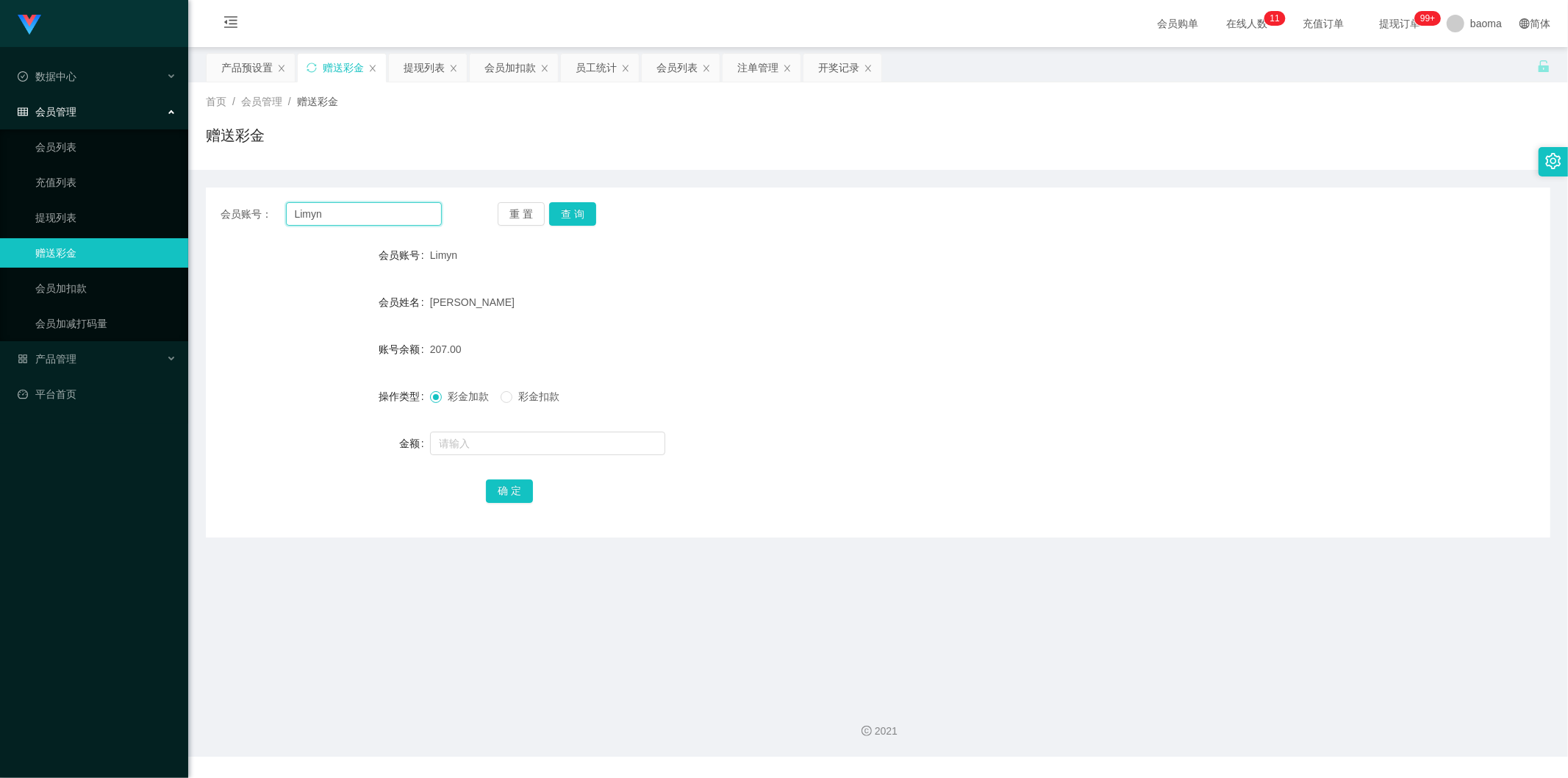
drag, startPoint x: 344, startPoint y: 210, endPoint x: 267, endPoint y: 200, distance: 77.6
click at [268, 200] on div "会员账号： Limyn 重 置 查 询 会员账号 Limyn 会员姓名 LIM YAN NING 账号余额 207.00 操作类型 彩金加款 彩金扣款 金额 …" at bounding box center [877, 363] width 1345 height 350
paste input "shengg"
type input "Lishengg"
click at [567, 208] on button "查 询" at bounding box center [572, 214] width 47 height 23
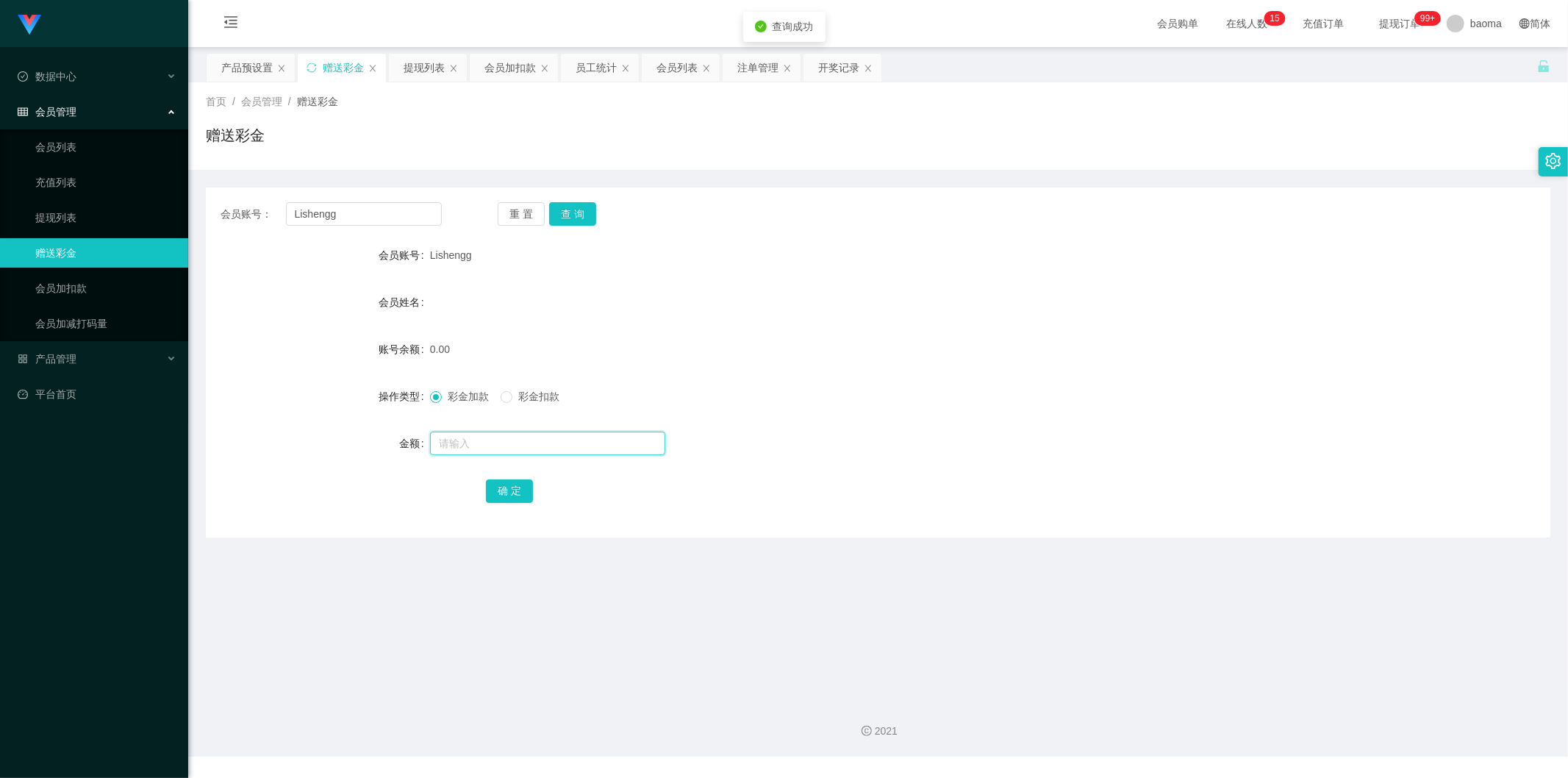
click at [457, 444] on input "text" at bounding box center [548, 443] width 235 height 23
type input "100"
click at [505, 491] on button "确 定" at bounding box center [510, 491] width 47 height 23
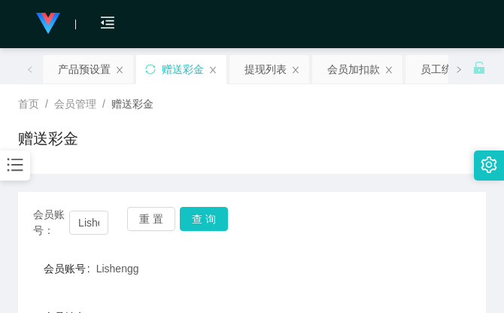
click at [350, 26] on div "会员购单 在线人数 0 1 2 3 4 5 6 7 8 9 0 1 2 3 4 5 6 7 8 9 0 1 2 3 4 5 6 7 8 9 0 1 2 3 4…" at bounding box center [252, 24] width 504 height 49
click at [193, 141] on div "赠送彩金" at bounding box center [251, 144] width 467 height 35
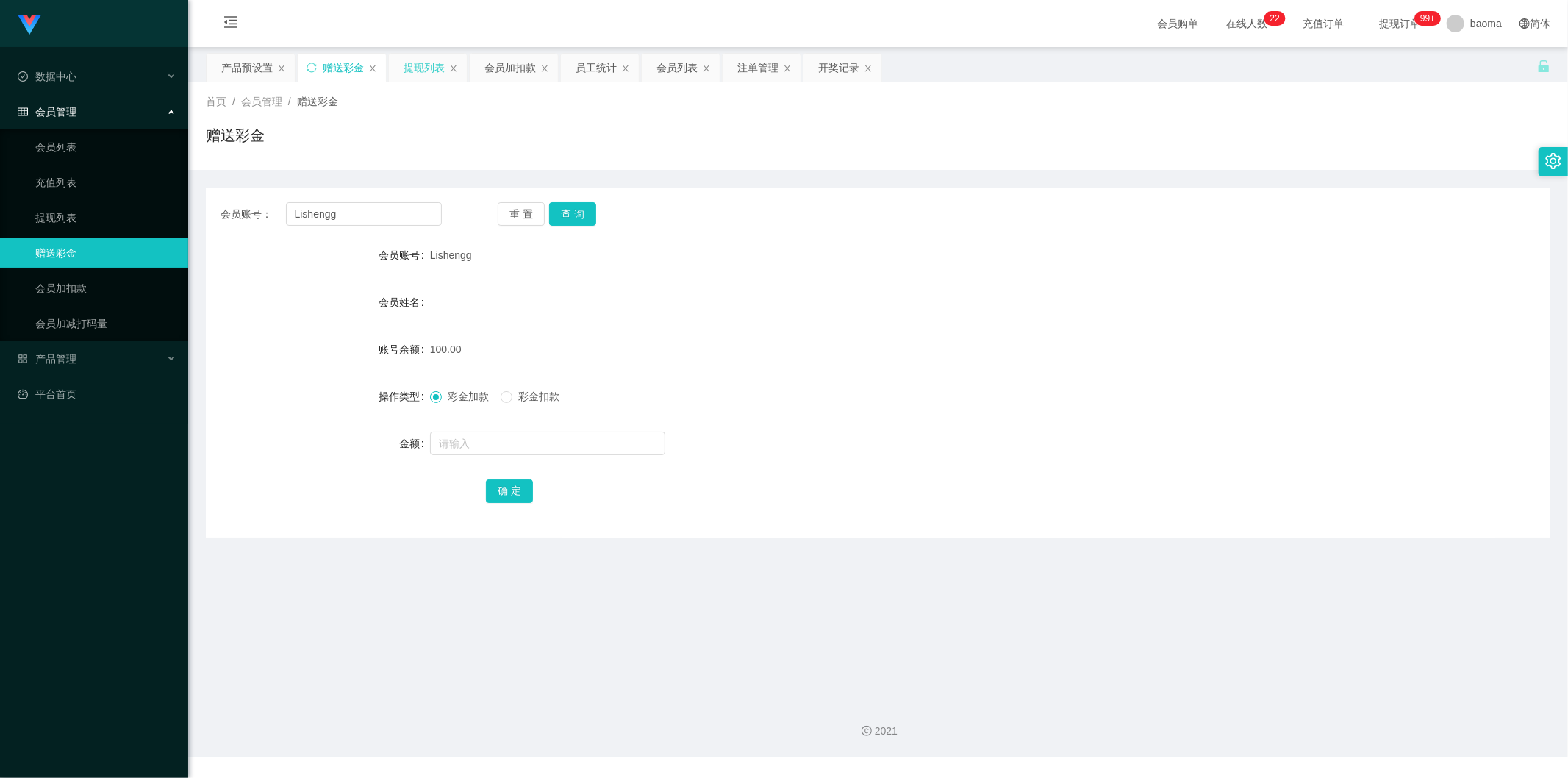
click at [404, 67] on div "提现列表" at bounding box center [425, 68] width 41 height 28
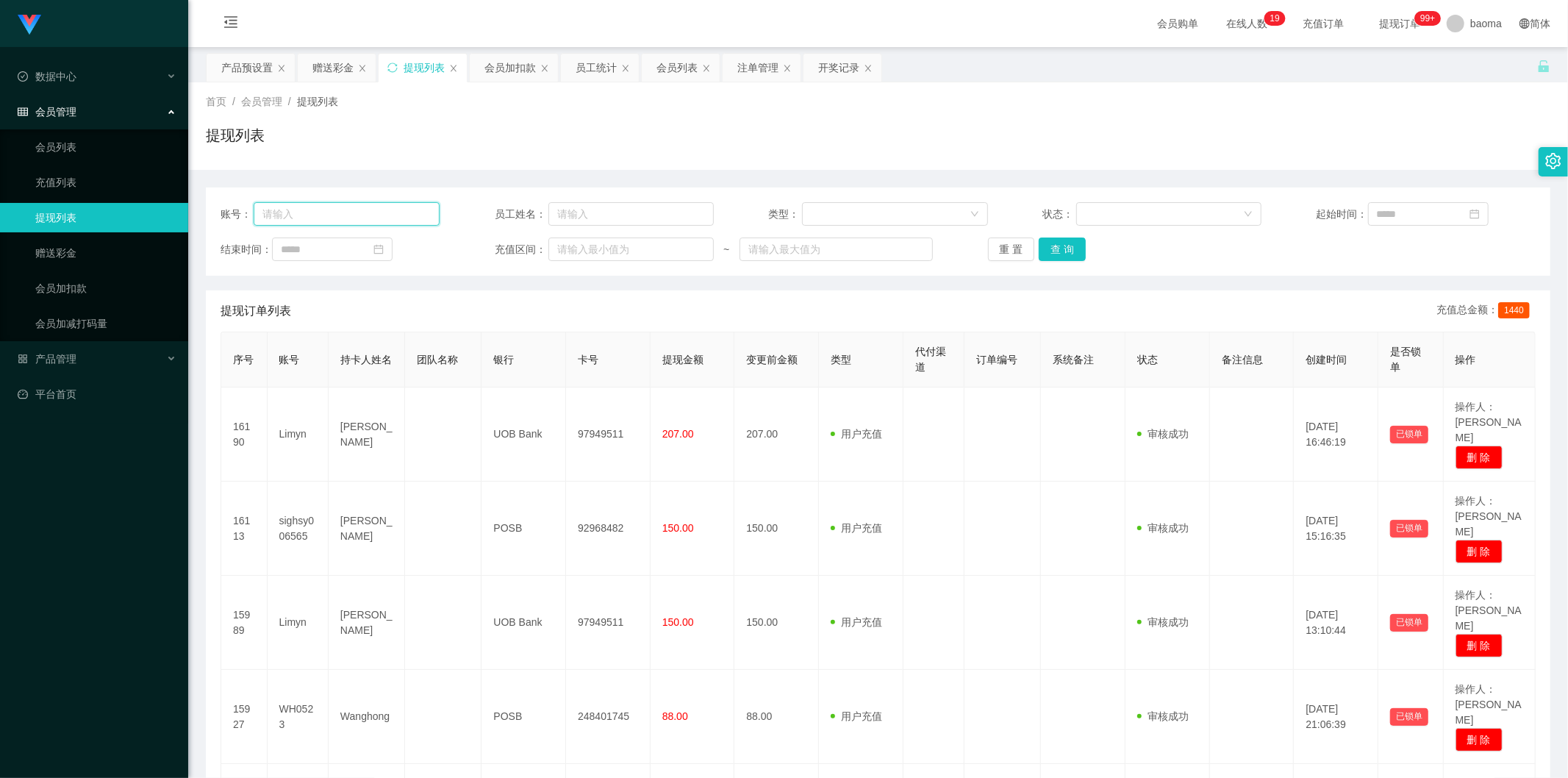
click at [322, 210] on input "text" at bounding box center [346, 214] width 186 height 23
paste input "Lishengg"
type input "Lishengg"
click at [676, 68] on div "会员列表" at bounding box center [677, 68] width 41 height 28
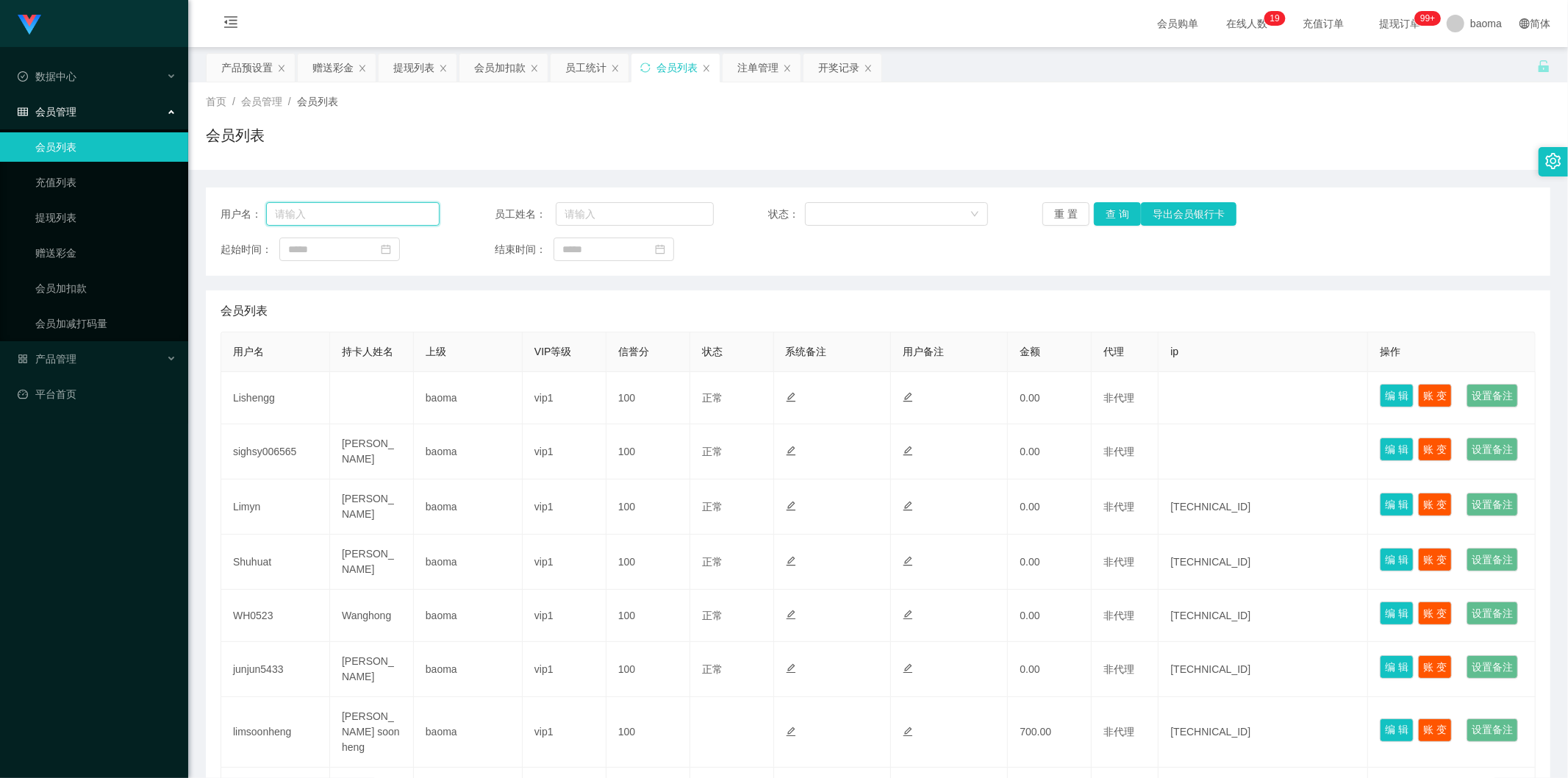
click at [378, 211] on input "text" at bounding box center [352, 214] width 173 height 23
paste input "Lishengg"
type input "Lishengg"
click at [1094, 208] on button "查 询" at bounding box center [1117, 214] width 47 height 23
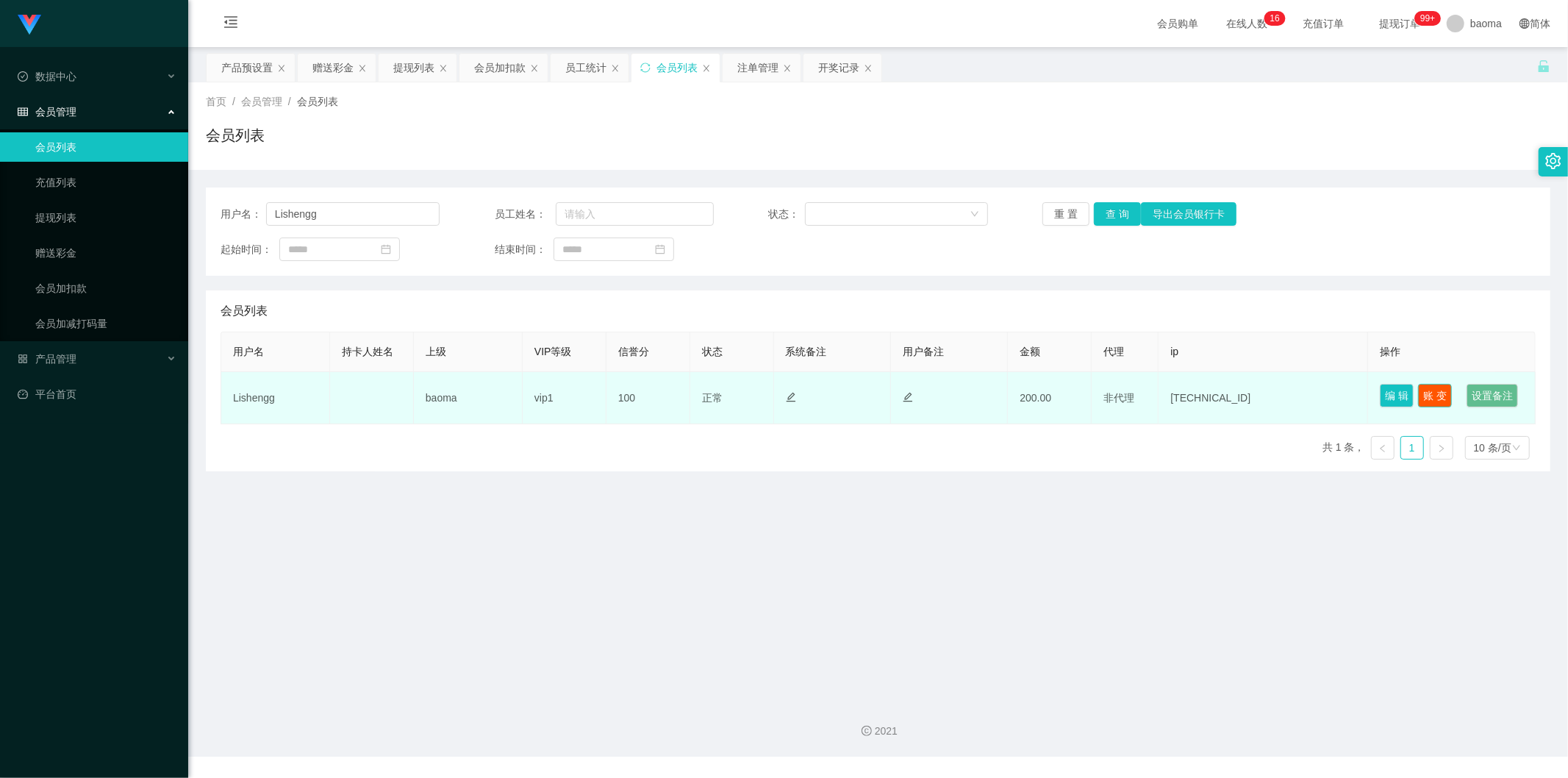
click at [1438, 391] on button "账 变" at bounding box center [1435, 395] width 34 height 23
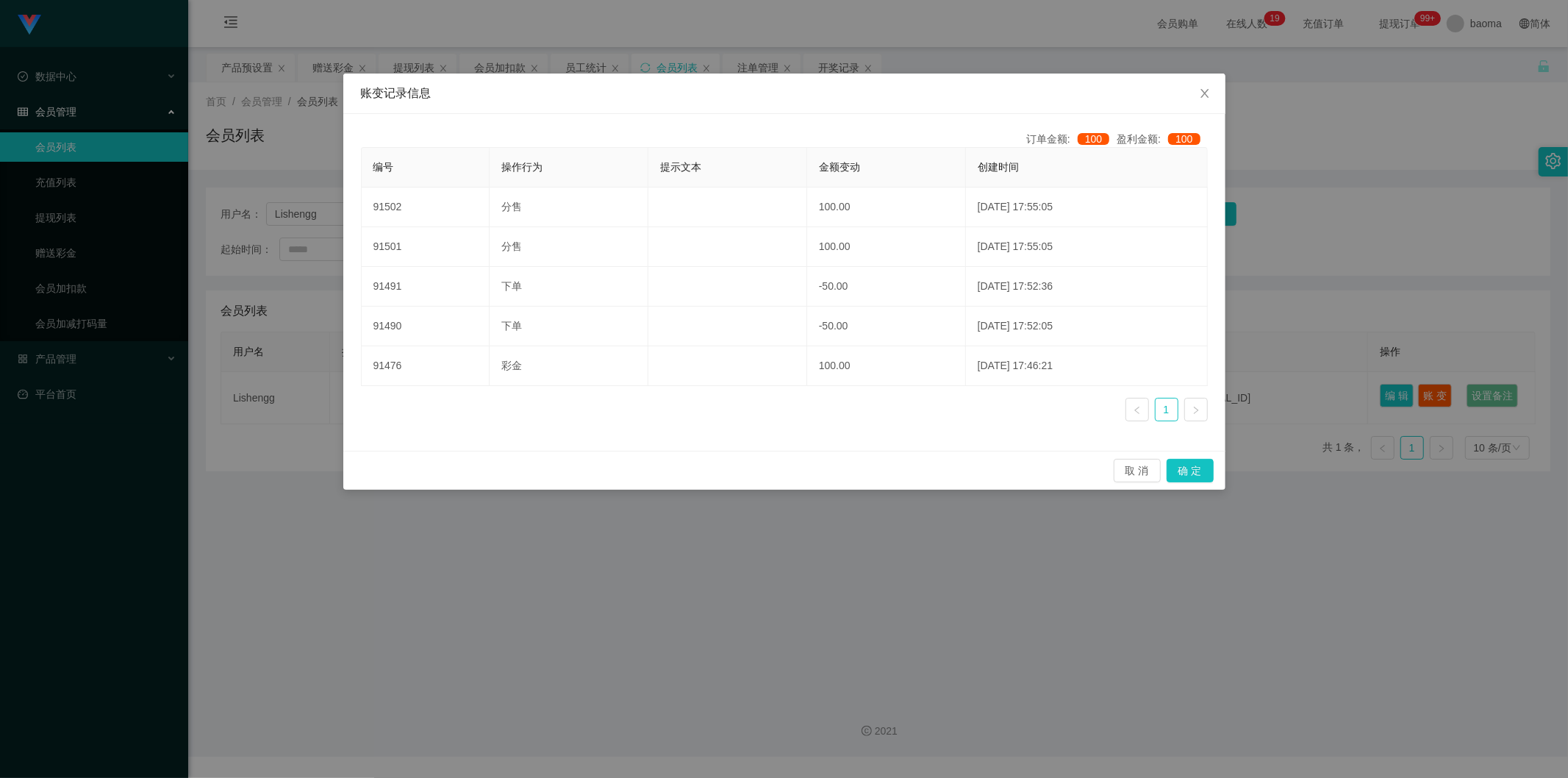
click at [952, 526] on div "账变记录信息 订单金额: 100 盈利金额: 100 编号 操作行为 提示文本 金额变动 创建时间 91502 分售 100.00 2025-08-23 17…" at bounding box center [784, 389] width 1568 height 778
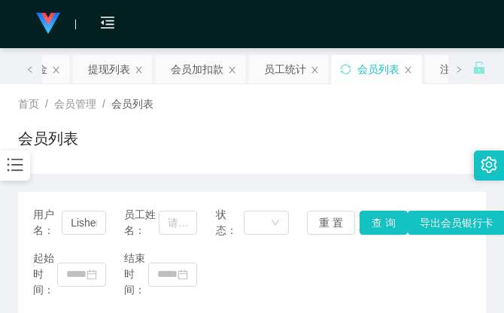
click at [422, 130] on div "会员列表" at bounding box center [251, 144] width 467 height 35
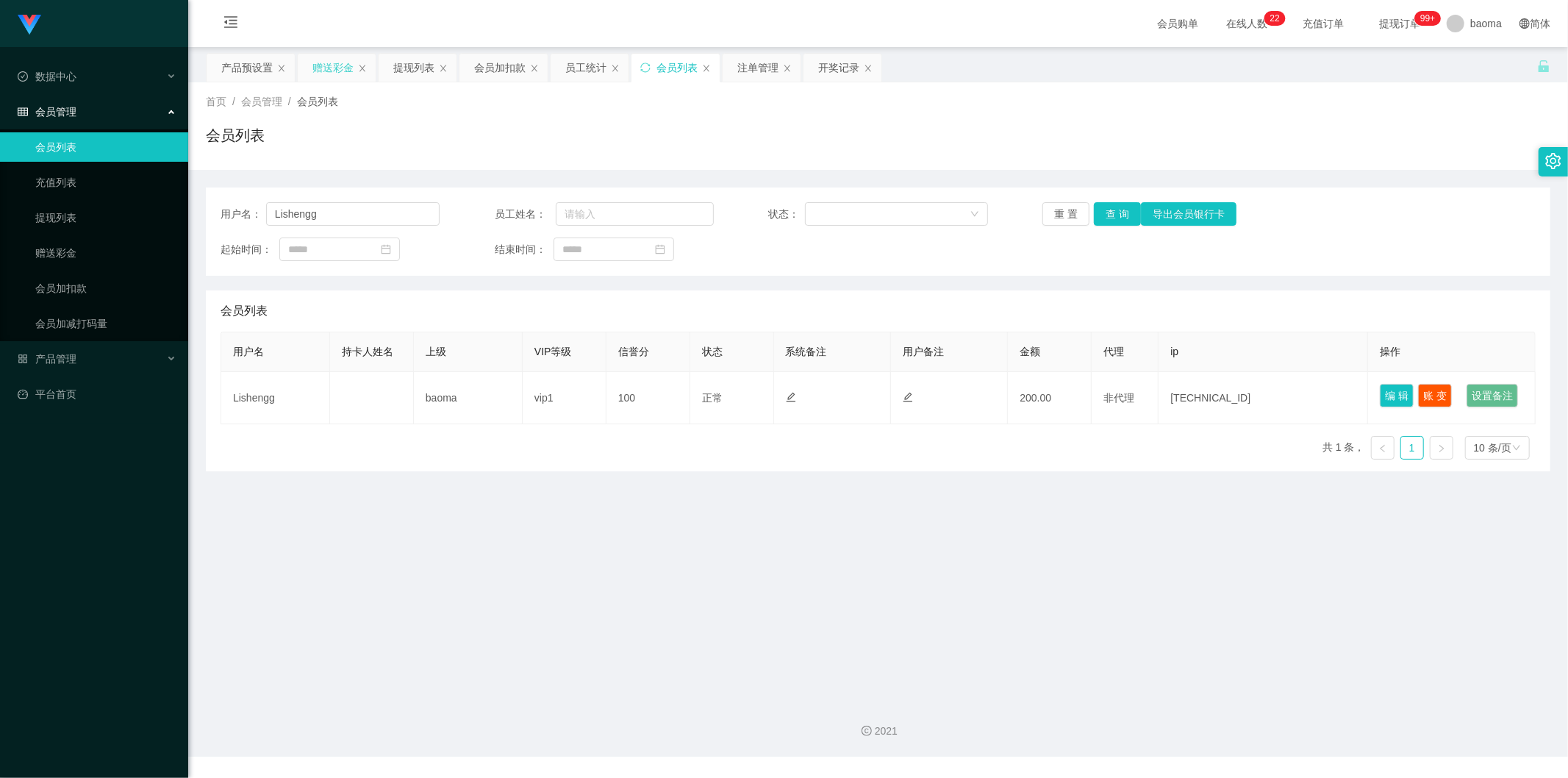
click at [335, 67] on div "赠送彩金" at bounding box center [333, 68] width 41 height 28
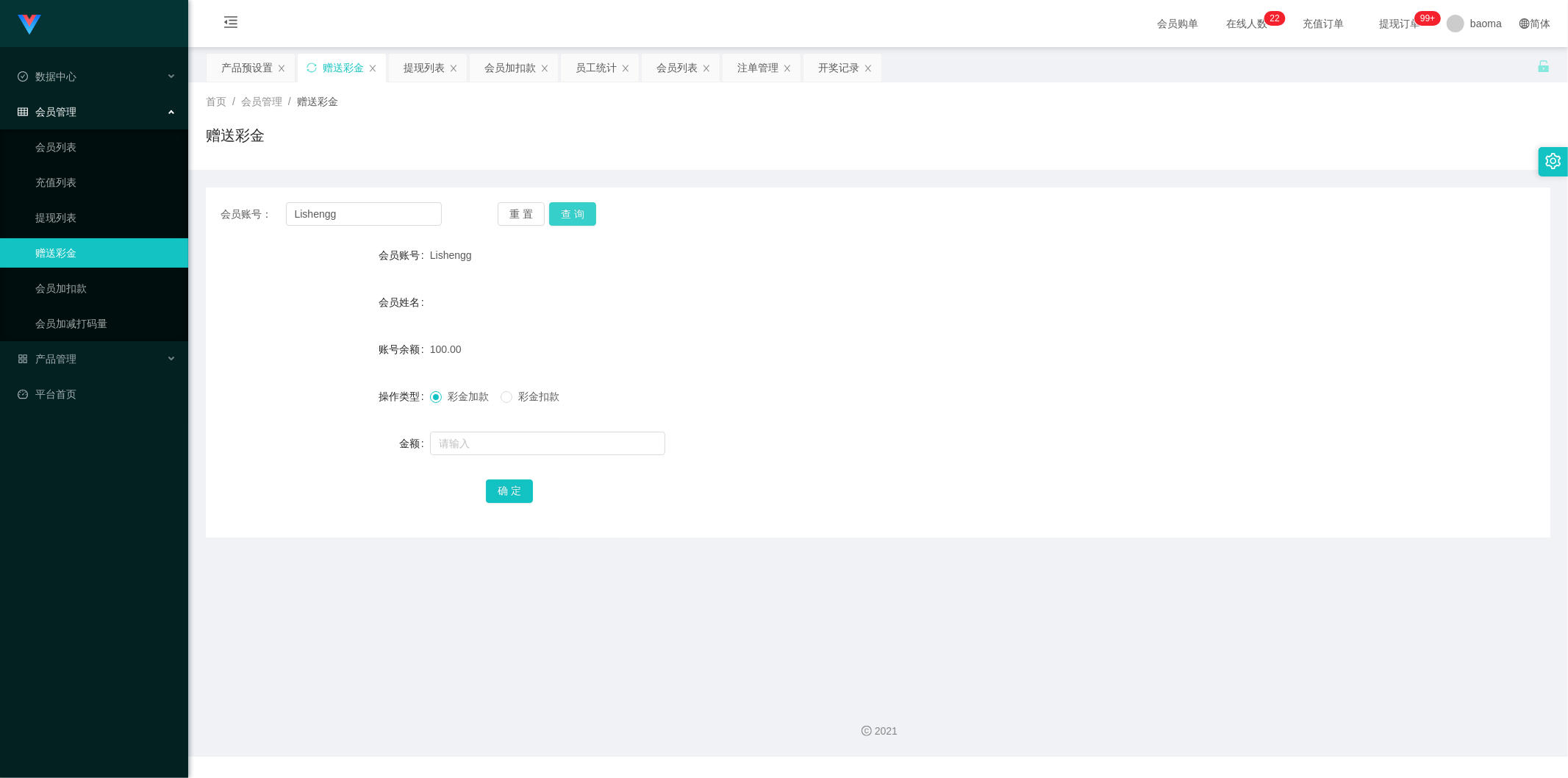
click at [579, 217] on button "查 询" at bounding box center [572, 214] width 47 height 23
click at [513, 392] on span at bounding box center [507, 397] width 12 height 12
click at [480, 442] on input "text" at bounding box center [548, 443] width 235 height 23
type input "50"
click at [516, 495] on button "确 定" at bounding box center [510, 491] width 47 height 23
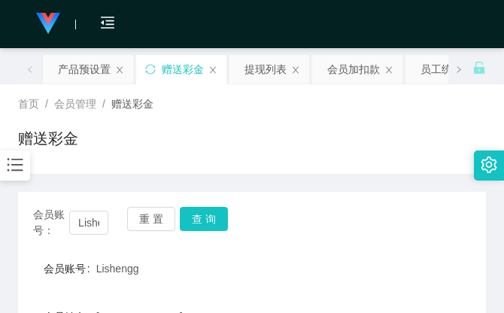
click at [346, 135] on div "赠送彩金" at bounding box center [251, 144] width 467 height 35
click at [381, 165] on div "首页 / 会员管理 / 赠送彩金 / 赠送彩金" at bounding box center [252, 128] width 504 height 89
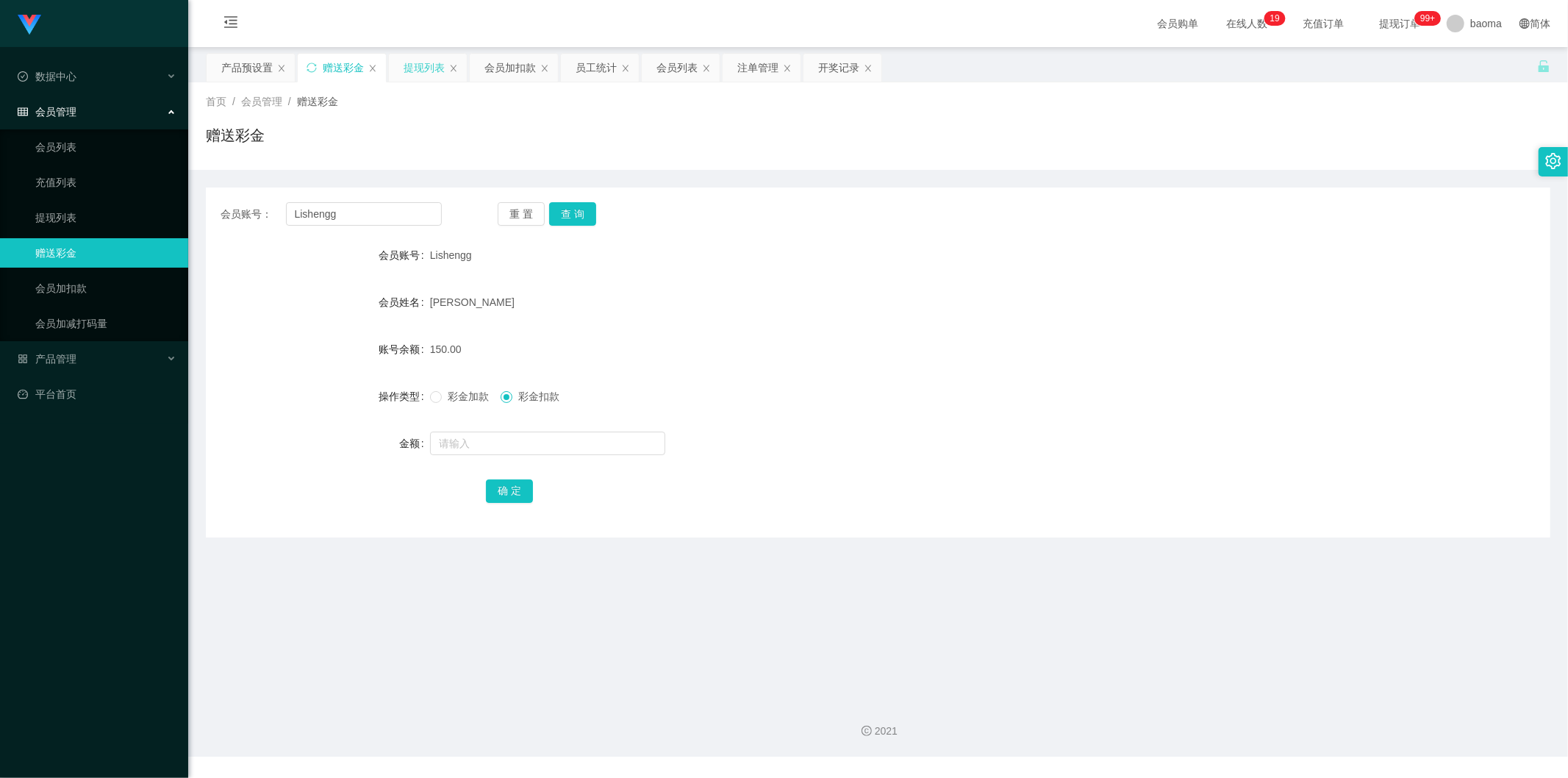
drag, startPoint x: 430, startPoint y: 67, endPoint x: 425, endPoint y: 83, distance: 16.8
click at [429, 67] on div "提现列表" at bounding box center [425, 68] width 41 height 28
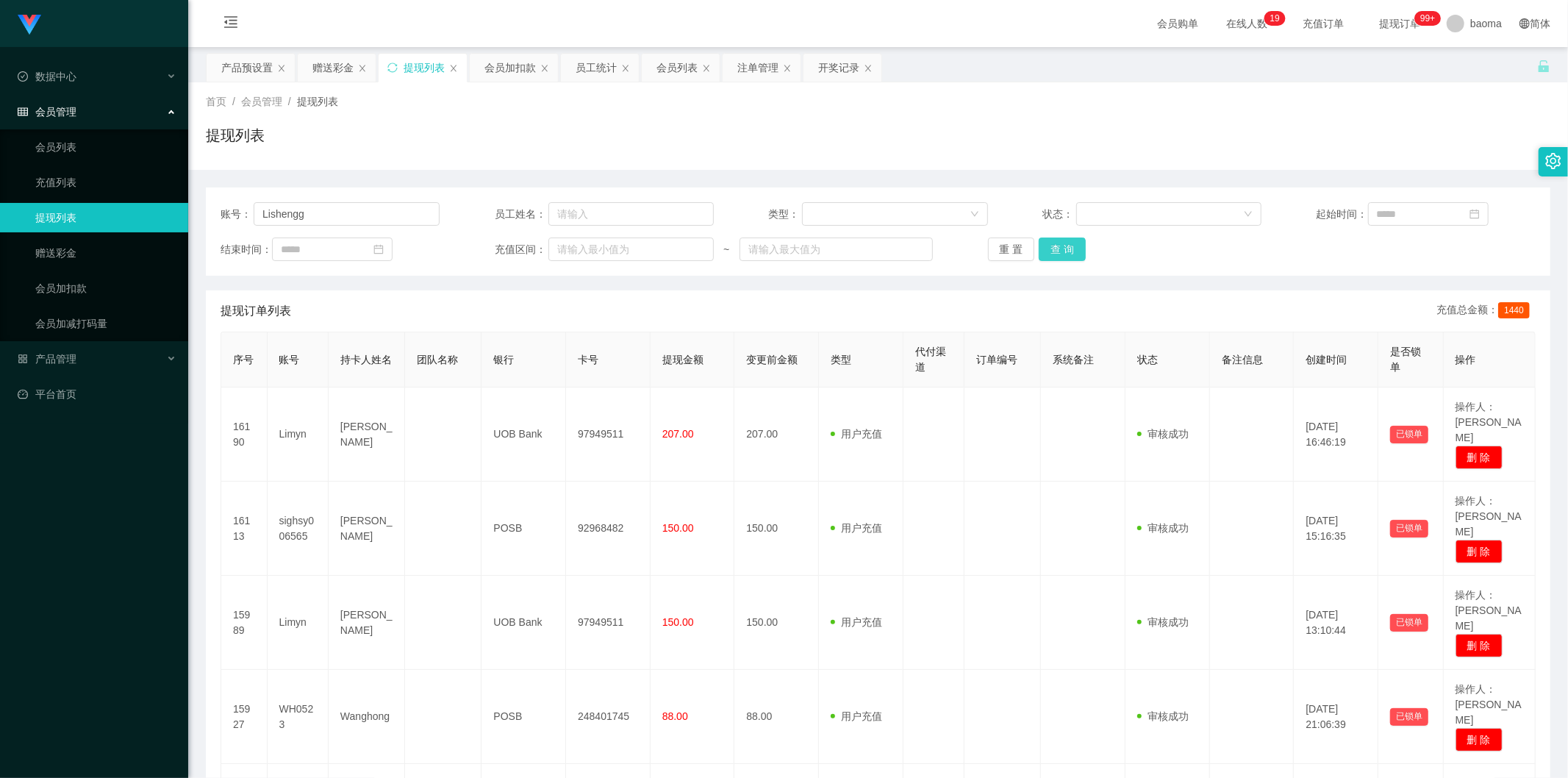
click at [1053, 247] on button "查 询" at bounding box center [1062, 250] width 47 height 23
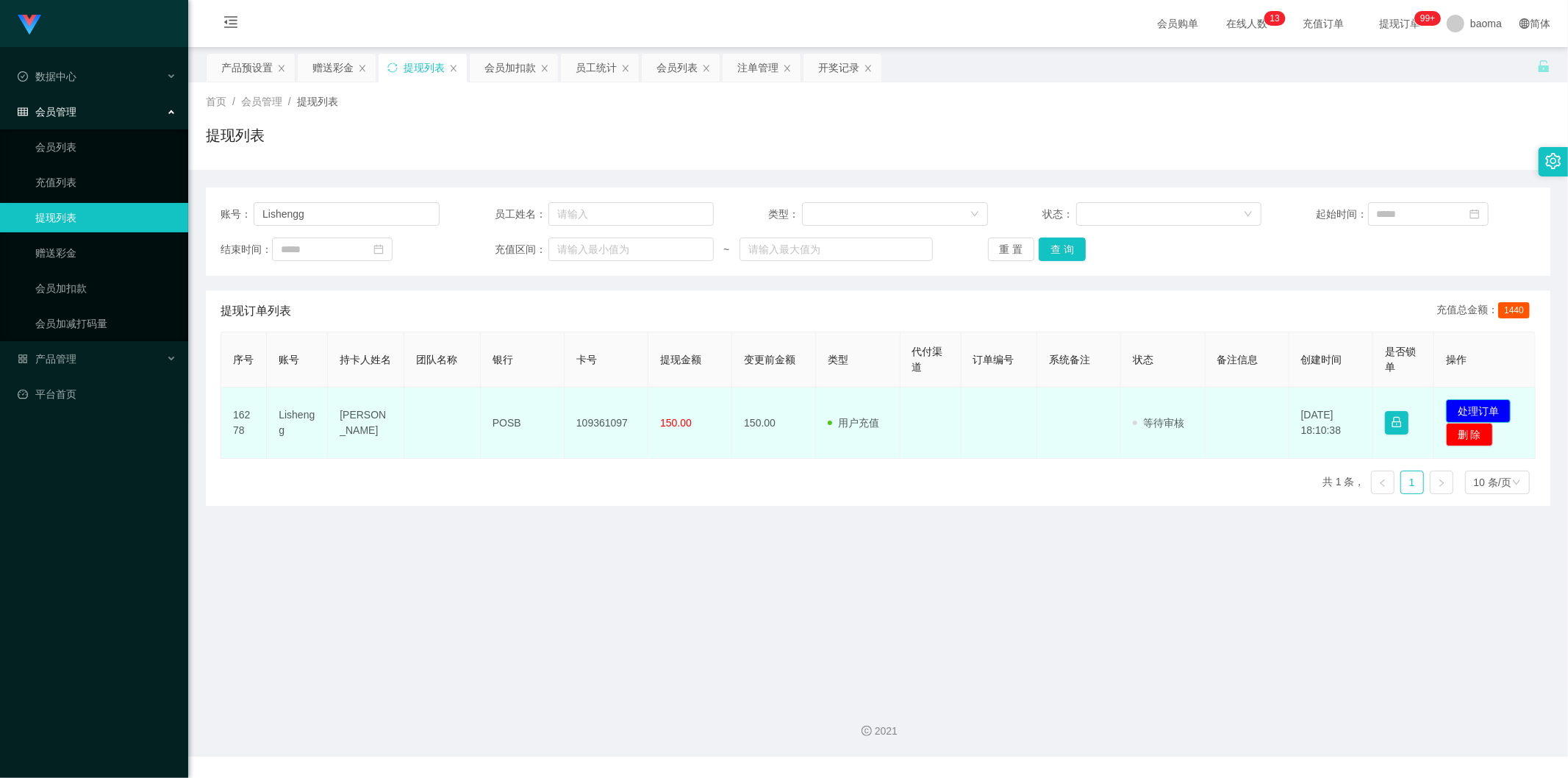
click at [1466, 401] on button "处理订单" at bounding box center [1478, 411] width 65 height 23
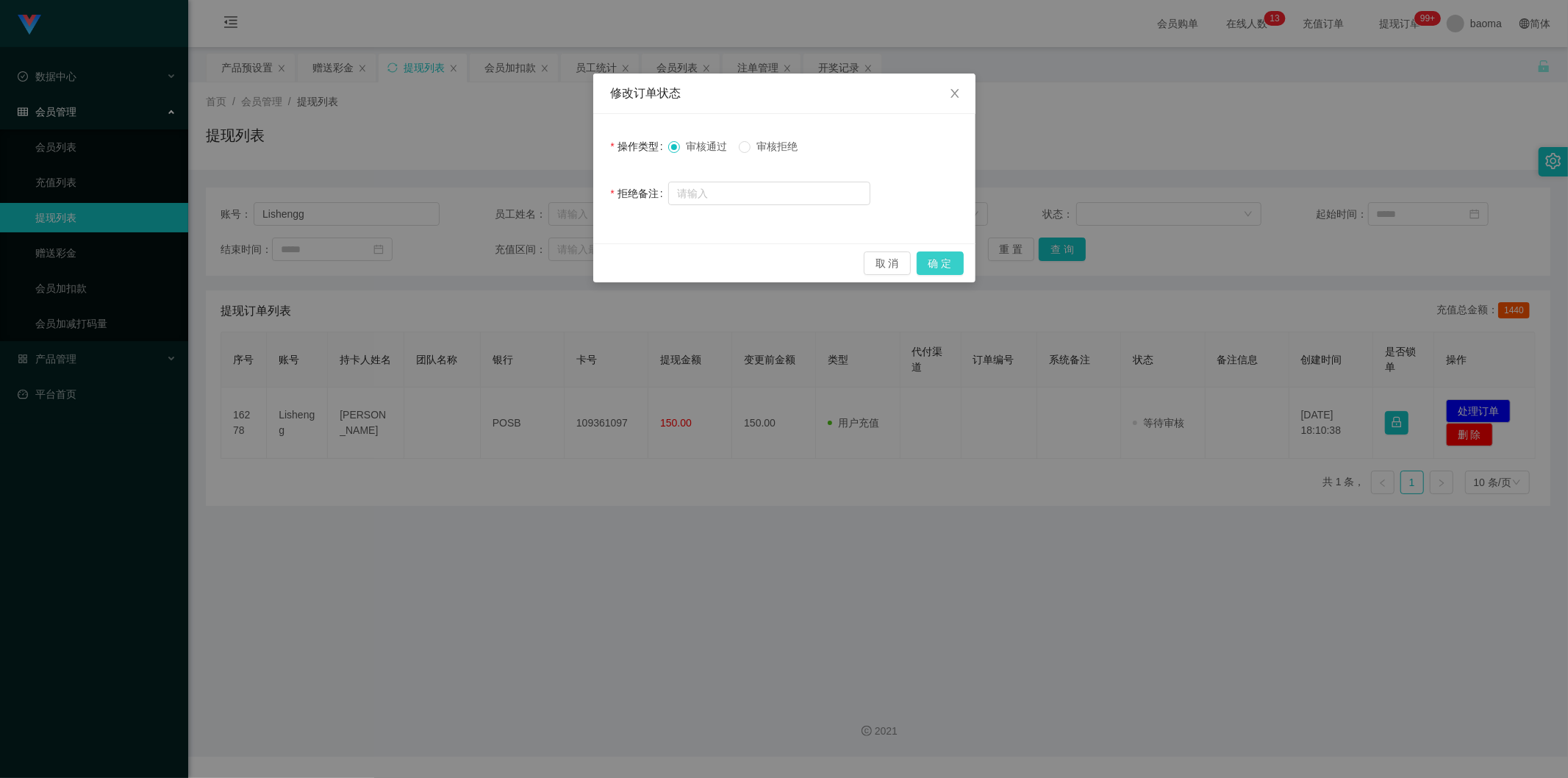
click at [943, 259] on button "确 定" at bounding box center [940, 263] width 47 height 23
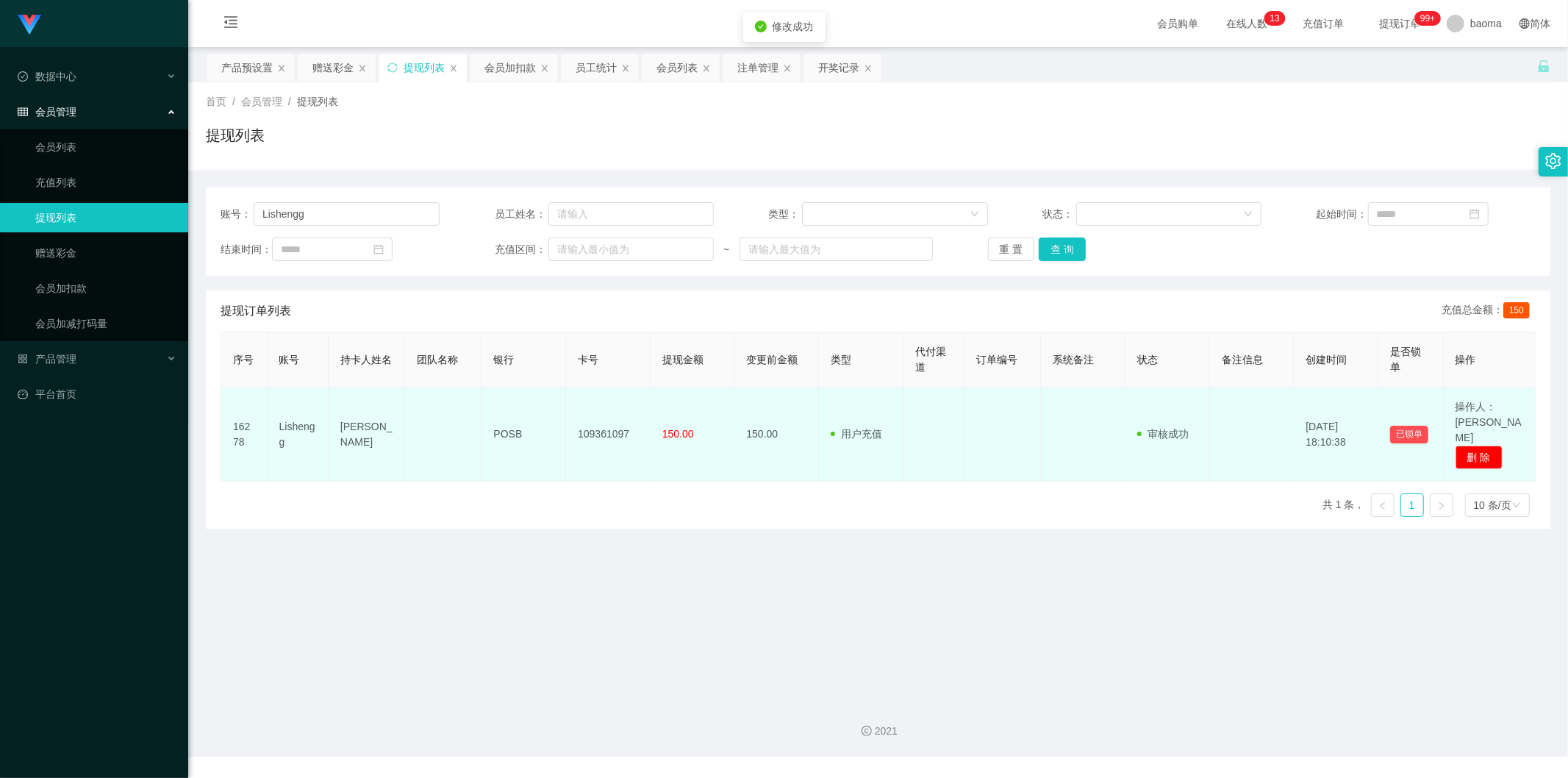
click at [614, 431] on td "109361097" at bounding box center [608, 435] width 84 height 94
copy td "109361097"
click at [506, 425] on td "POSB" at bounding box center [523, 435] width 84 height 94
click at [508, 425] on td "POSB" at bounding box center [523, 435] width 84 height 94
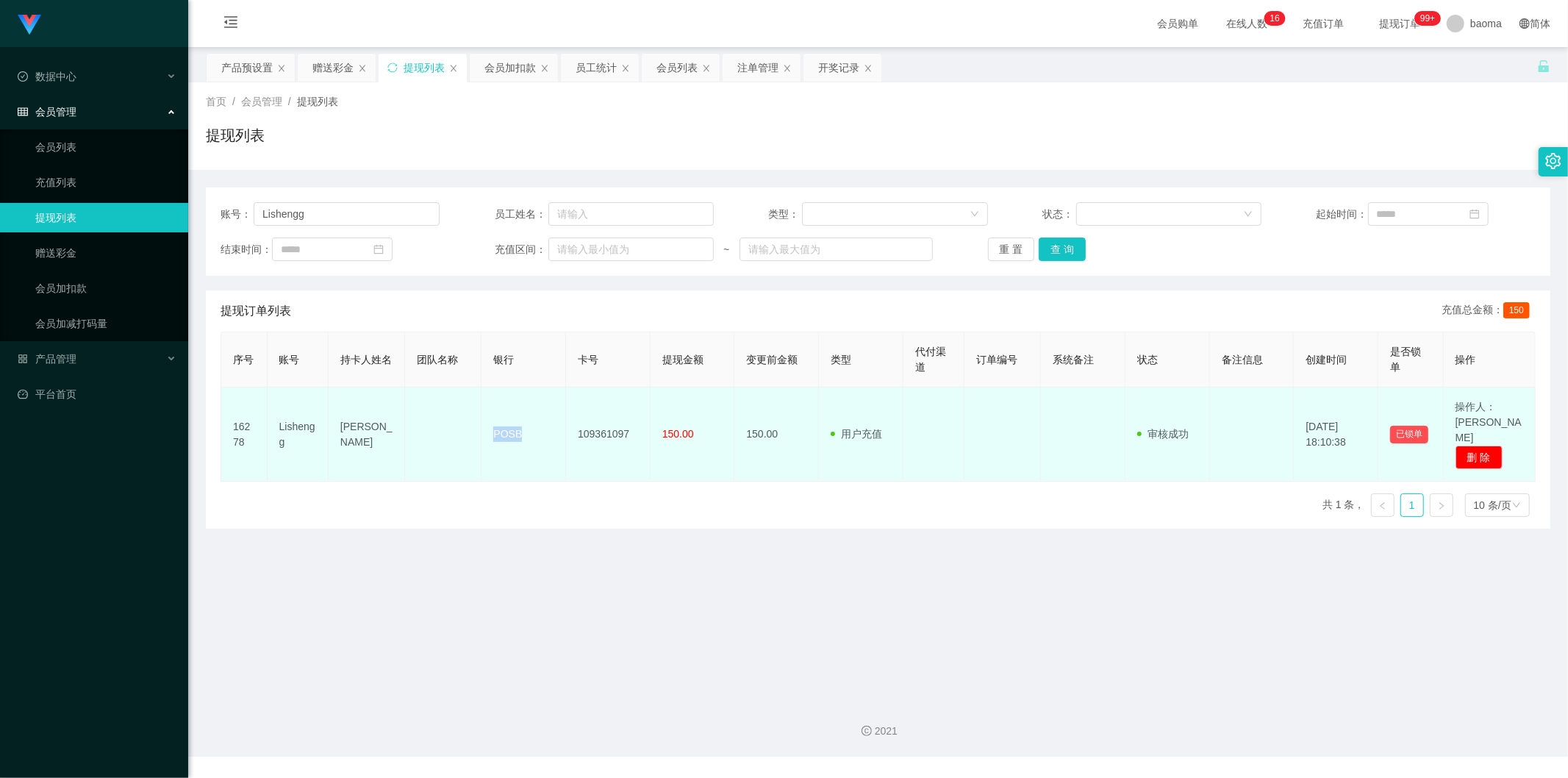
copy td "POSB"
click at [368, 433] on td "LIU LISHENG" at bounding box center [367, 435] width 76 height 94
click at [369, 432] on td "LIU LISHENG" at bounding box center [367, 435] width 76 height 94
copy td "LIU LISHENG"
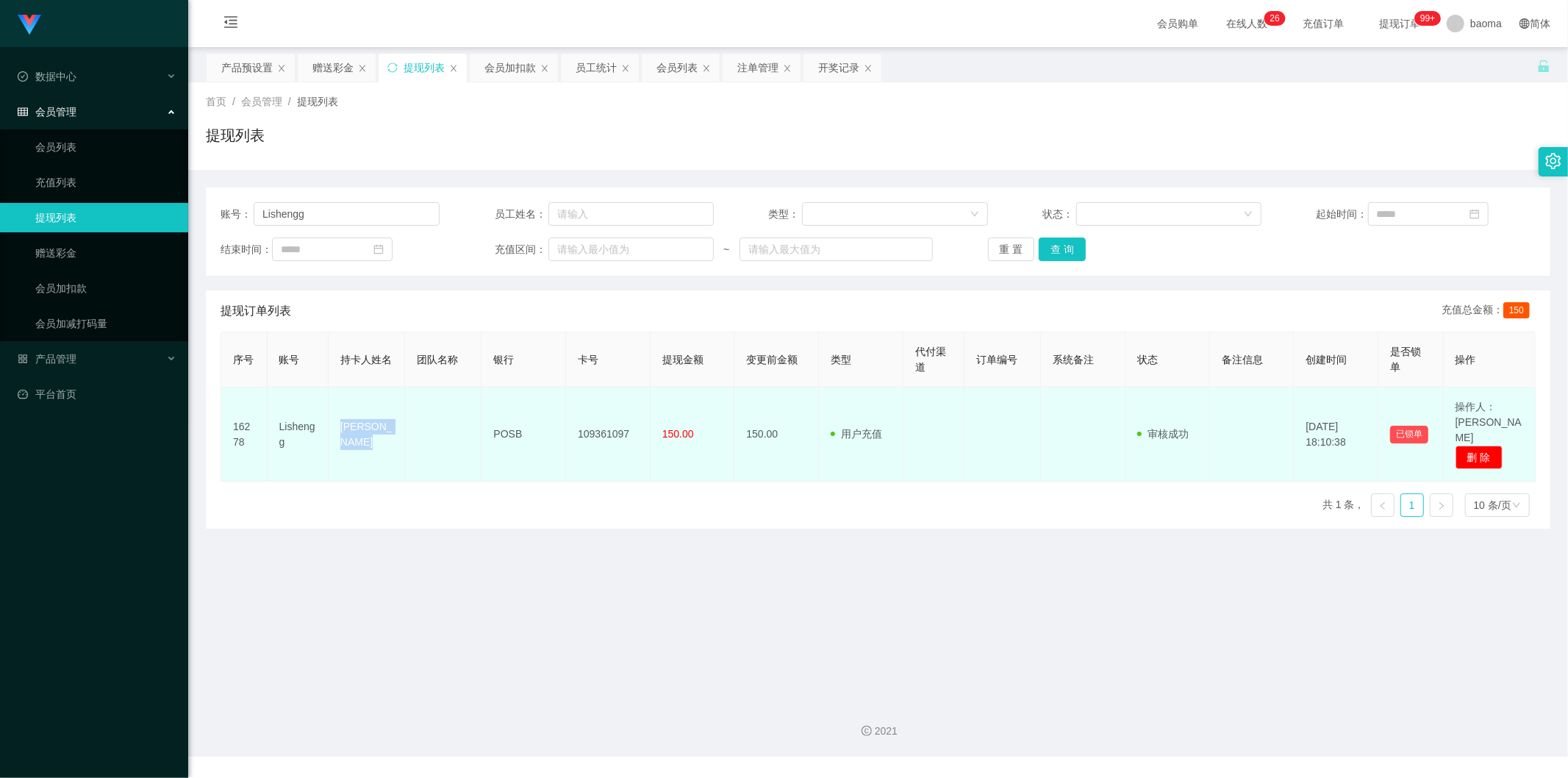
click at [356, 434] on td "LIU LISHENG" at bounding box center [367, 435] width 76 height 94
click at [513, 429] on td "POSB" at bounding box center [523, 435] width 84 height 94
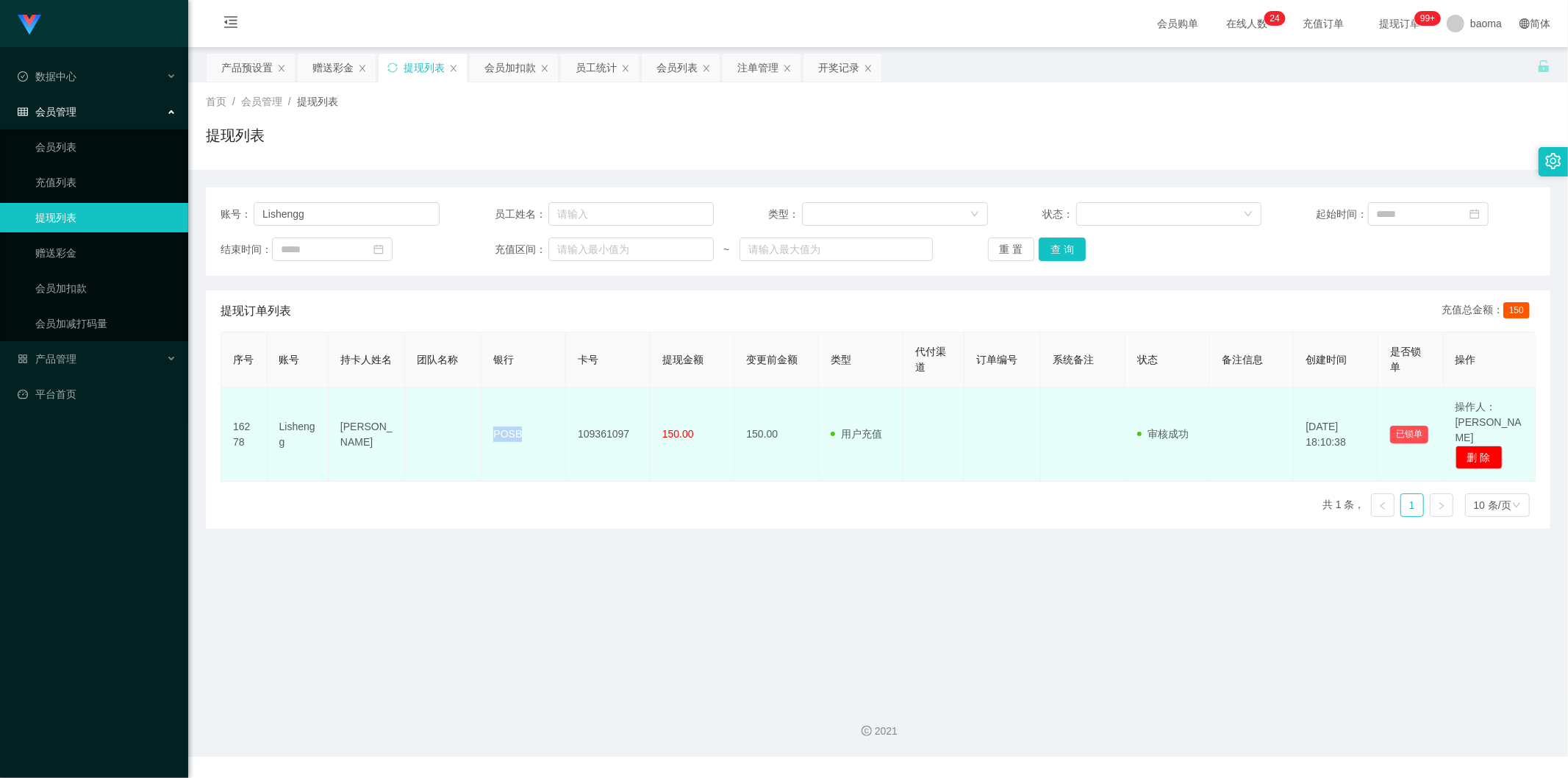
click at [513, 429] on td "POSB" at bounding box center [523, 435] width 84 height 94
copy td "POSB"
click at [611, 425] on td "109361097" at bounding box center [608, 435] width 84 height 94
click at [611, 424] on td "109361097" at bounding box center [608, 435] width 84 height 94
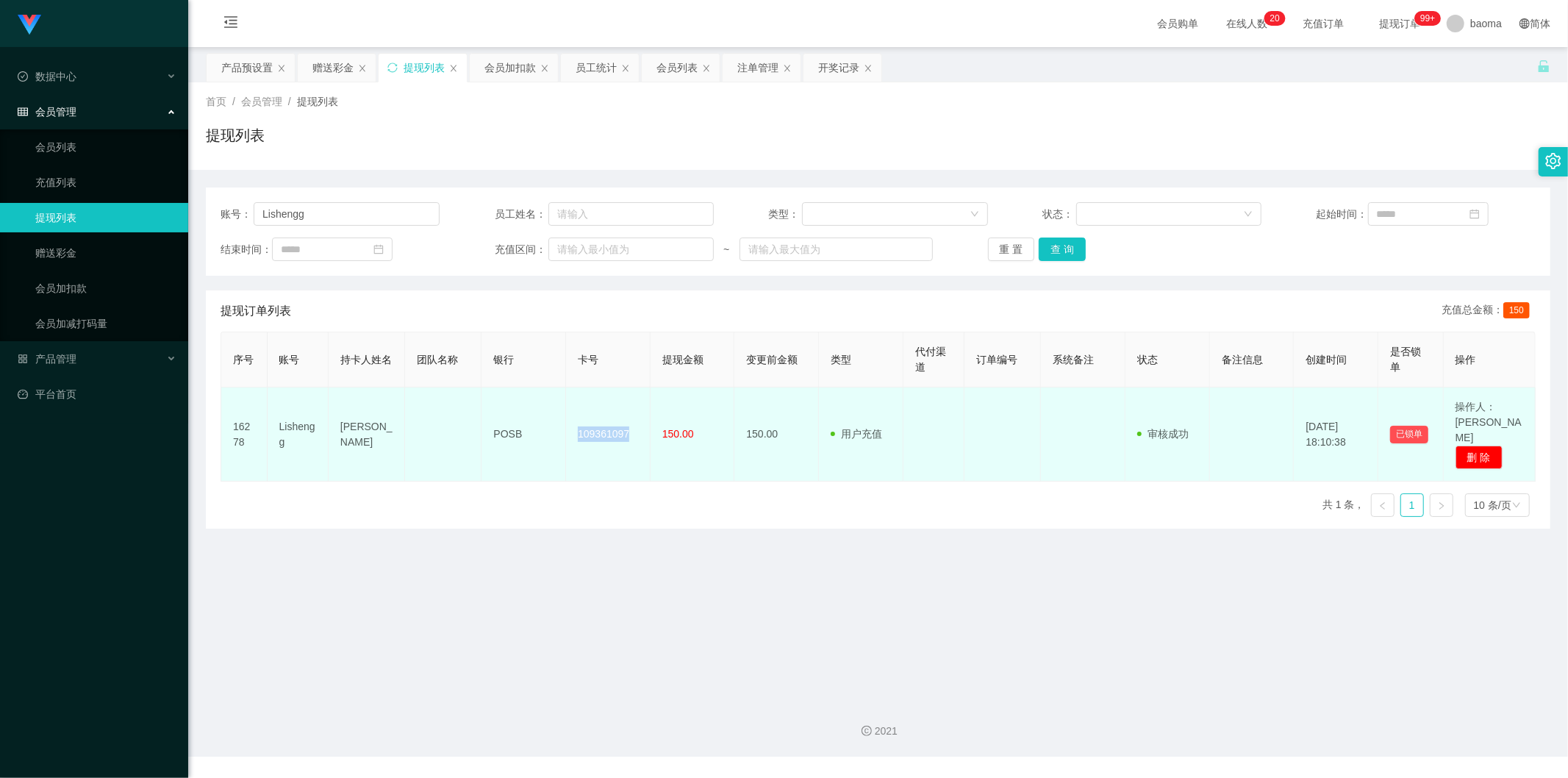
copy td "109361097"
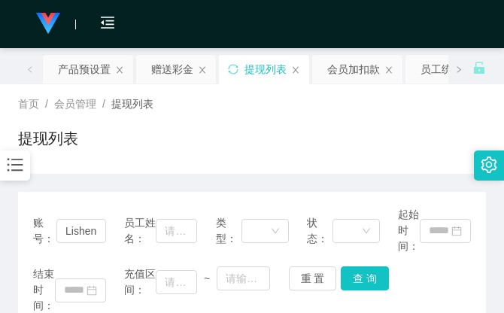
drag, startPoint x: 373, startPoint y: 110, endPoint x: 350, endPoint y: 92, distance: 29.3
click at [372, 110] on div "首页 / 会员管理 / 提现列表 /" at bounding box center [251, 104] width 467 height 16
